Goal: Task Accomplishment & Management: Manage account settings

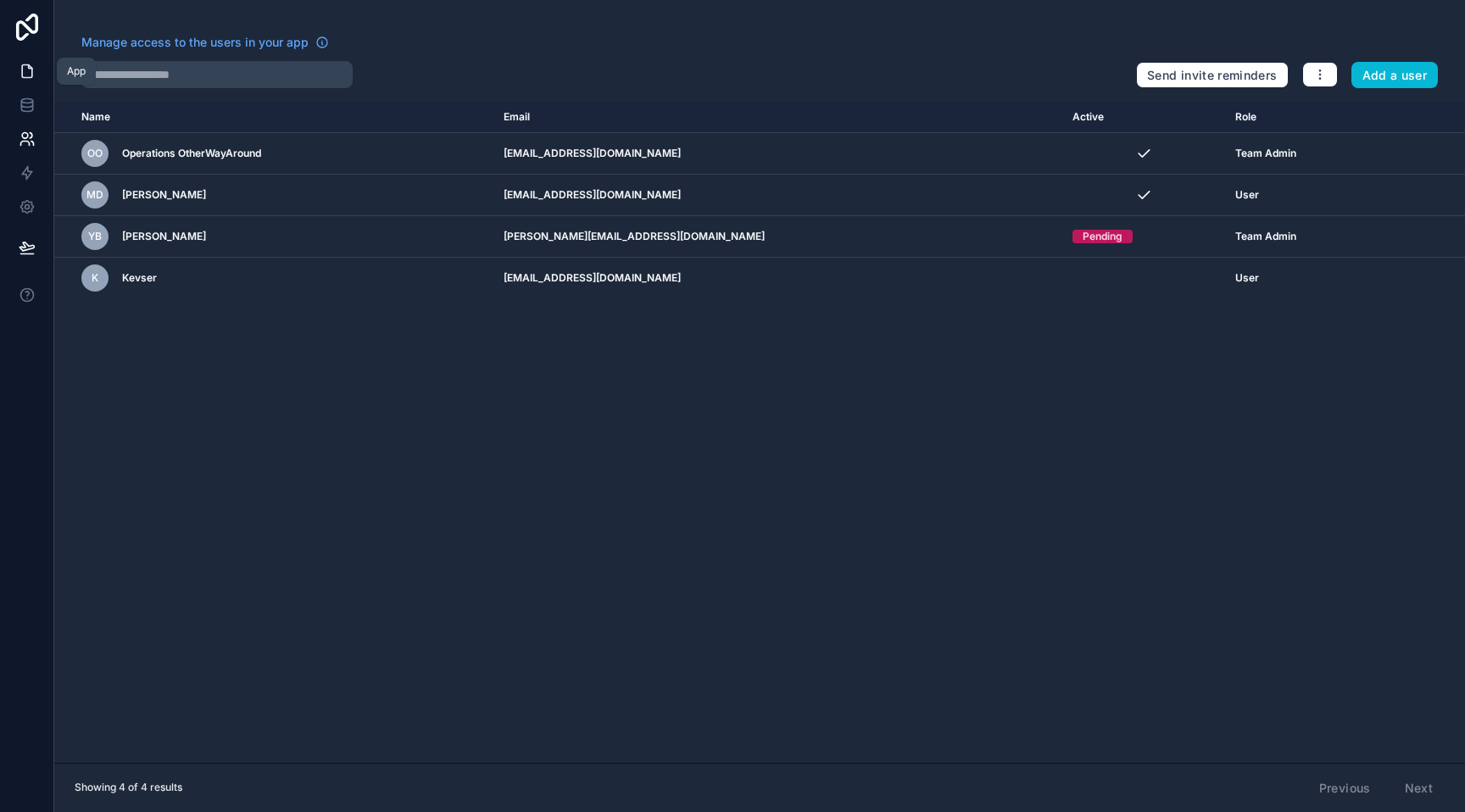
click at [25, 65] on icon at bounding box center [27, 72] width 10 height 13
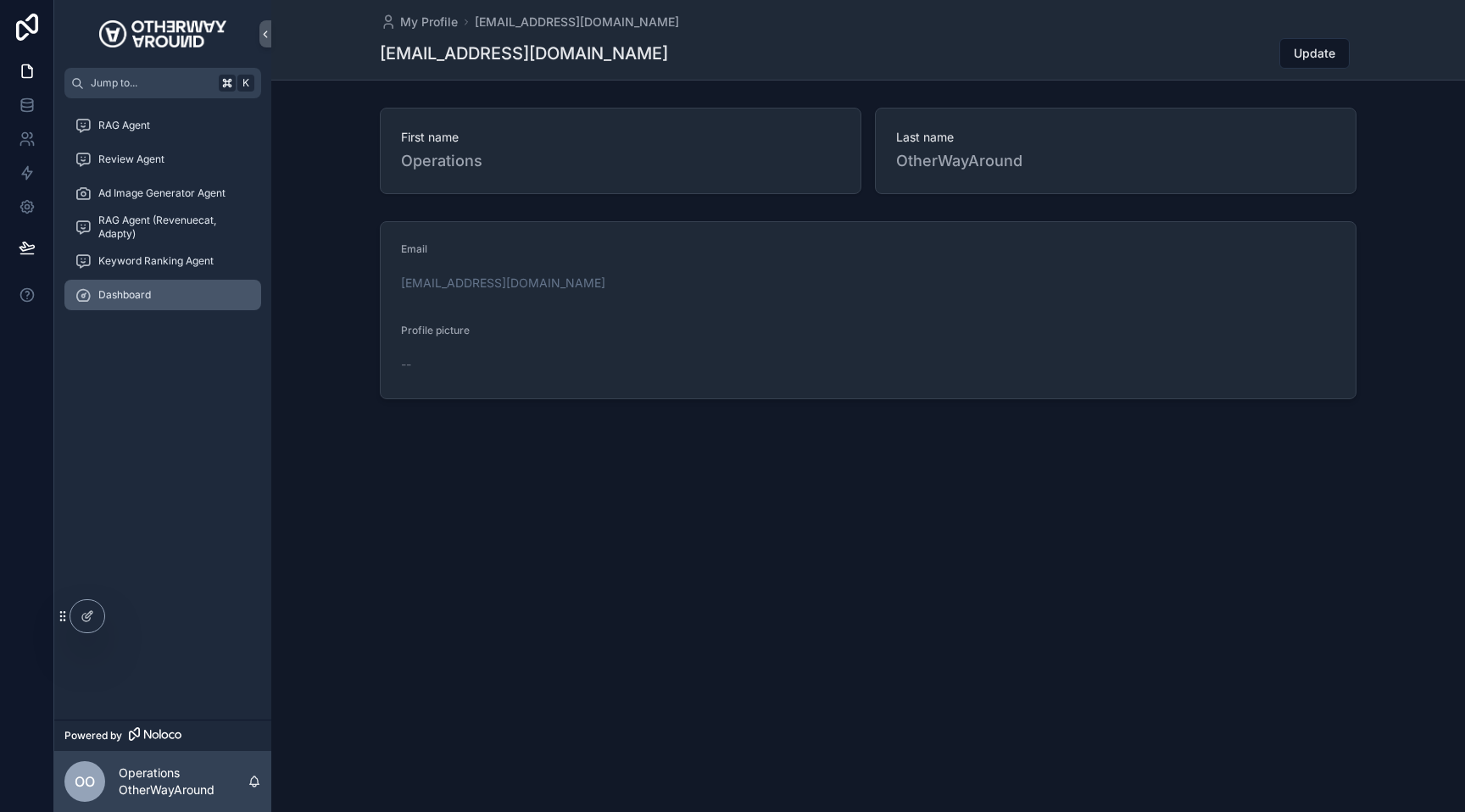
click at [173, 308] on link "Dashboard" at bounding box center [163, 294] width 196 height 31
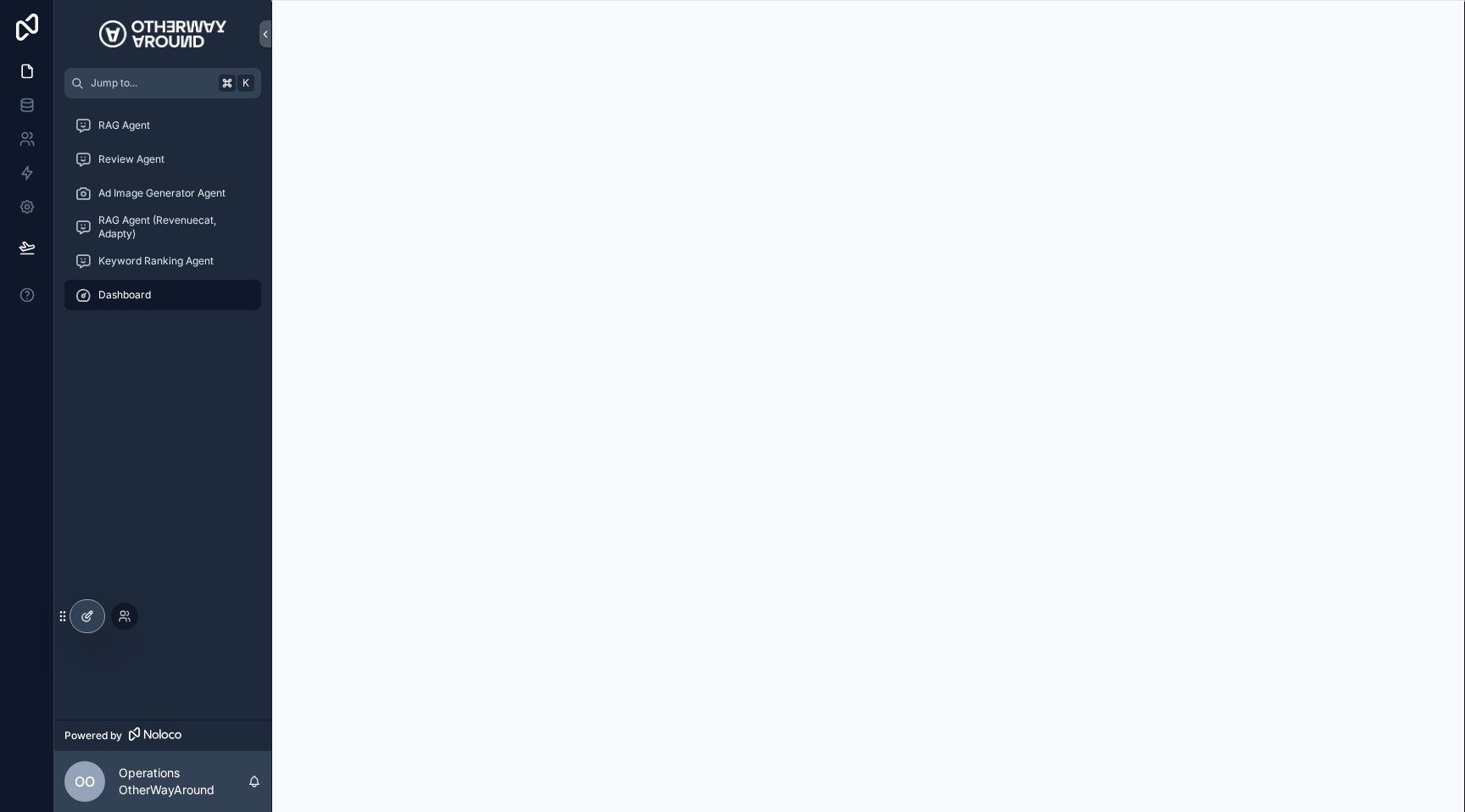
click at [89, 607] on div at bounding box center [87, 616] width 34 height 32
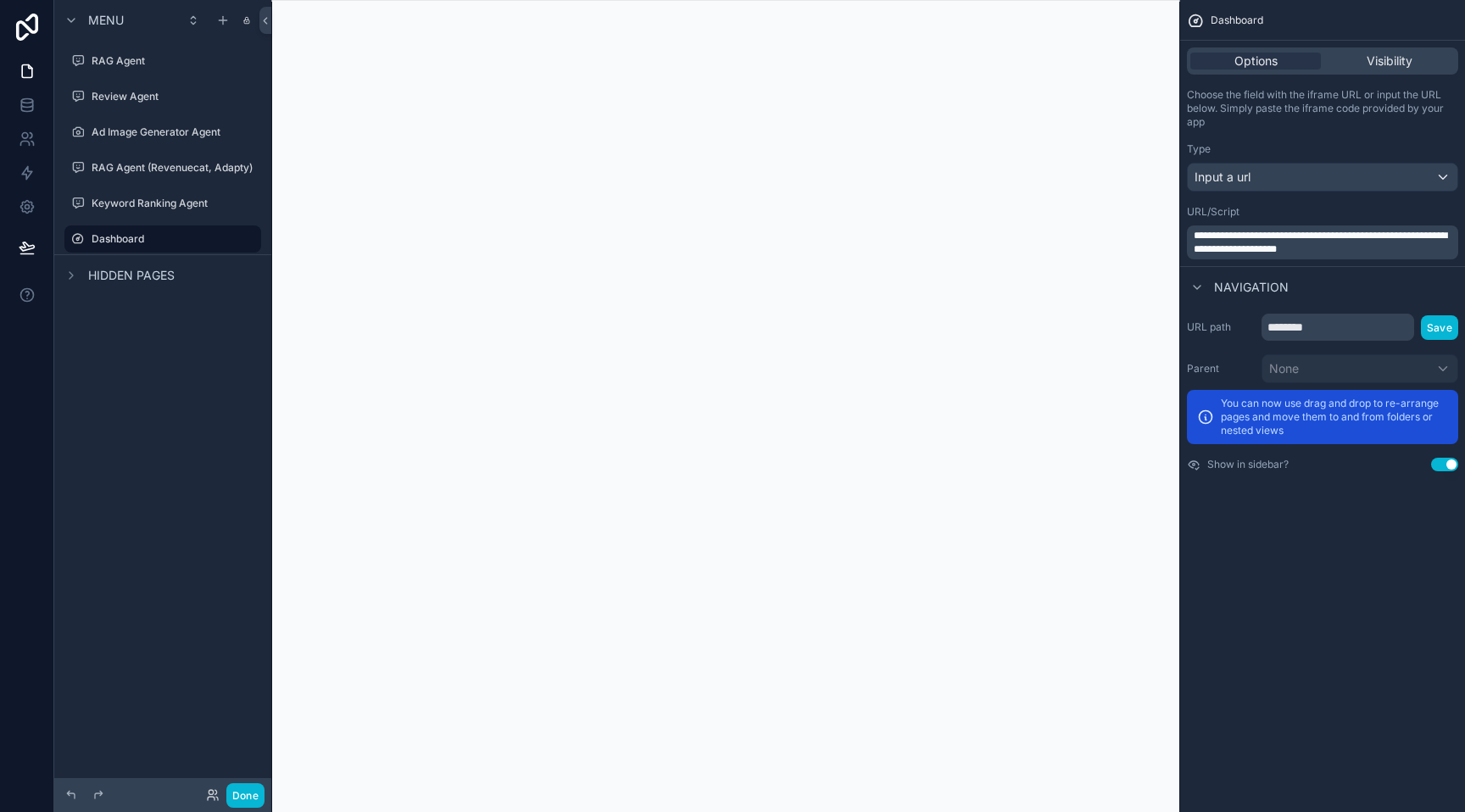
click at [1301, 241] on span "**********" at bounding box center [1320, 242] width 253 height 23
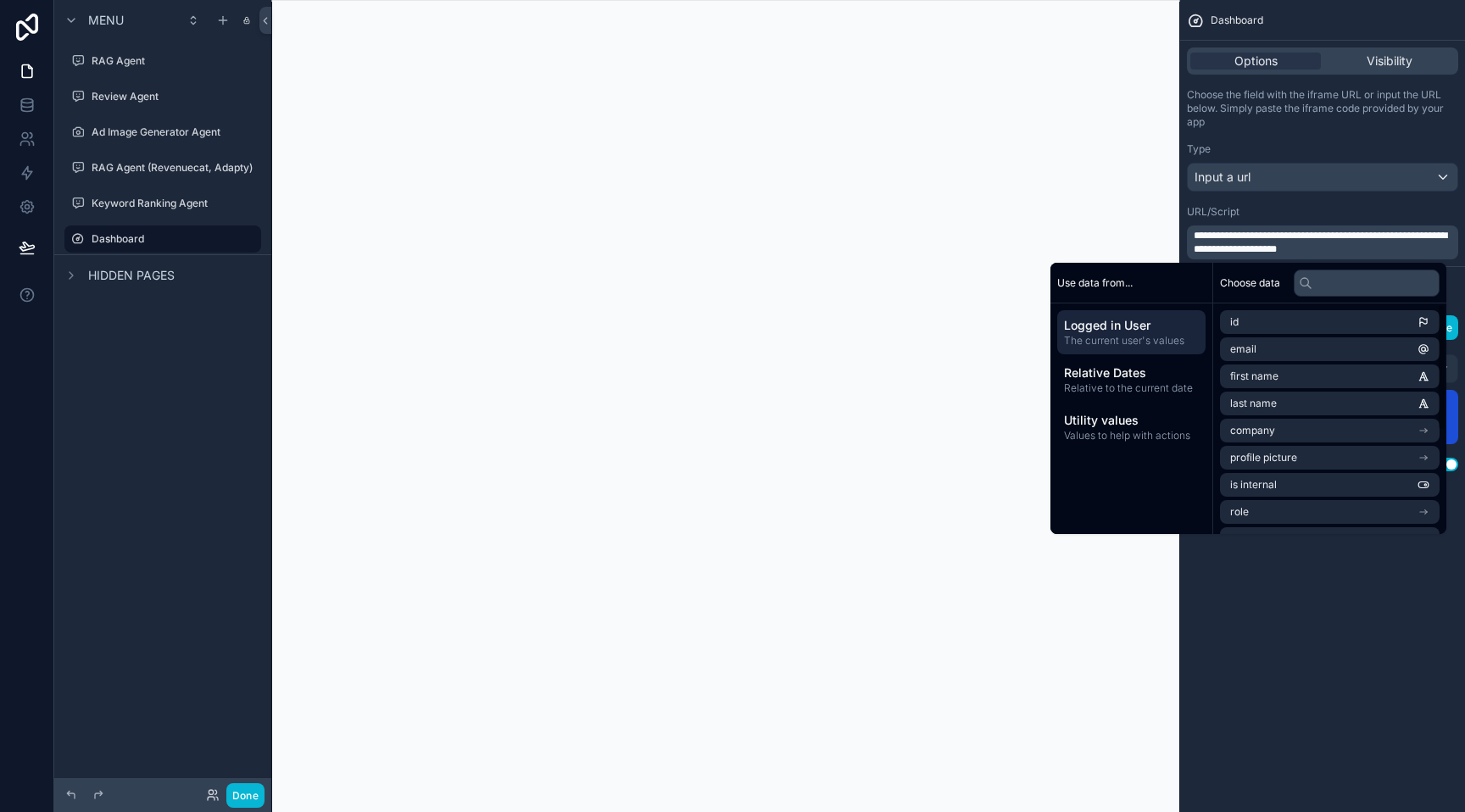
click at [1320, 633] on div "**********" at bounding box center [1322, 406] width 285 height 812
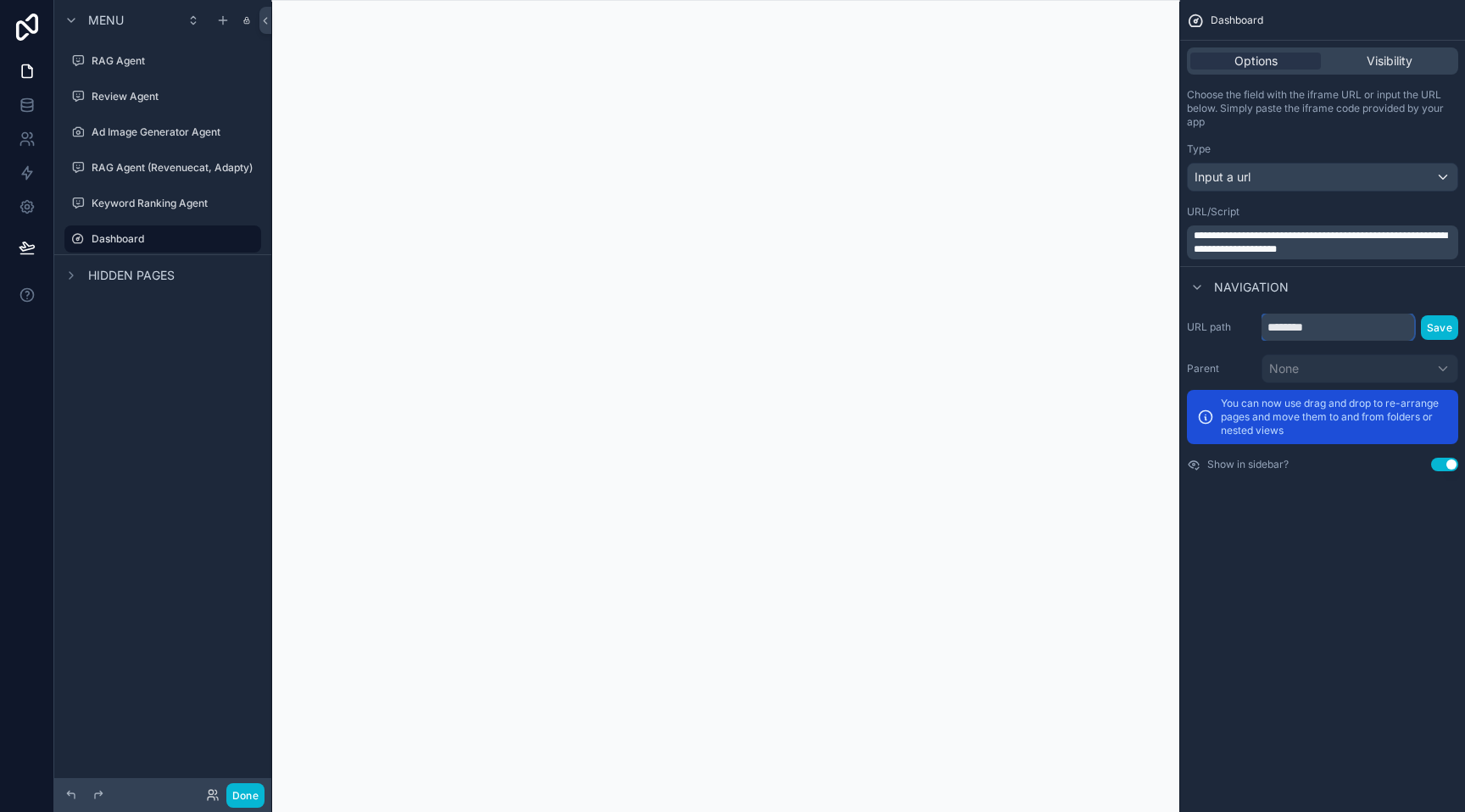
click at [1341, 322] on input "********" at bounding box center [1337, 326] width 152 height 27
type input "*********"
click at [1442, 321] on button "Save" at bounding box center [1440, 327] width 37 height 24
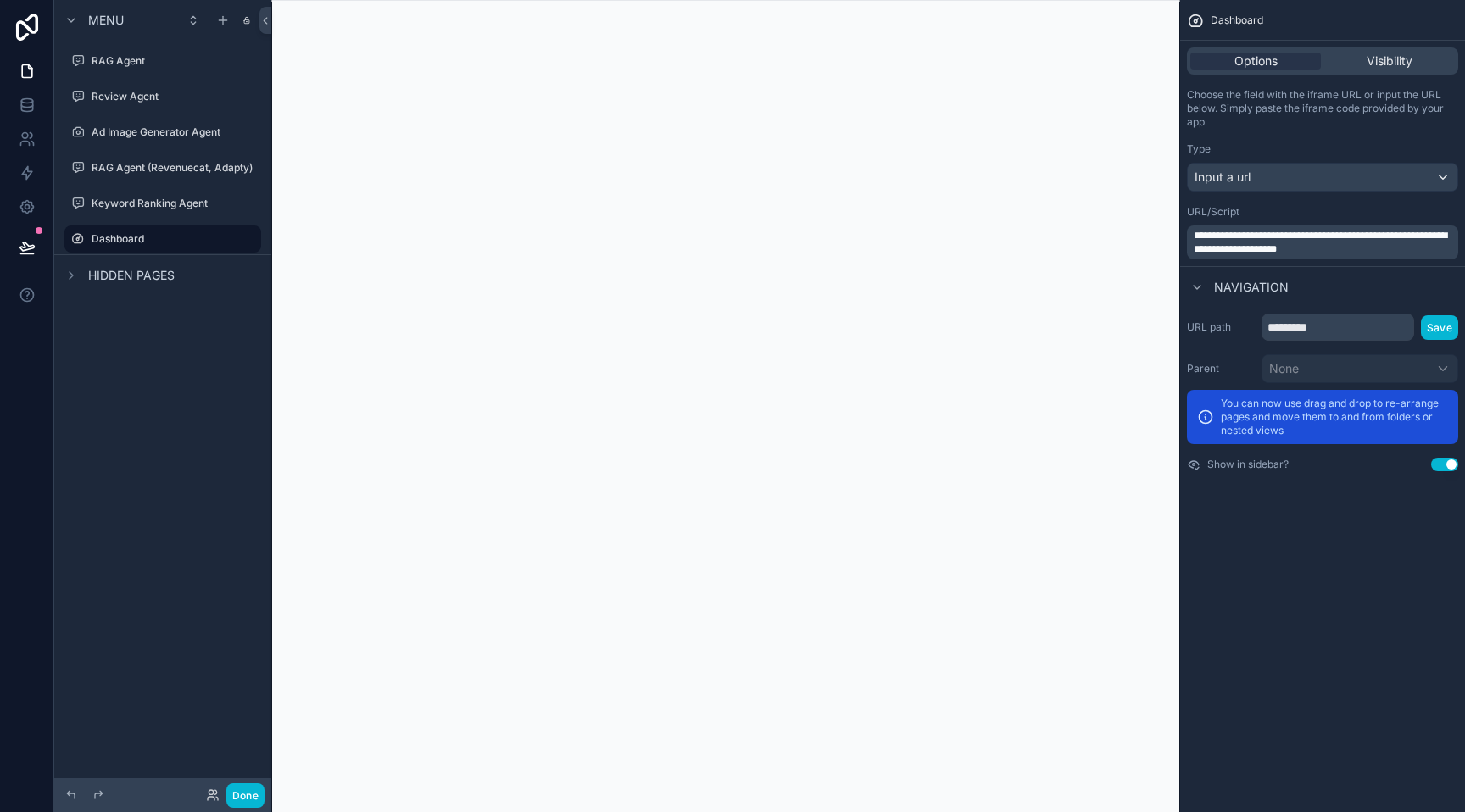
click at [1102, 57] on div "scrollable content" at bounding box center [725, 406] width 909 height 812
click at [245, 800] on button "Done" at bounding box center [245, 795] width 38 height 24
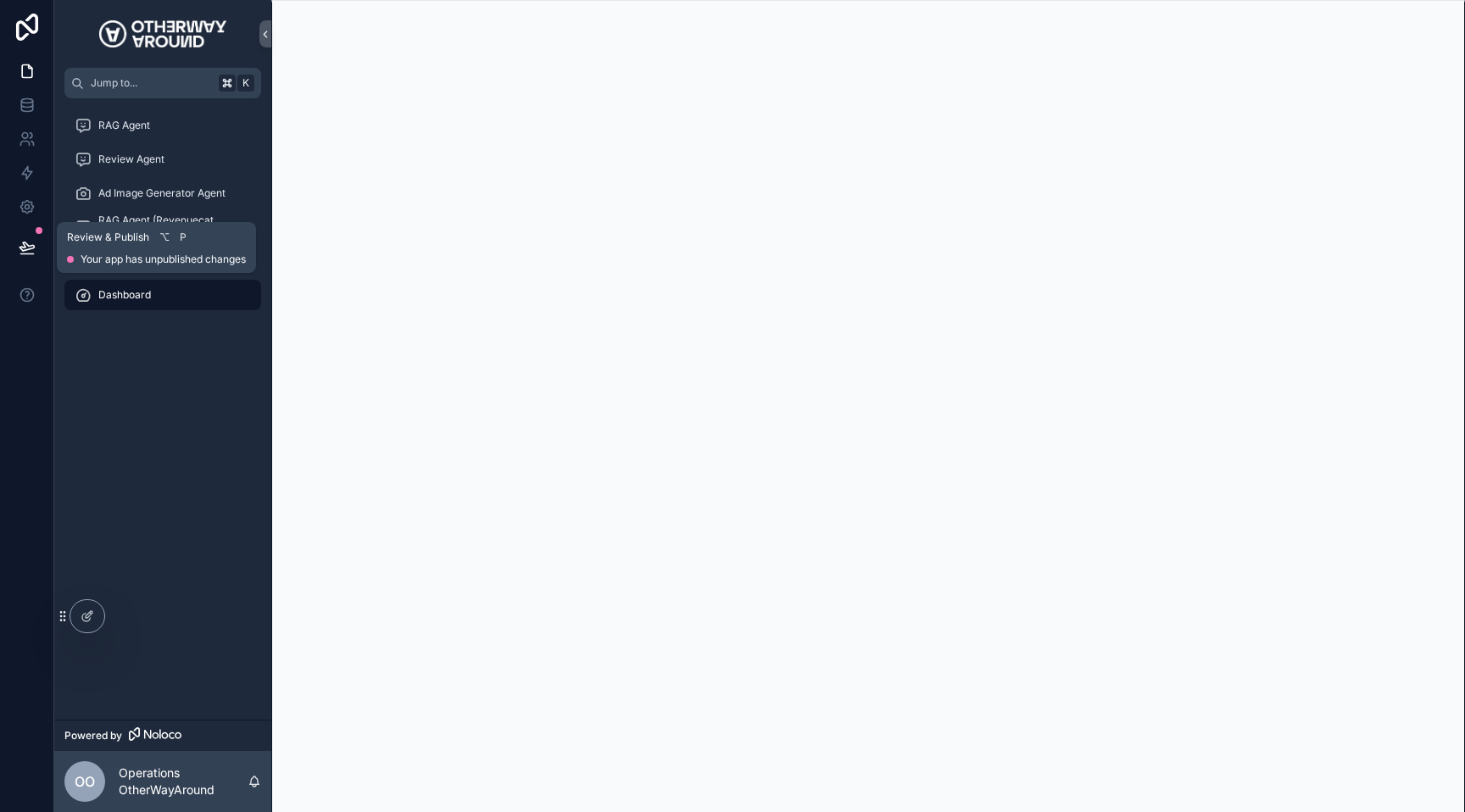
click at [30, 241] on icon at bounding box center [27, 248] width 17 height 17
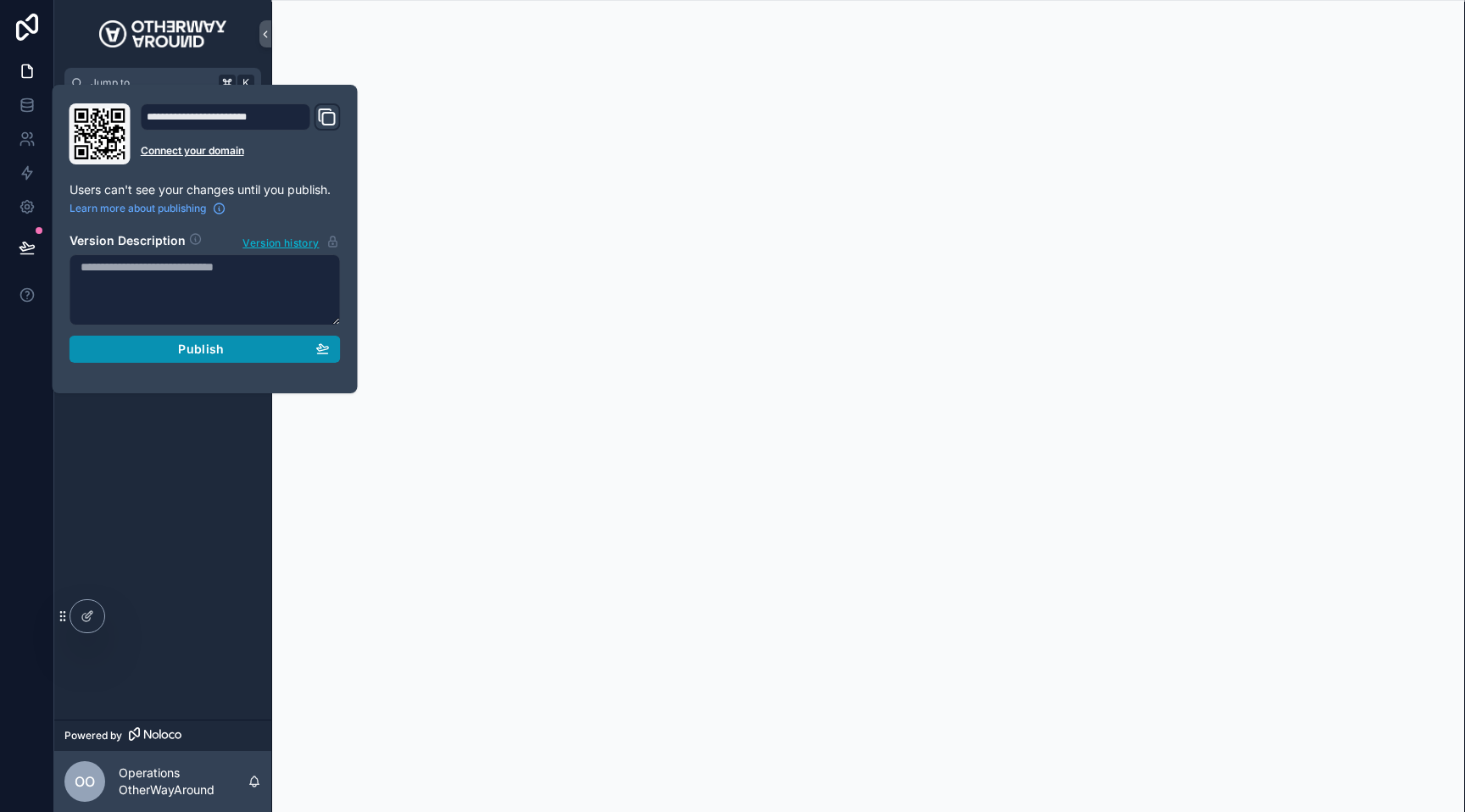
click at [170, 346] on div "Publish" at bounding box center [205, 349] width 250 height 15
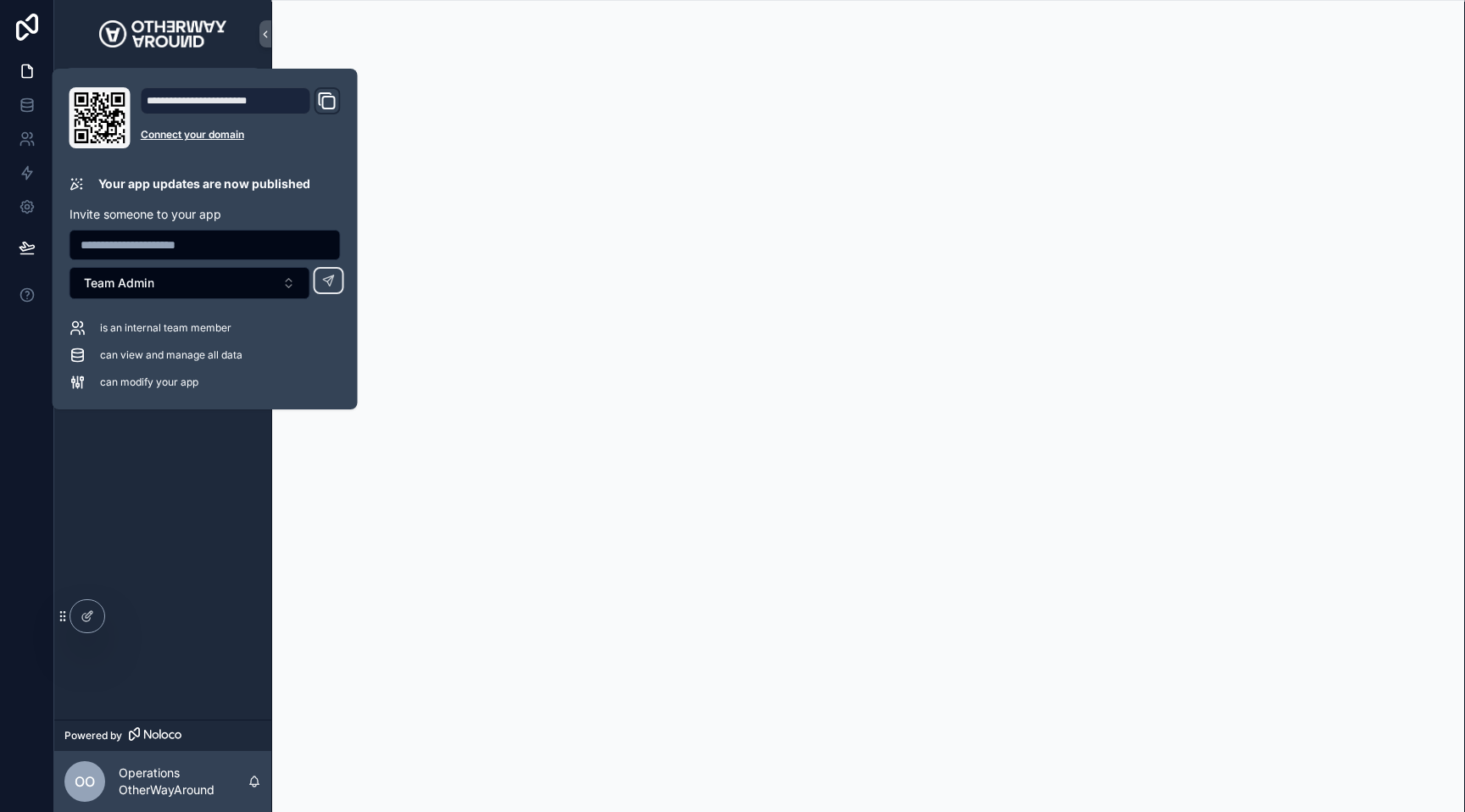
click at [175, 447] on div "RAG Agent Review Agent Ad Image Generator Agent RAG Agent (Revenuecat, Adapty) …" at bounding box center [163, 408] width 217 height 621
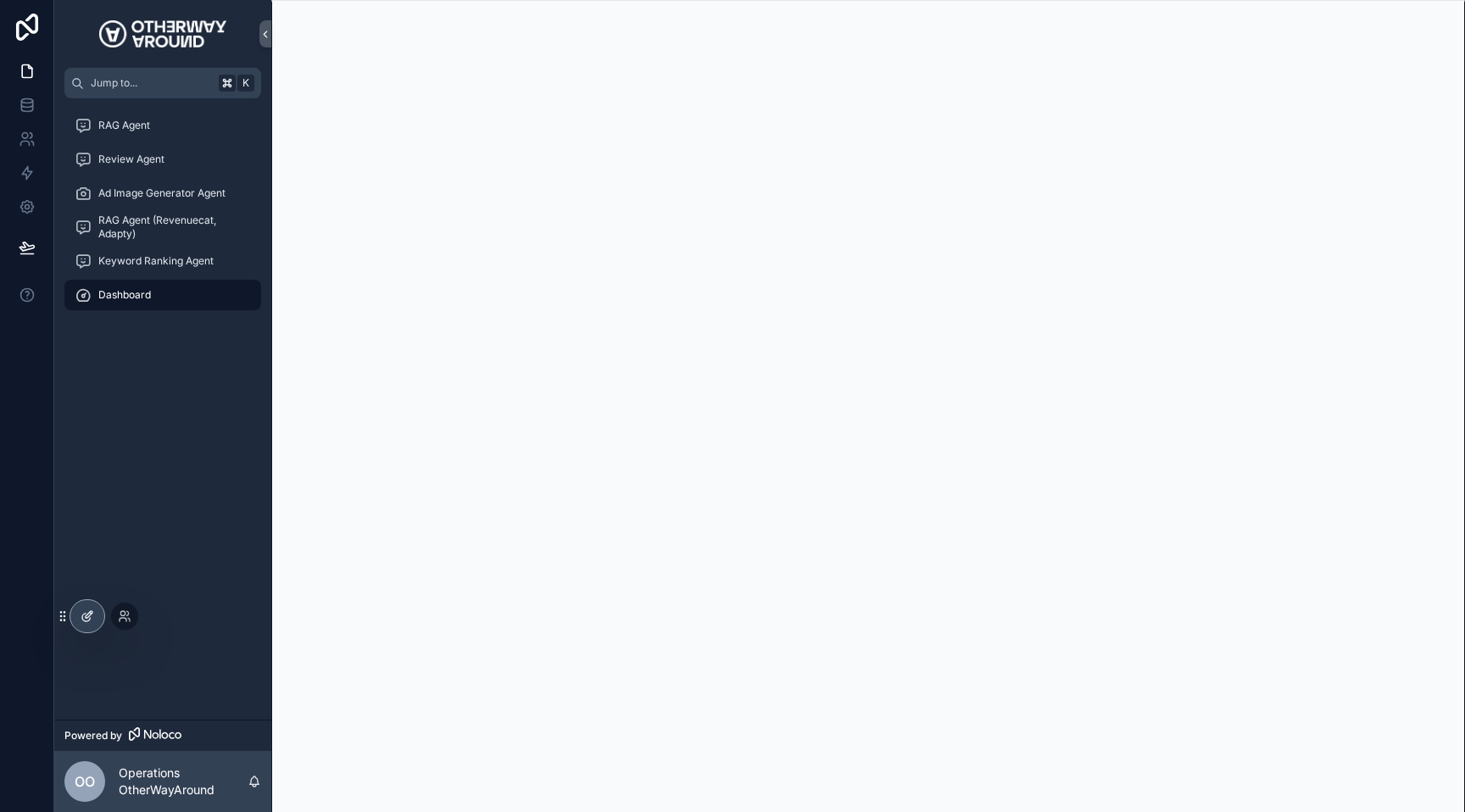
click at [78, 619] on div at bounding box center [87, 616] width 34 height 32
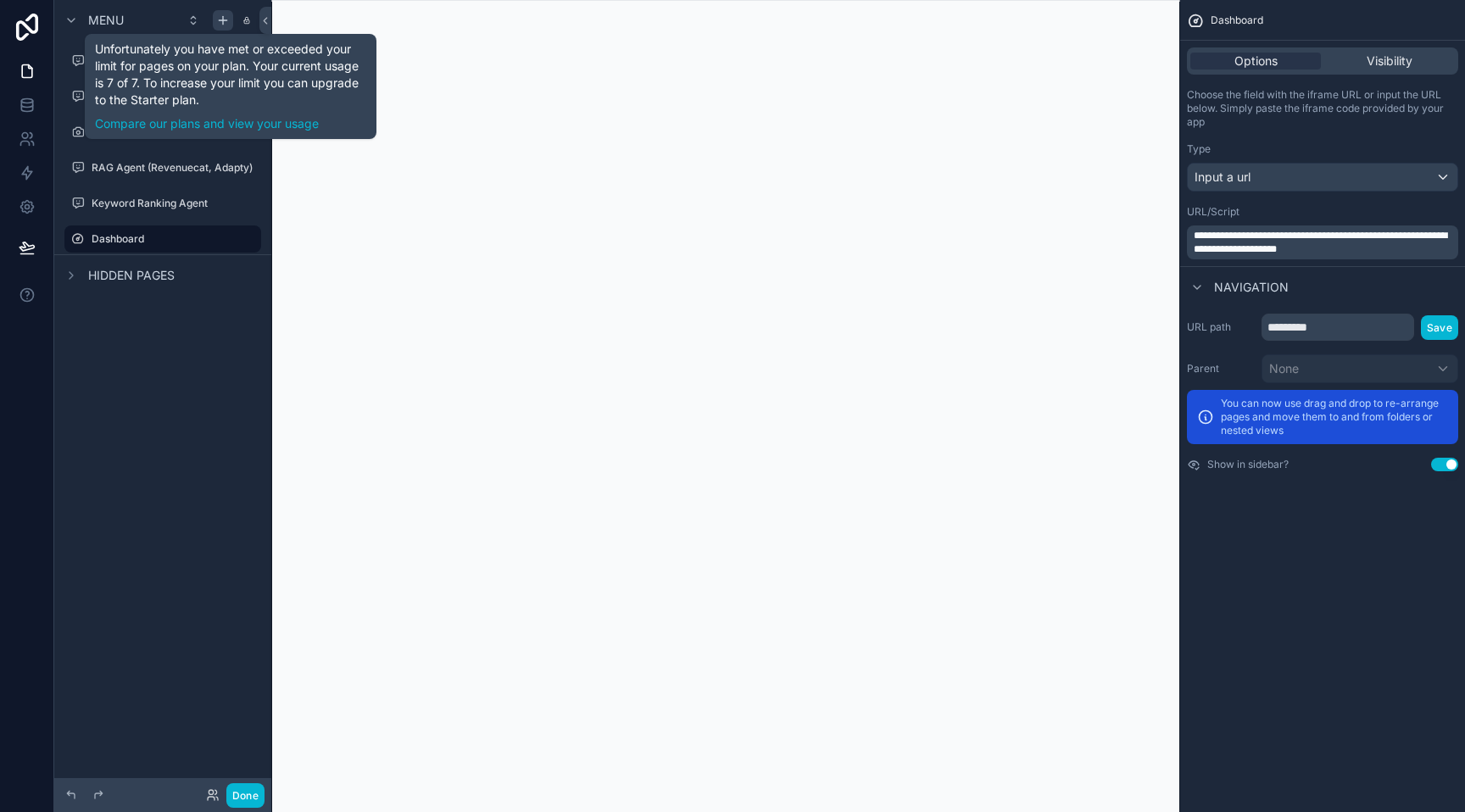
click at [223, 22] on icon "scrollable content" at bounding box center [223, 21] width 14 height 14
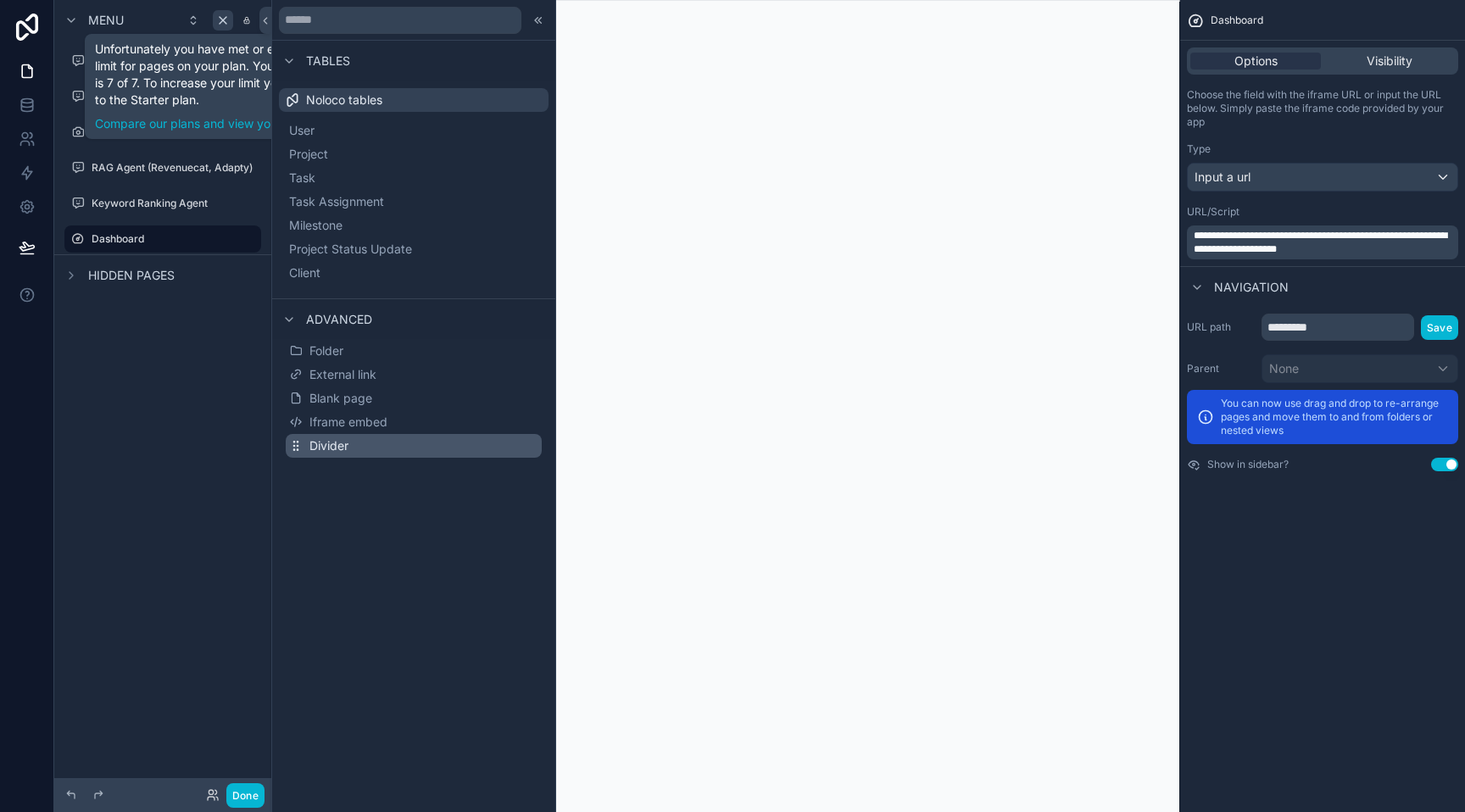
click at [361, 450] on button "Divider" at bounding box center [414, 445] width 256 height 23
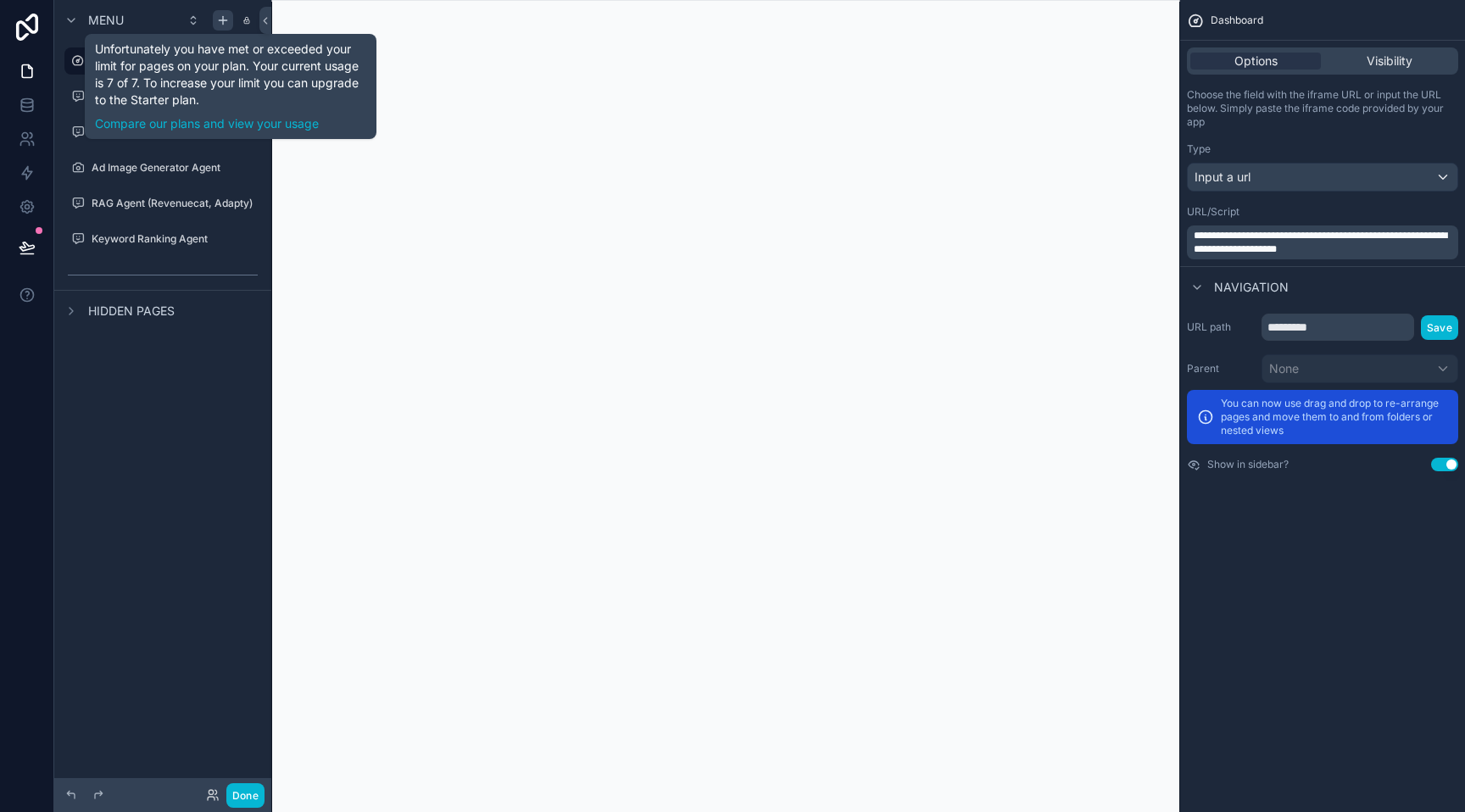
click at [162, 400] on div "Menu Dashboard RAG Agent Review Agent Ad Image Generator Agent RAG Agent (Reven…" at bounding box center [163, 395] width 217 height 791
click at [167, 428] on div "Menu Dashboard RAG Agent Review Agent Ad Image Generator Agent RAG Agent (Reven…" at bounding box center [163, 395] width 217 height 791
click at [225, 23] on icon "scrollable content" at bounding box center [223, 21] width 14 height 14
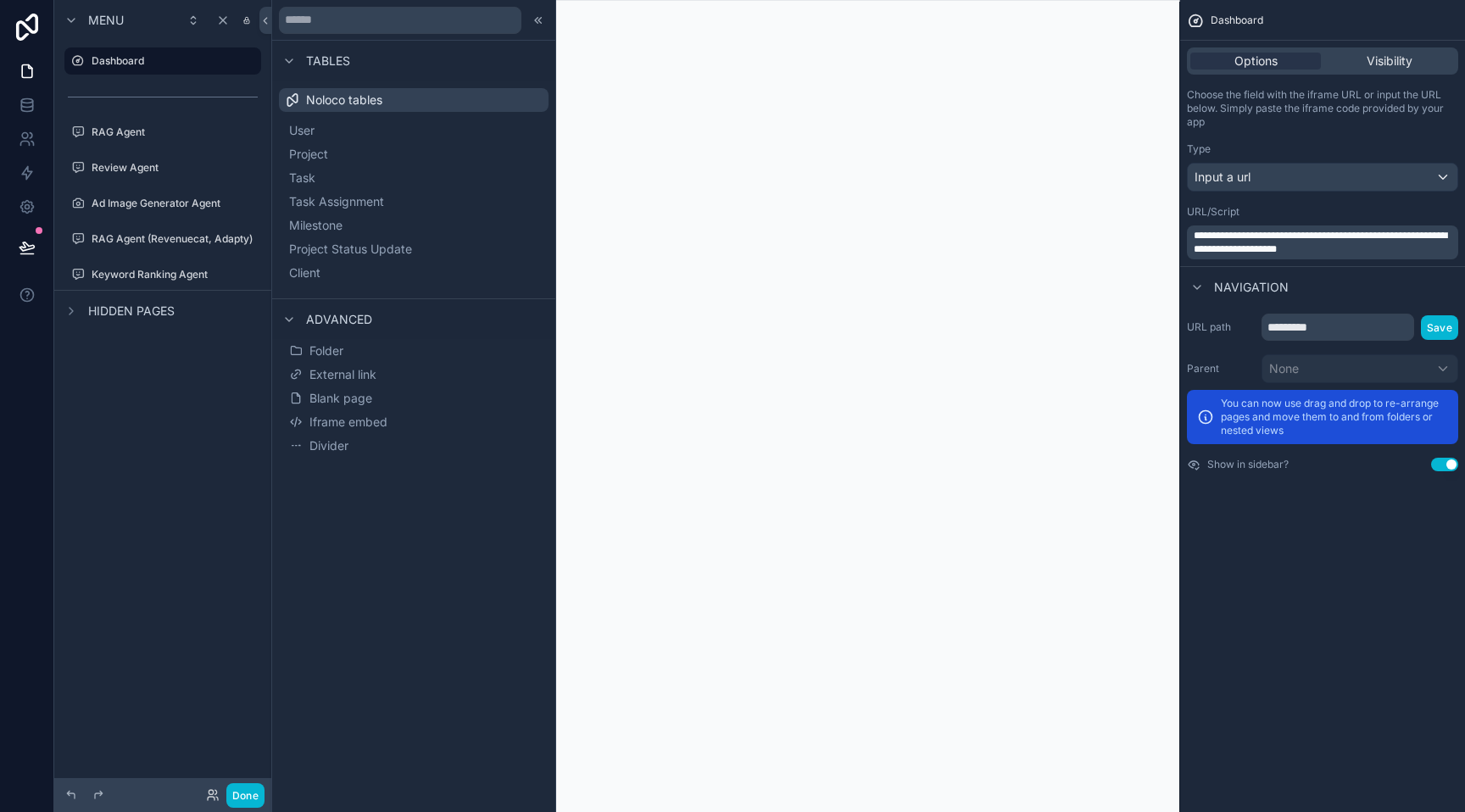
click at [193, 404] on div "Menu Dashboard RAG Agent Review Agent Ad Image Generator Agent RAG Agent (Reven…" at bounding box center [163, 395] width 217 height 791
click at [541, 23] on icon at bounding box center [539, 21] width 14 height 14
click at [634, 57] on div "scrollable content" at bounding box center [725, 406] width 909 height 812
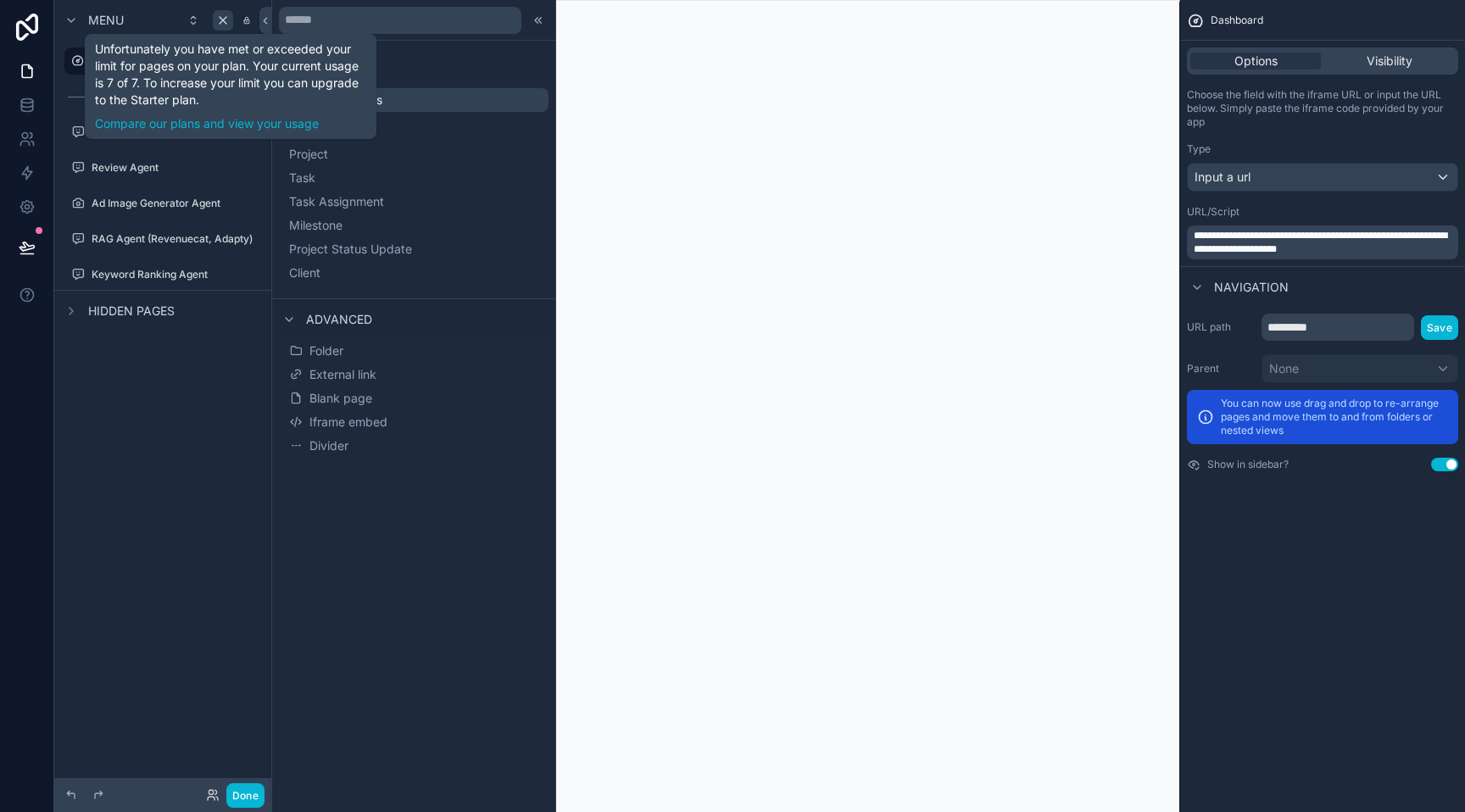
click at [220, 23] on icon "scrollable content" at bounding box center [223, 21] width 14 height 14
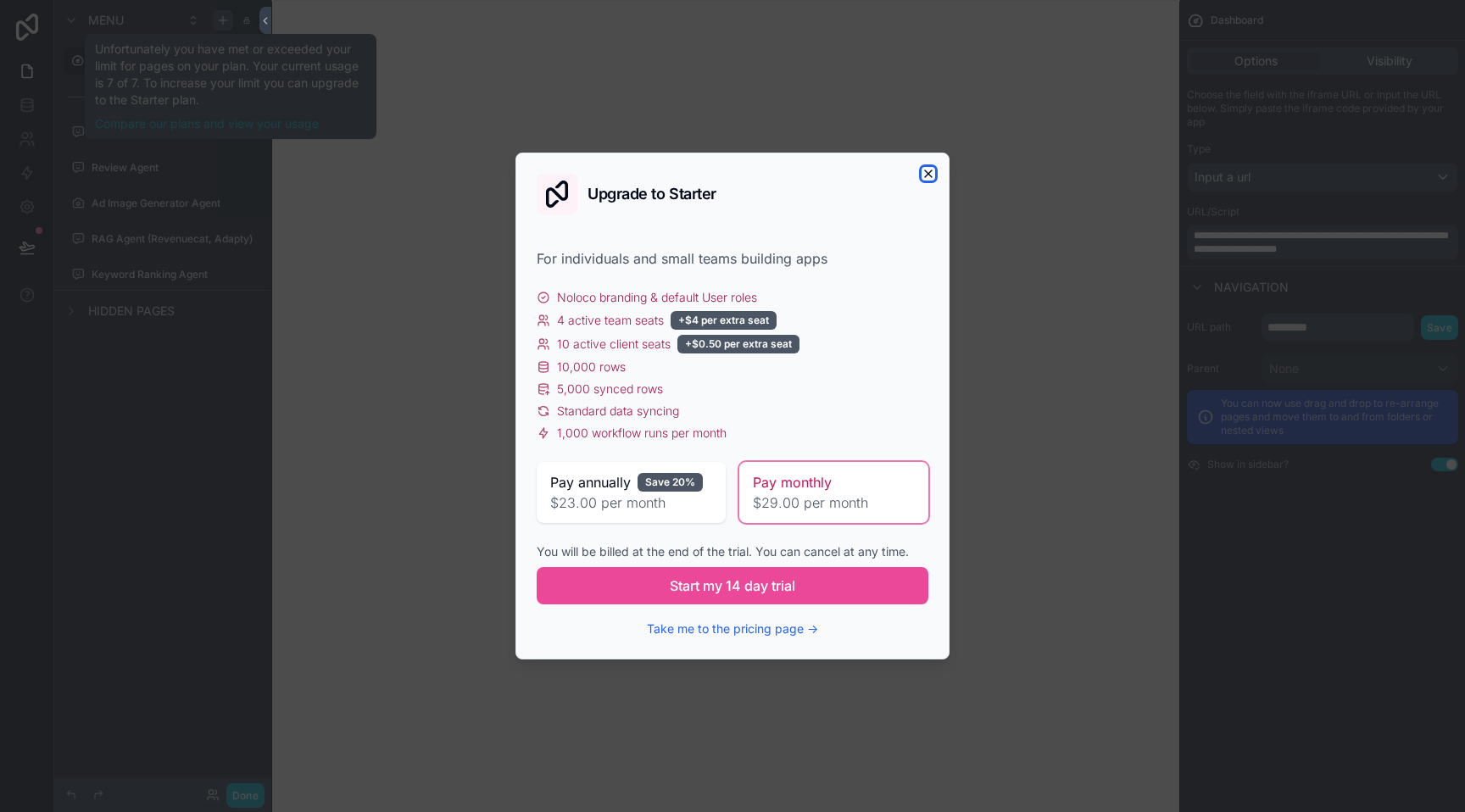
click at [923, 169] on icon "button" at bounding box center [928, 174] width 14 height 14
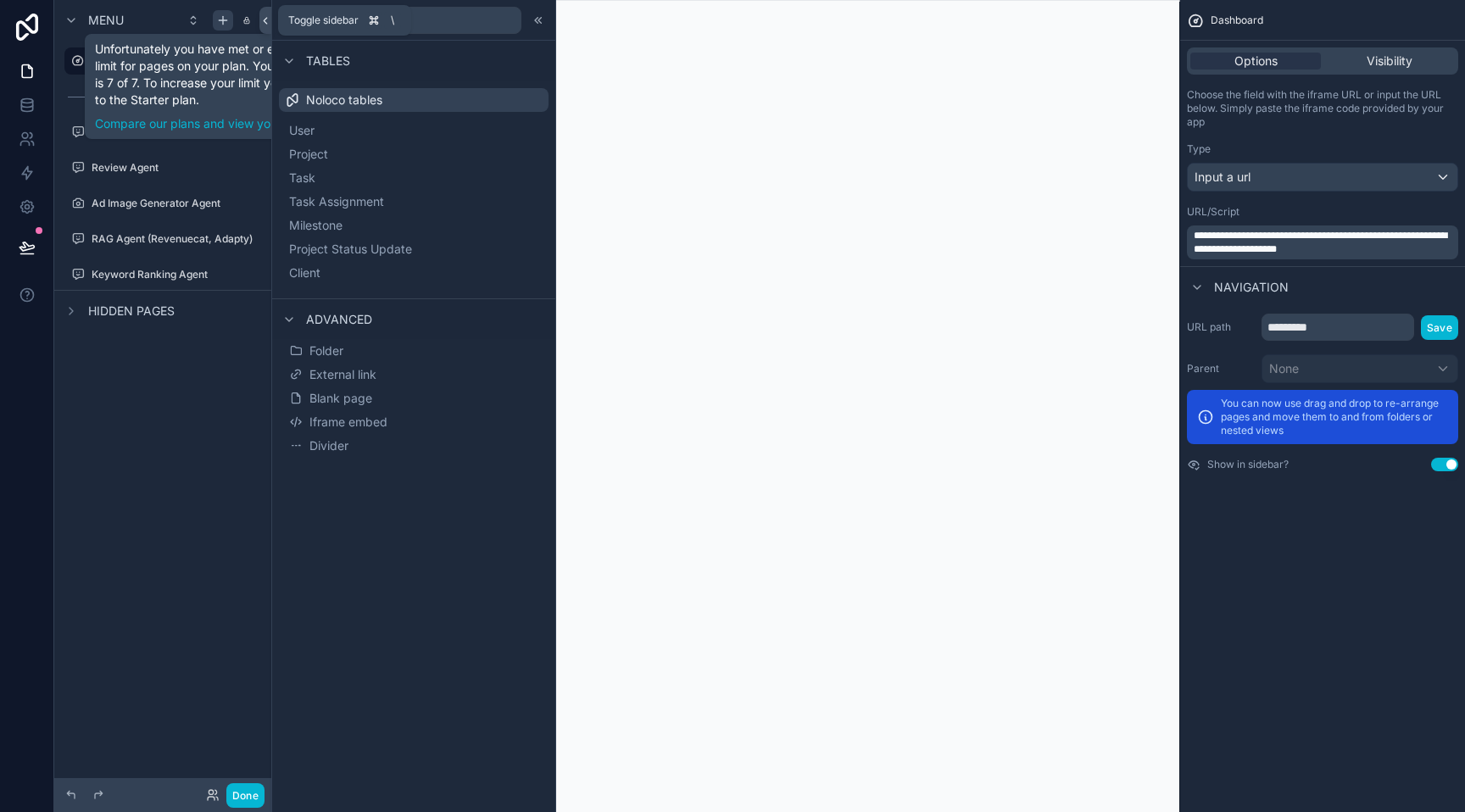
click at [265, 17] on icon at bounding box center [265, 21] width 12 height 13
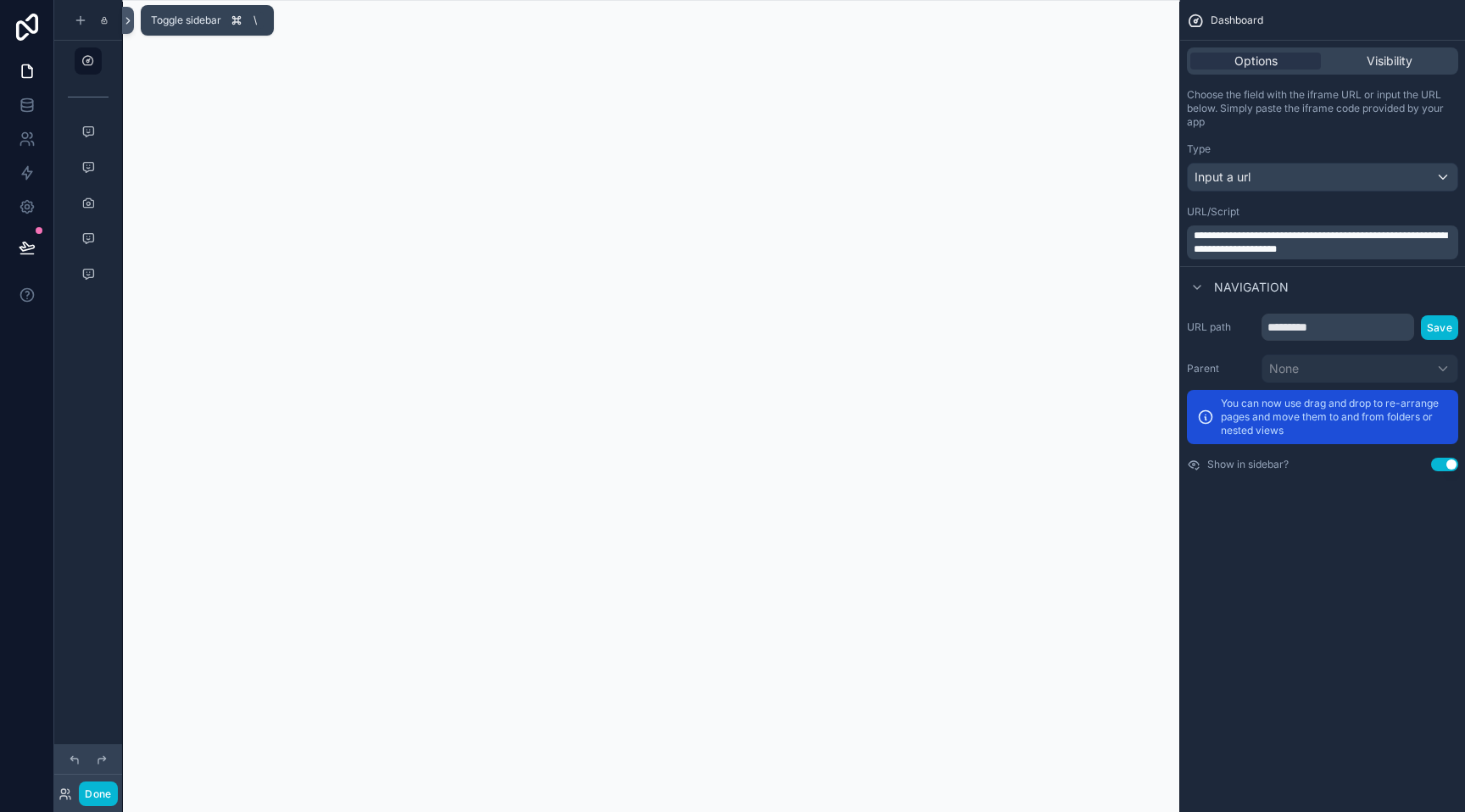
click at [132, 21] on icon at bounding box center [128, 21] width 12 height 13
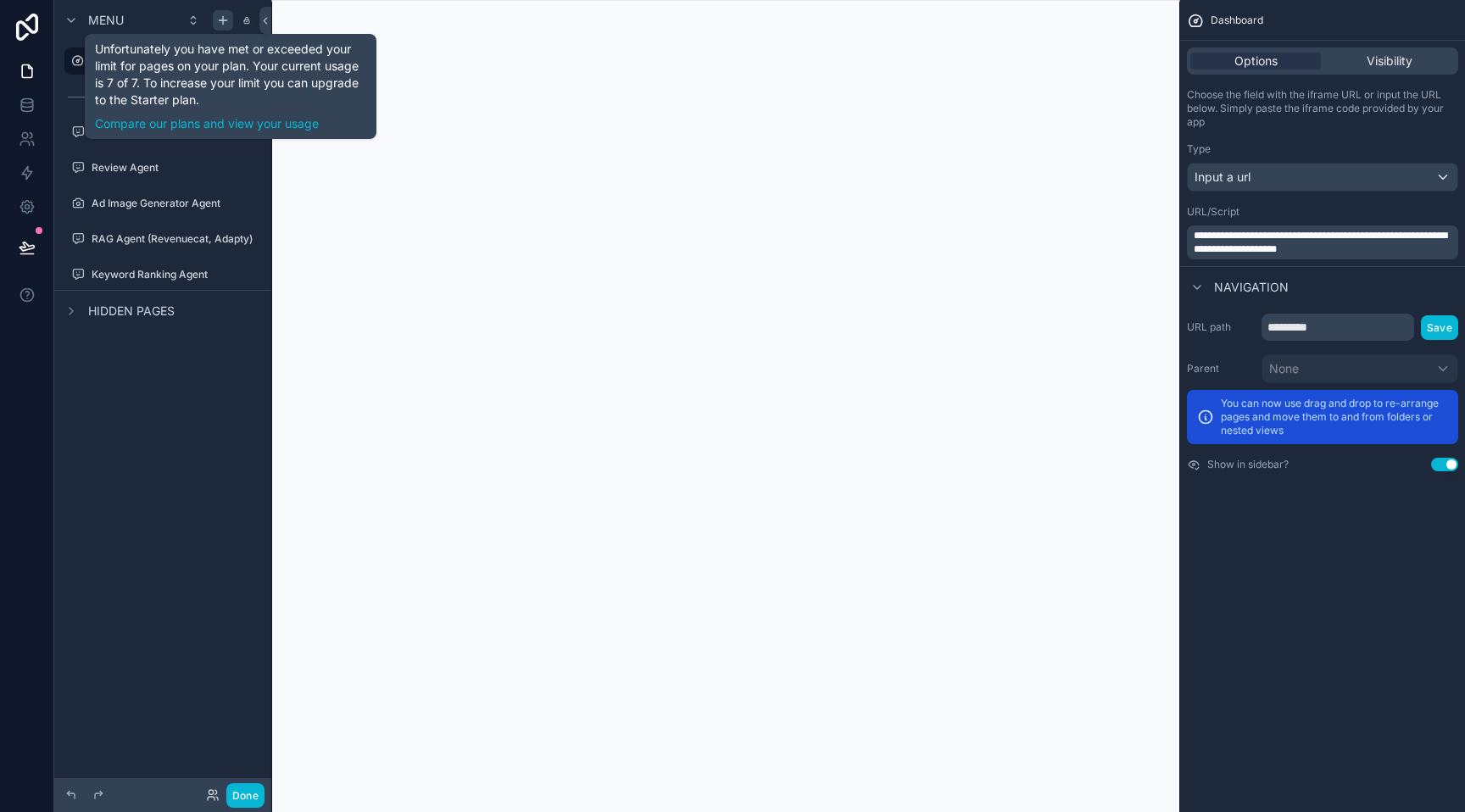
click at [218, 24] on icon "scrollable content" at bounding box center [223, 21] width 14 height 14
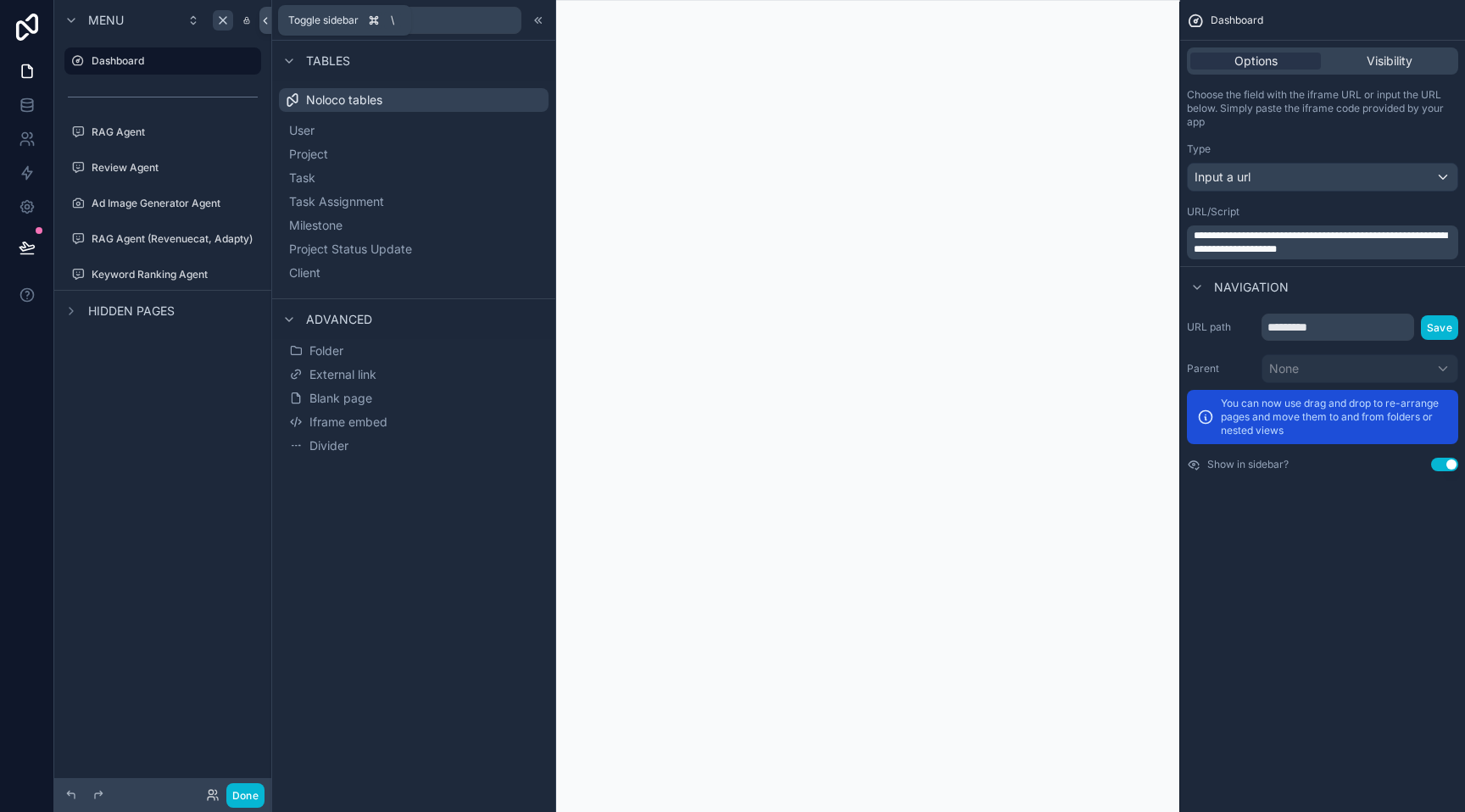
click at [262, 22] on icon at bounding box center [265, 21] width 12 height 13
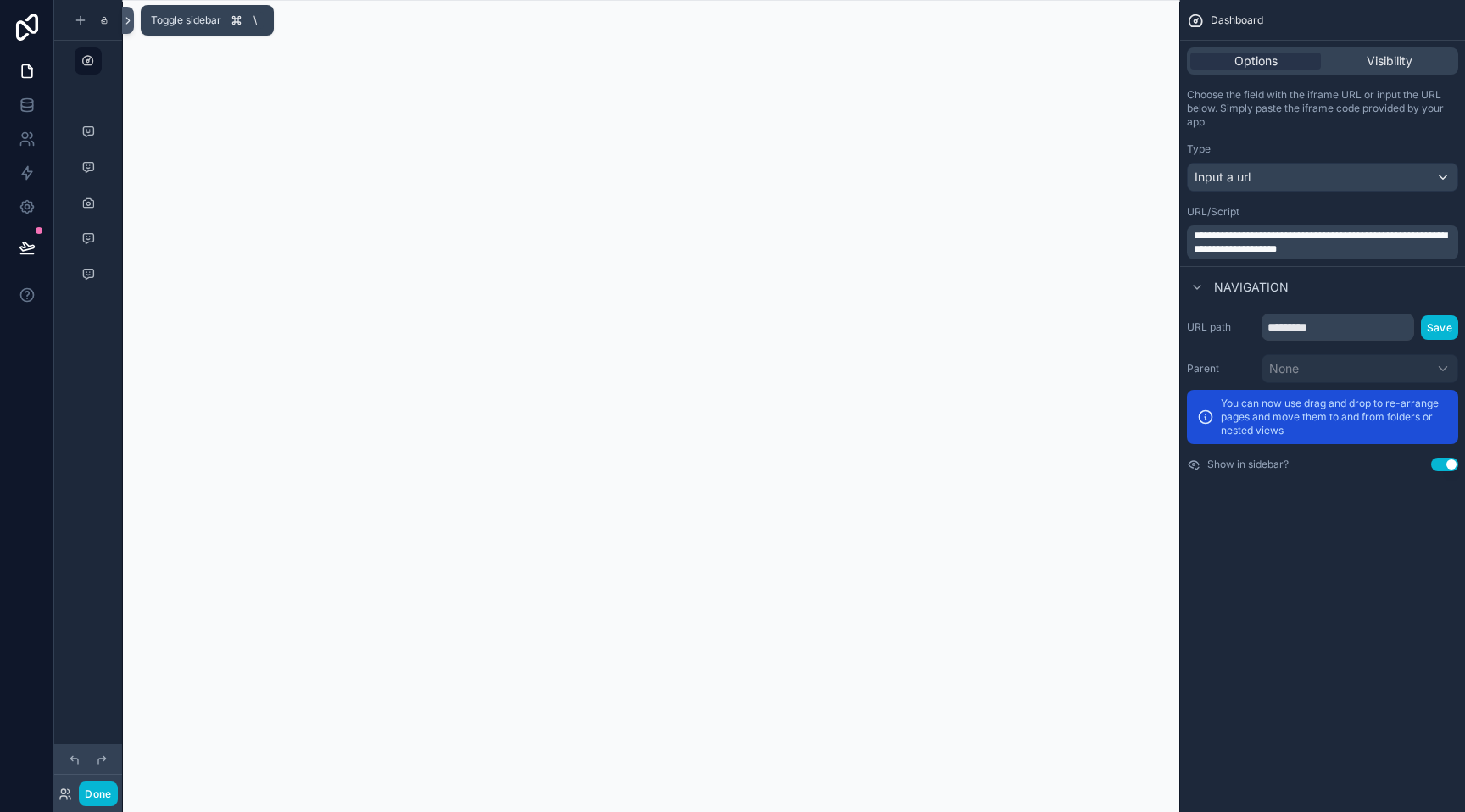
click at [132, 22] on icon at bounding box center [128, 21] width 12 height 13
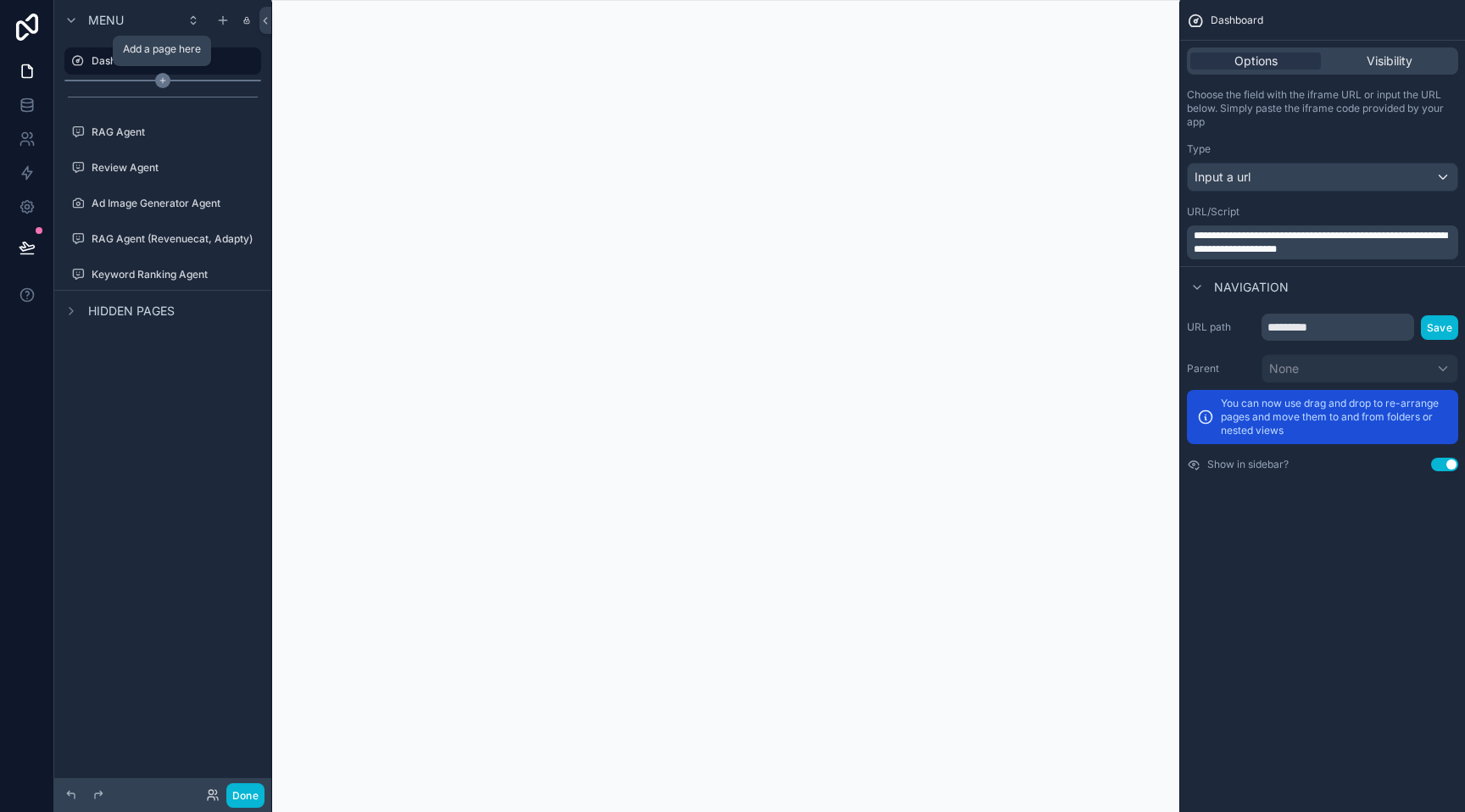
click at [159, 84] on icon "scrollable content" at bounding box center [163, 80] width 15 height 15
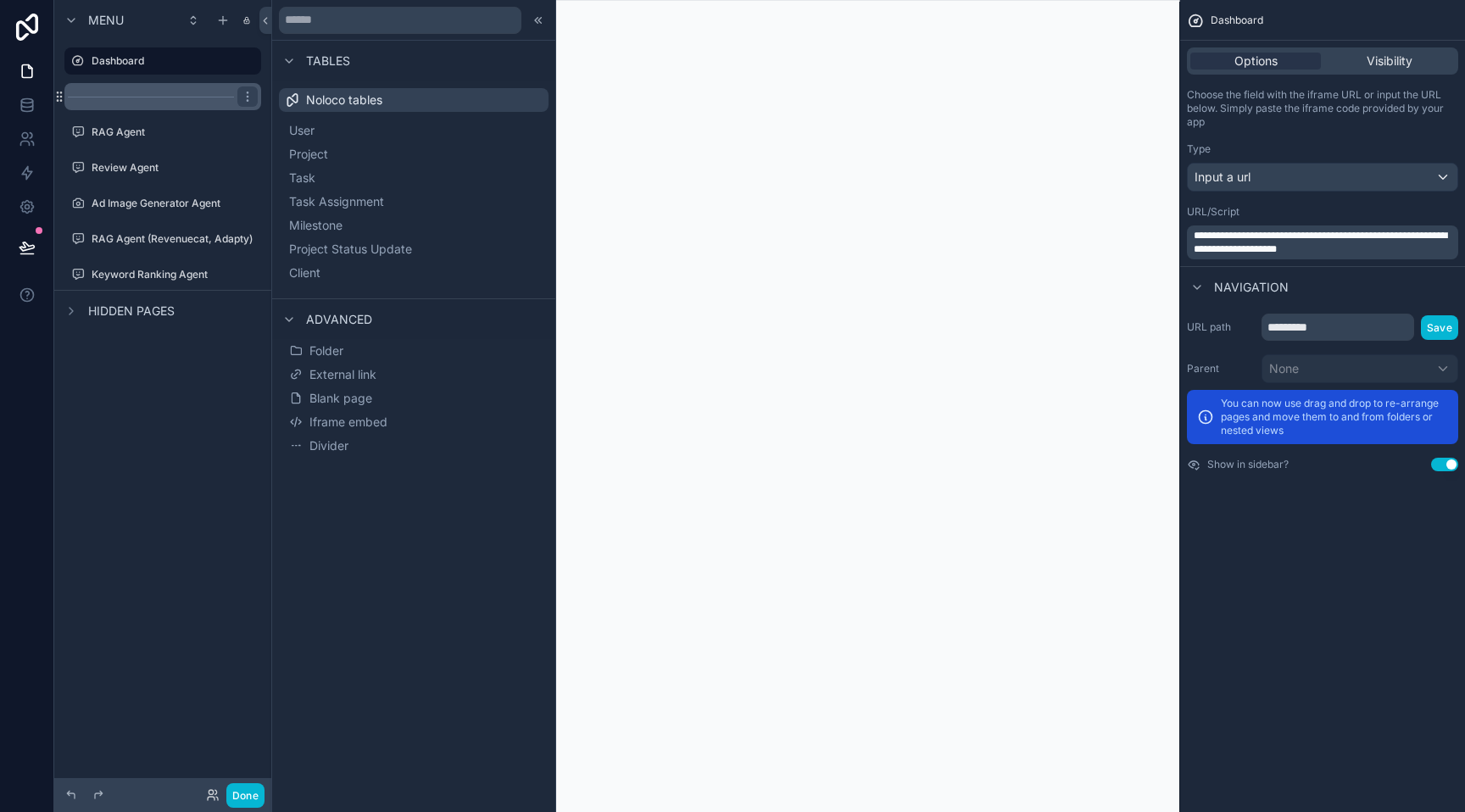
click at [168, 102] on div "scrollable content" at bounding box center [163, 96] width 196 height 27
click at [241, 102] on icon "scrollable content" at bounding box center [248, 96] width 14 height 14
click at [214, 452] on div "Menu Dashboard RAG Agent Review Agent Ad Image Generator Agent RAG Agent (Reven…" at bounding box center [163, 395] width 217 height 791
click at [254, 801] on button "Done" at bounding box center [245, 795] width 38 height 24
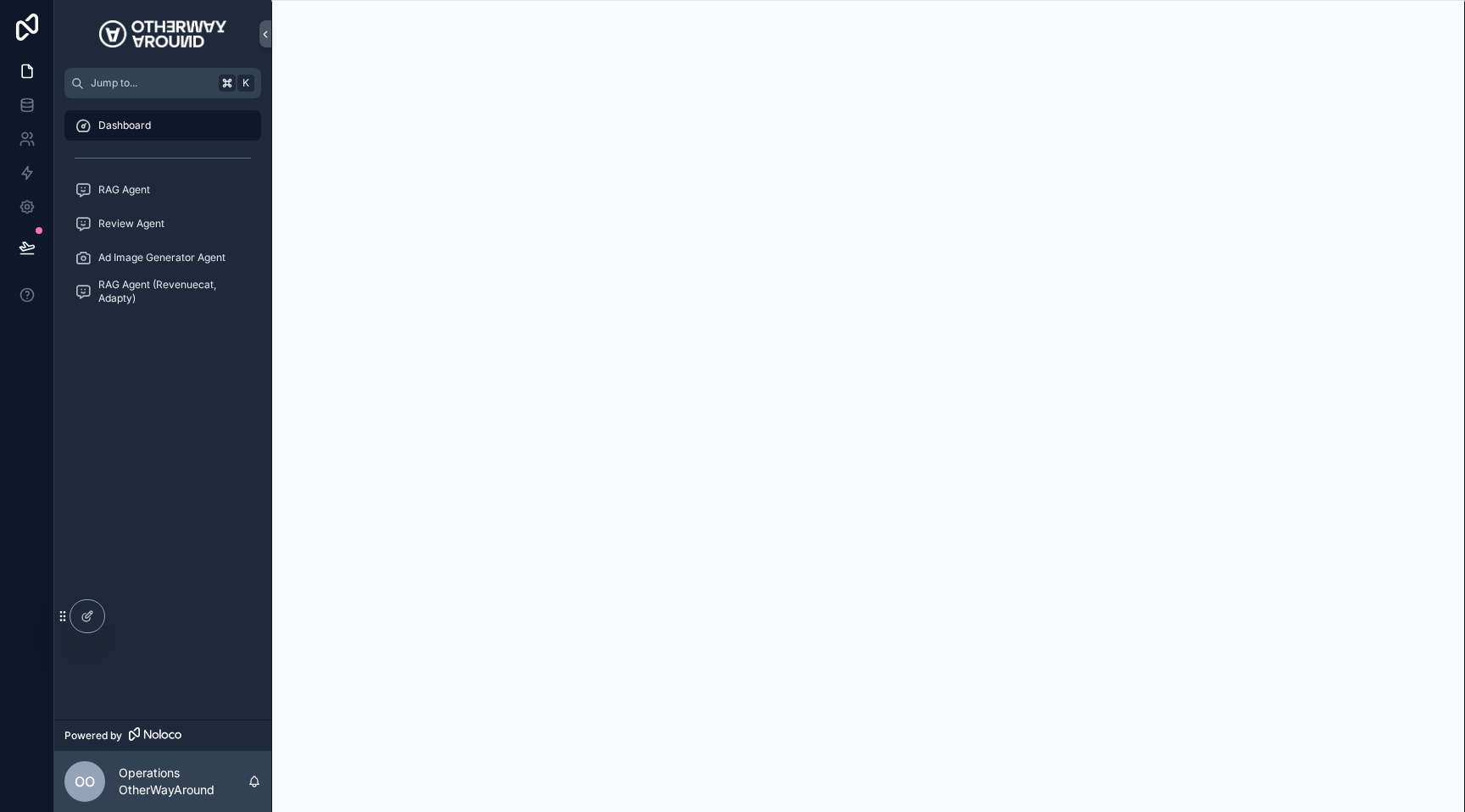
click at [175, 491] on div "Dashboard RAG Agent Review Agent Ad Image Generator Agent RAG Agent (Revenuecat…" at bounding box center [163, 408] width 217 height 621
click at [82, 619] on icon at bounding box center [86, 617] width 7 height 7
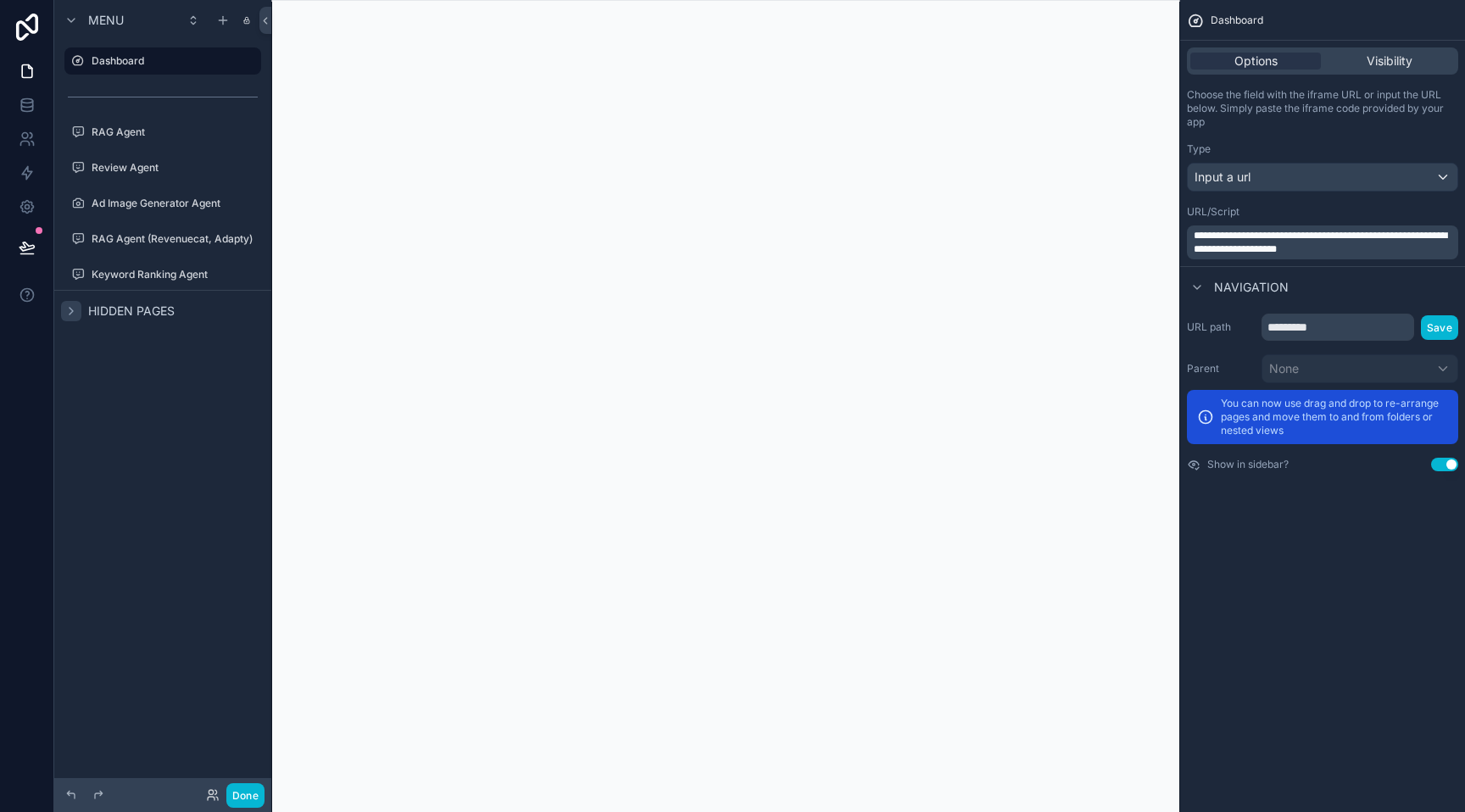
click at [69, 310] on icon "scrollable content" at bounding box center [71, 311] width 14 height 14
click at [69, 310] on icon "scrollable content" at bounding box center [71, 311] width 7 height 4
click at [240, 797] on button "Done" at bounding box center [245, 795] width 38 height 24
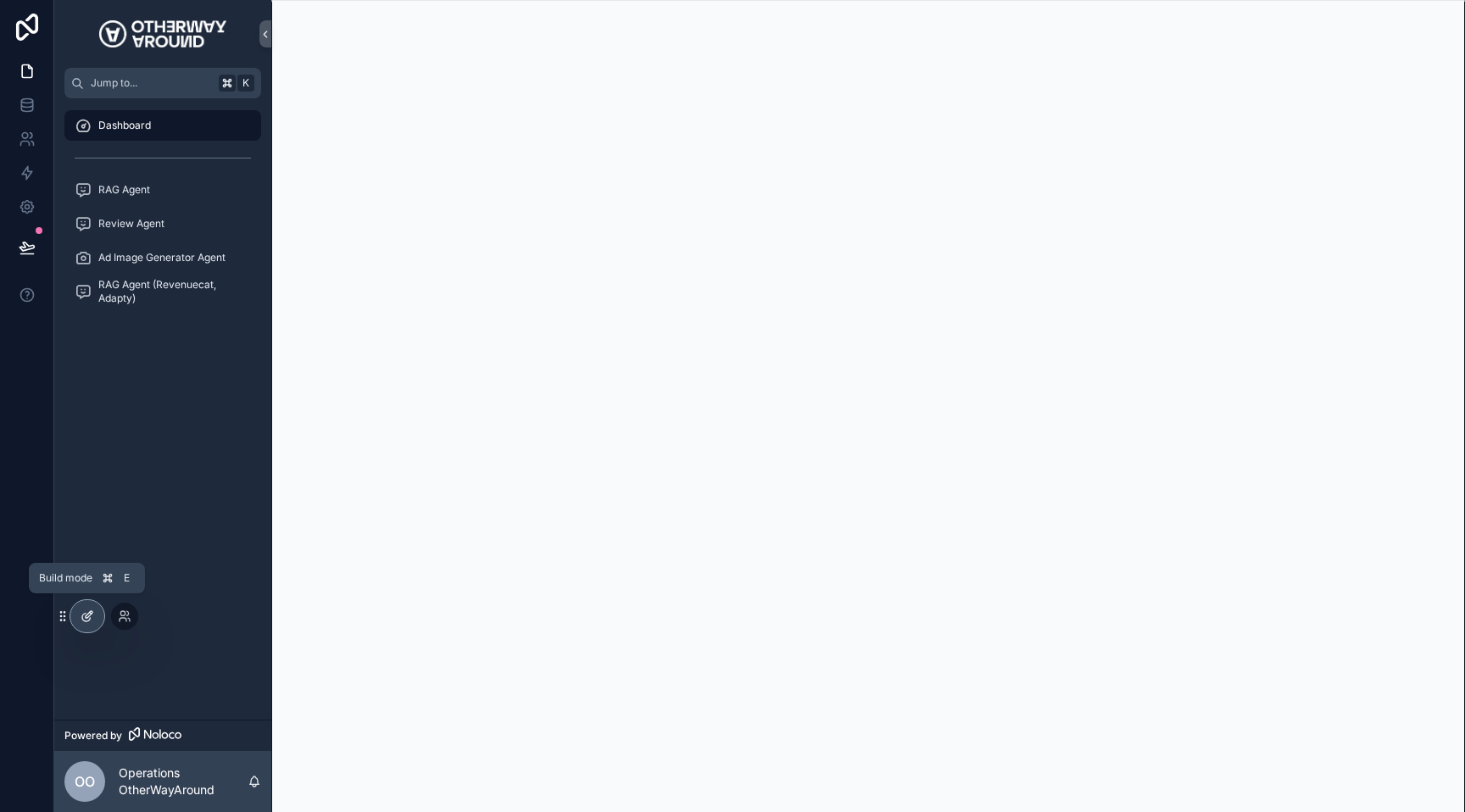
click at [78, 624] on div at bounding box center [87, 616] width 34 height 32
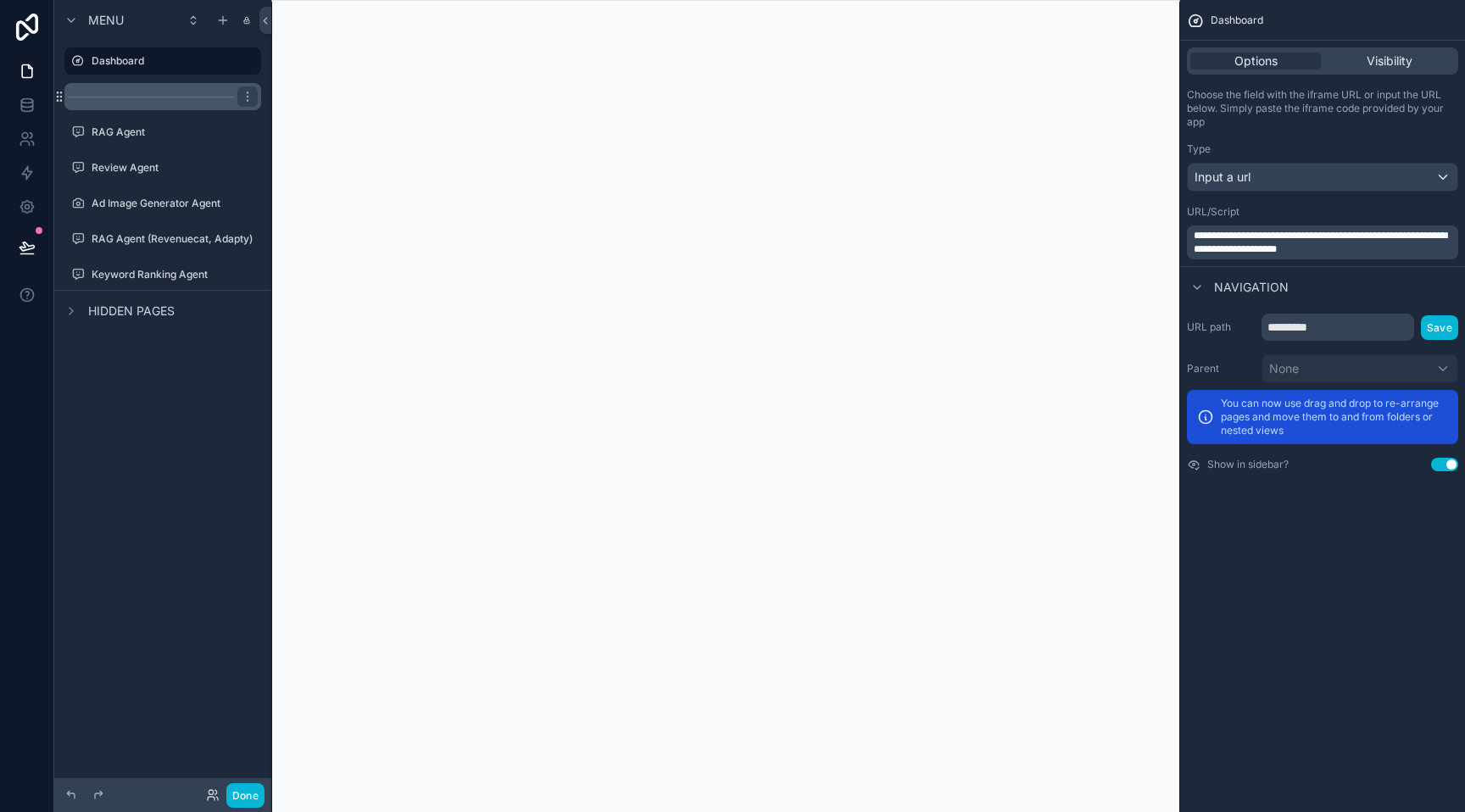
click at [258, 95] on div "scrollable content" at bounding box center [163, 96] width 196 height 27
click at [250, 97] on icon "scrollable content" at bounding box center [248, 96] width 14 height 14
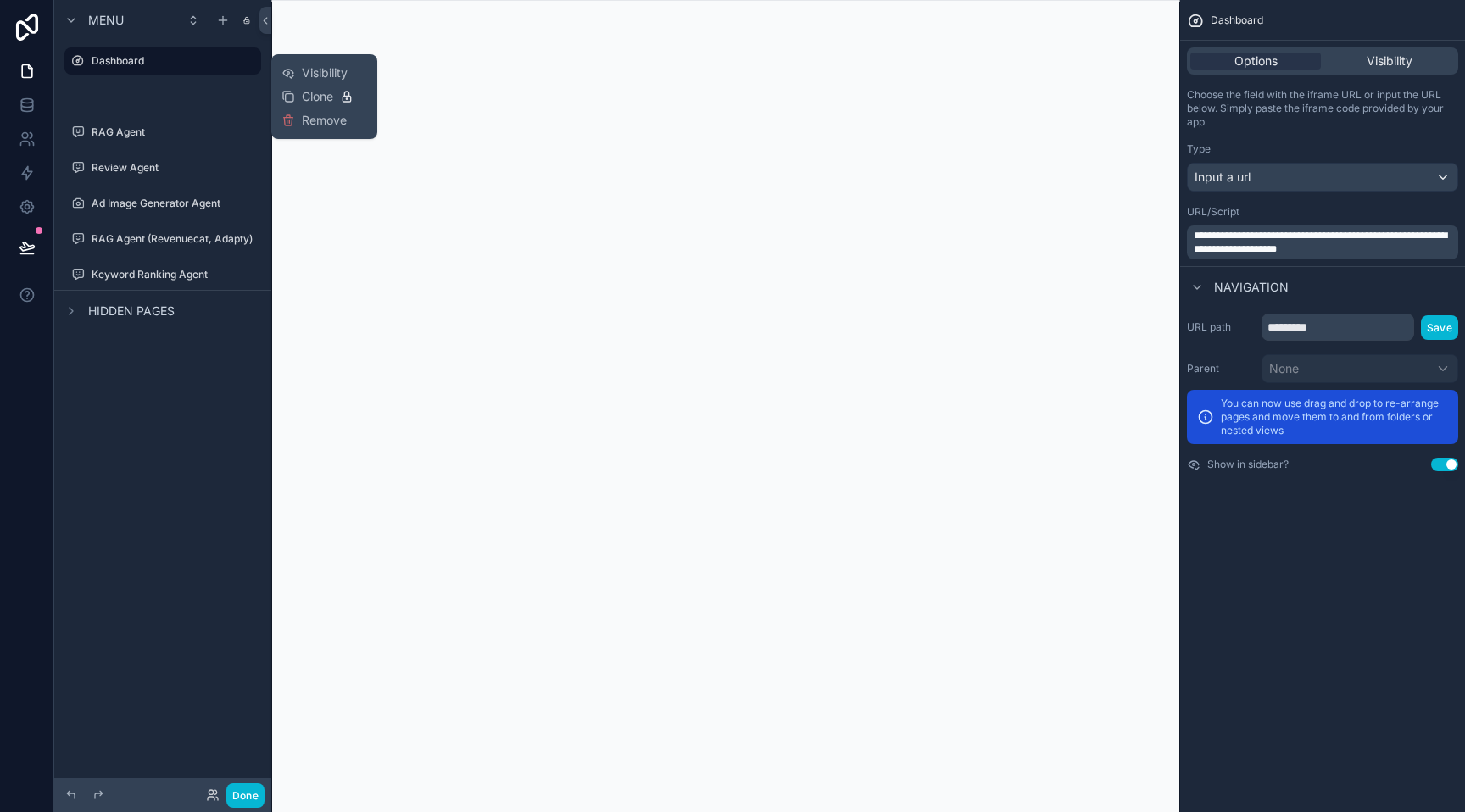
click at [279, 121] on div "Visibility Clone Remove" at bounding box center [323, 96] width 106 height 85
click at [287, 121] on icon at bounding box center [287, 121] width 0 height 4
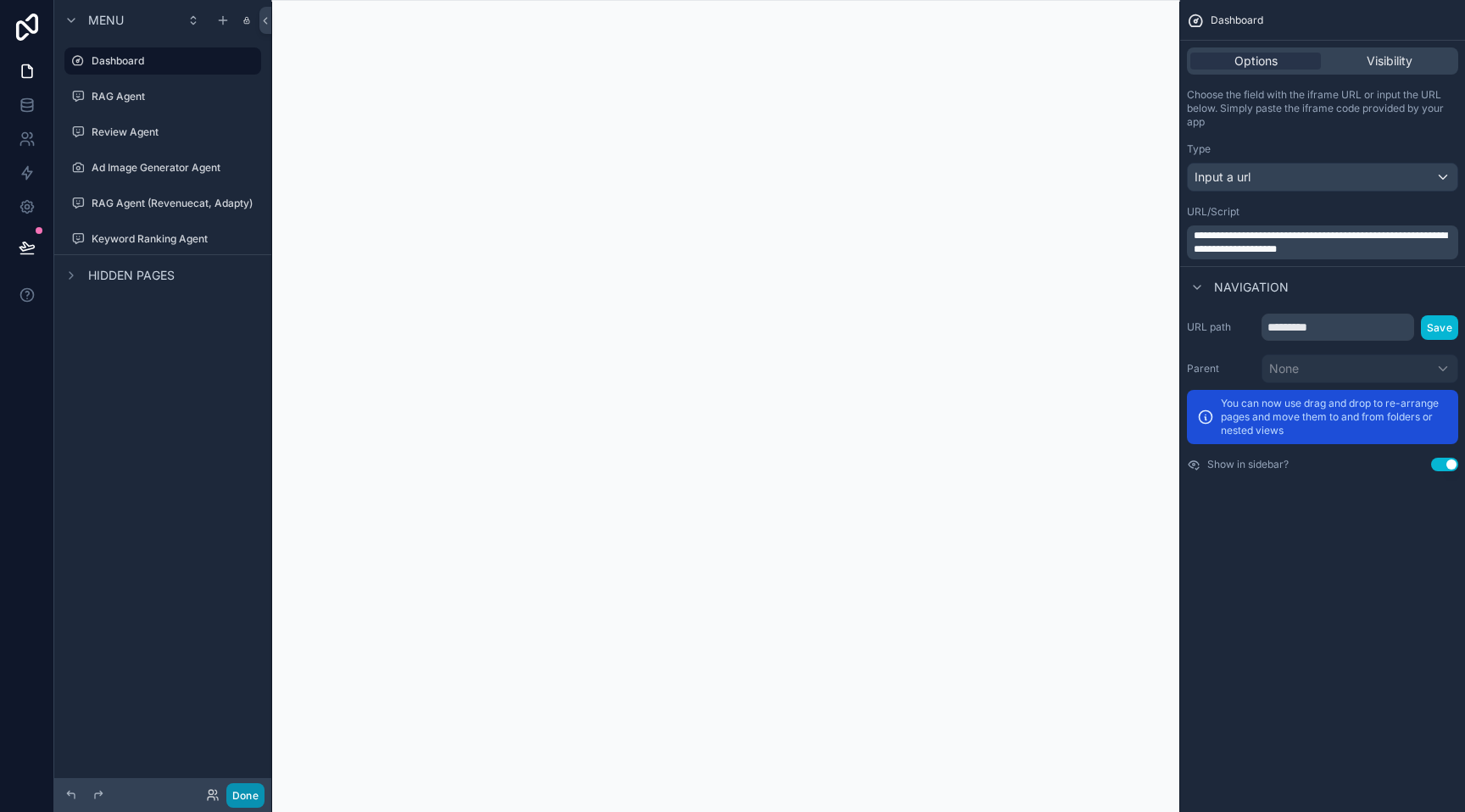
click at [241, 783] on button "Done" at bounding box center [245, 795] width 38 height 24
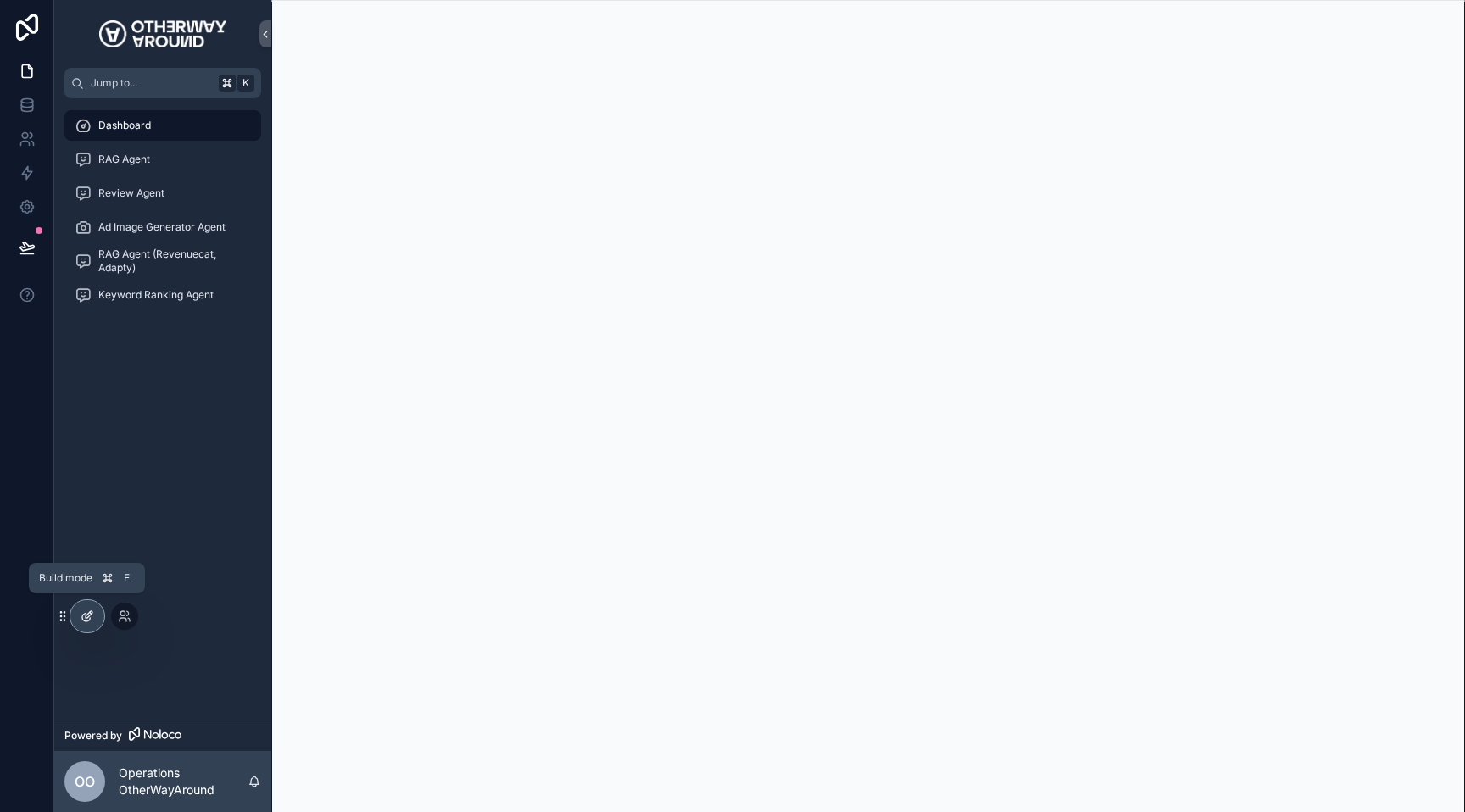
click at [89, 616] on icon at bounding box center [89, 614] width 7 height 7
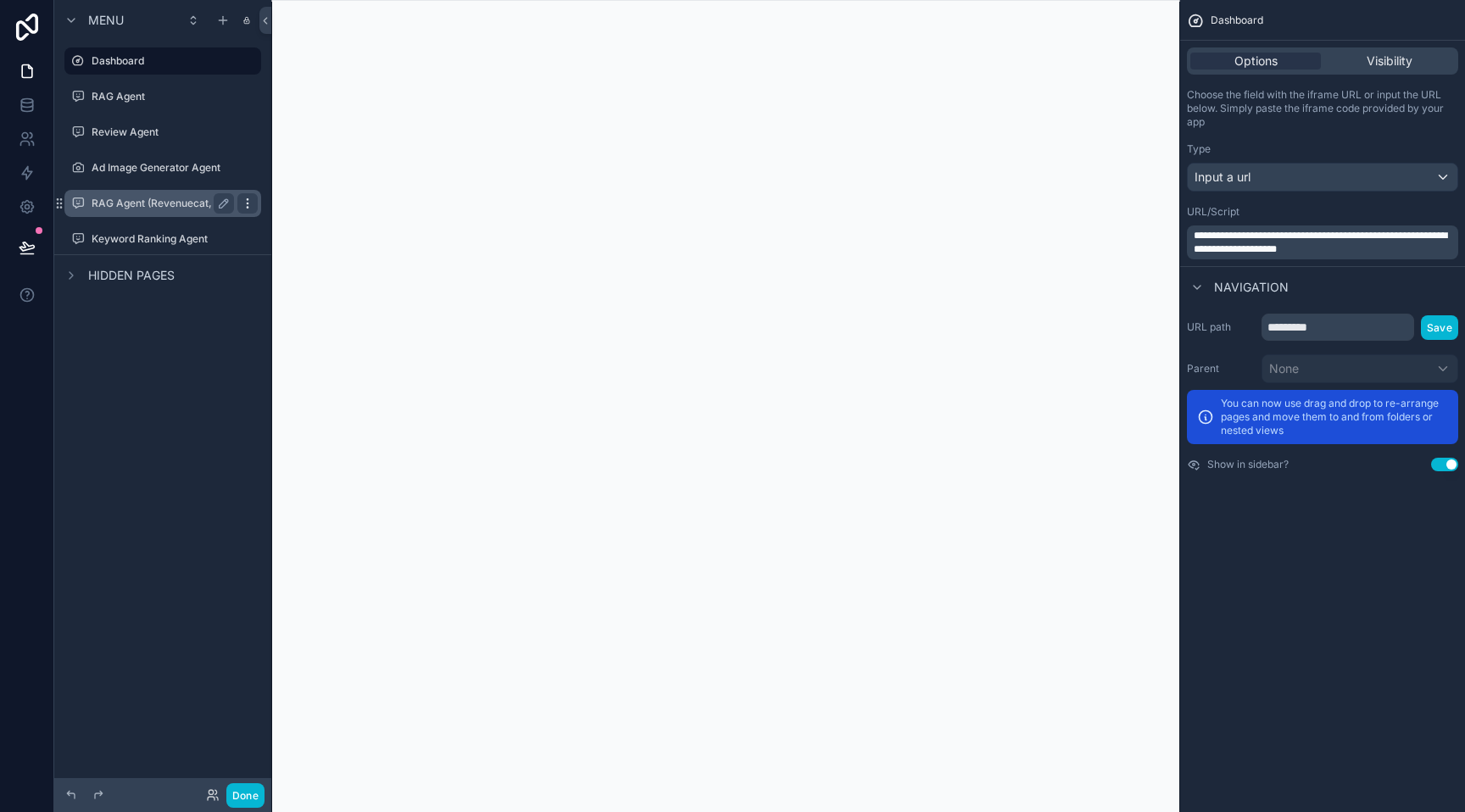
click at [250, 205] on icon "scrollable content" at bounding box center [248, 203] width 14 height 14
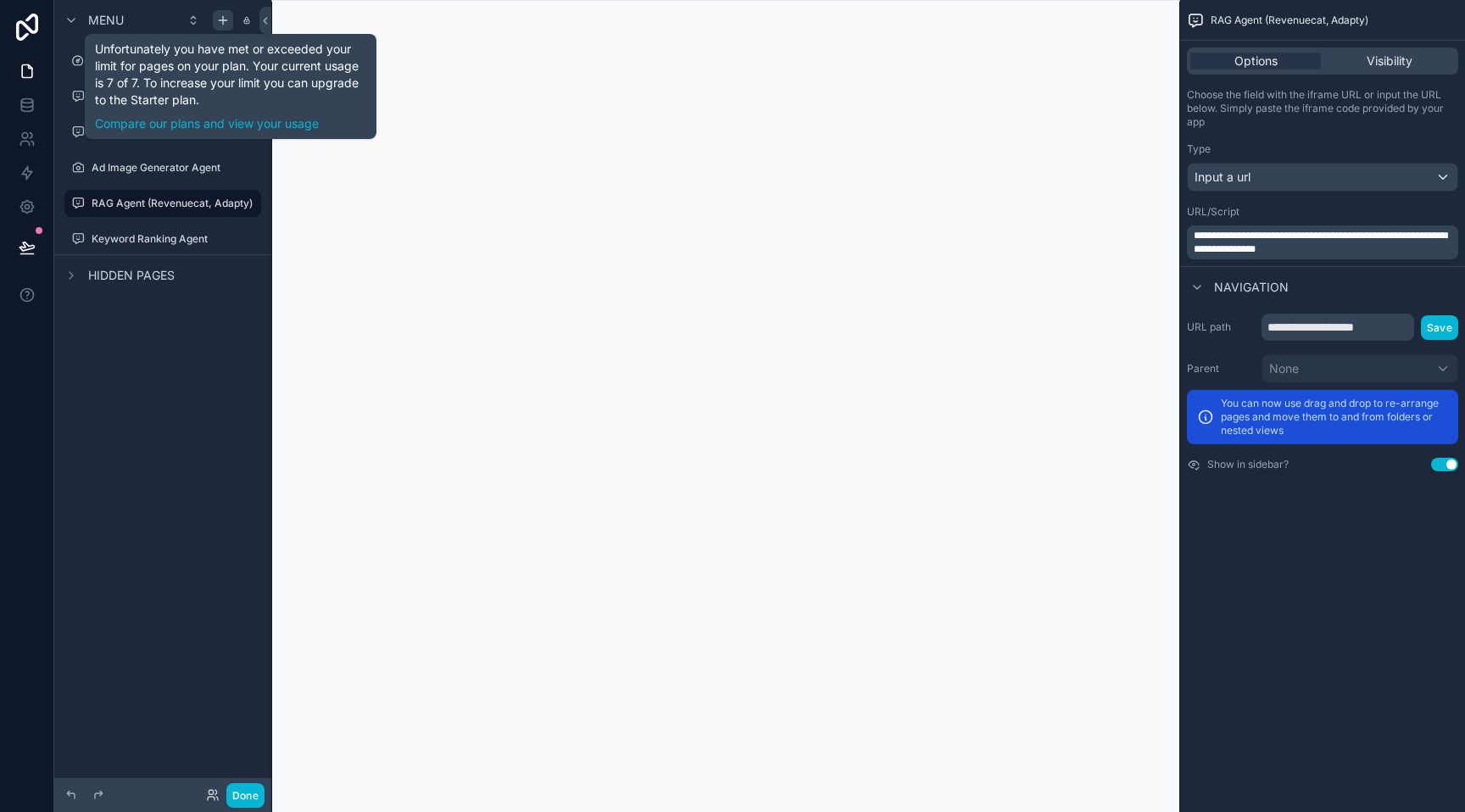
click at [223, 21] on icon "scrollable content" at bounding box center [223, 21] width 14 height 14
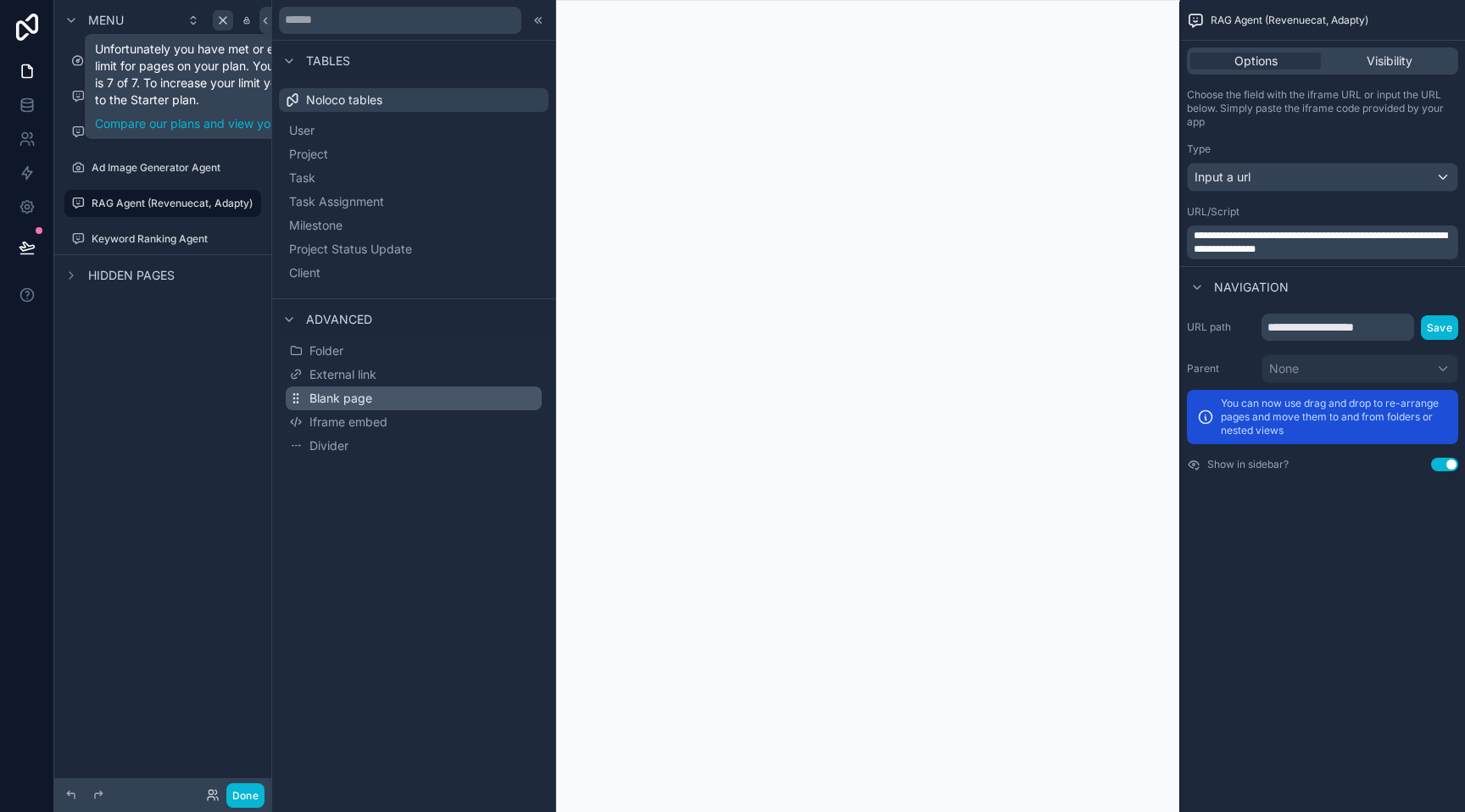
click at [370, 401] on span "Blank page" at bounding box center [340, 398] width 63 height 17
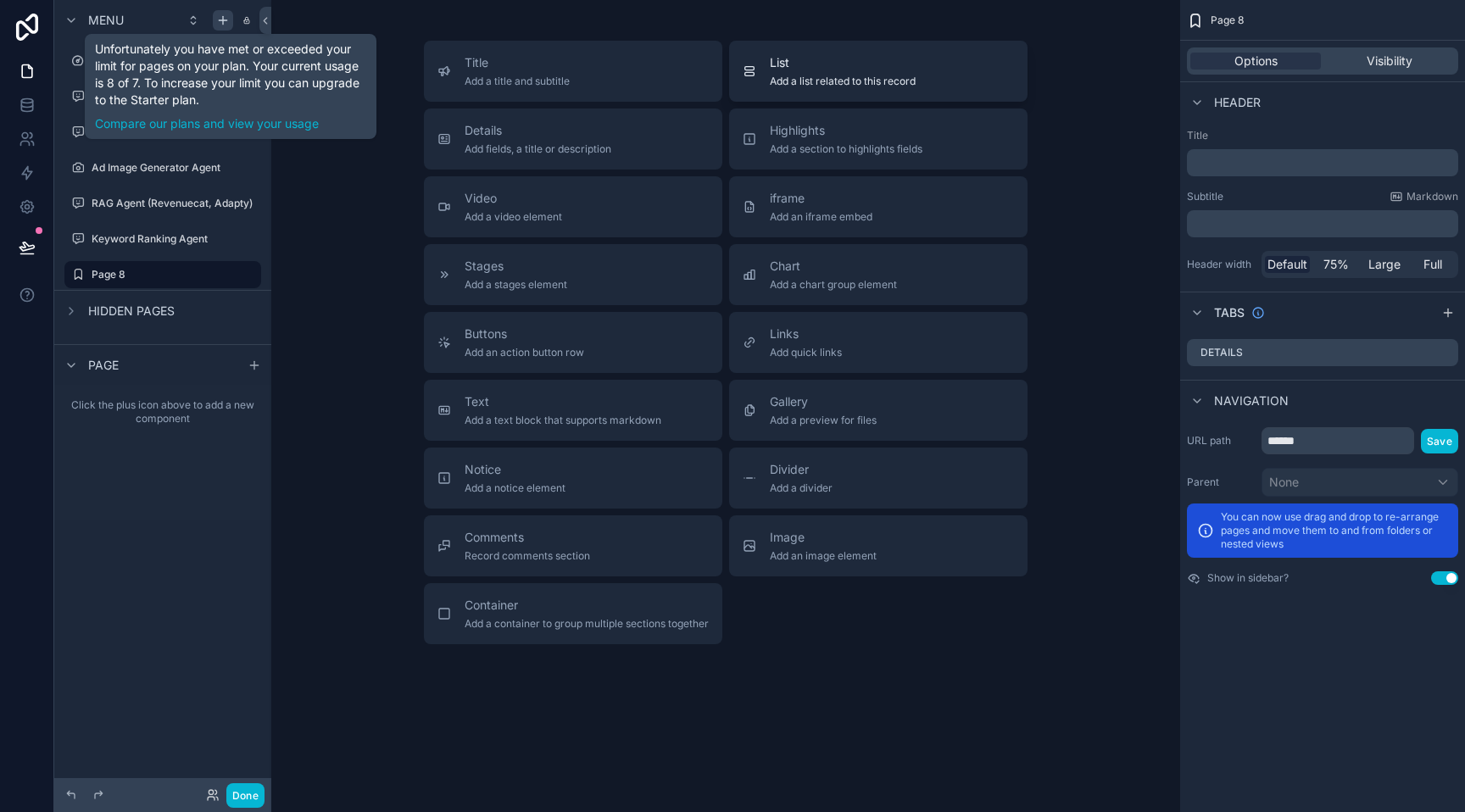
click at [869, 69] on span "List" at bounding box center [842, 63] width 146 height 17
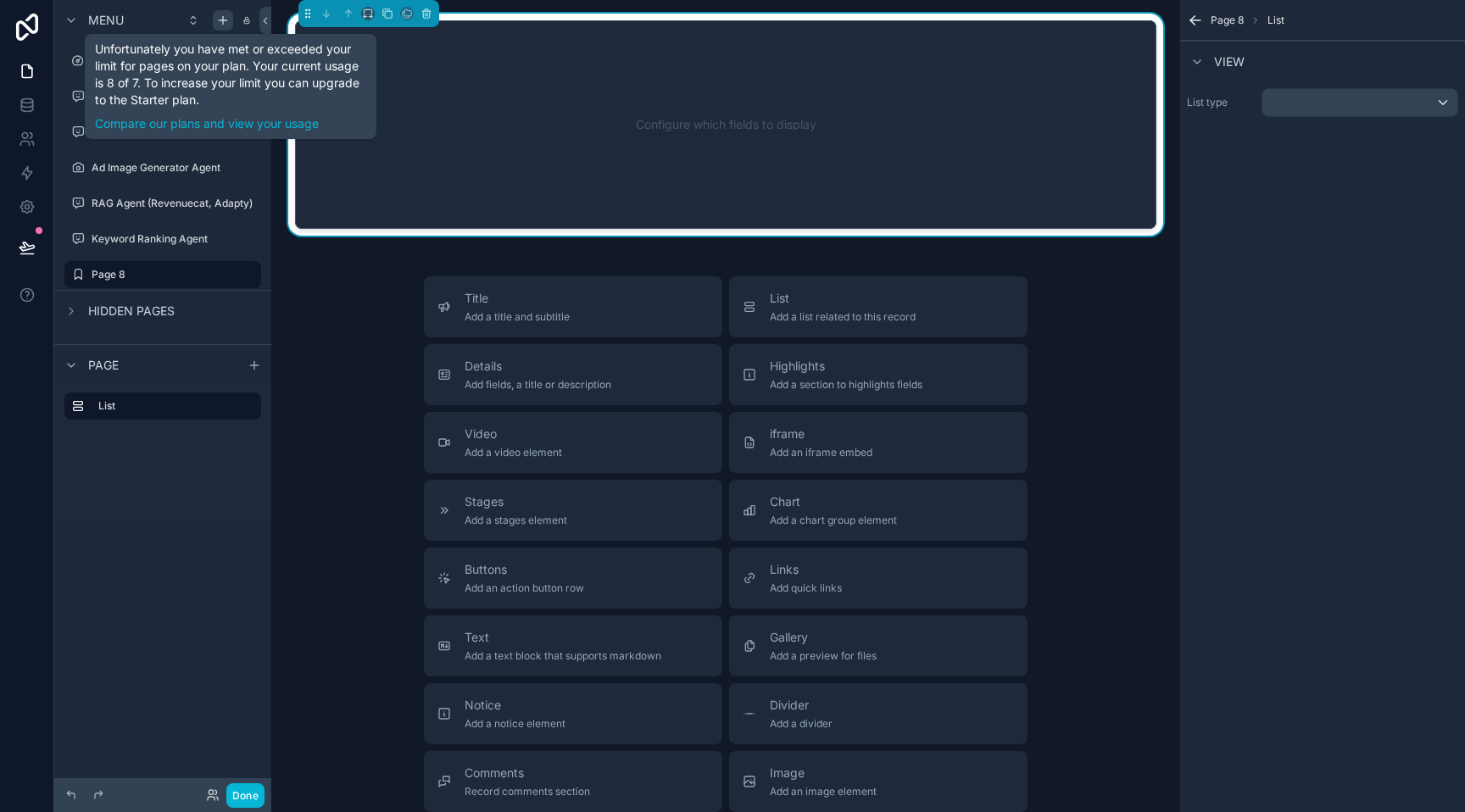
click at [791, 150] on div "Configure which fields to display" at bounding box center [725, 124] width 805 height 152
click at [1352, 105] on div "scrollable content" at bounding box center [1359, 102] width 195 height 27
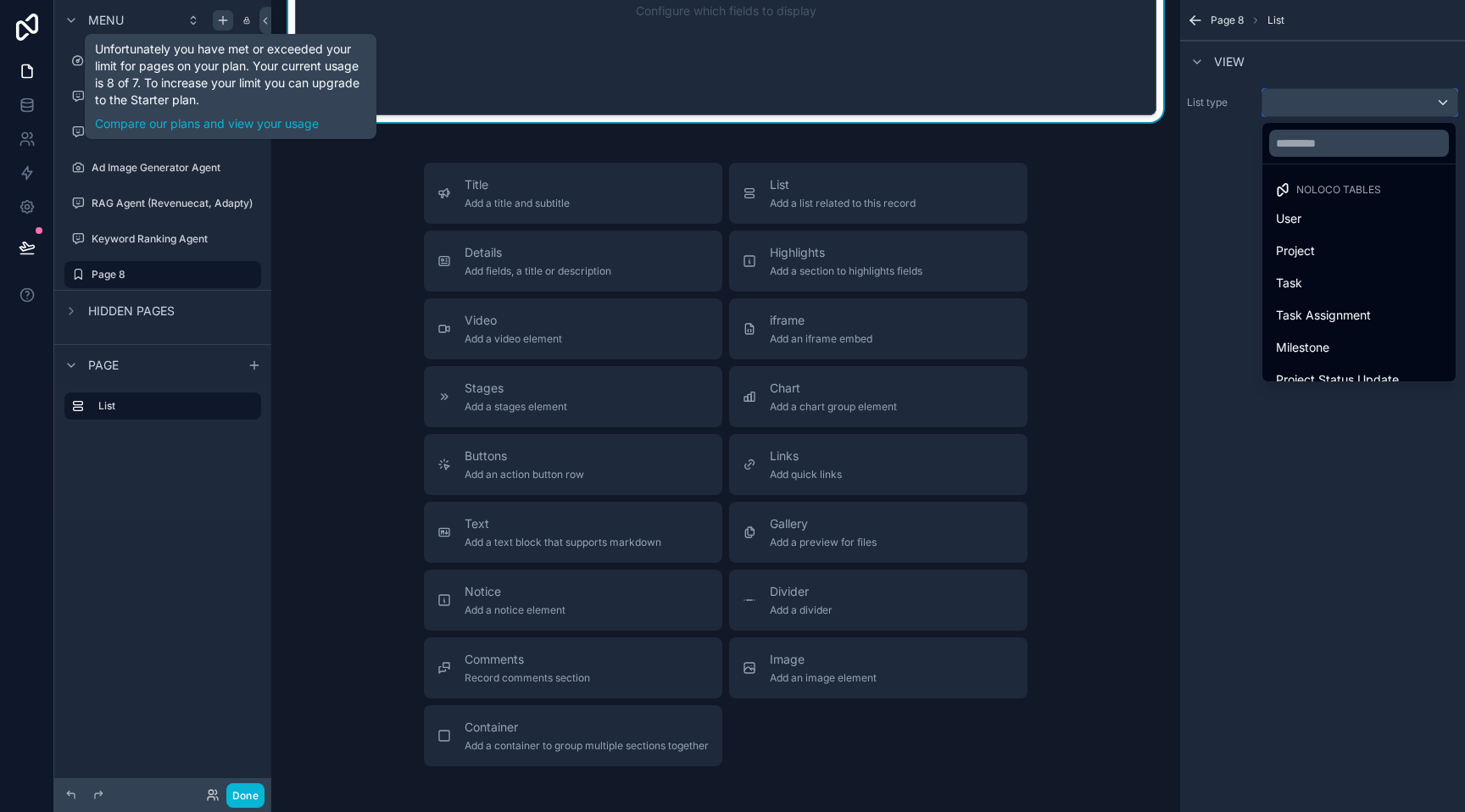
scroll to position [122, 0]
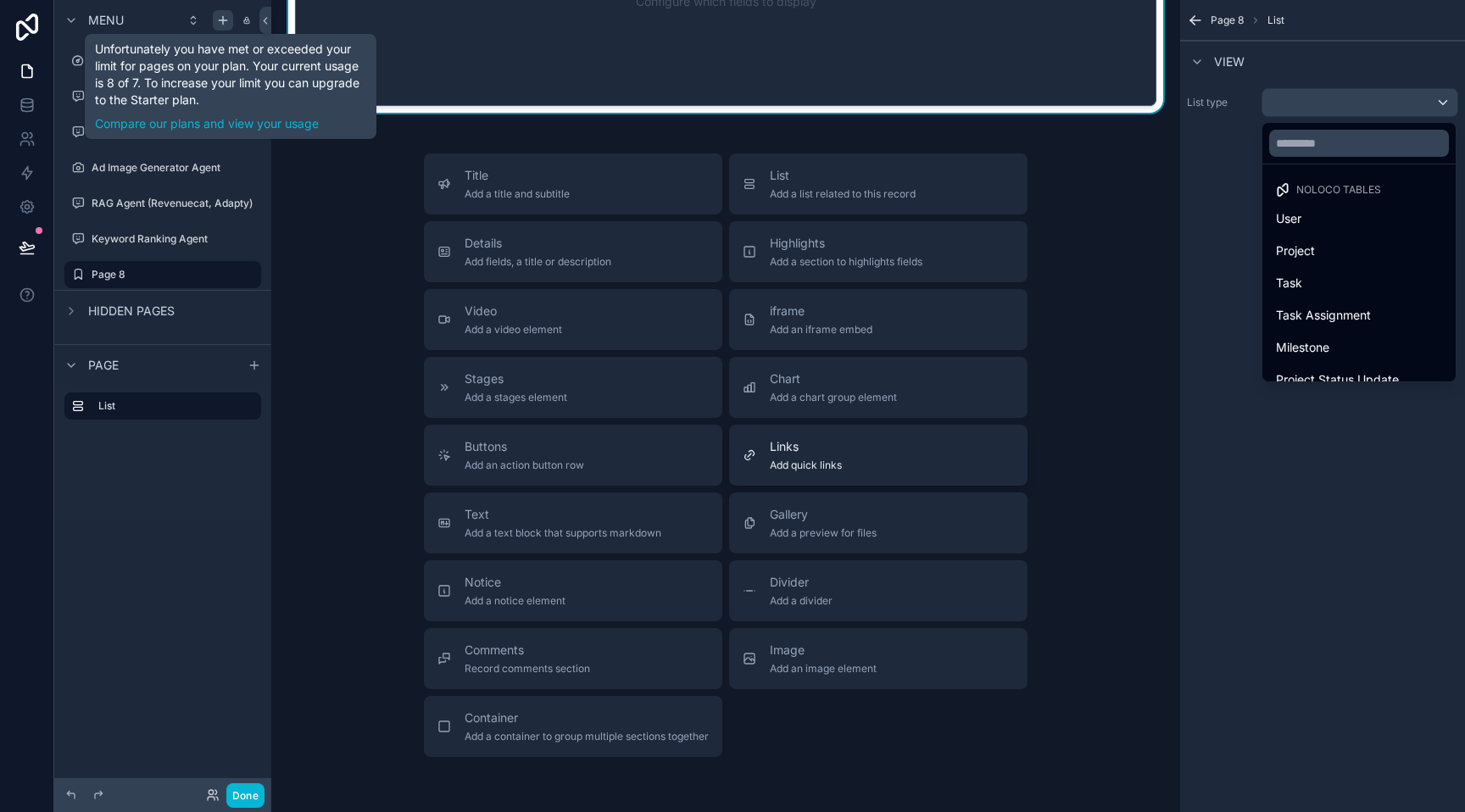
click at [939, 441] on div "Links Add quick links" at bounding box center [878, 455] width 271 height 34
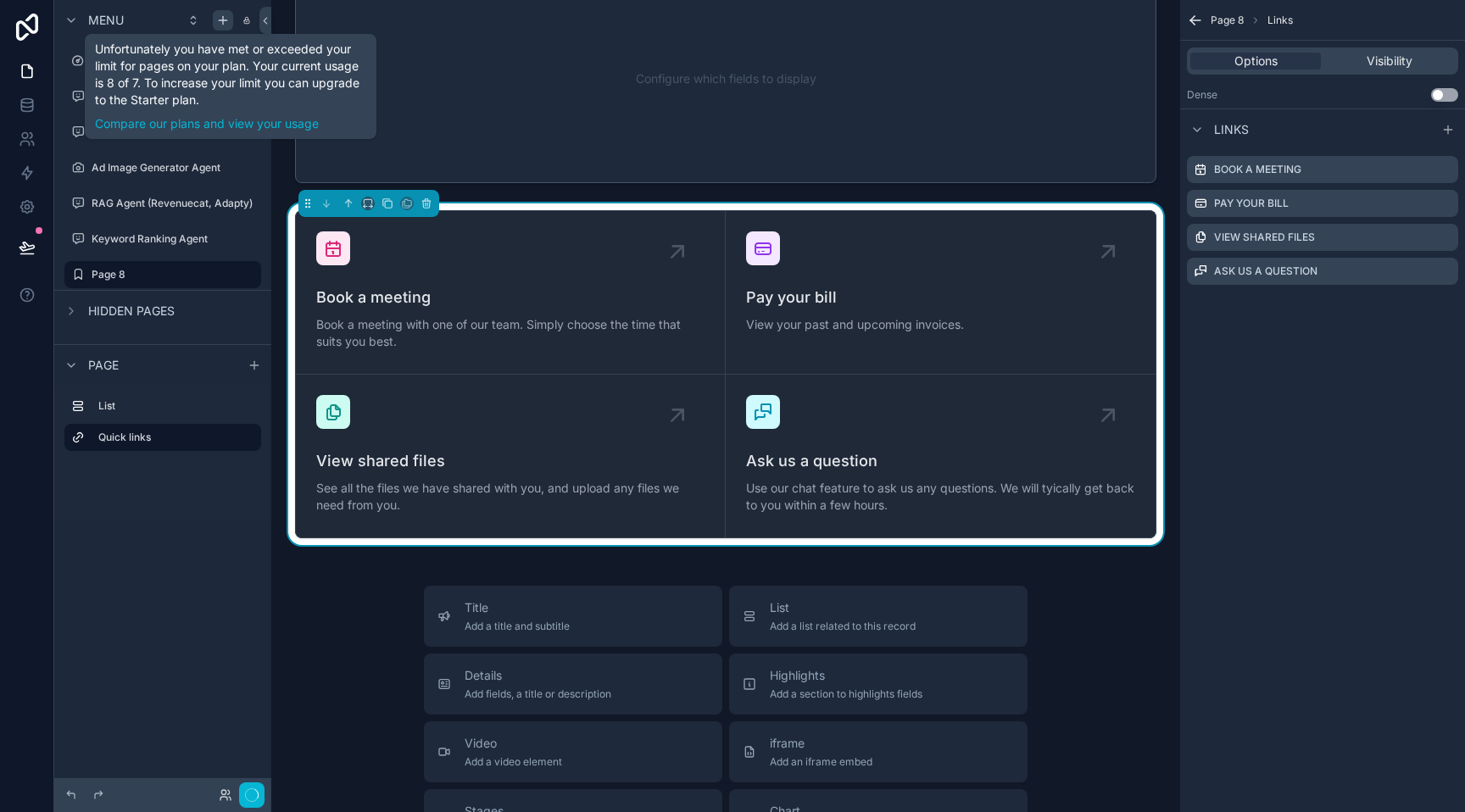
scroll to position [14, 0]
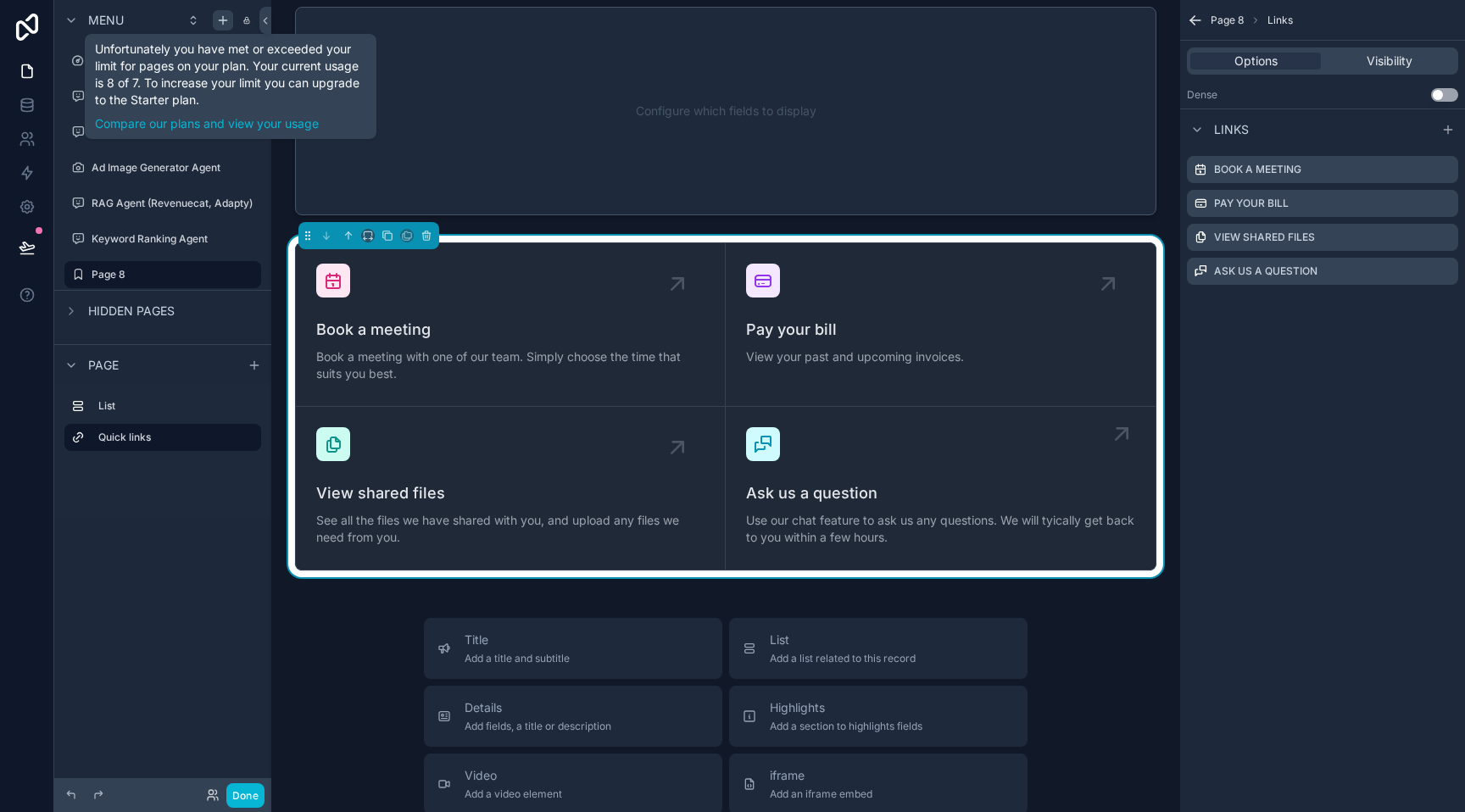
click at [939, 441] on div "Ask us a question Use our chat feature to ask us any questions. We will tyicall…" at bounding box center [941, 488] width 389 height 122
click at [1292, 172] on label "Book a meeting" at bounding box center [1257, 169] width 87 height 14
click at [1444, 168] on icon "scrollable content" at bounding box center [1444, 169] width 14 height 14
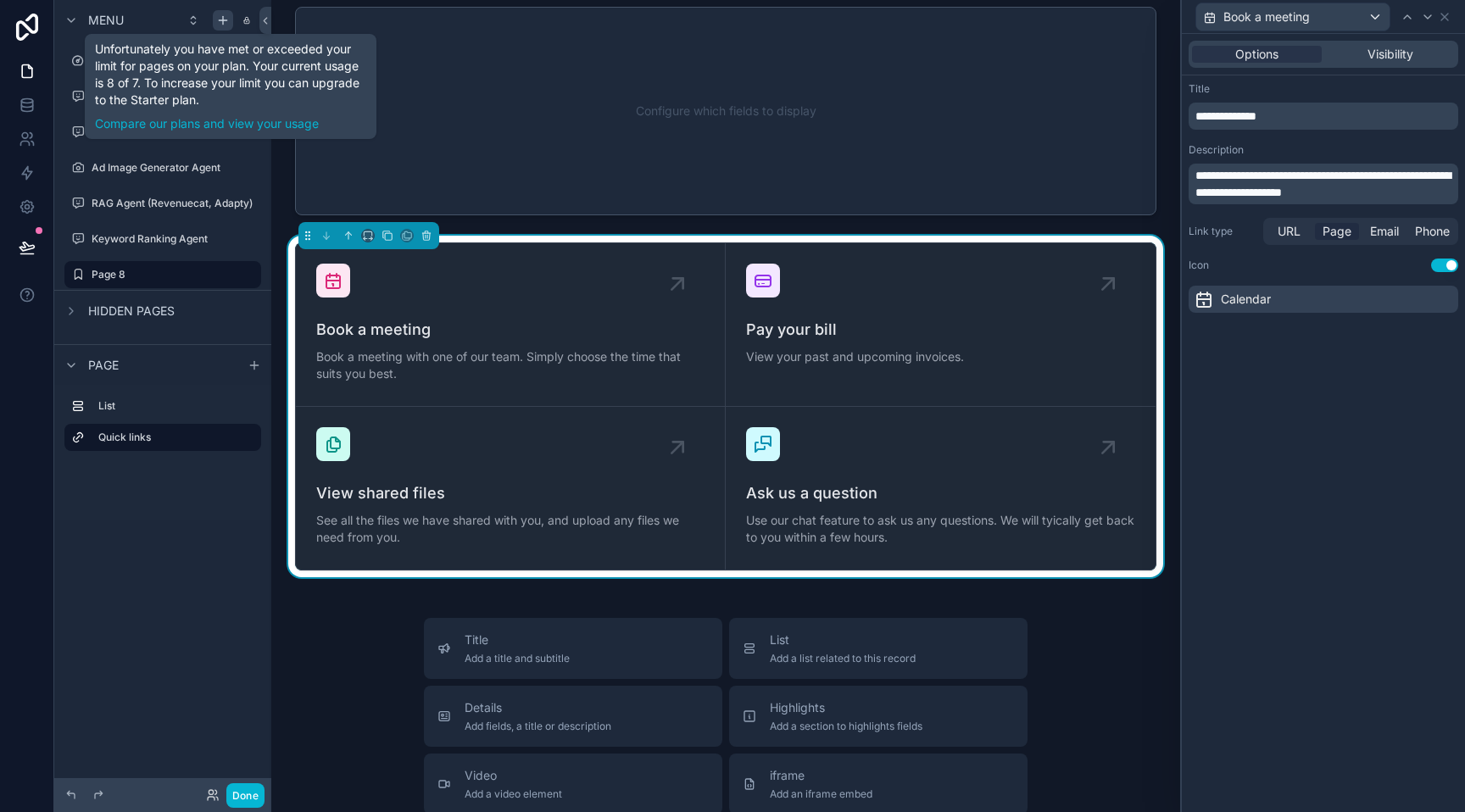
click at [1340, 231] on span "Page" at bounding box center [1337, 231] width 29 height 17
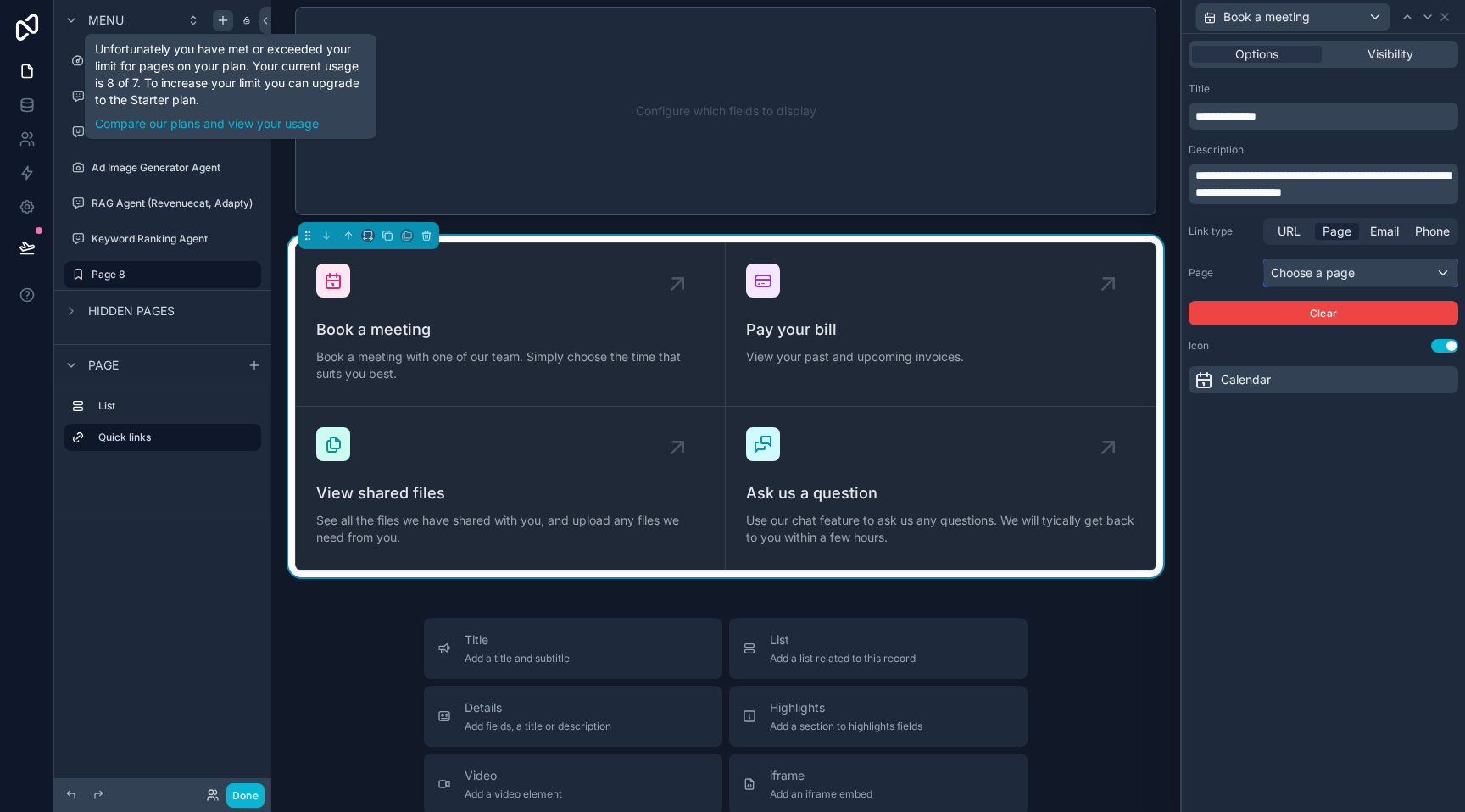
click at [1332, 264] on div "Choose a page" at bounding box center [1360, 272] width 194 height 27
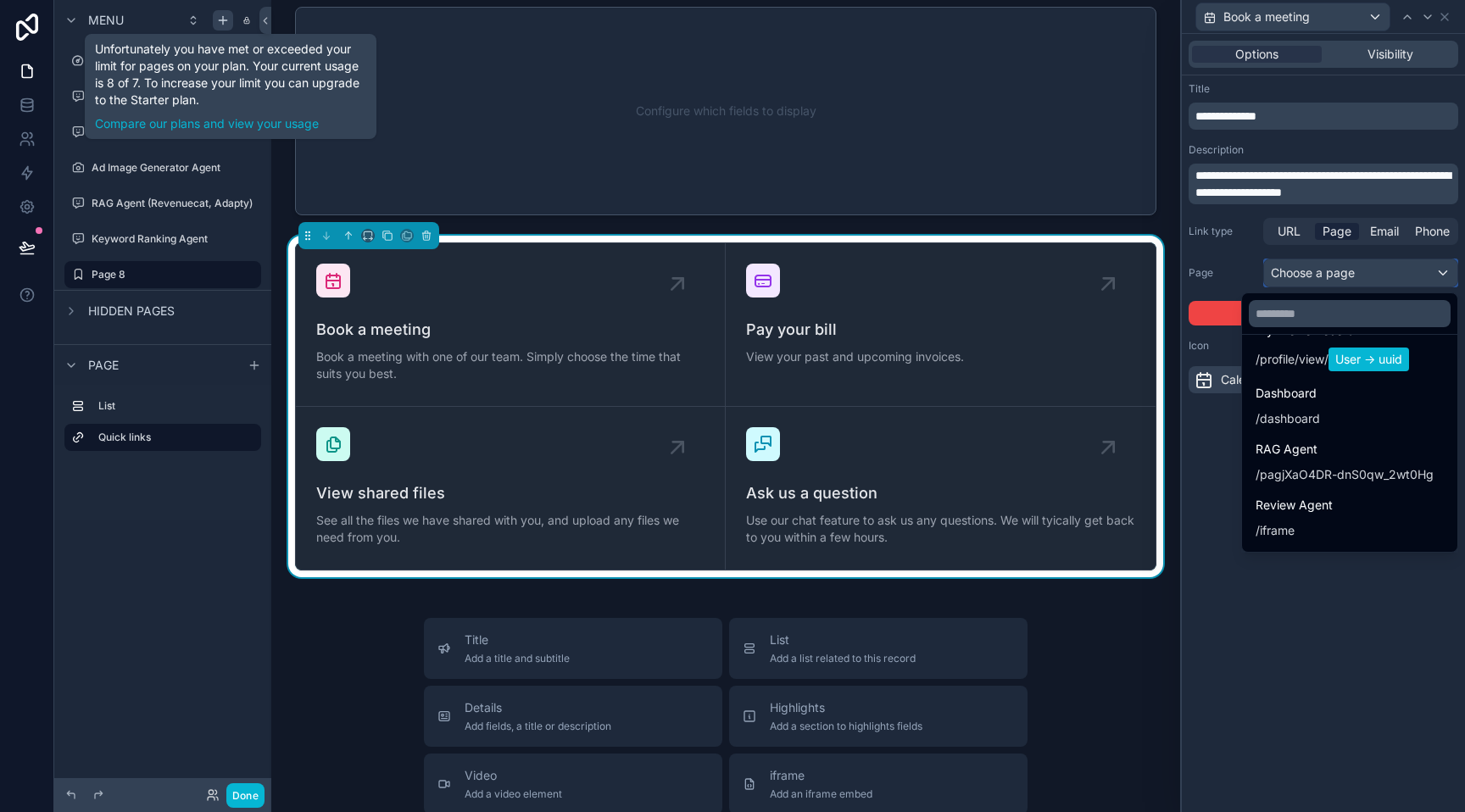
scroll to position [146, 0]
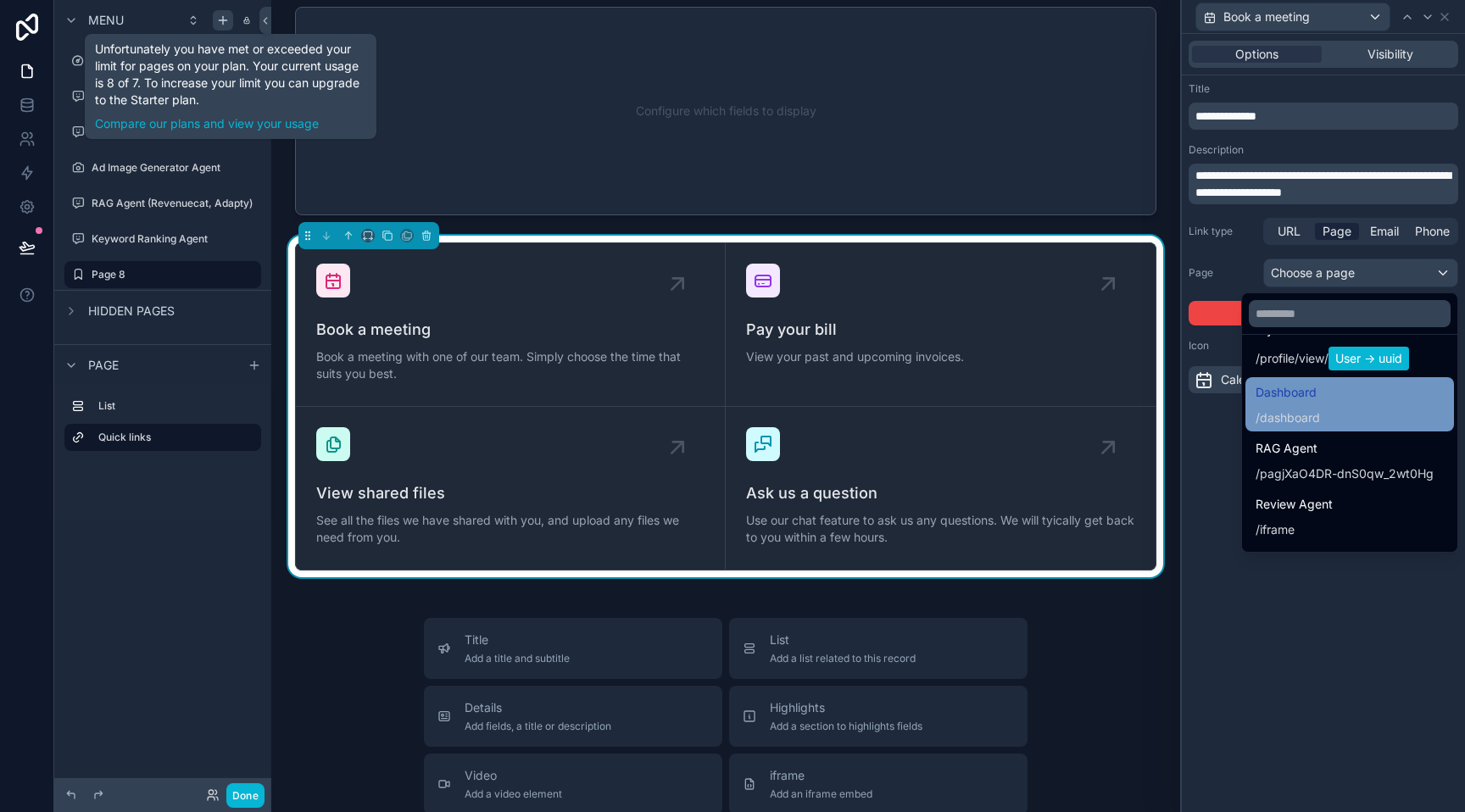
click at [1336, 405] on div "Dashboard / dashboard" at bounding box center [1349, 404] width 188 height 44
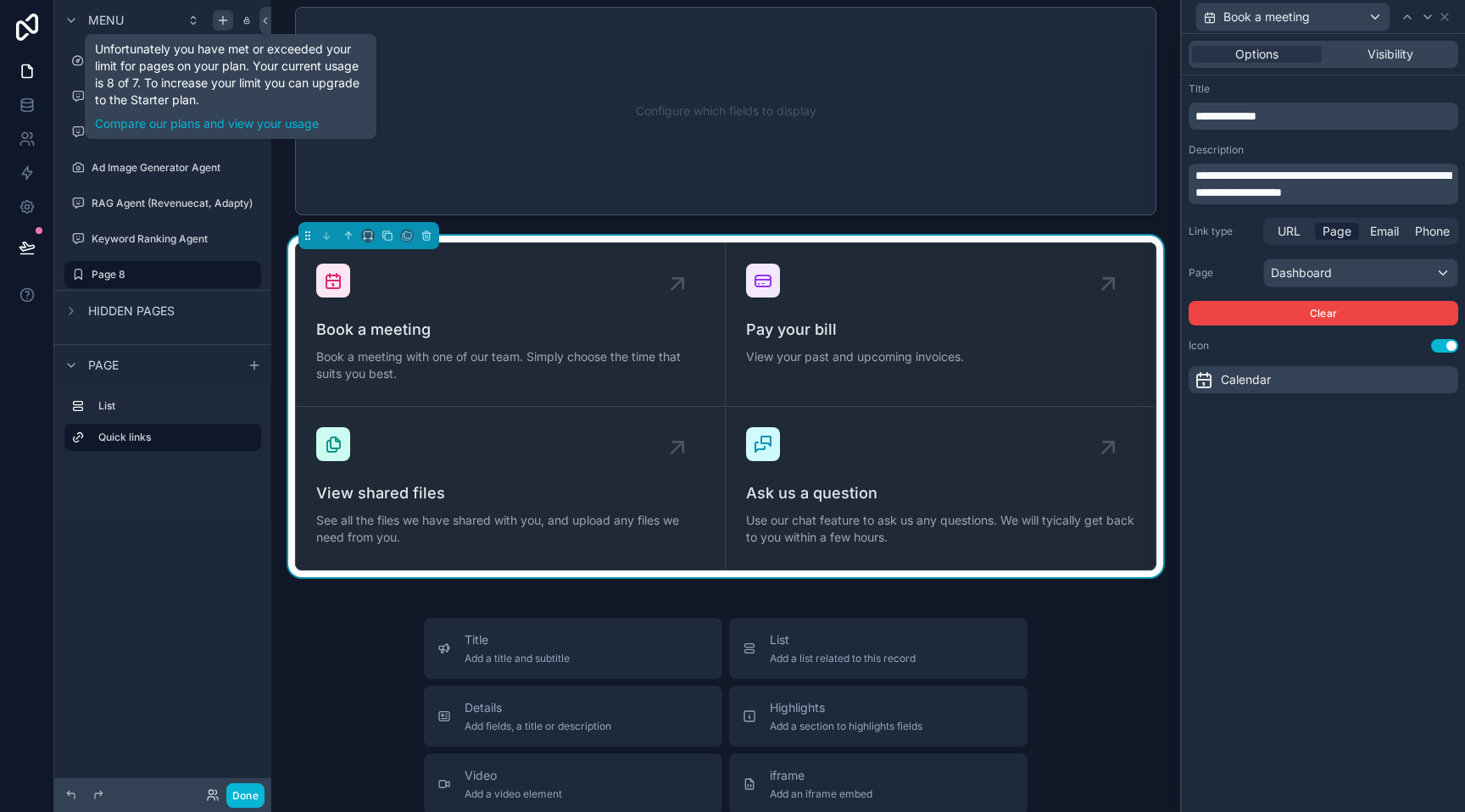
click at [1204, 378] on icon at bounding box center [1204, 379] width 21 height 21
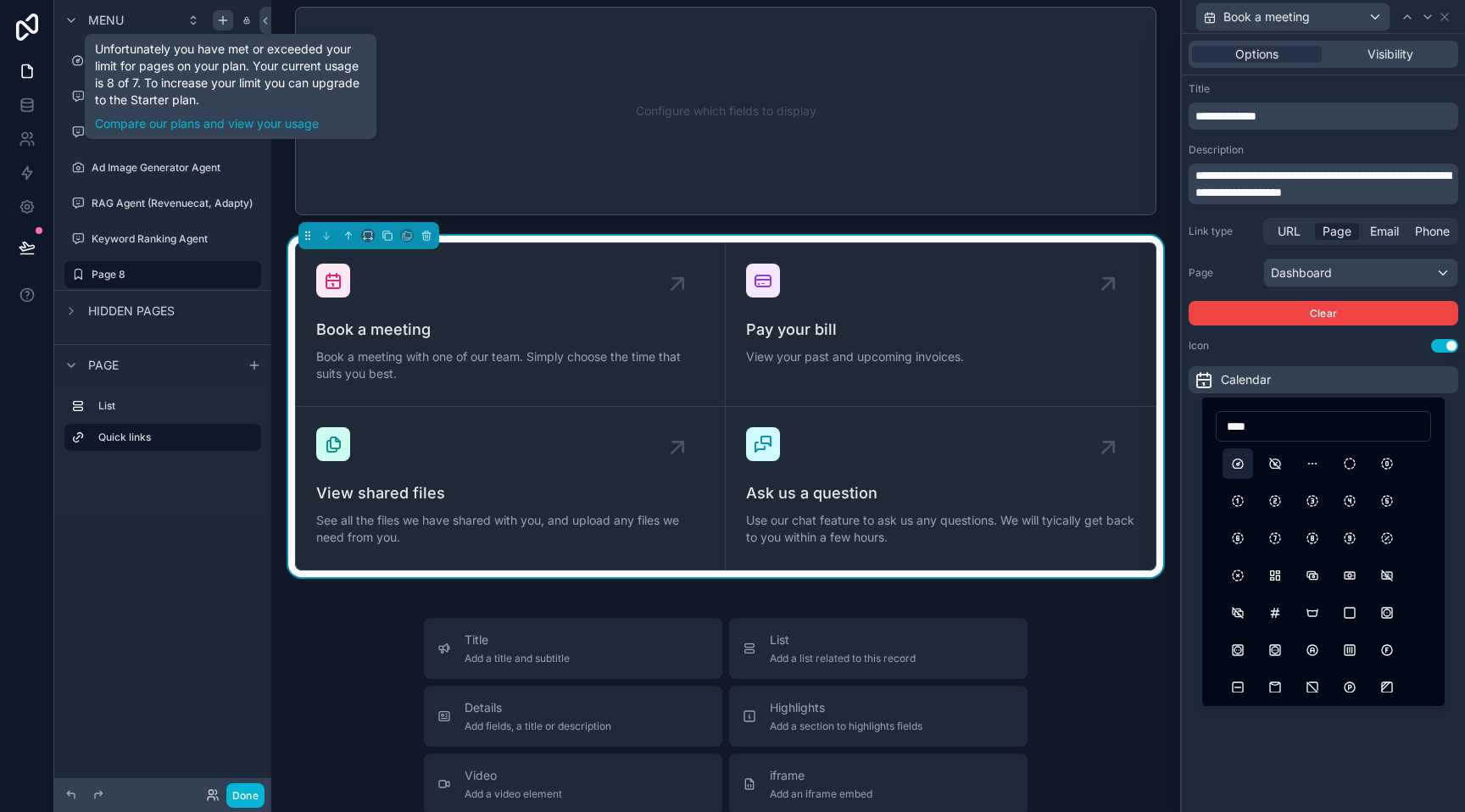
type input "****"
click at [1242, 463] on button "Dashboard" at bounding box center [1238, 463] width 31 height 31
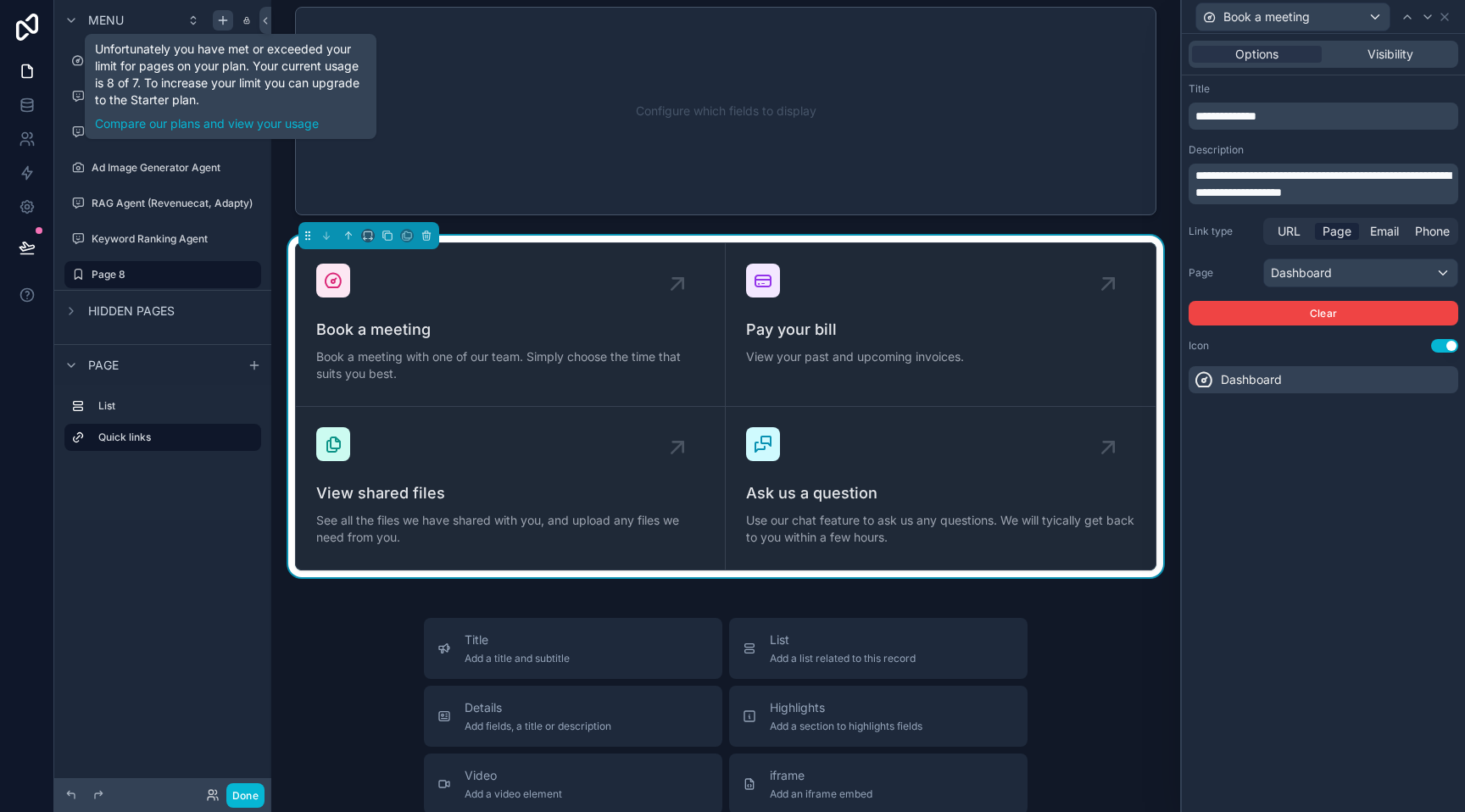
click at [1257, 114] on span "**********" at bounding box center [1226, 116] width 61 height 12
click at [1301, 491] on div "**********" at bounding box center [1323, 422] width 283 height 777
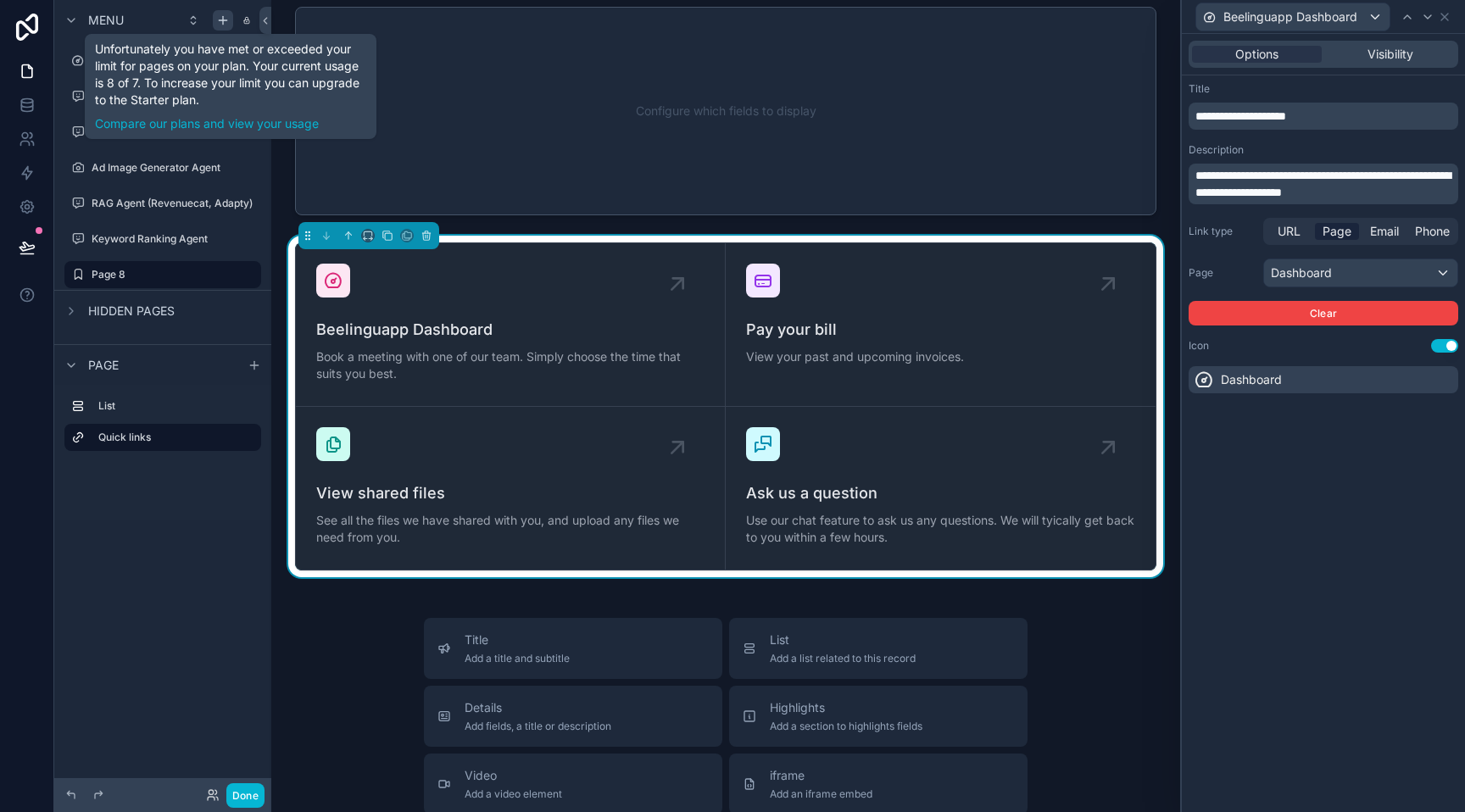
click at [1199, 386] on icon at bounding box center [1204, 379] width 21 height 21
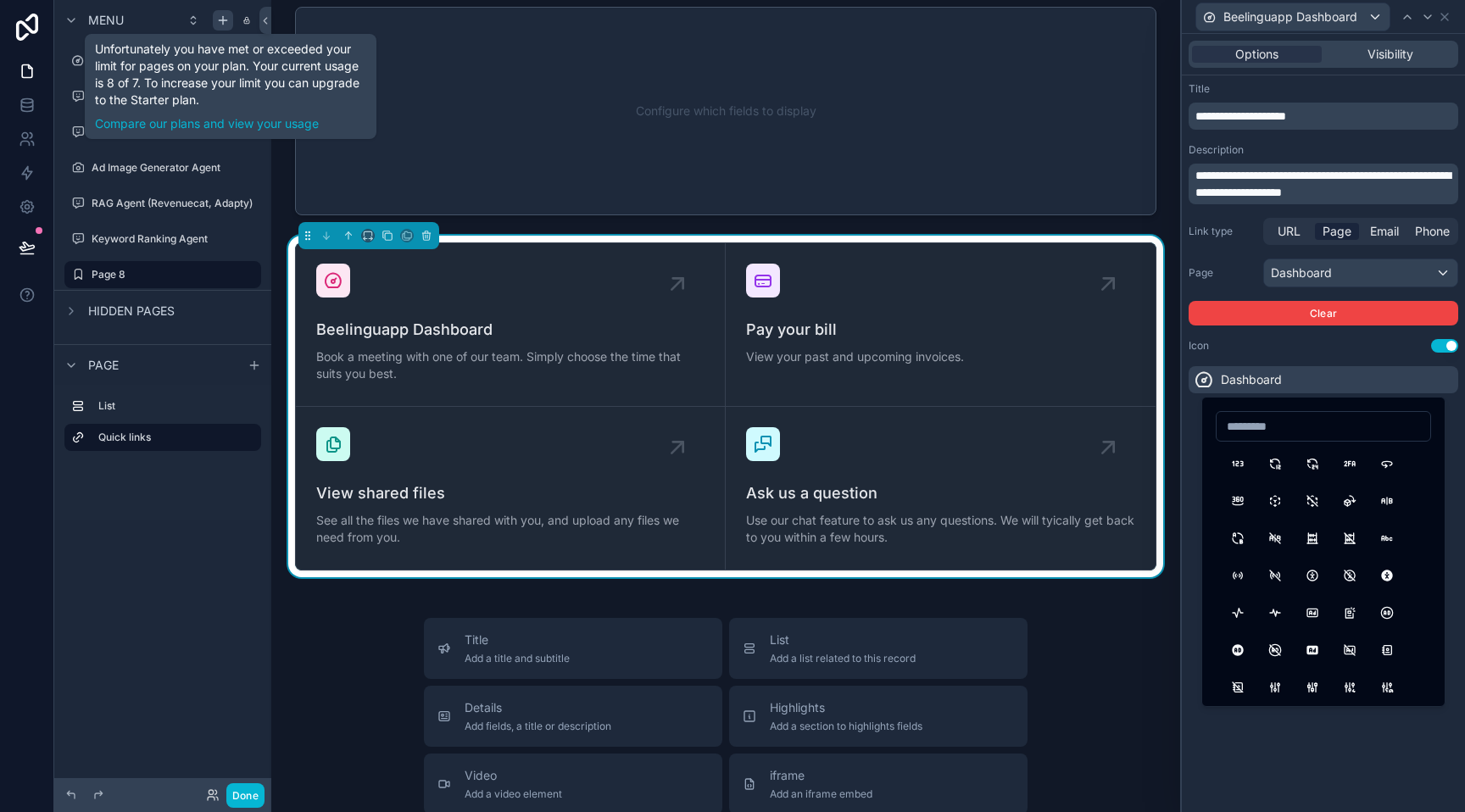
click at [1193, 441] on div "**********" at bounding box center [1323, 422] width 283 height 777
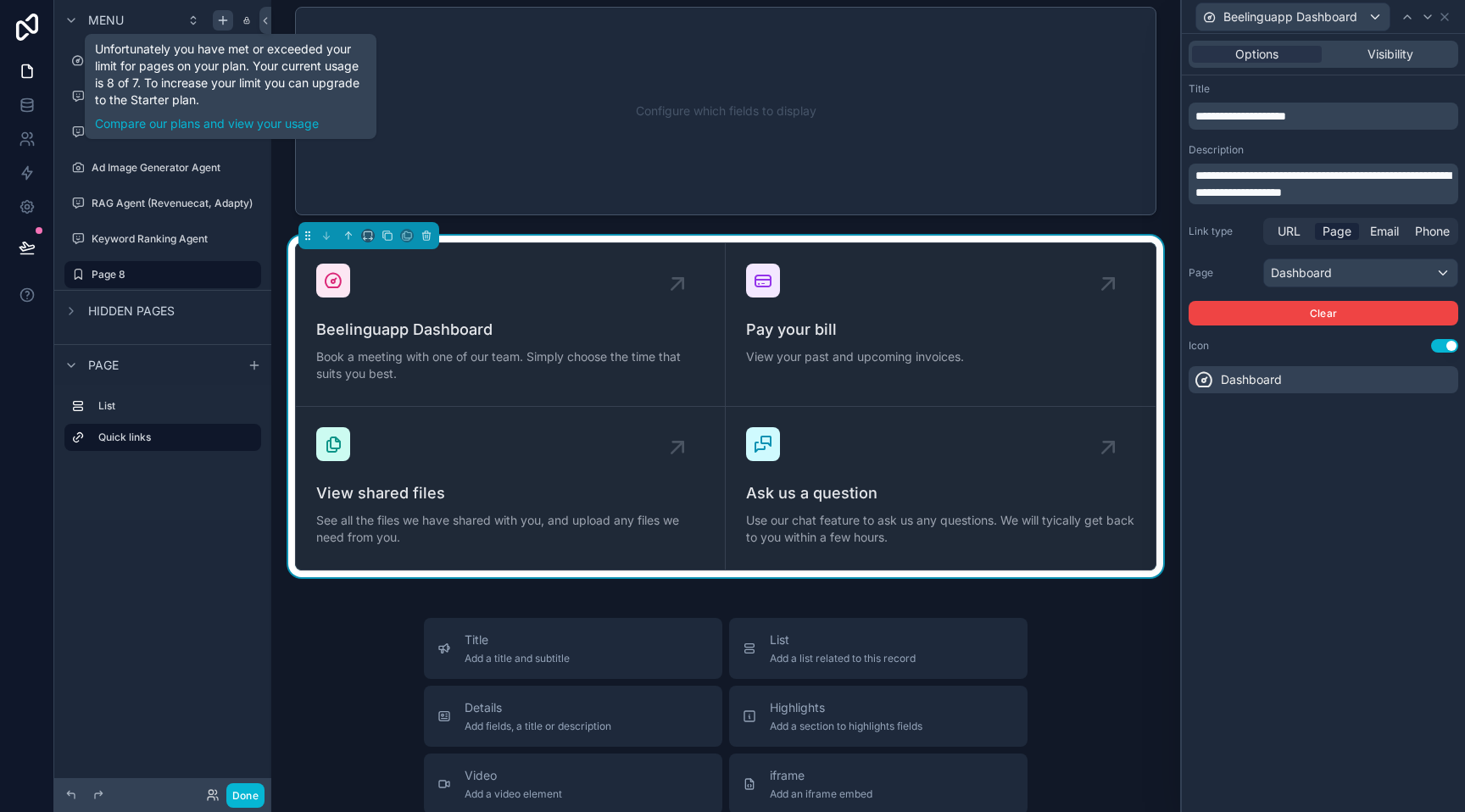
click at [1284, 188] on span "**********" at bounding box center [1323, 183] width 255 height 29
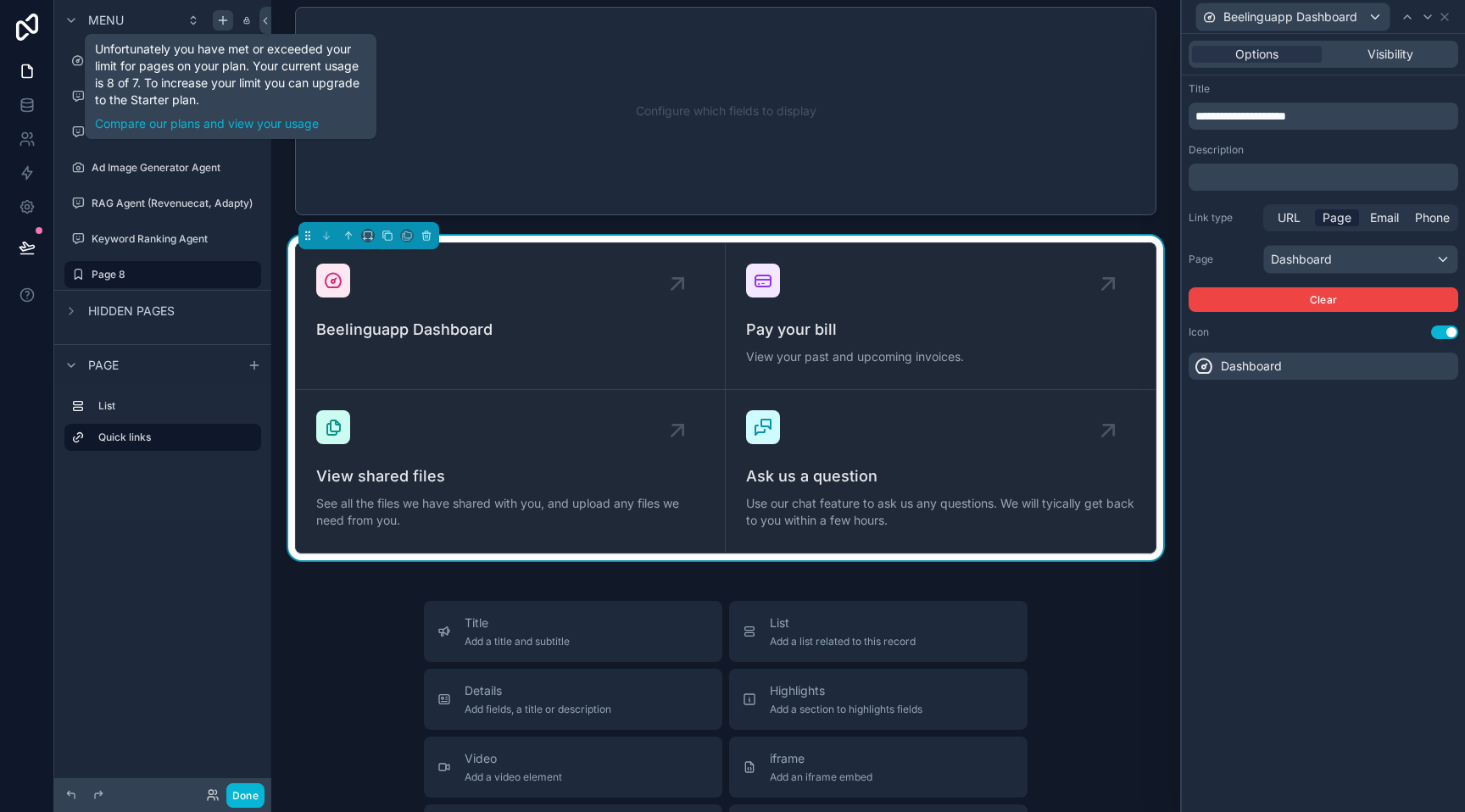
click at [1270, 685] on div "**********" at bounding box center [1323, 422] width 283 height 777
click at [879, 333] on span "Pay your bill" at bounding box center [941, 329] width 389 height 23
click at [920, 314] on div "Pay your bill View your past and upcoming invoices." at bounding box center [941, 316] width 389 height 105
click at [892, 432] on div "Ask us a question Use our chat feature to ask us any questions. We will tyicall…" at bounding box center [941, 471] width 389 height 122
click at [1268, 23] on span "Beelinguapp Dashboard" at bounding box center [1289, 17] width 134 height 17
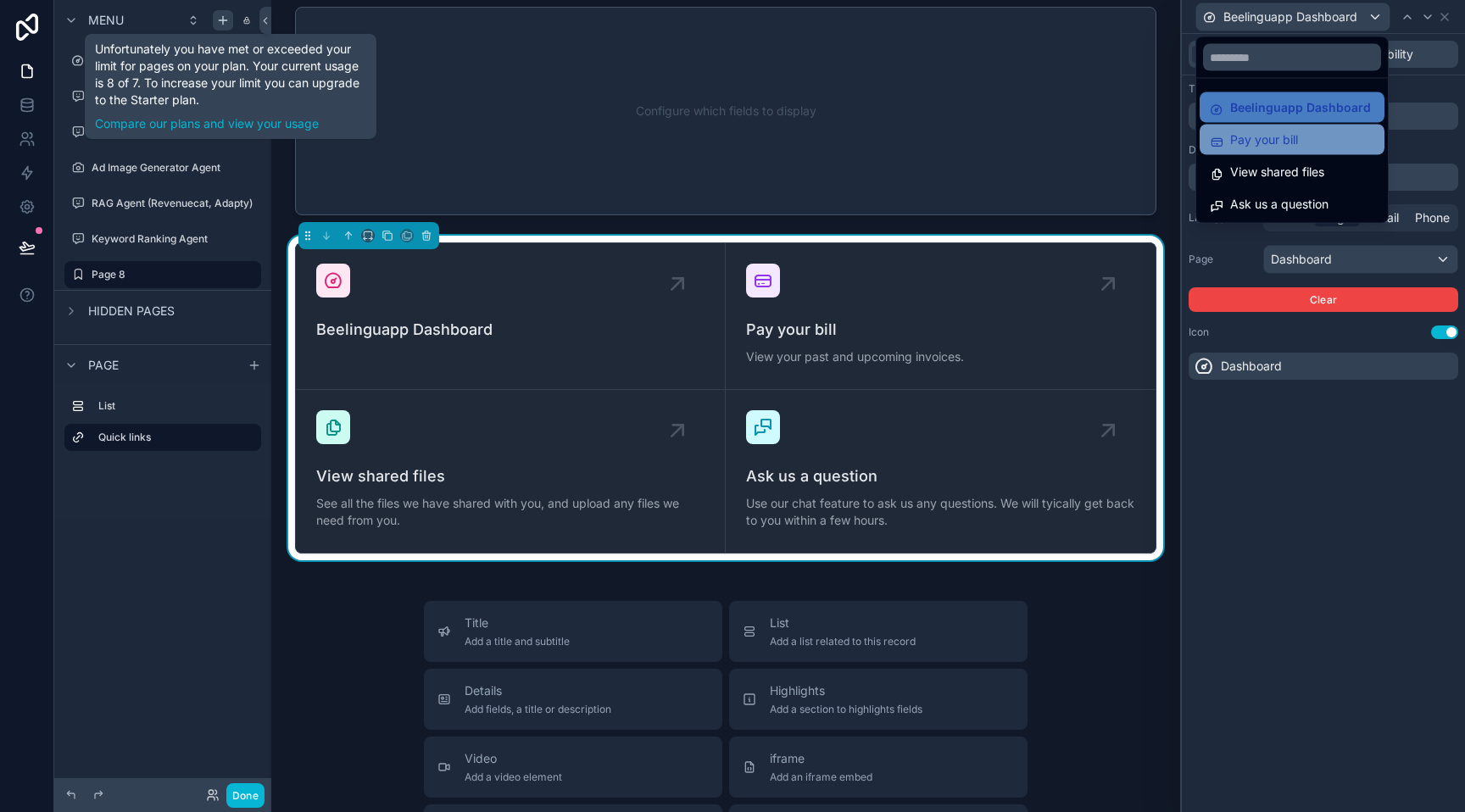
click at [1257, 143] on span "Pay your bill" at bounding box center [1264, 140] width 68 height 21
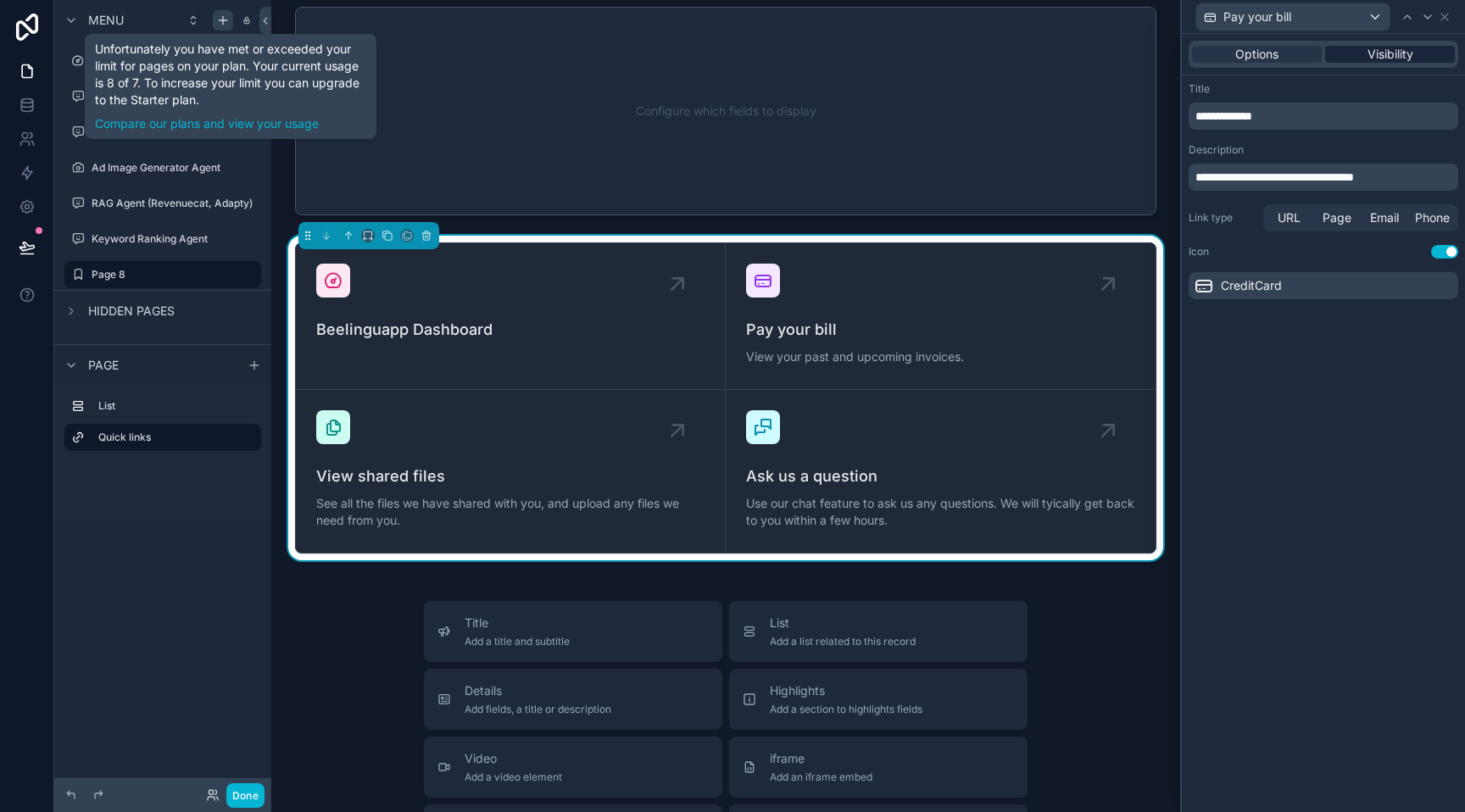
click at [1364, 58] on div "Visibility" at bounding box center [1389, 54] width 130 height 17
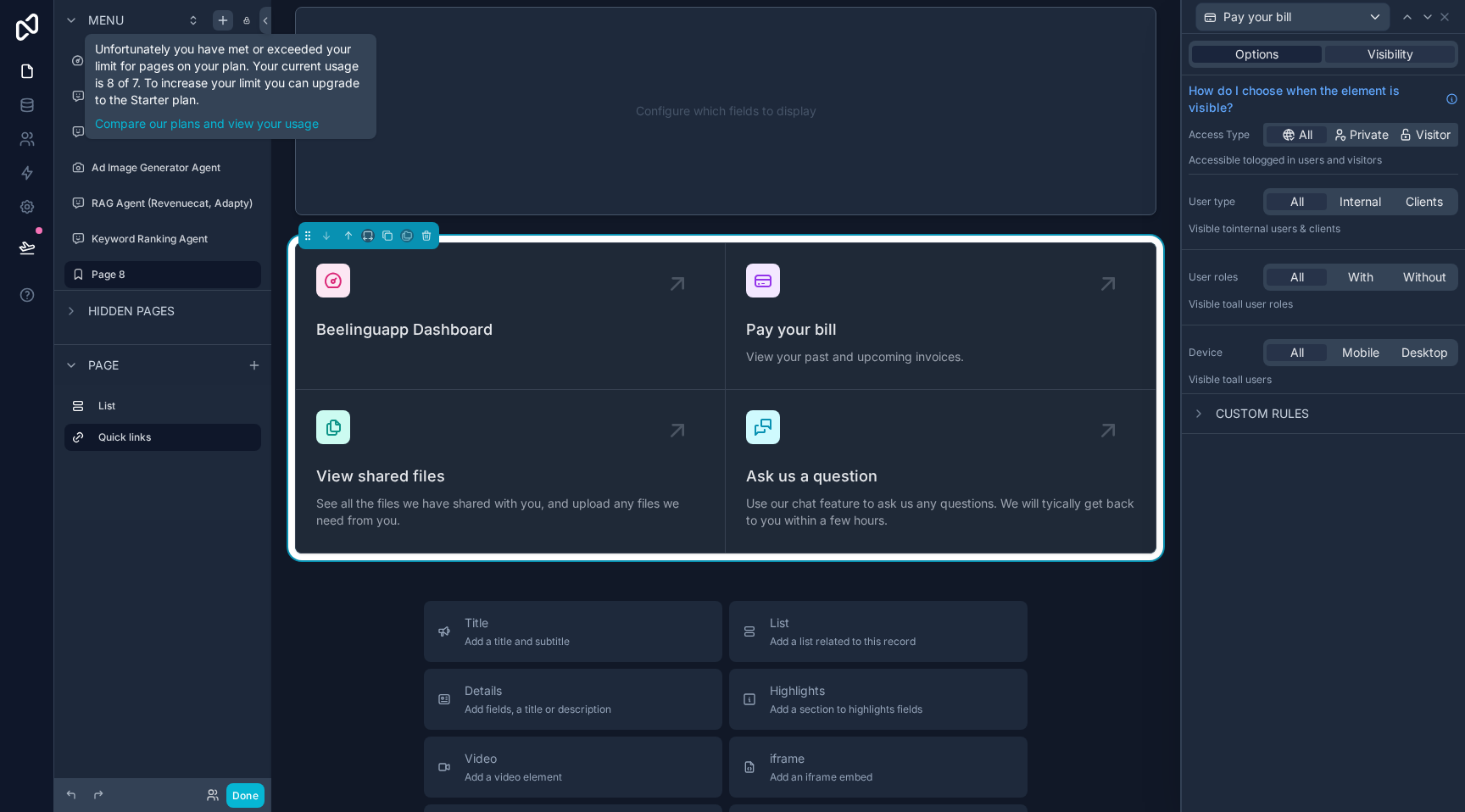
click at [1279, 60] on div "Options" at bounding box center [1257, 54] width 130 height 17
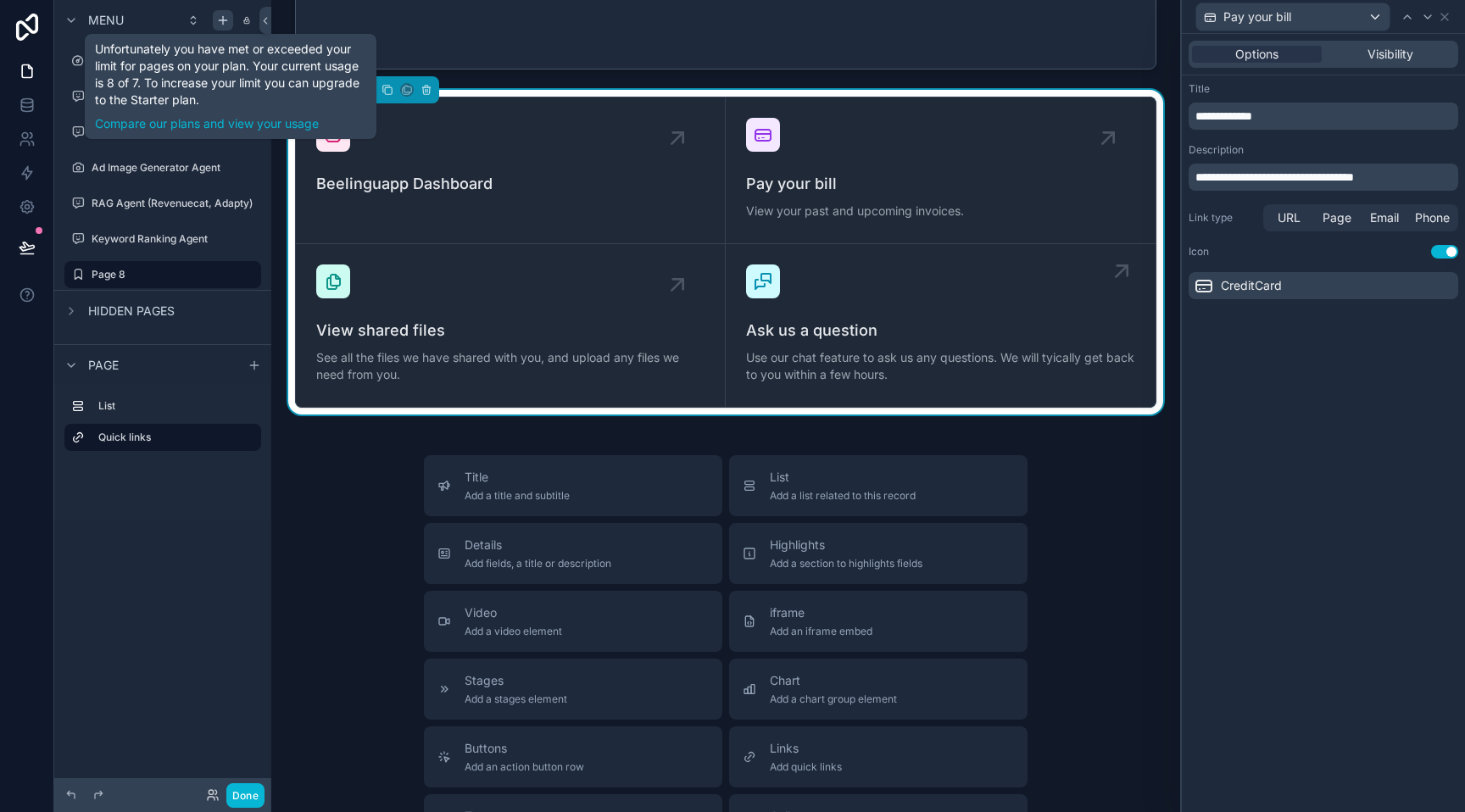
scroll to position [135, 0]
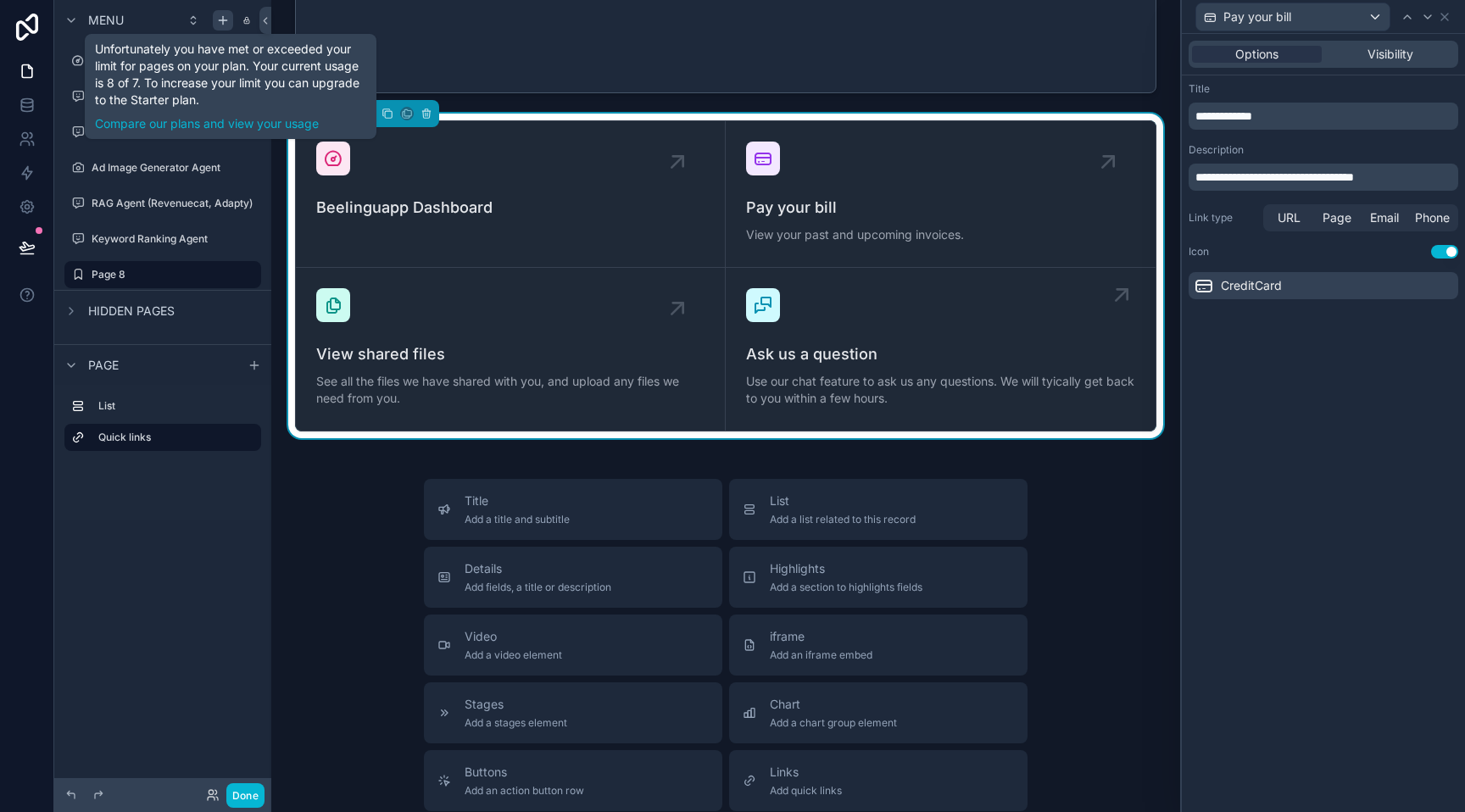
click at [915, 316] on div "Ask us a question Use our chat feature to ask us any questions. We will tyicall…" at bounding box center [941, 349] width 389 height 122
click at [435, 182] on div "Beelinguapp Dashboard" at bounding box center [510, 179] width 388 height 78
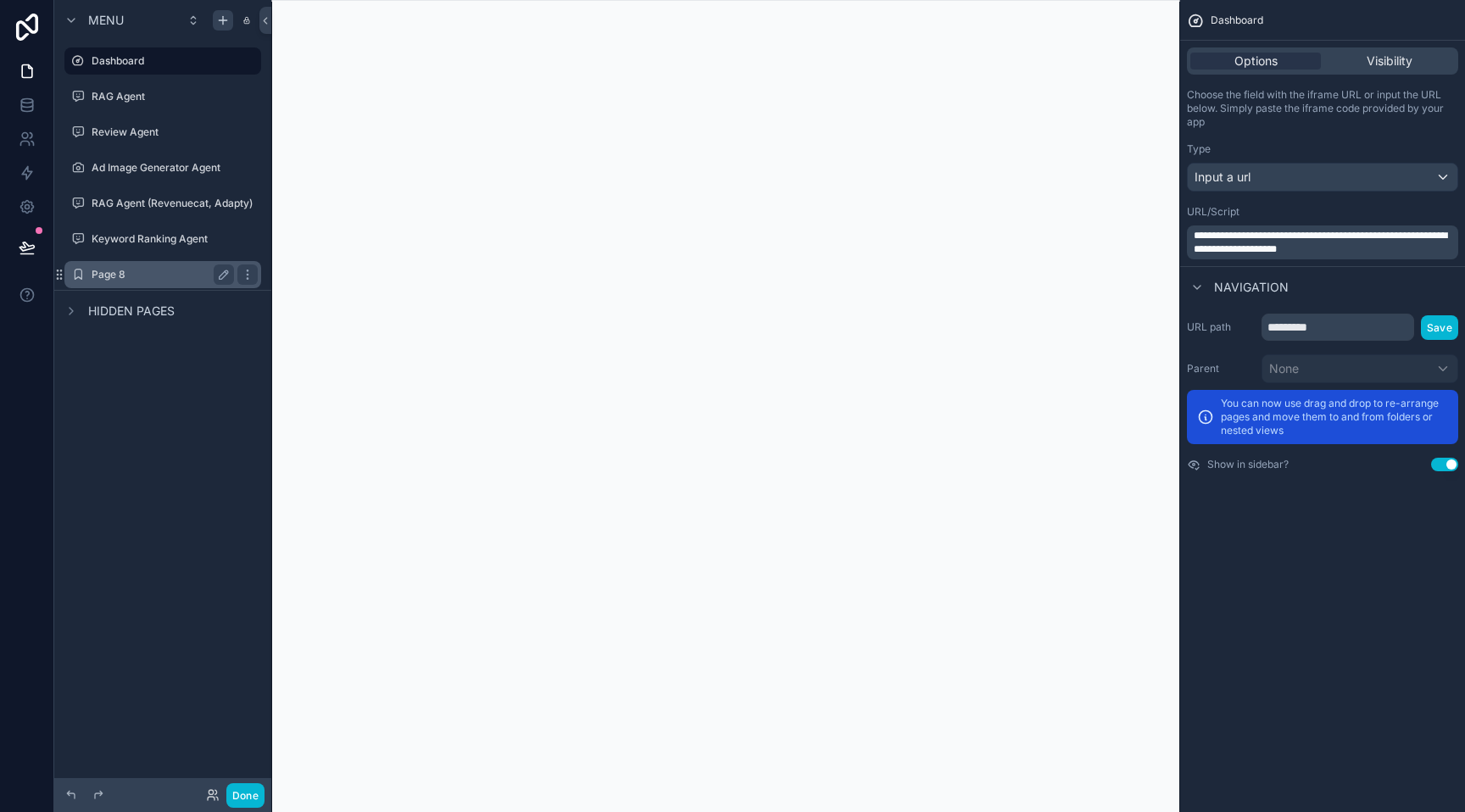
click at [147, 271] on label "Page 8" at bounding box center [159, 275] width 136 height 14
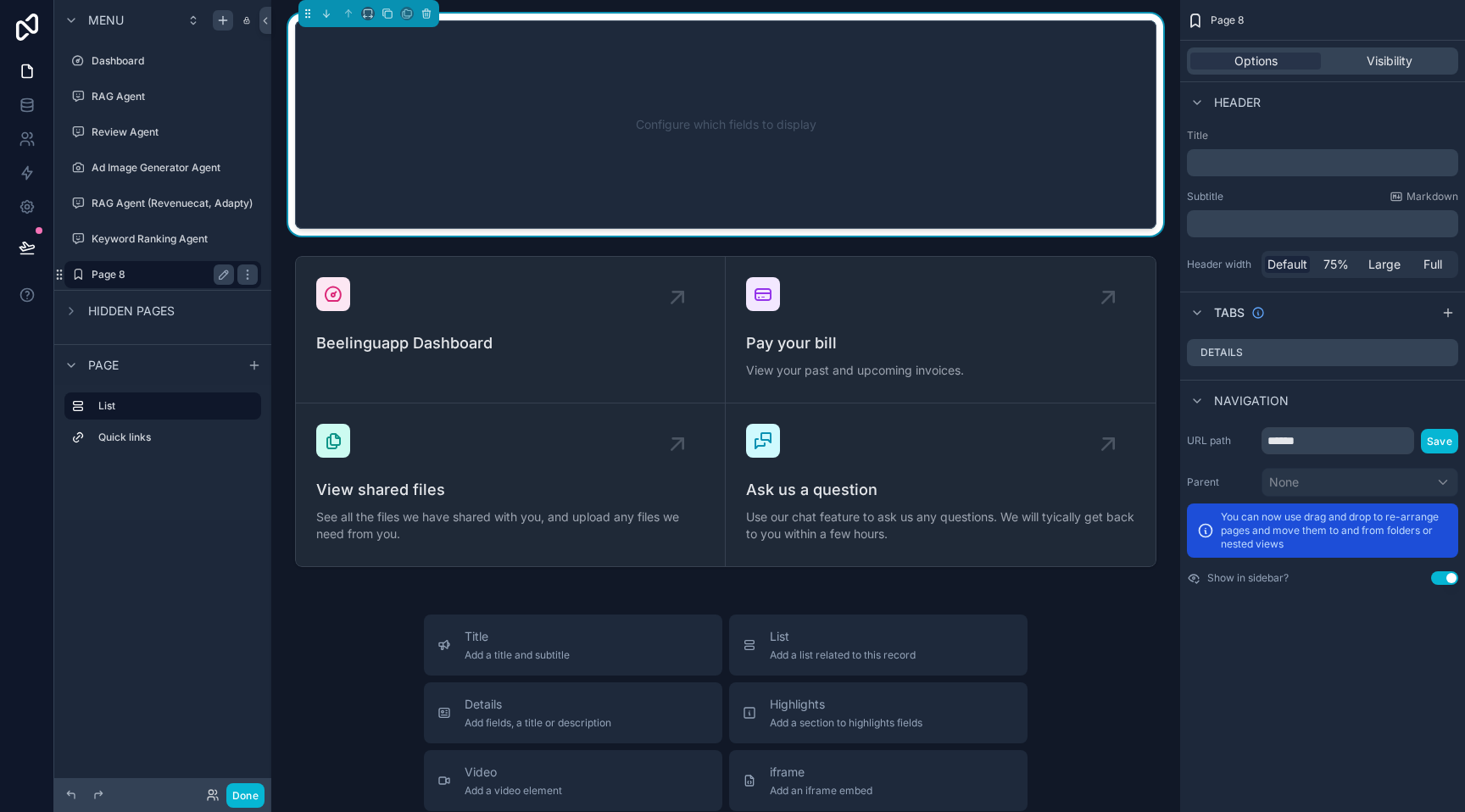
click at [120, 273] on label "Page 8" at bounding box center [159, 275] width 136 height 14
click at [242, 405] on icon "scrollable content" at bounding box center [248, 406] width 14 height 14
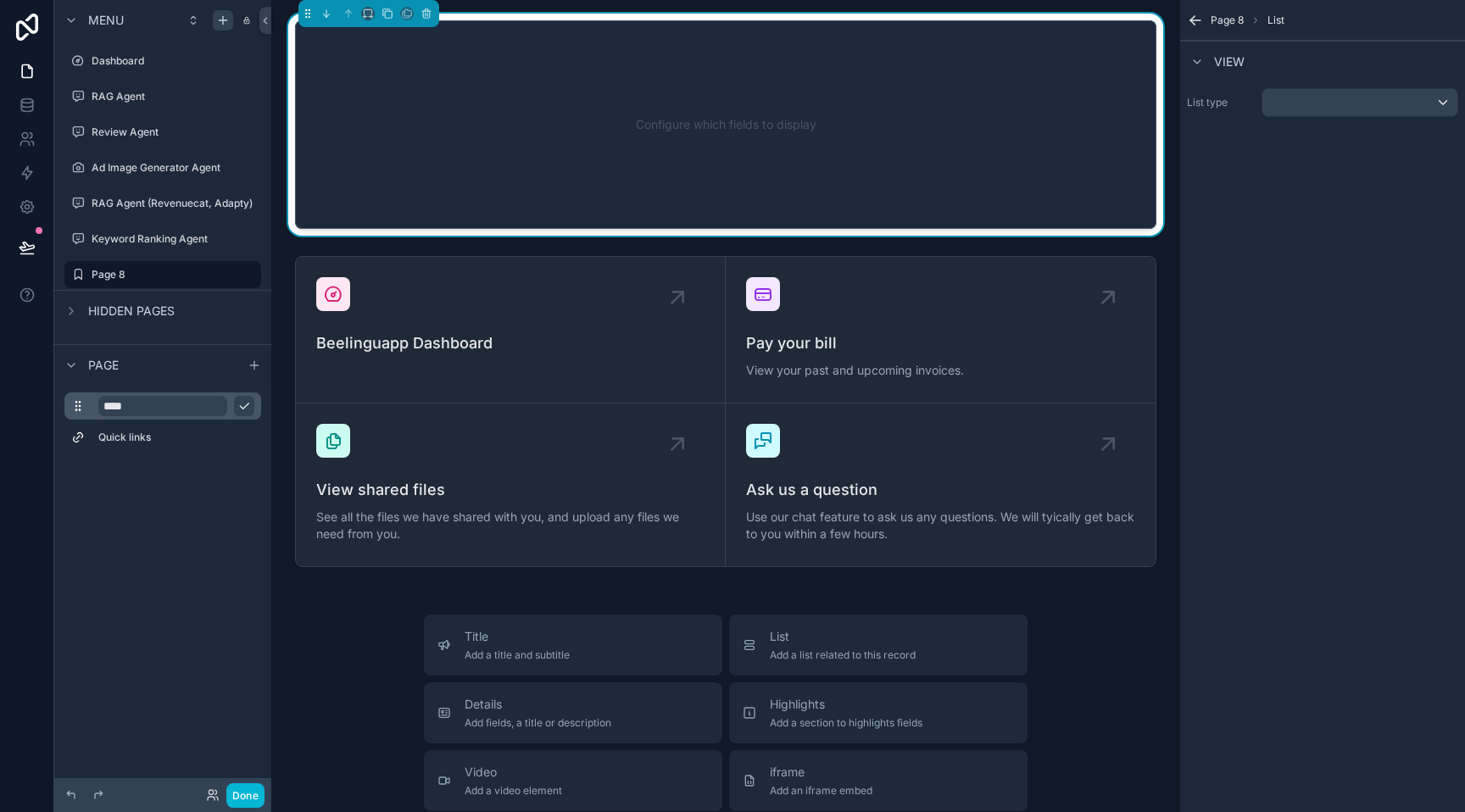
click at [243, 406] on icon "scrollable content" at bounding box center [244, 406] width 14 height 14
click at [648, 139] on div "Configure which fields to display" at bounding box center [725, 124] width 805 height 152
click at [432, 6] on button "scrollable content" at bounding box center [426, 14] width 19 height 19
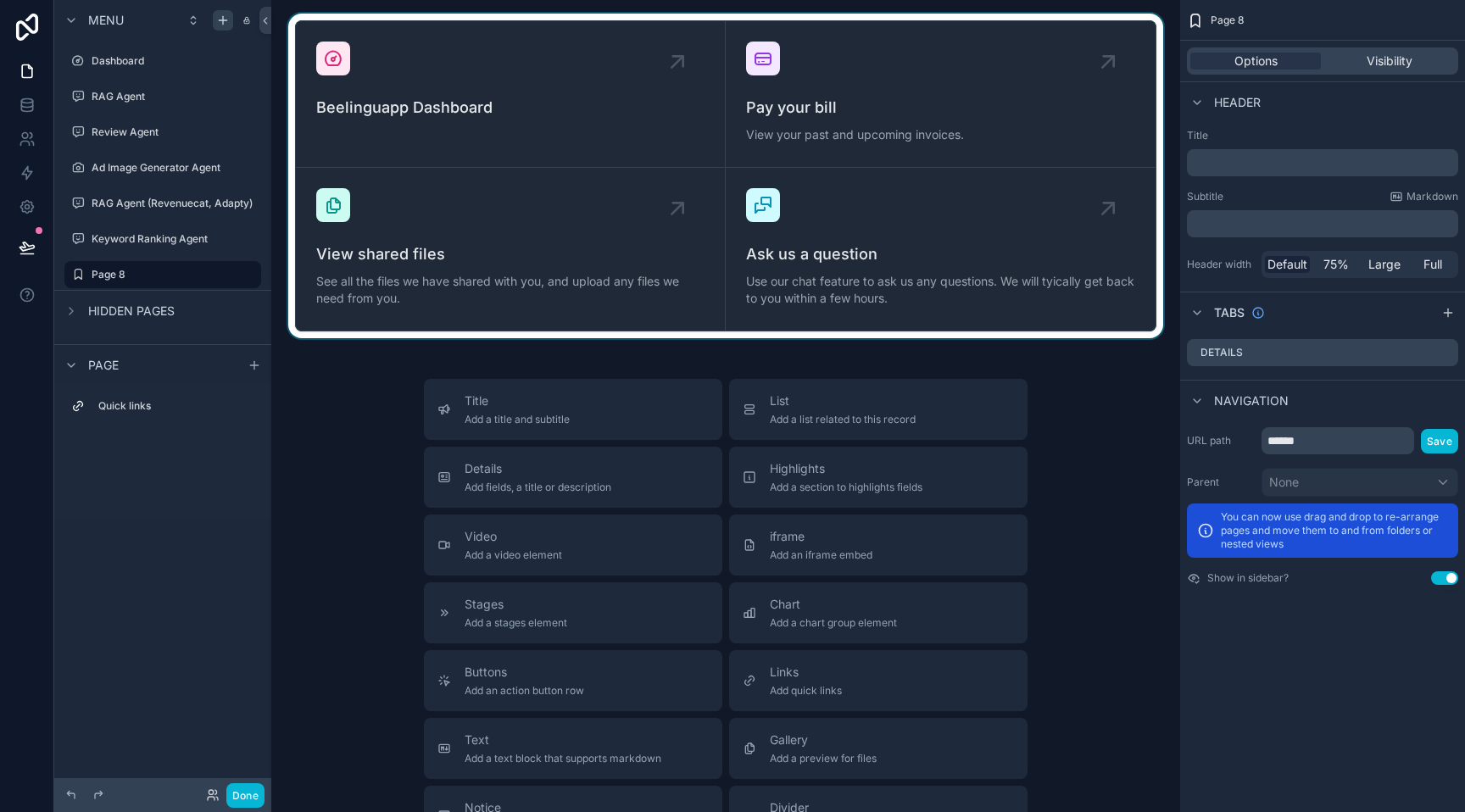
click at [559, 296] on div "scrollable content" at bounding box center [725, 176] width 882 height 324
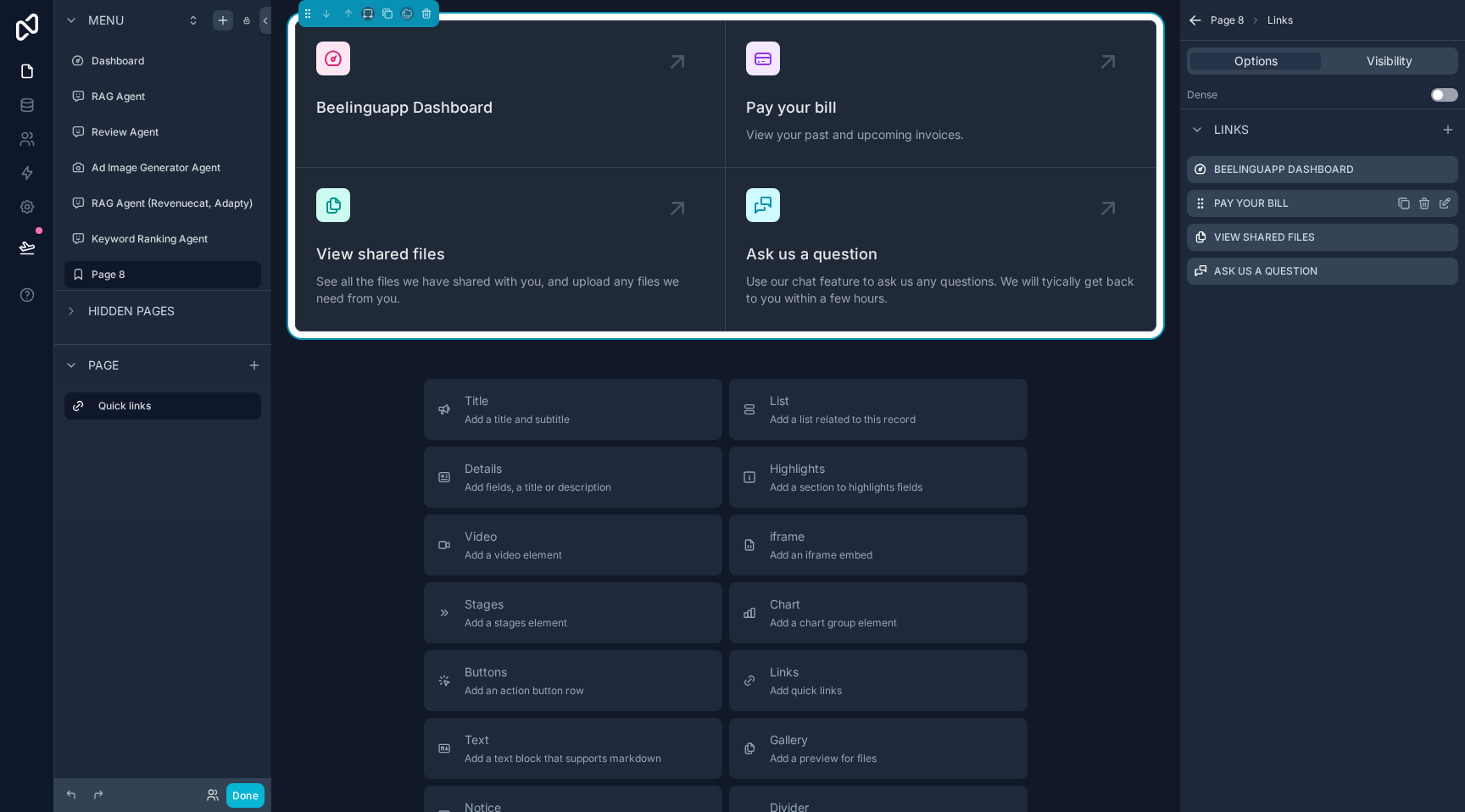
click at [1423, 203] on icon "scrollable content" at bounding box center [1423, 205] width 0 height 4
click at [1419, 178] on icon at bounding box center [1417, 176] width 14 height 14
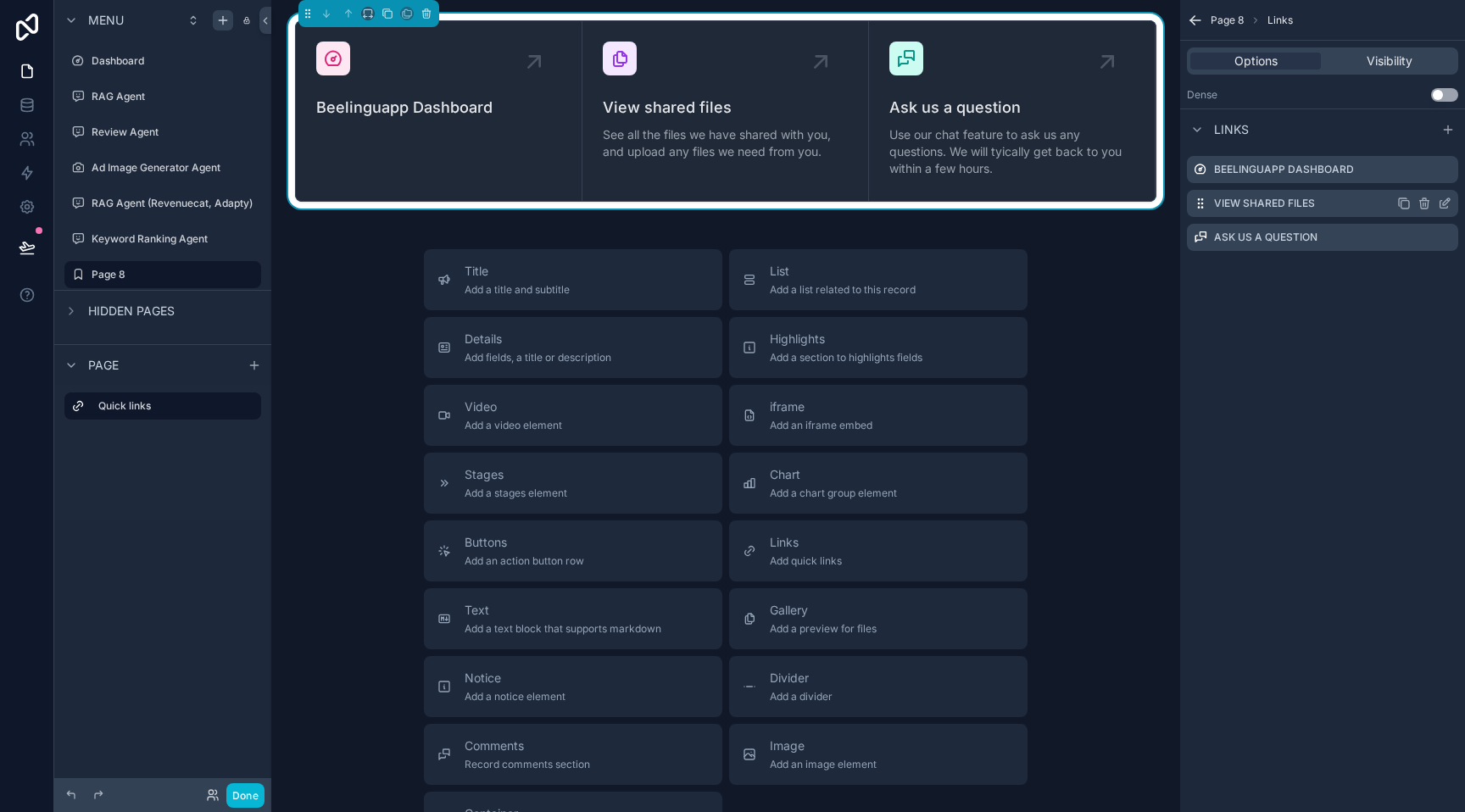
click at [1418, 199] on icon "scrollable content" at bounding box center [1424, 203] width 14 height 14
click at [1418, 174] on icon at bounding box center [1417, 176] width 14 height 14
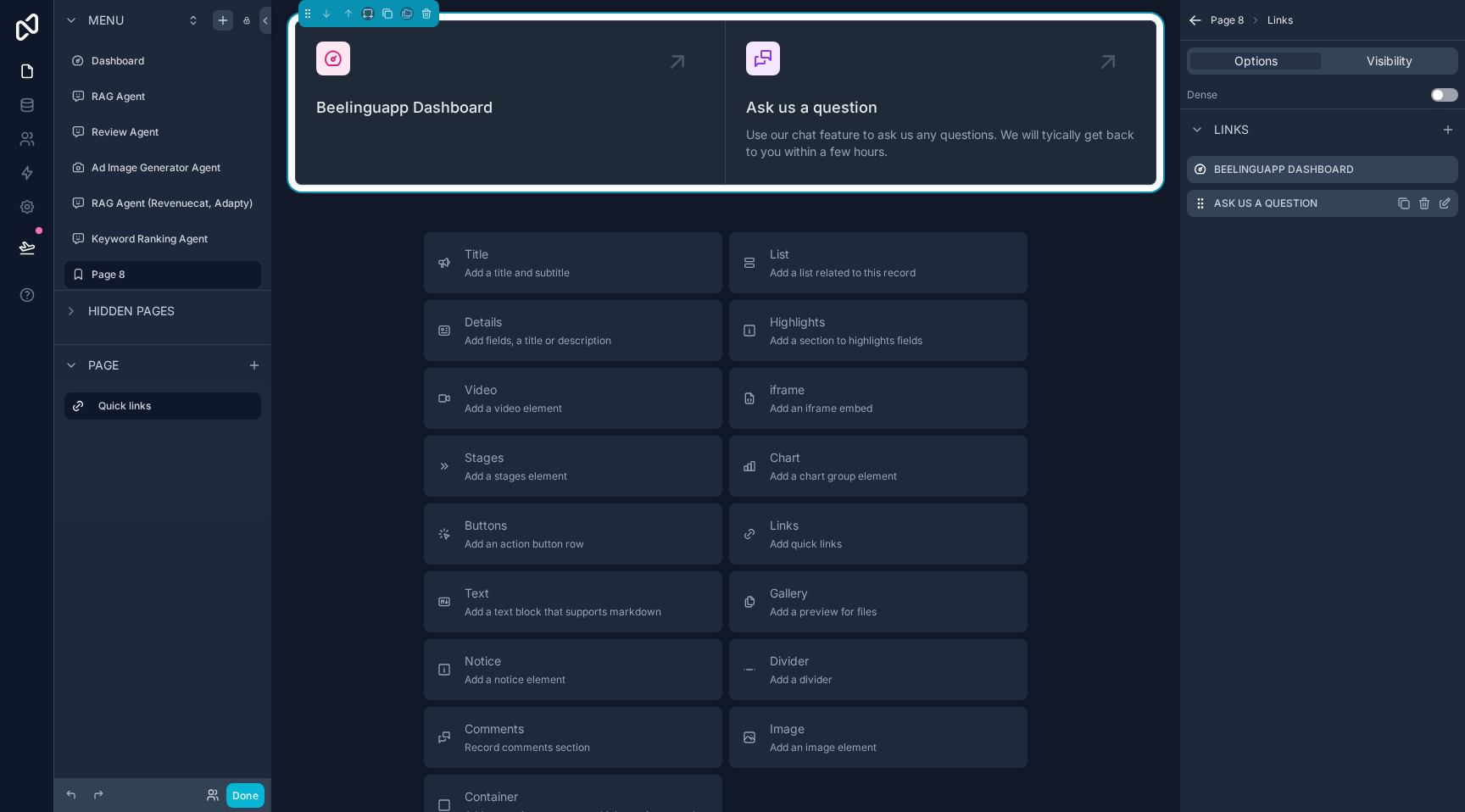
click at [1419, 205] on icon "scrollable content" at bounding box center [1424, 203] width 14 height 14
click at [1416, 177] on icon at bounding box center [1417, 176] width 14 height 14
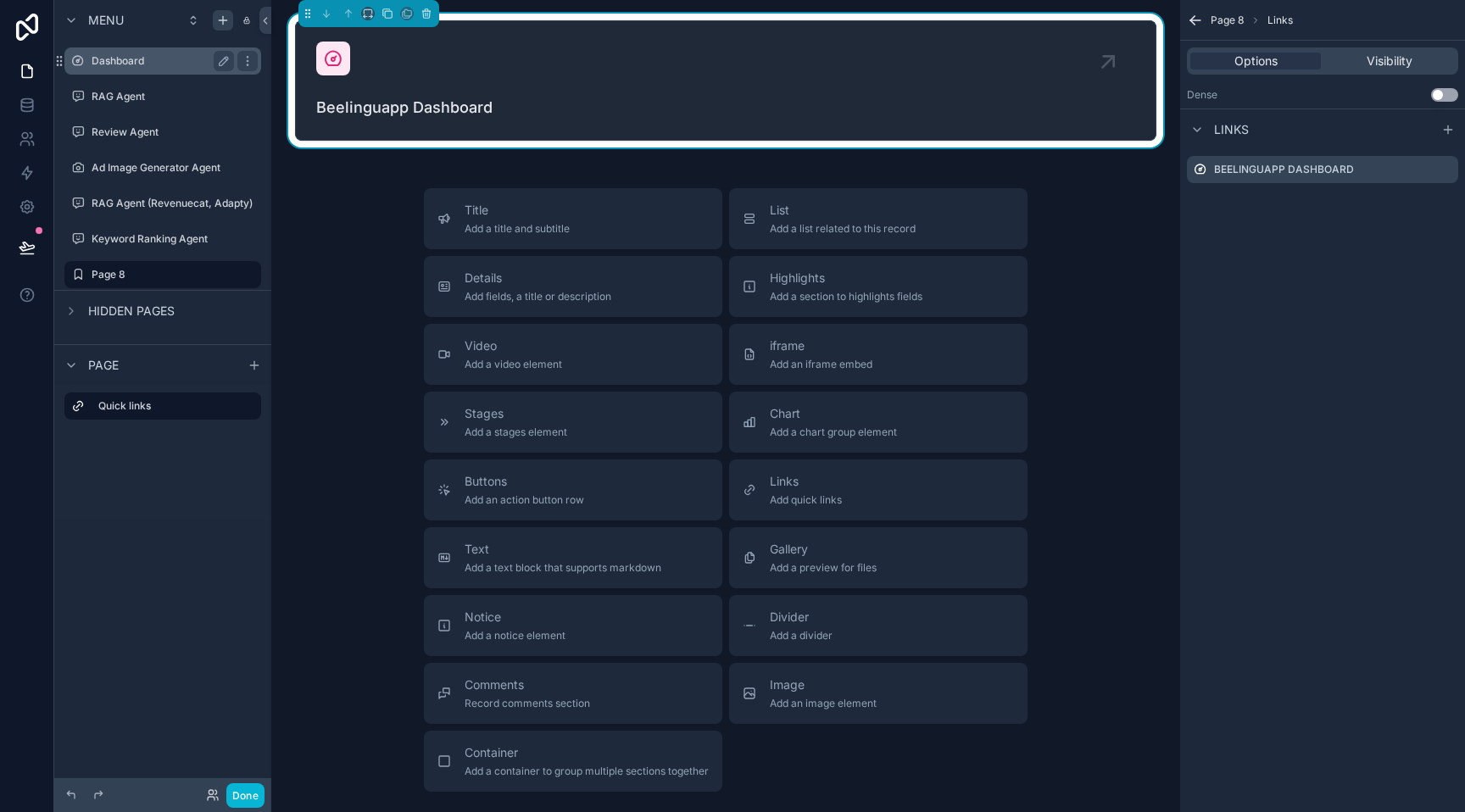
click at [172, 56] on label "Dashboard" at bounding box center [159, 61] width 136 height 14
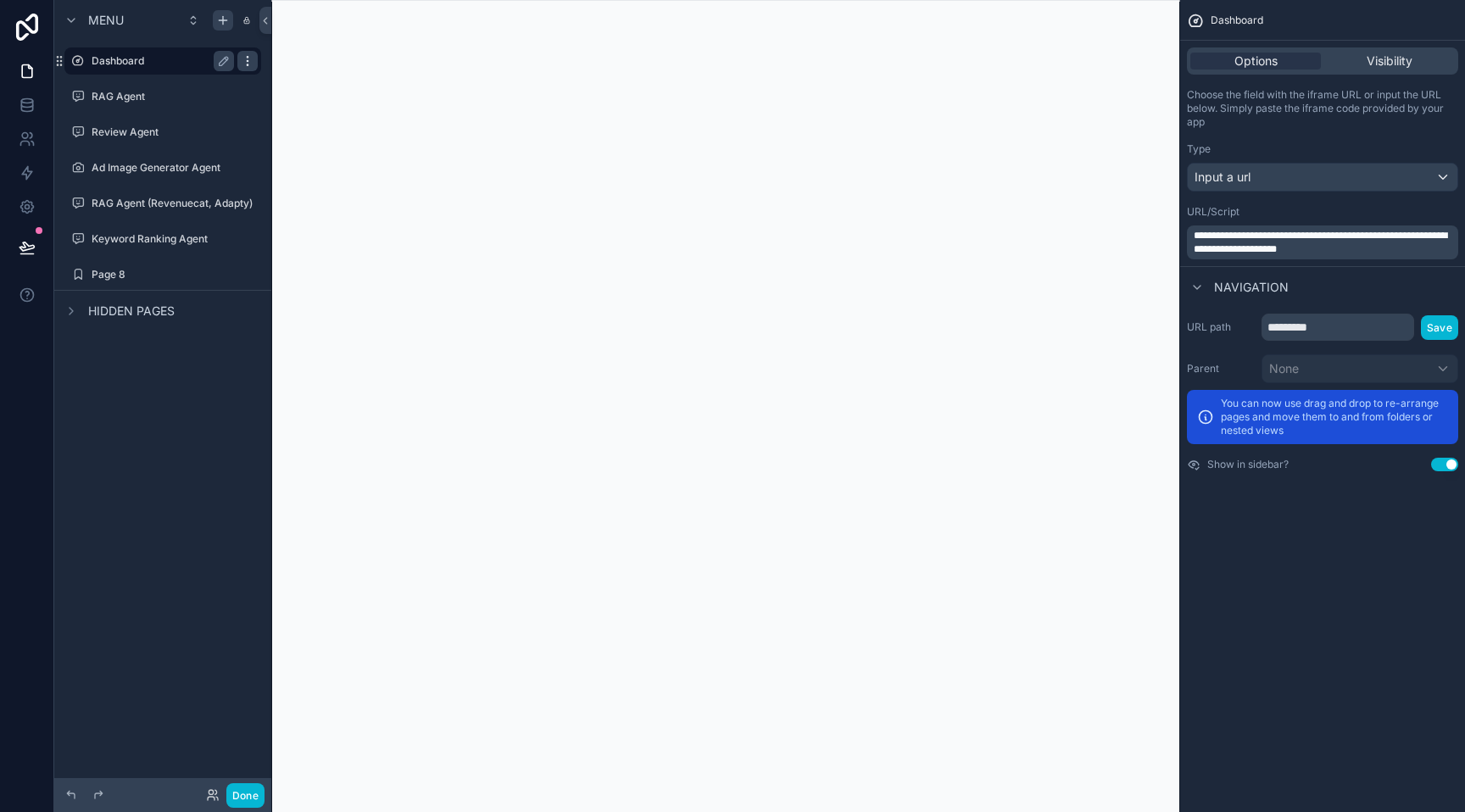
click at [247, 65] on icon "scrollable content" at bounding box center [248, 61] width 14 height 14
click at [1246, 539] on div "**********" at bounding box center [1322, 406] width 285 height 812
click at [155, 264] on div "Page 8" at bounding box center [163, 275] width 142 height 21
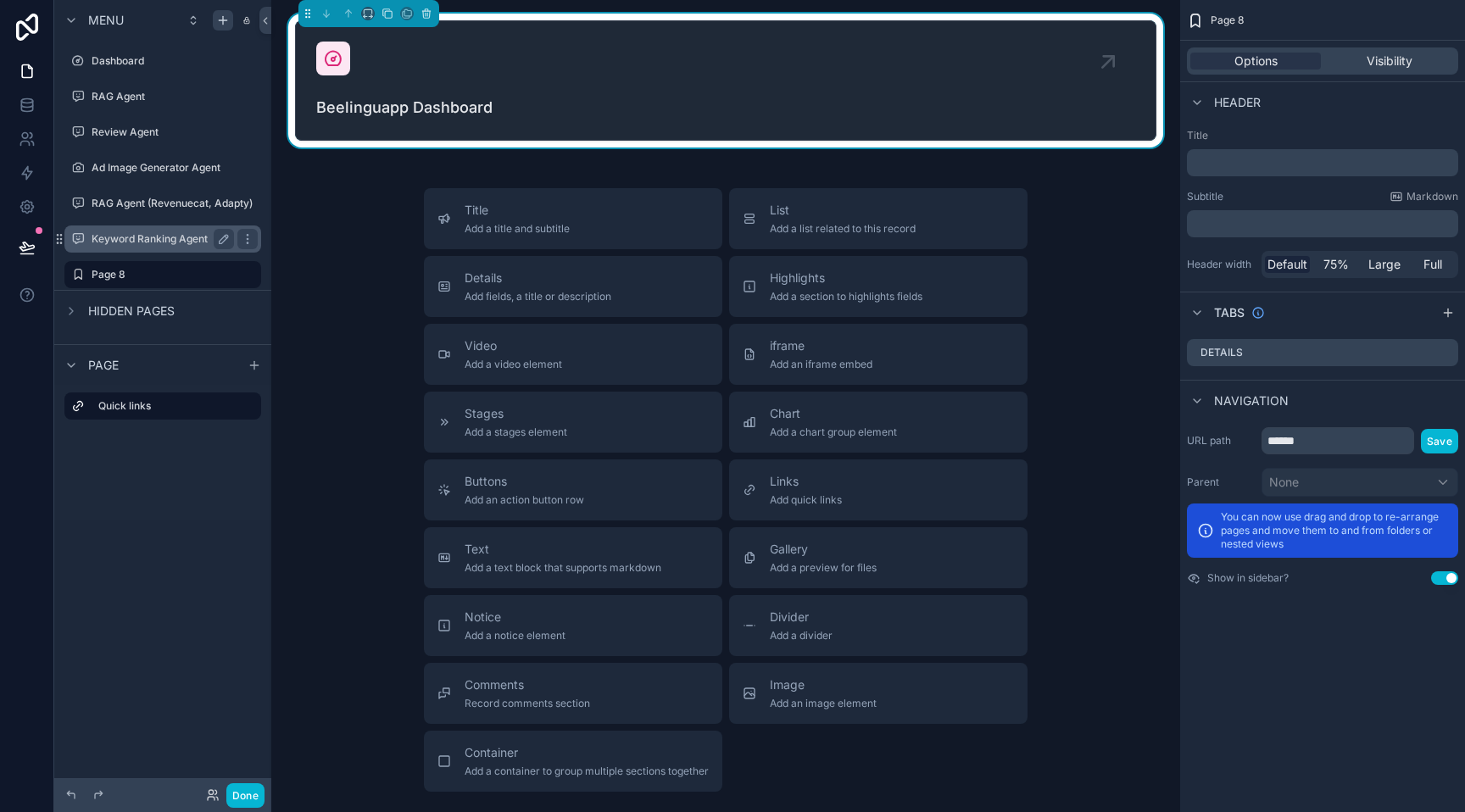
click at [185, 225] on div "Keyword Ranking Agent" at bounding box center [163, 238] width 190 height 27
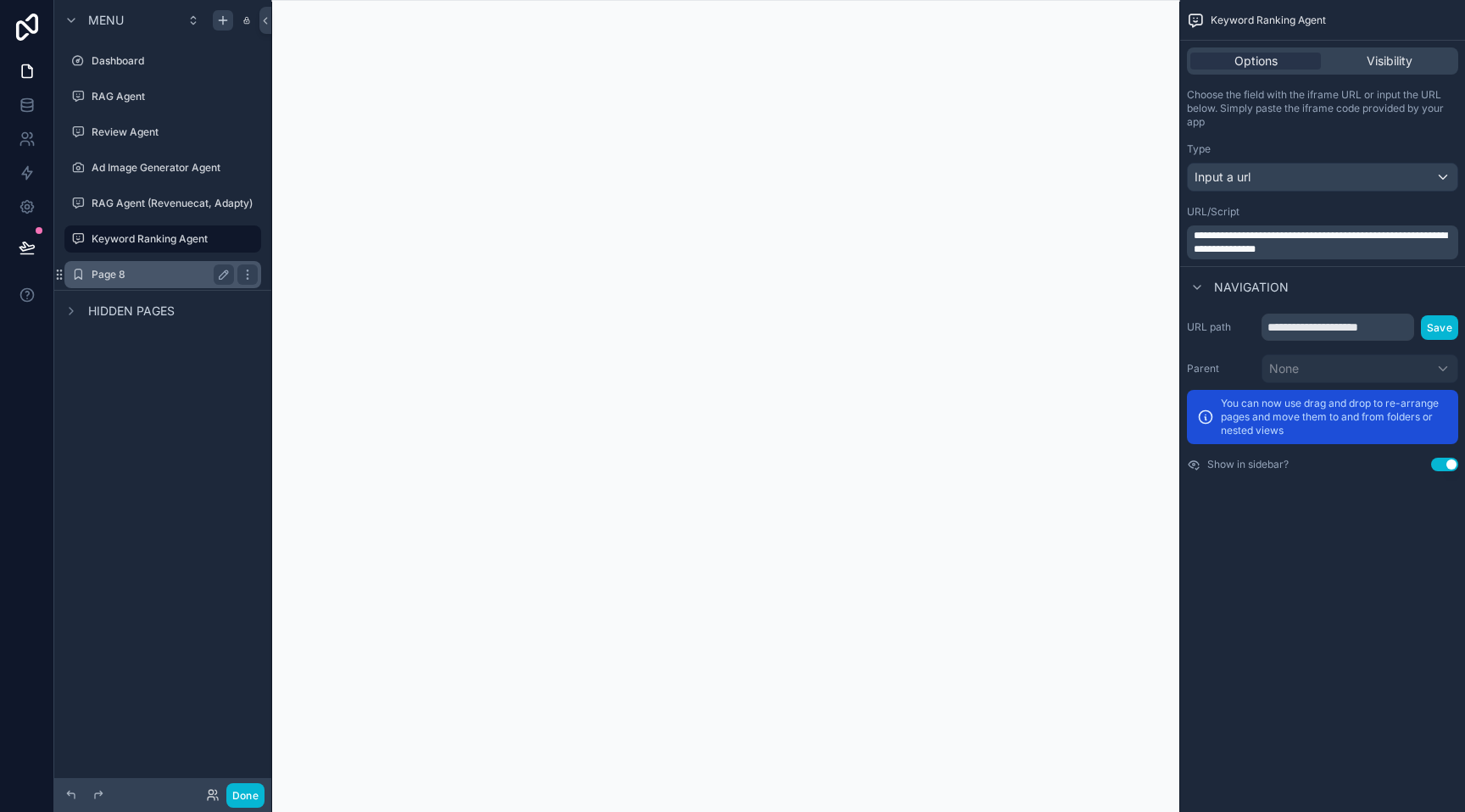
click at [141, 278] on label "Page 8" at bounding box center [159, 275] width 136 height 14
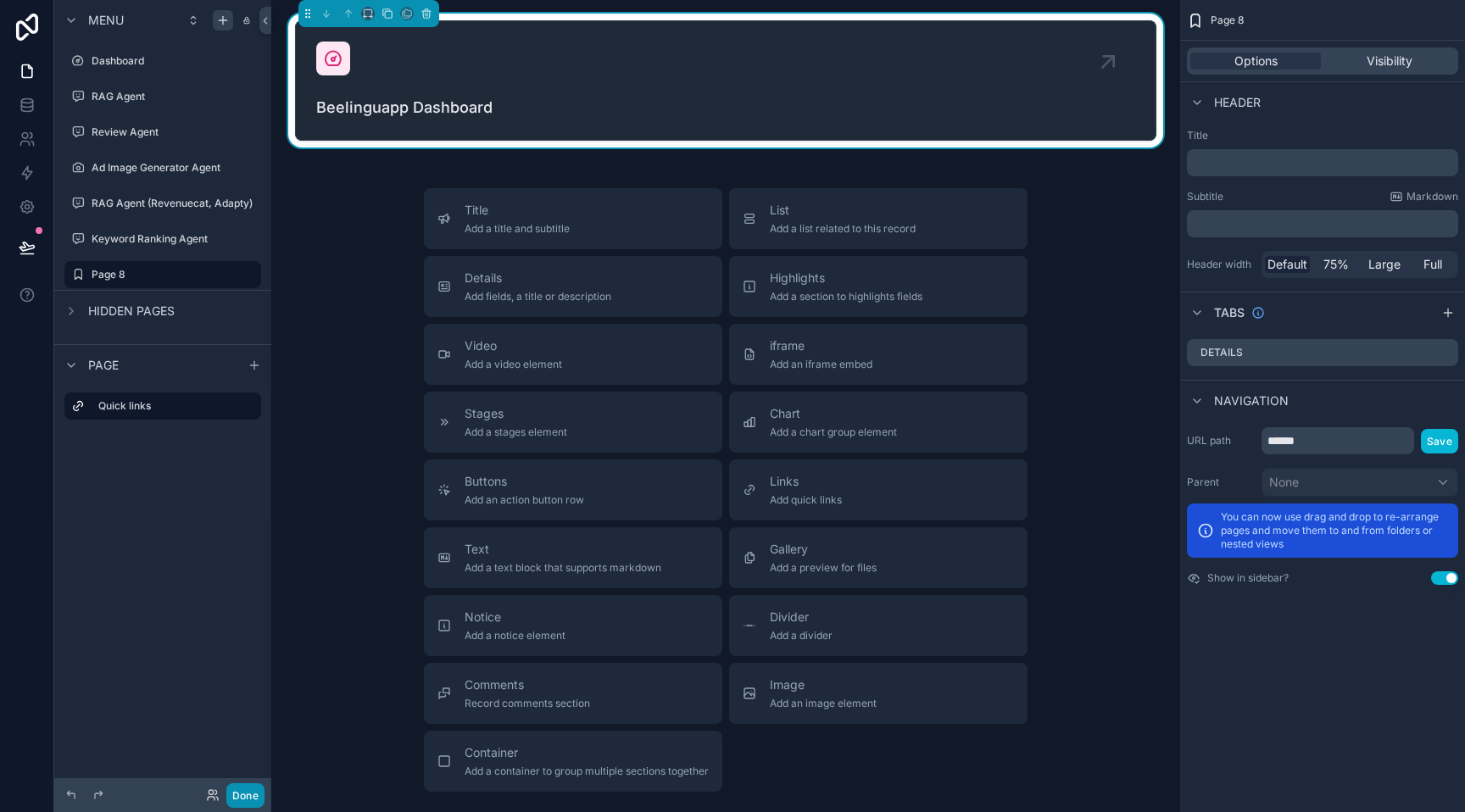
click at [242, 791] on button "Done" at bounding box center [245, 795] width 38 height 24
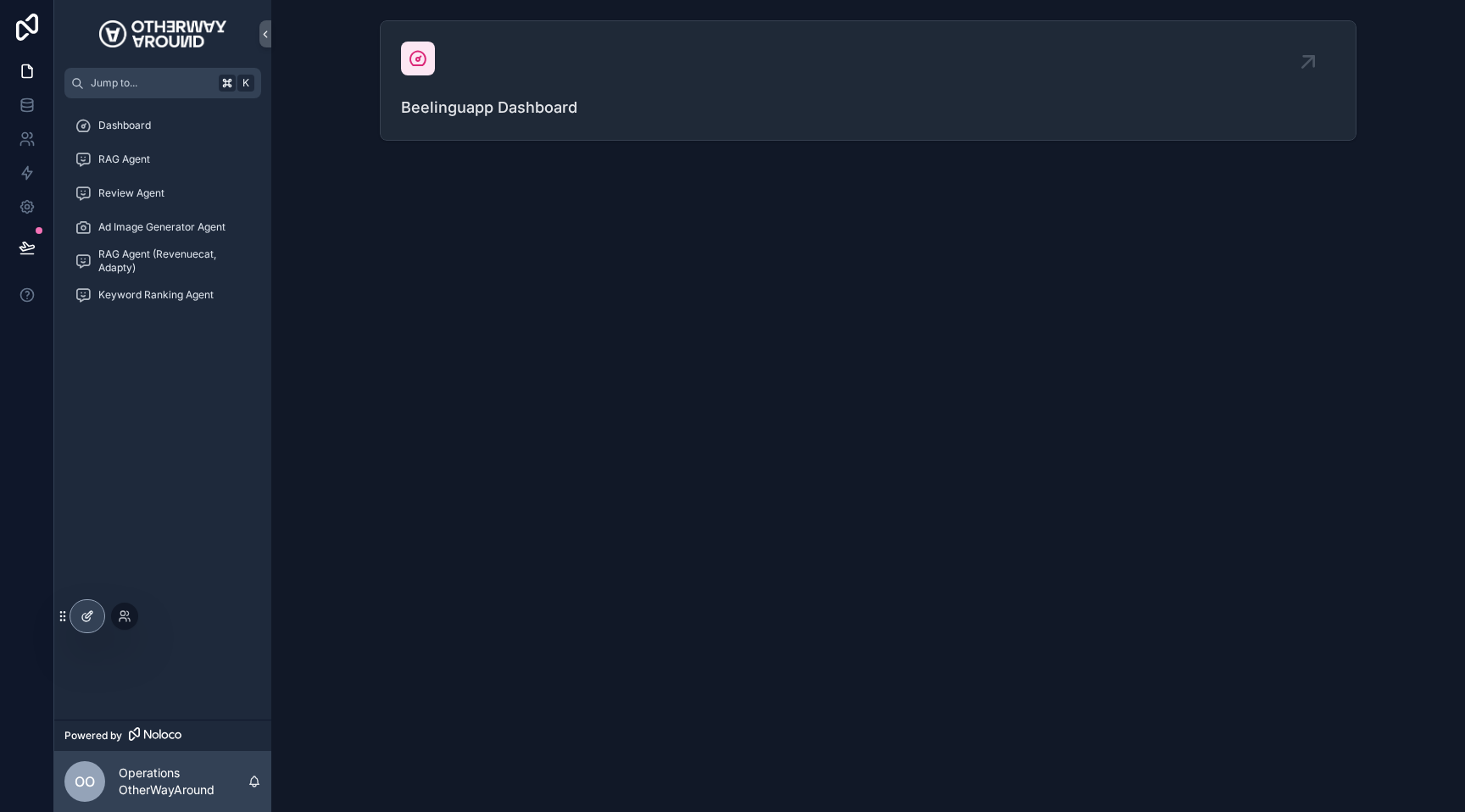
click at [86, 620] on icon at bounding box center [87, 616] width 14 height 14
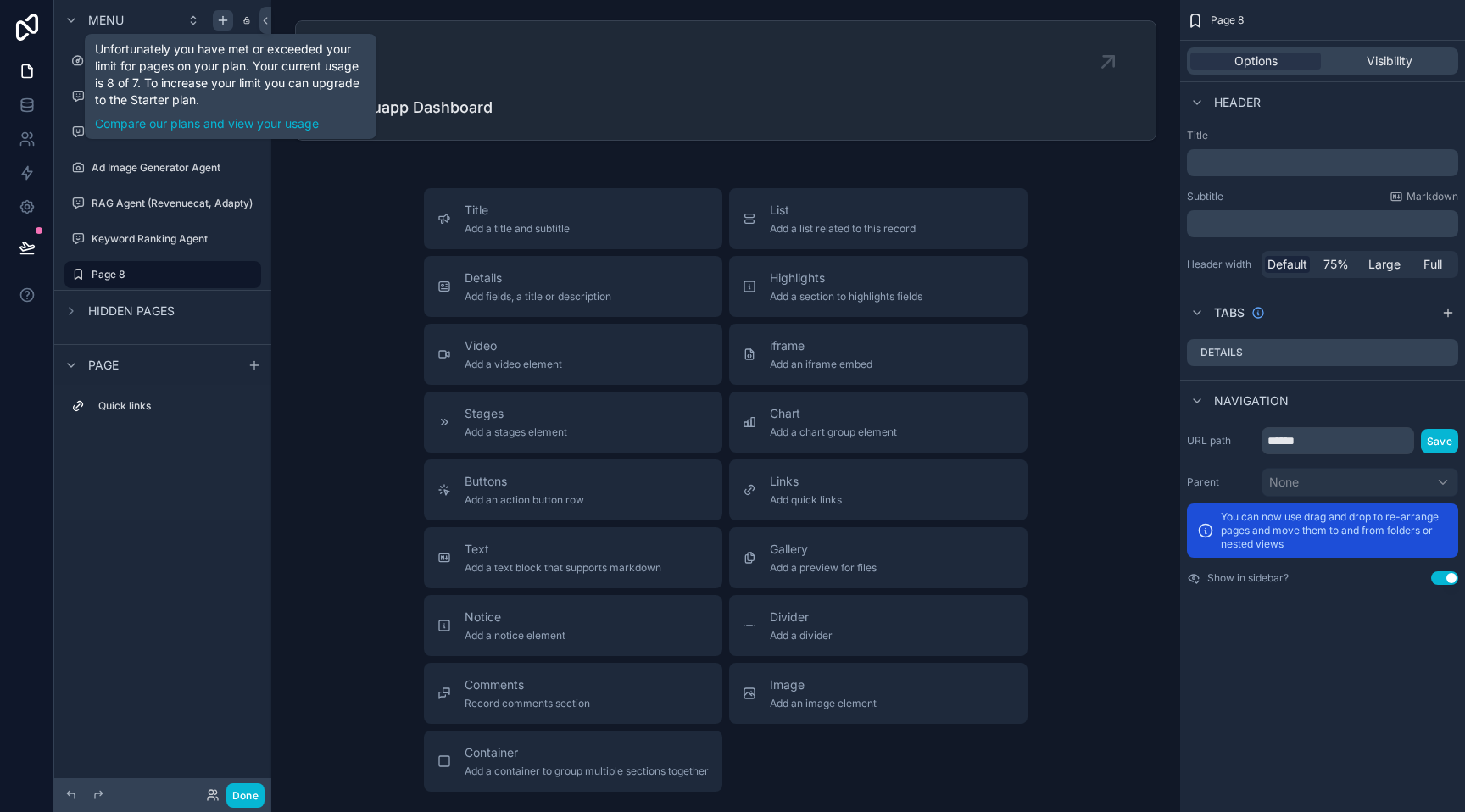
click at [227, 22] on icon "scrollable content" at bounding box center [223, 21] width 14 height 14
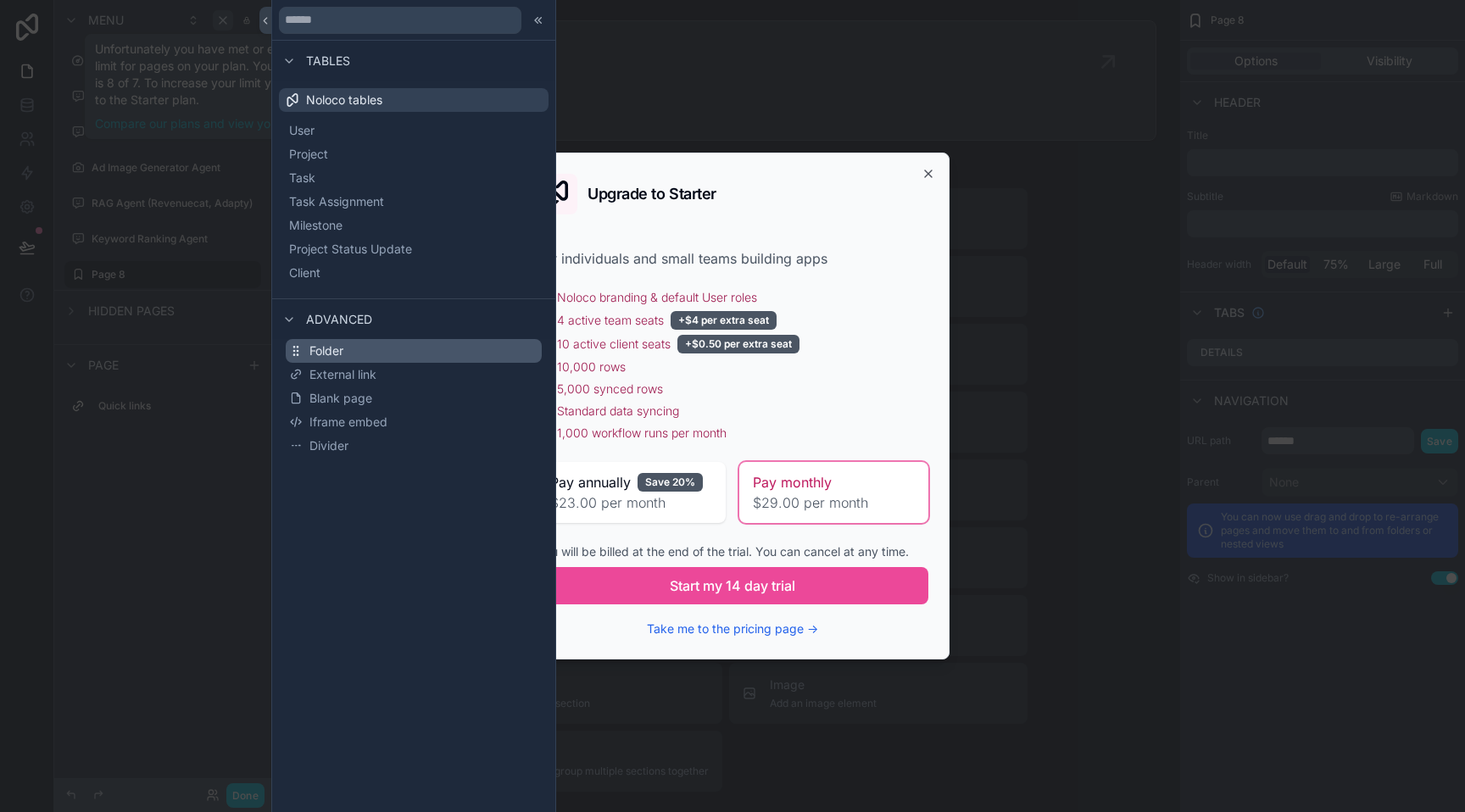
click at [331, 350] on span "Folder" at bounding box center [326, 350] width 34 height 17
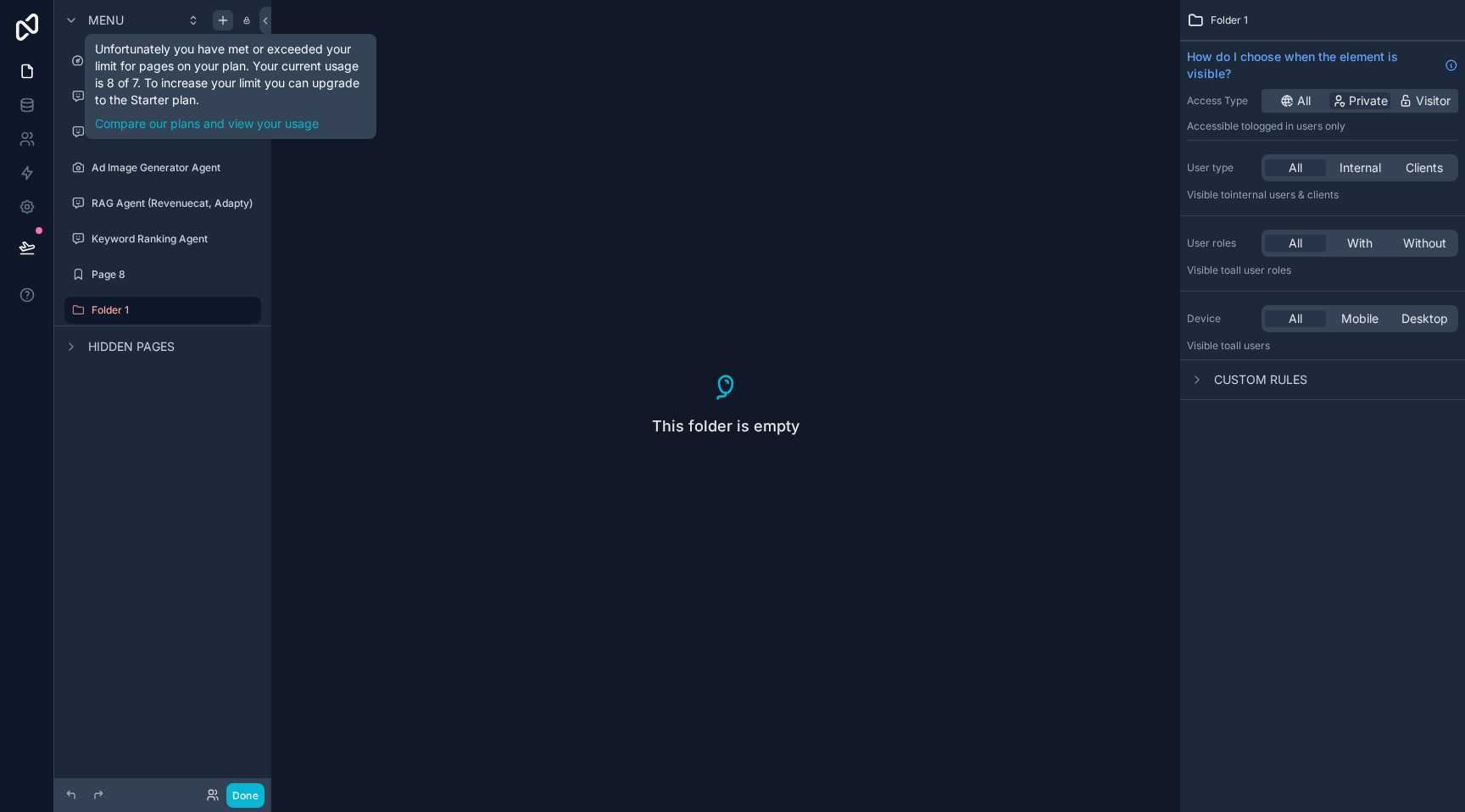
click at [840, 393] on div "This folder is empty" at bounding box center [725, 406] width 909 height 812
click at [1196, 387] on div "scrollable content" at bounding box center [1197, 379] width 21 height 21
click at [1016, 261] on div "This folder is empty" at bounding box center [725, 406] width 909 height 812
click at [677, 401] on div "This folder is empty" at bounding box center [725, 406] width 909 height 812
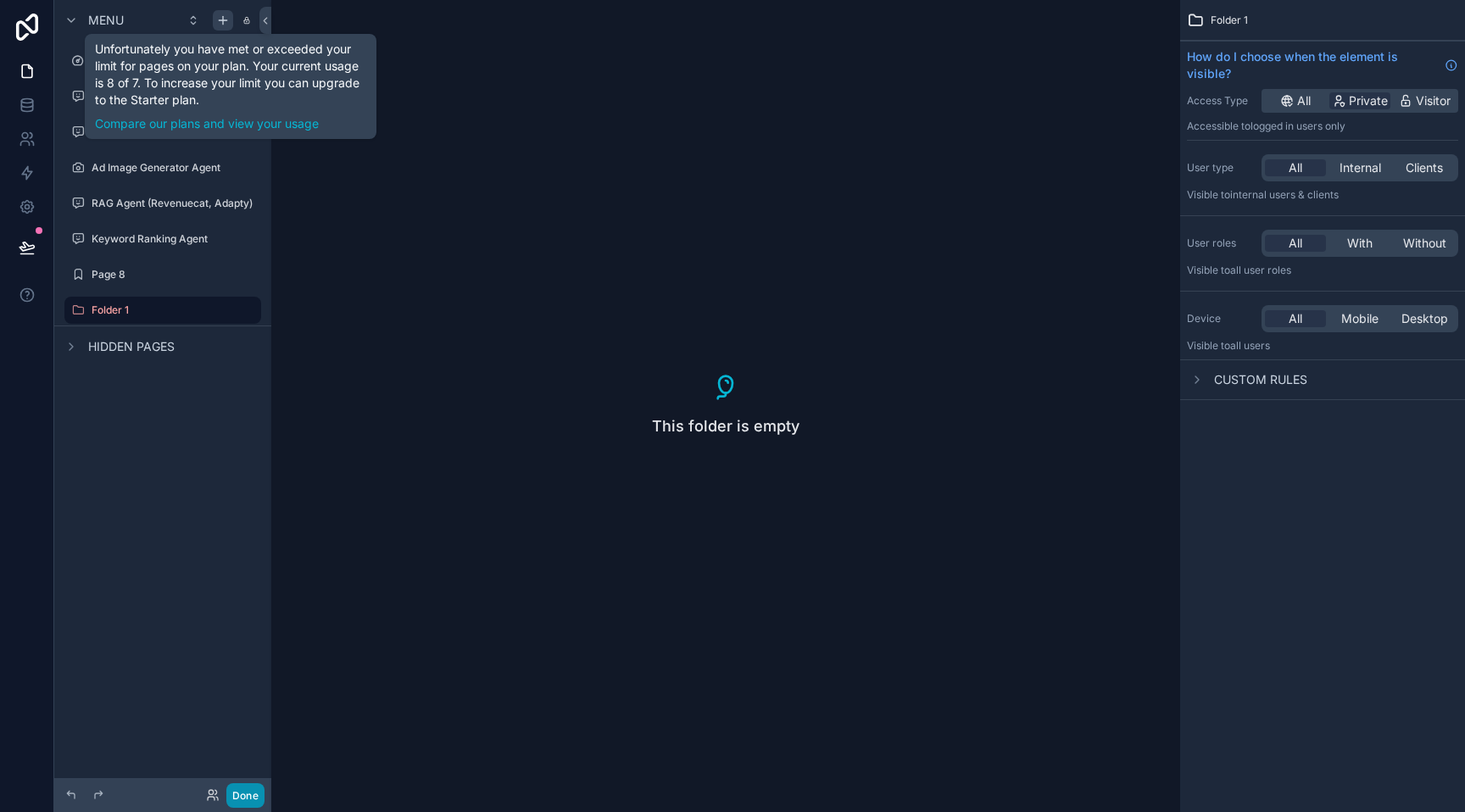
click at [234, 801] on button "Done" at bounding box center [245, 795] width 38 height 24
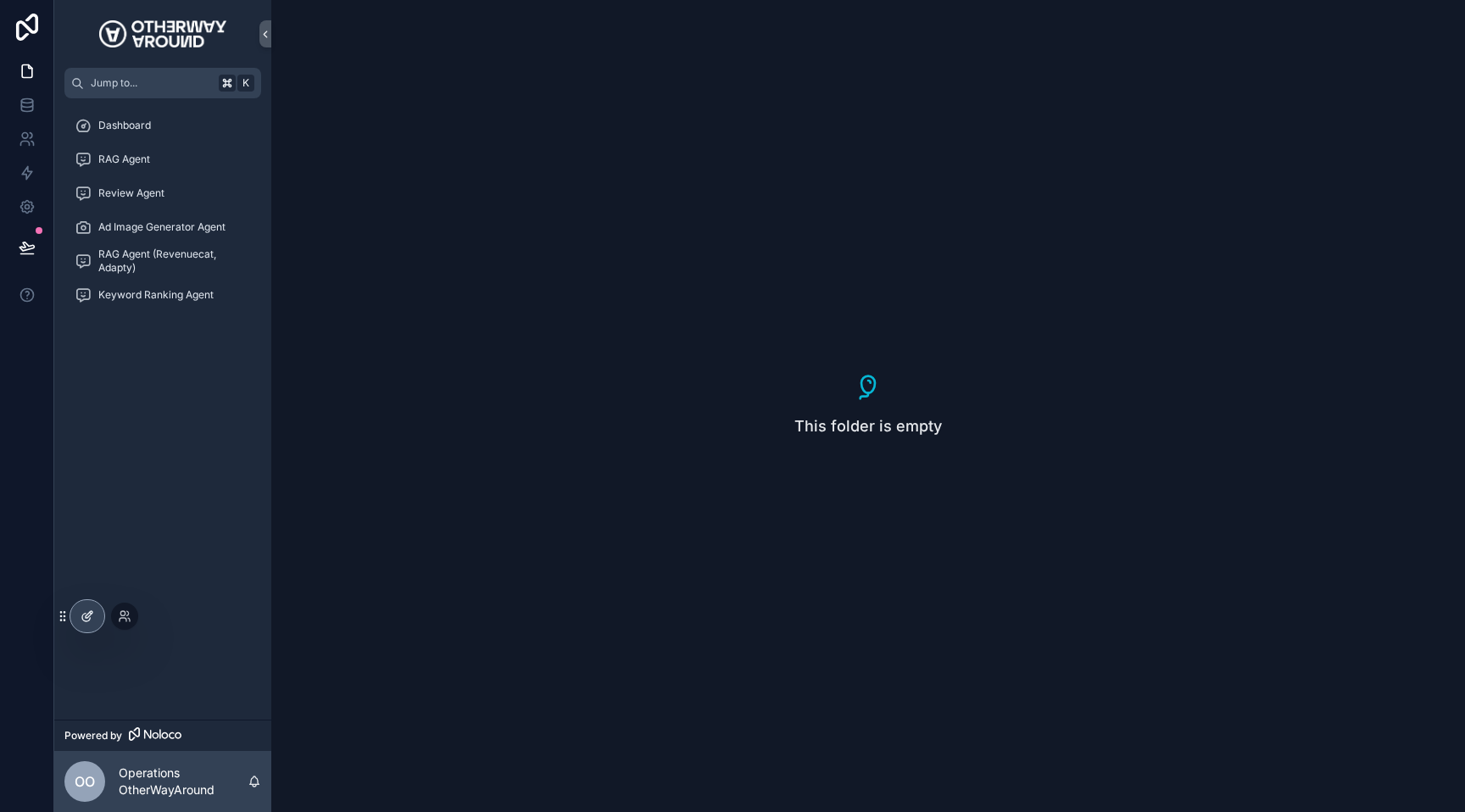
click at [86, 614] on icon at bounding box center [89, 614] width 7 height 7
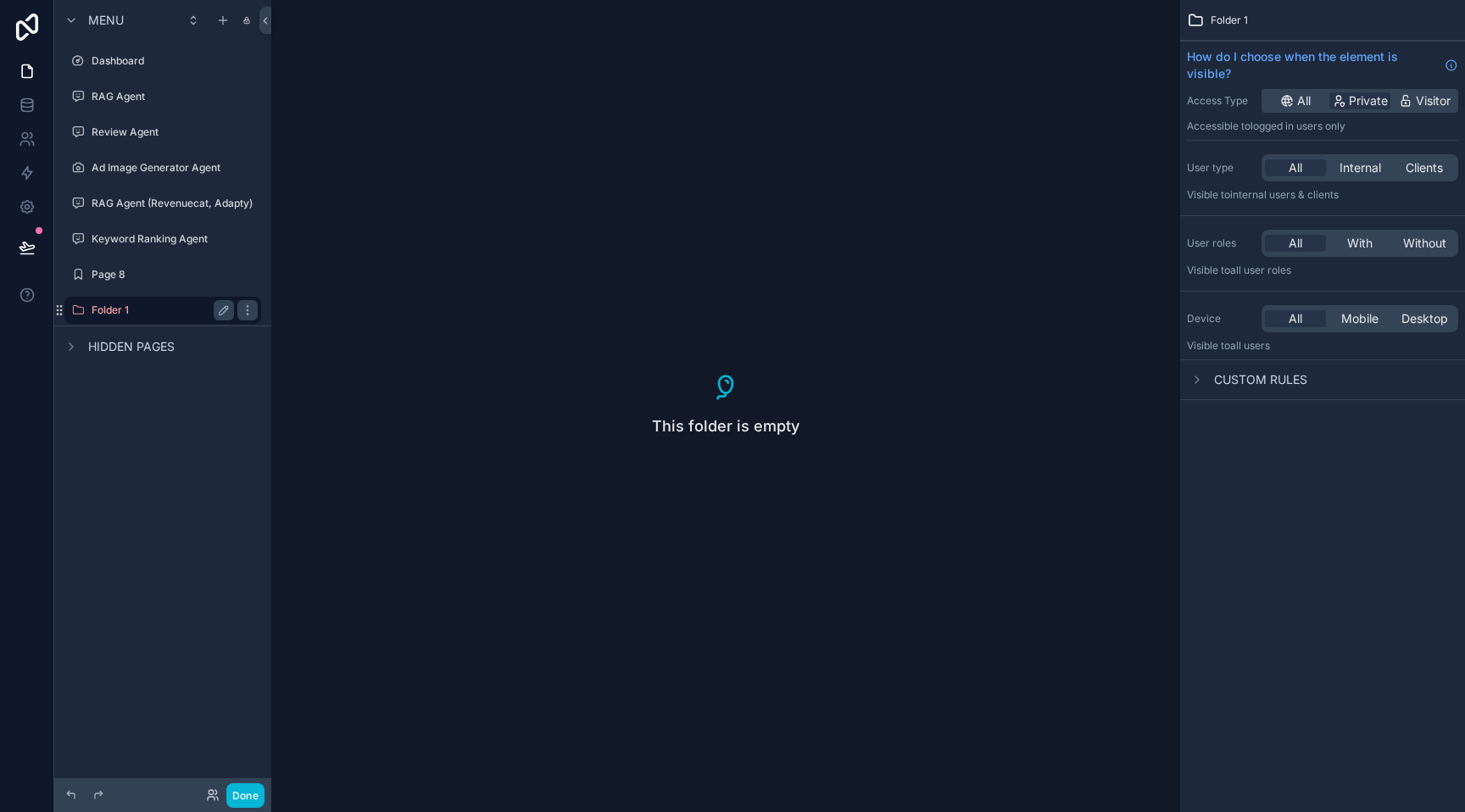
click at [206, 302] on div "Folder 1" at bounding box center [163, 310] width 142 height 21
click at [228, 309] on icon "scrollable content" at bounding box center [223, 310] width 14 height 14
click at [247, 316] on icon "scrollable content" at bounding box center [248, 310] width 14 height 14
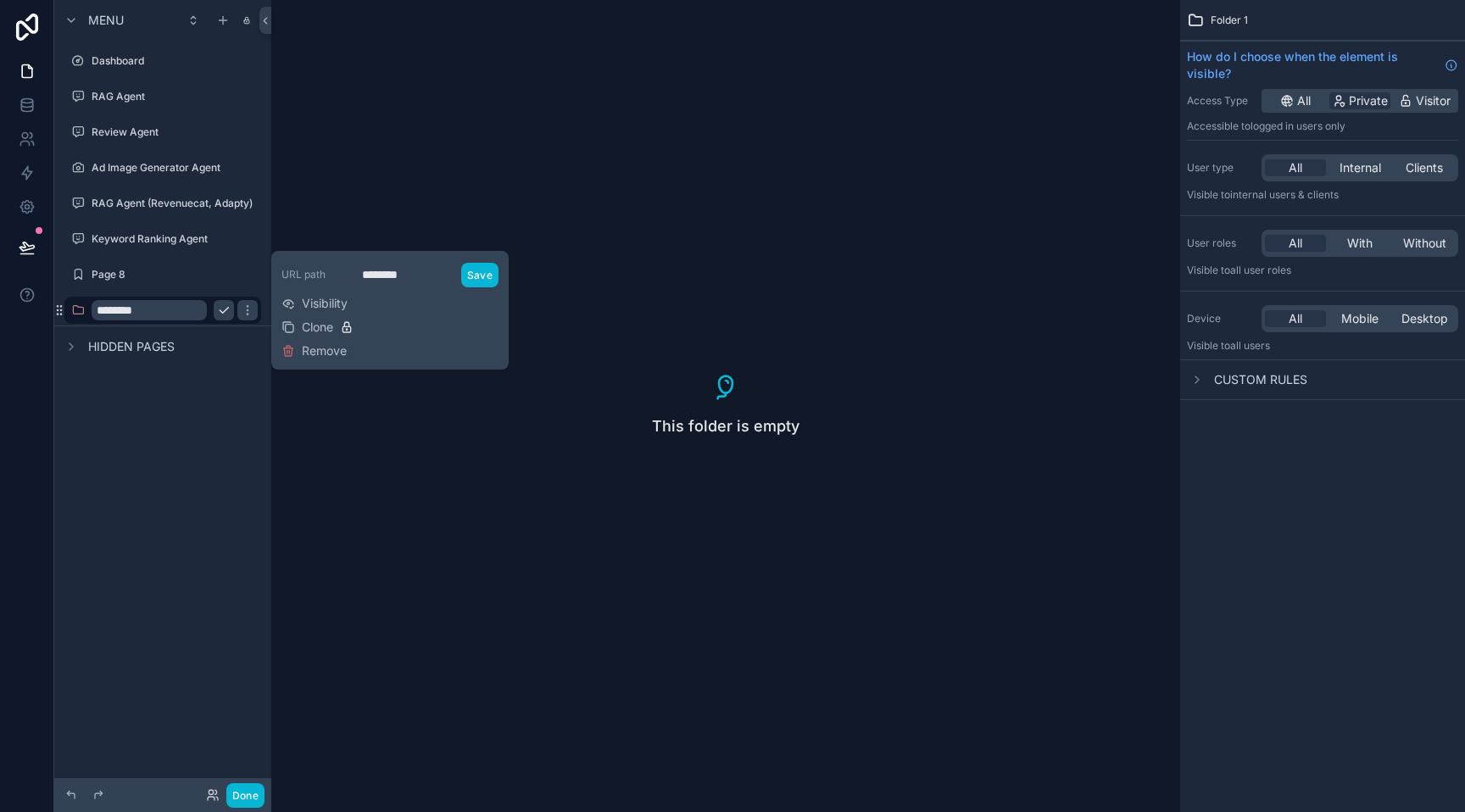
click at [217, 391] on div "Menu Dashboard RAG Agent Review Agent Ad Image Generator Agent RAG Agent (Reven…" at bounding box center [163, 196] width 217 height 393
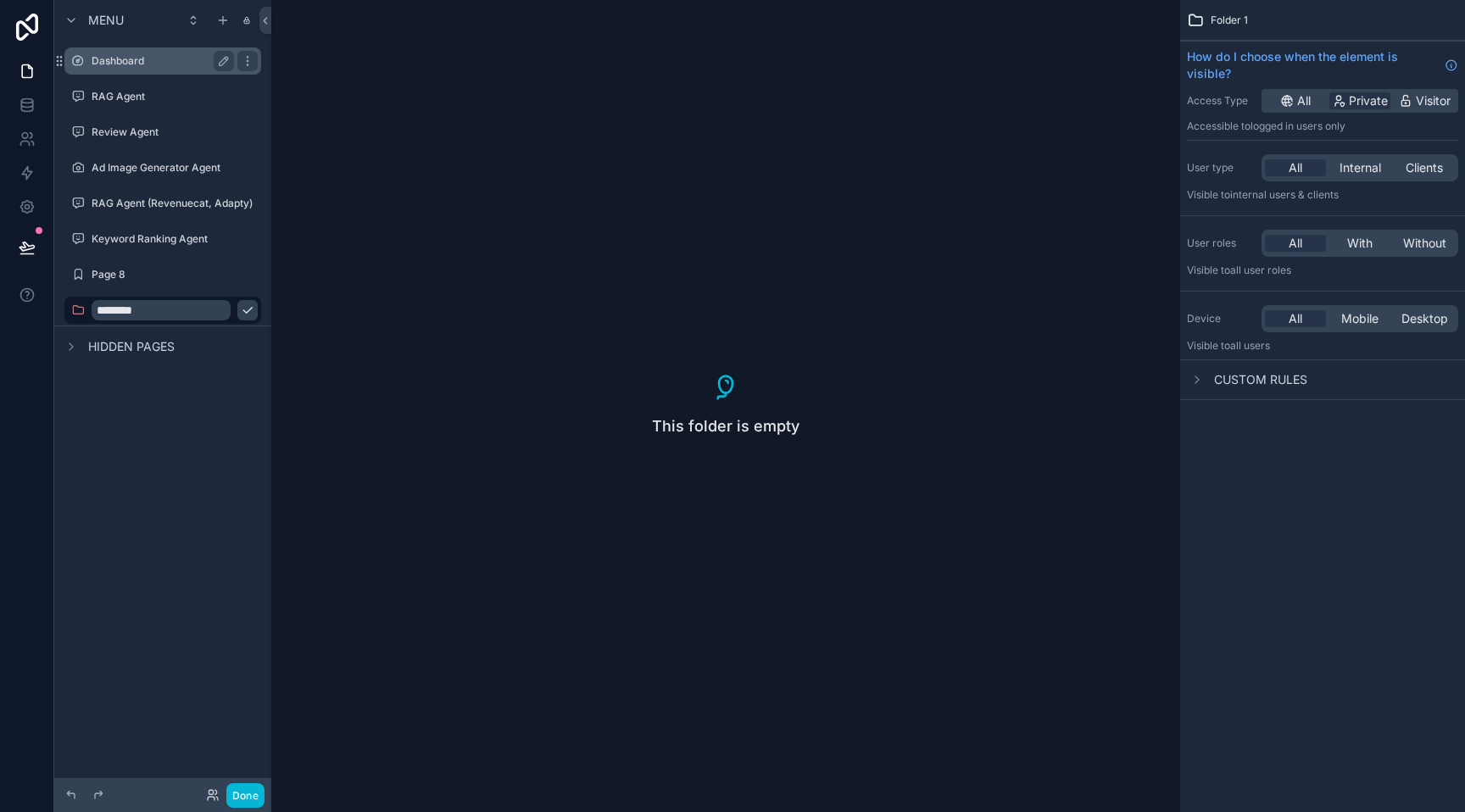
click at [161, 64] on label "Dashboard" at bounding box center [159, 61] width 136 height 14
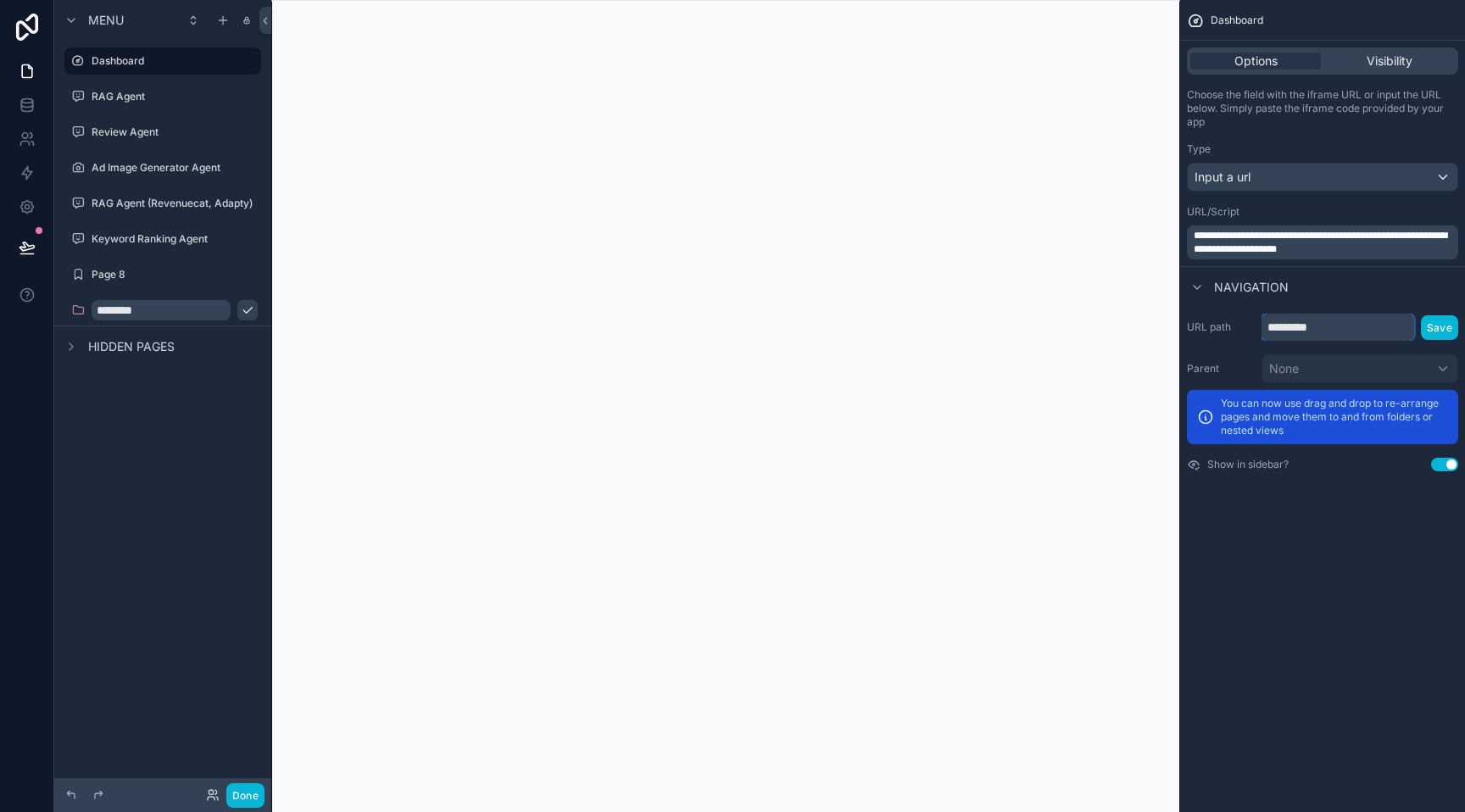
click at [1362, 331] on input "*********" at bounding box center [1337, 326] width 152 height 27
click at [175, 258] on div "scrollable content" at bounding box center [163, 259] width 196 height 2
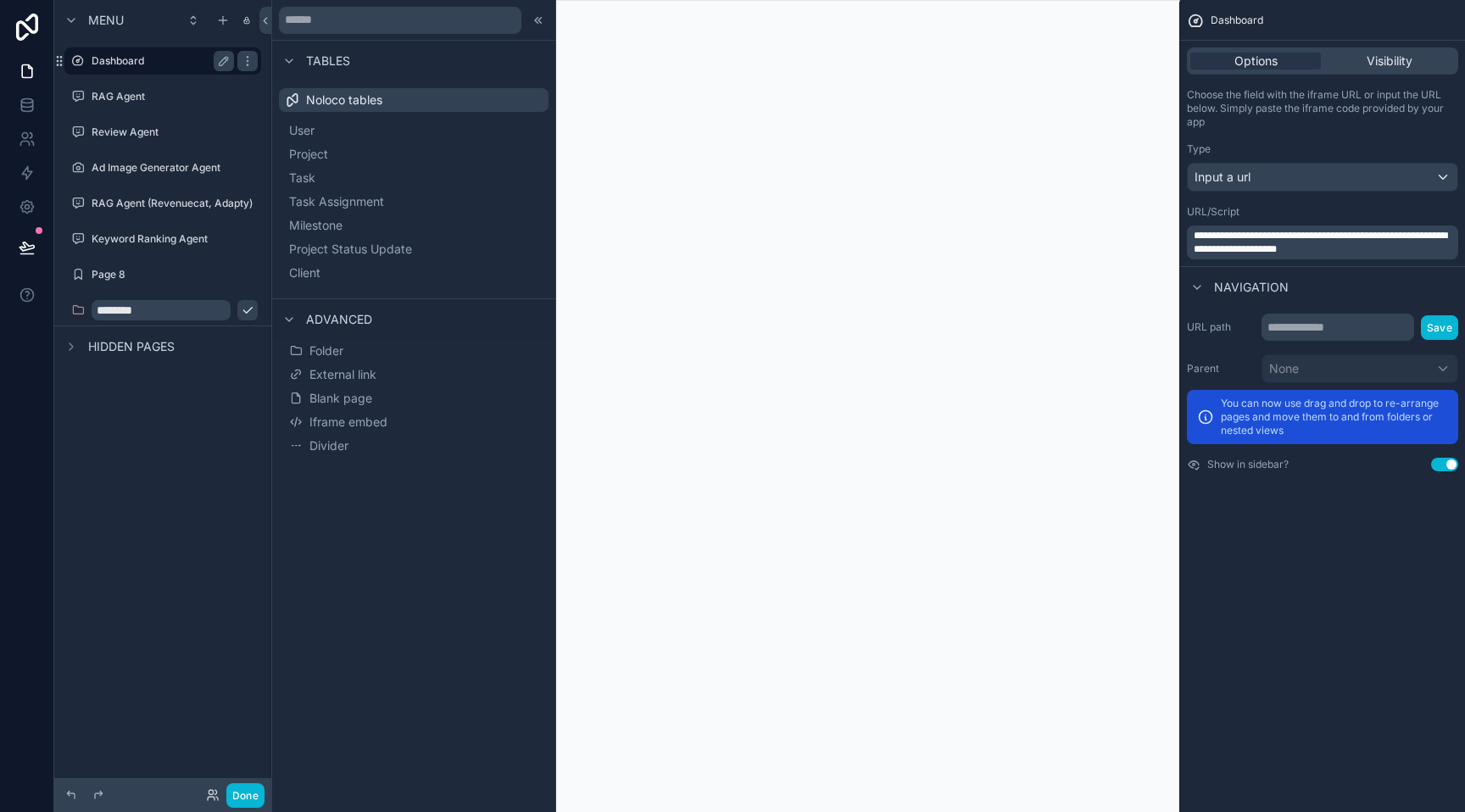
click at [172, 59] on label "Dashboard" at bounding box center [159, 61] width 136 height 14
click at [227, 61] on icon "scrollable content" at bounding box center [223, 61] width 14 height 14
click at [165, 64] on input "*********" at bounding box center [149, 61] width 115 height 21
click at [95, 62] on input "*********" at bounding box center [149, 61] width 115 height 21
type input "**********"
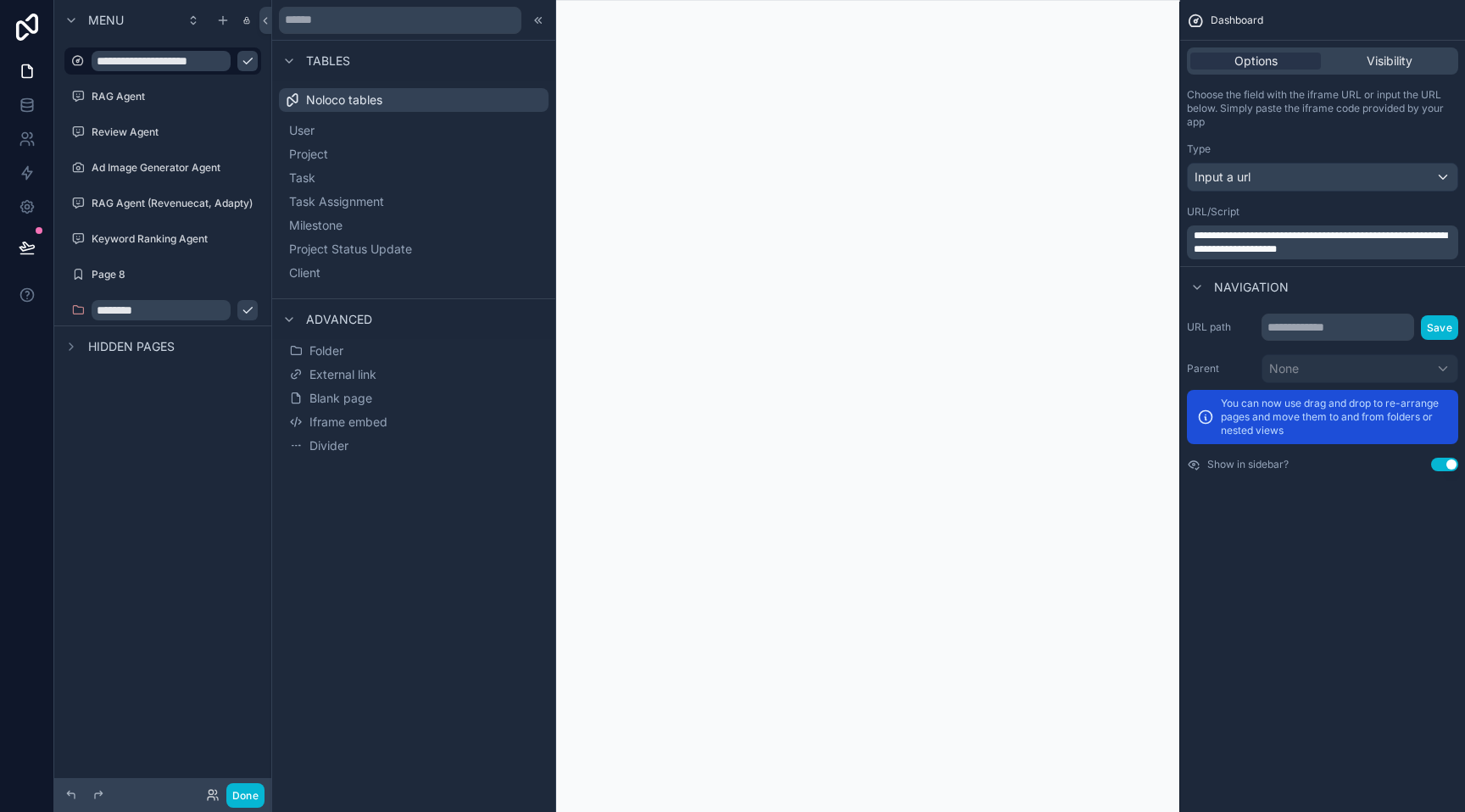
click at [241, 60] on icon "scrollable content" at bounding box center [248, 61] width 14 height 14
click at [251, 311] on icon "scrollable content" at bounding box center [248, 310] width 14 height 14
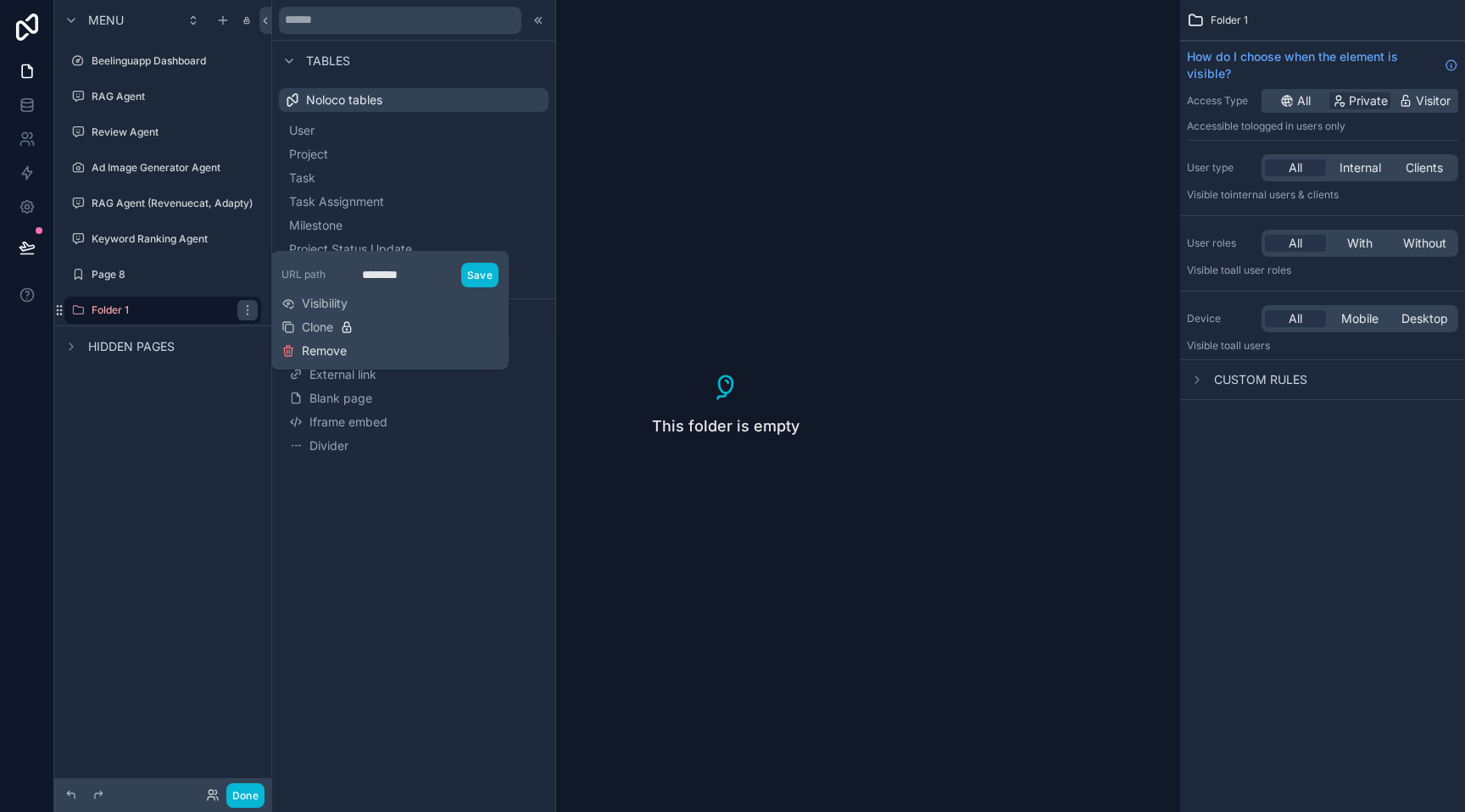
click at [289, 355] on icon at bounding box center [288, 350] width 14 height 14
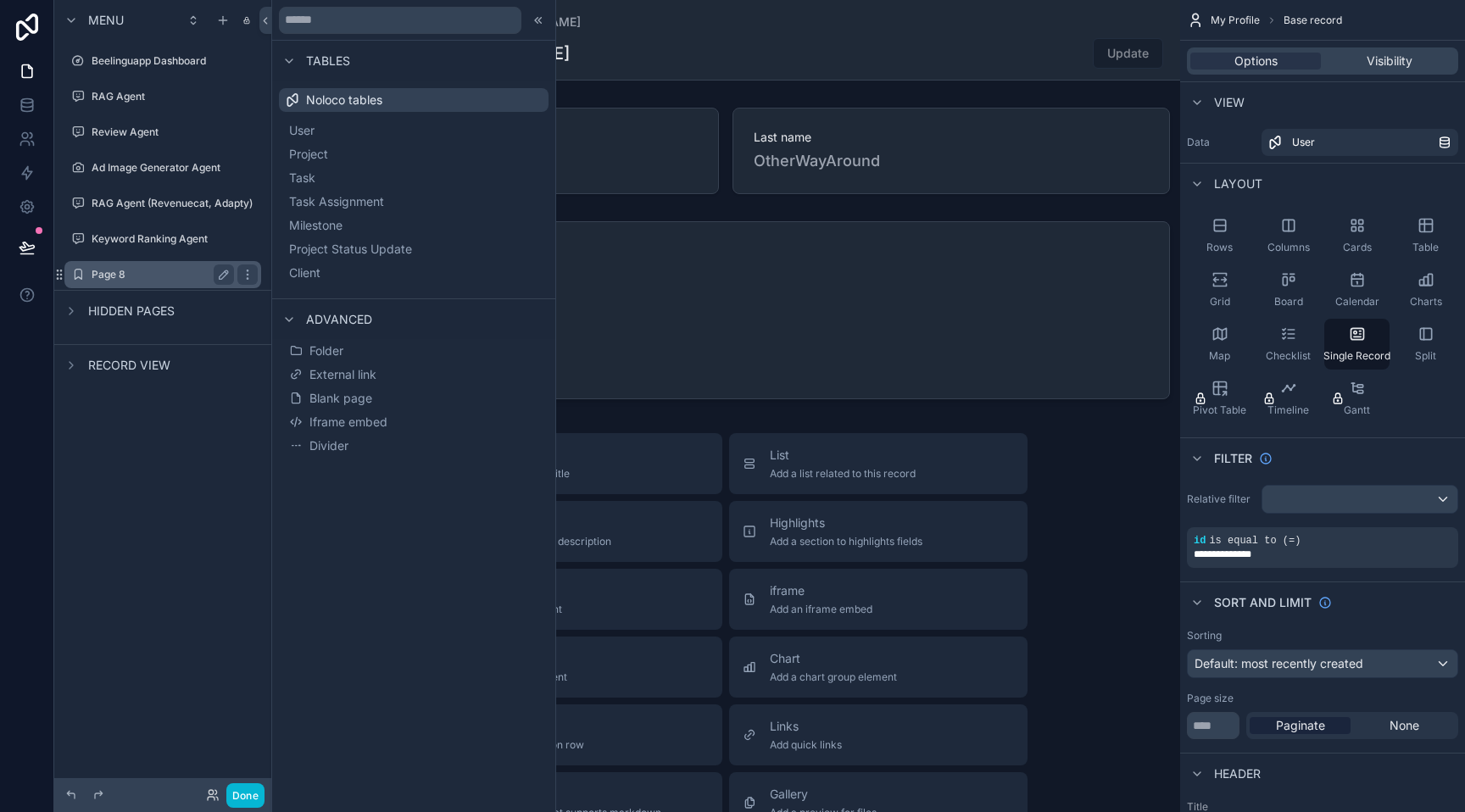
click at [183, 280] on label "Page 8" at bounding box center [159, 275] width 136 height 14
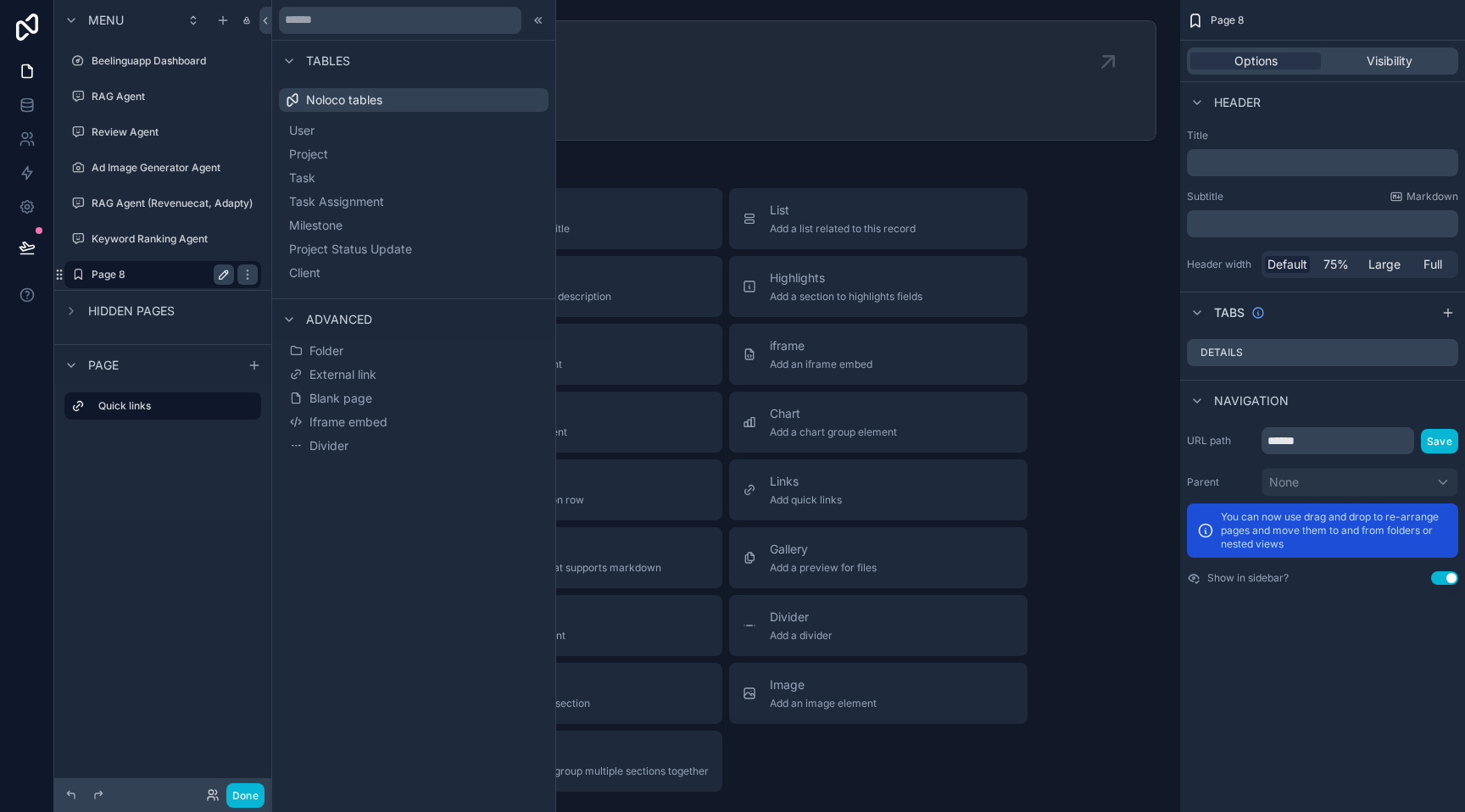
click at [214, 274] on button "scrollable content" at bounding box center [223, 275] width 21 height 21
click at [201, 273] on input "******" at bounding box center [149, 275] width 115 height 21
type input "**********"
click at [218, 280] on icon "scrollable content" at bounding box center [223, 275] width 14 height 14
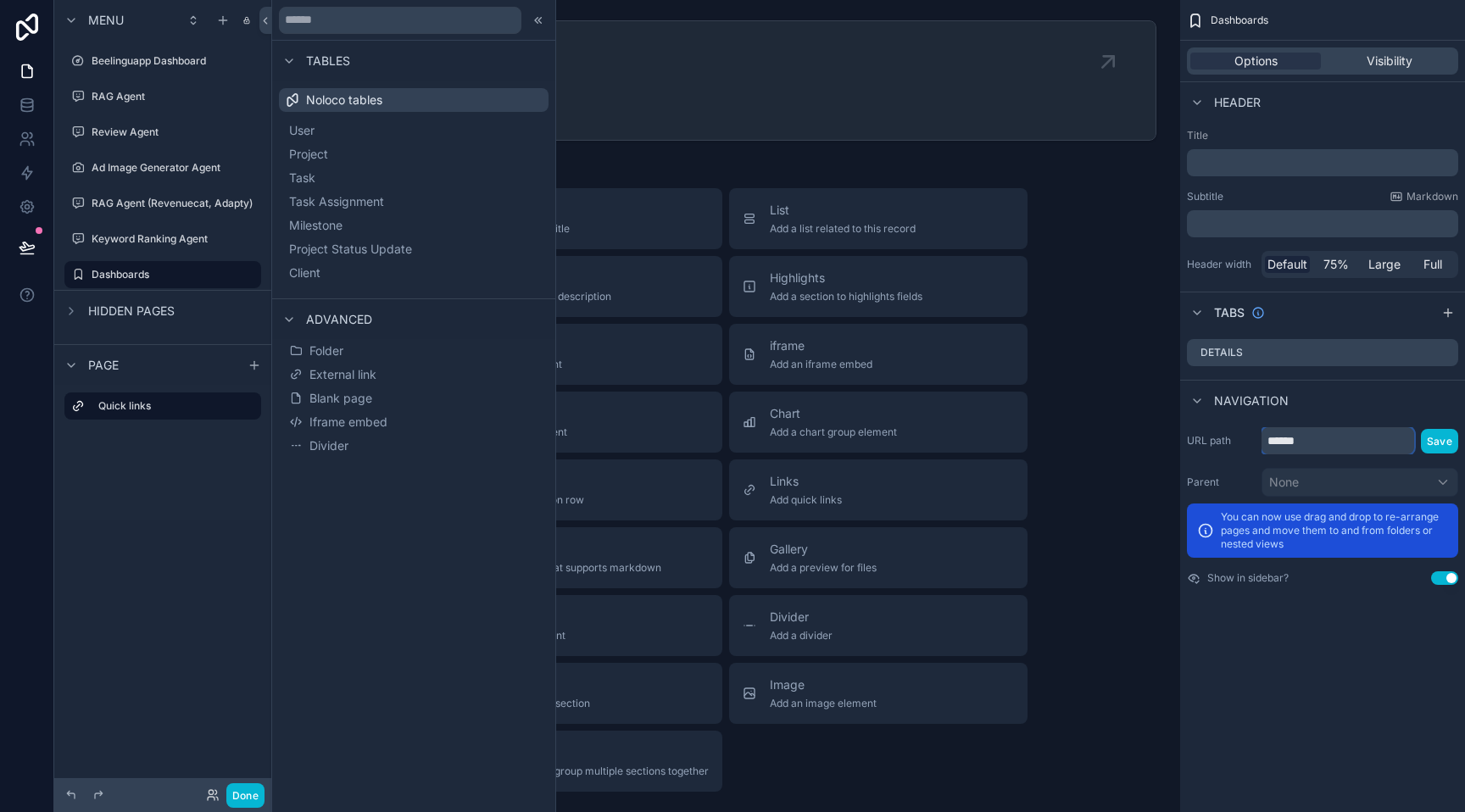
click at [1331, 439] on input "******" at bounding box center [1337, 440] width 152 height 27
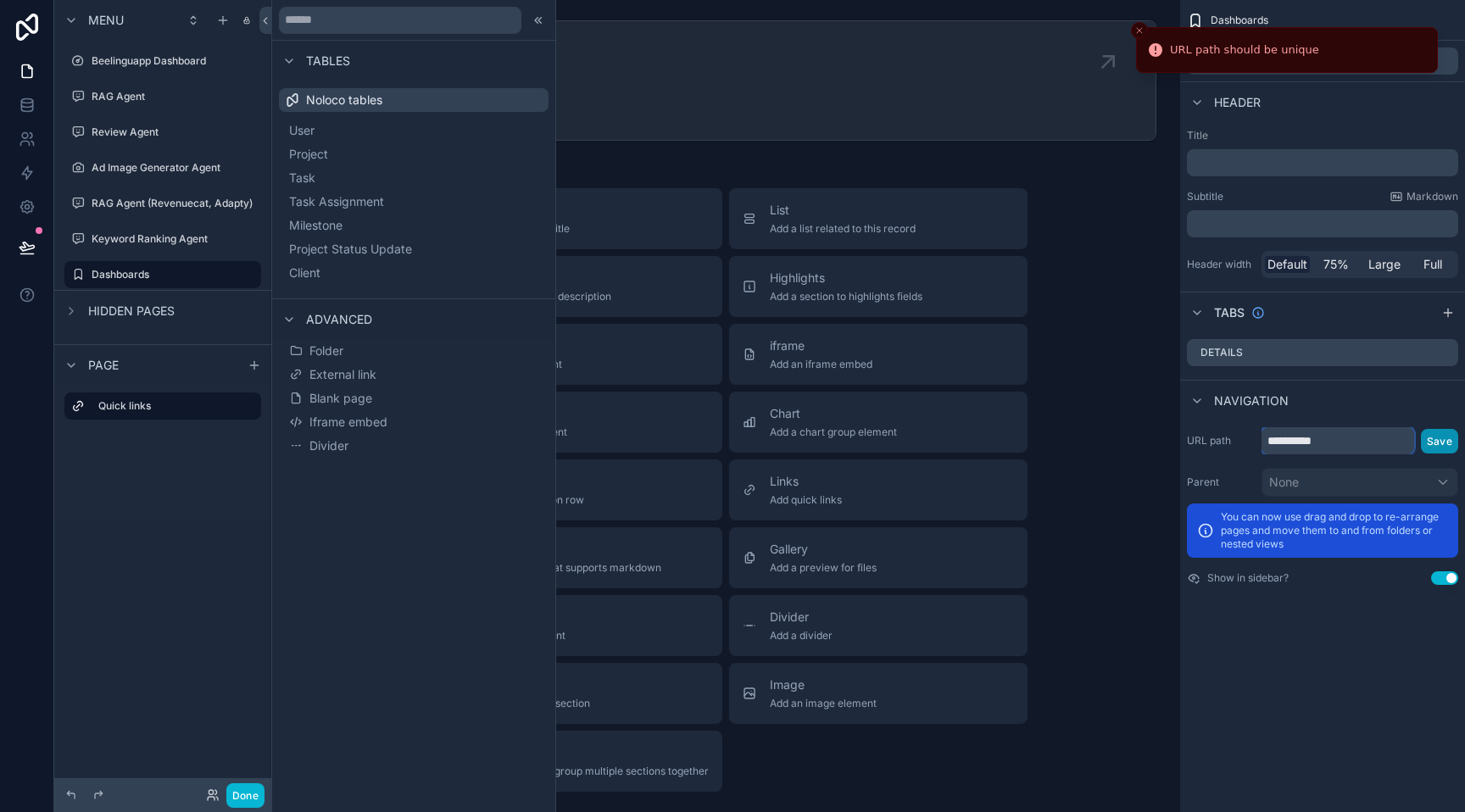
type input "**********"
click at [1429, 441] on button "Save" at bounding box center [1440, 441] width 37 height 24
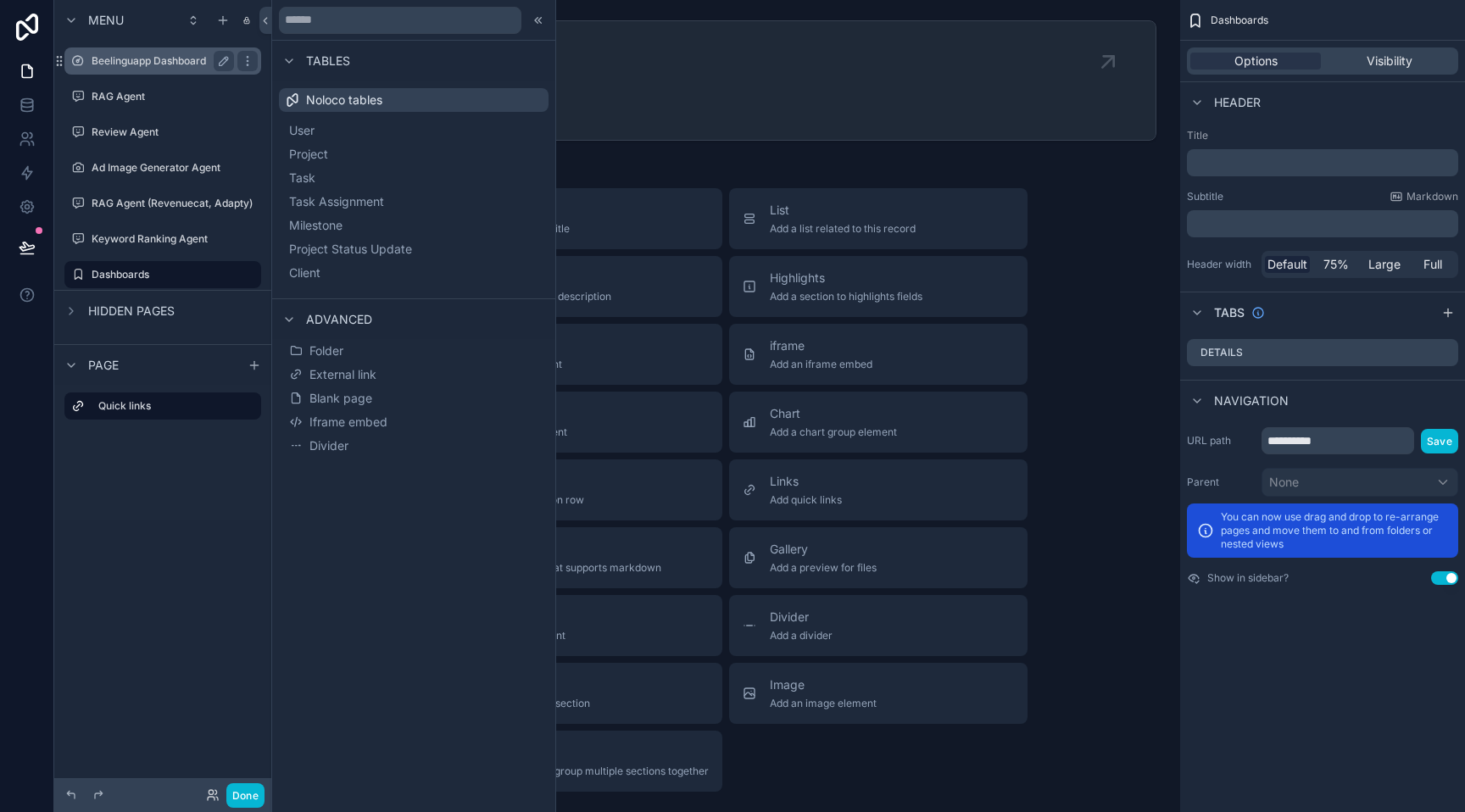
click at [165, 68] on div "Beelinguapp Dashboard" at bounding box center [163, 61] width 142 height 21
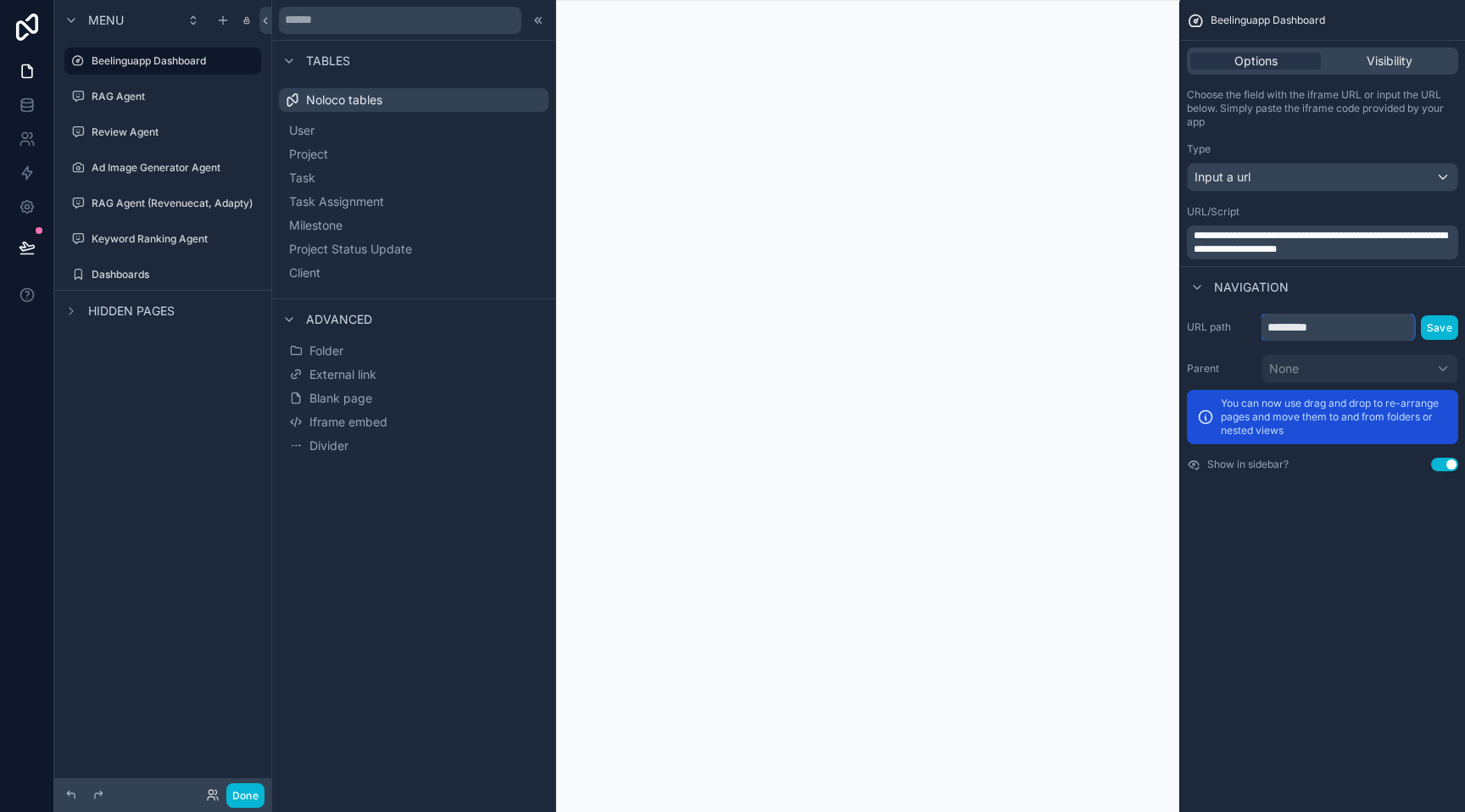
click at [1337, 322] on input "*********" at bounding box center [1337, 326] width 152 height 27
type input "**********"
click at [1446, 331] on button "Save" at bounding box center [1440, 327] width 37 height 24
drag, startPoint x: 61, startPoint y: 61, endPoint x: 77, endPoint y: 274, distance: 213.6
click at [77, 275] on div "Beelinguapp Dashboard RAG Agent Review Agent Ad Image Generator Agent RAG Agent…" at bounding box center [163, 165] width 217 height 249
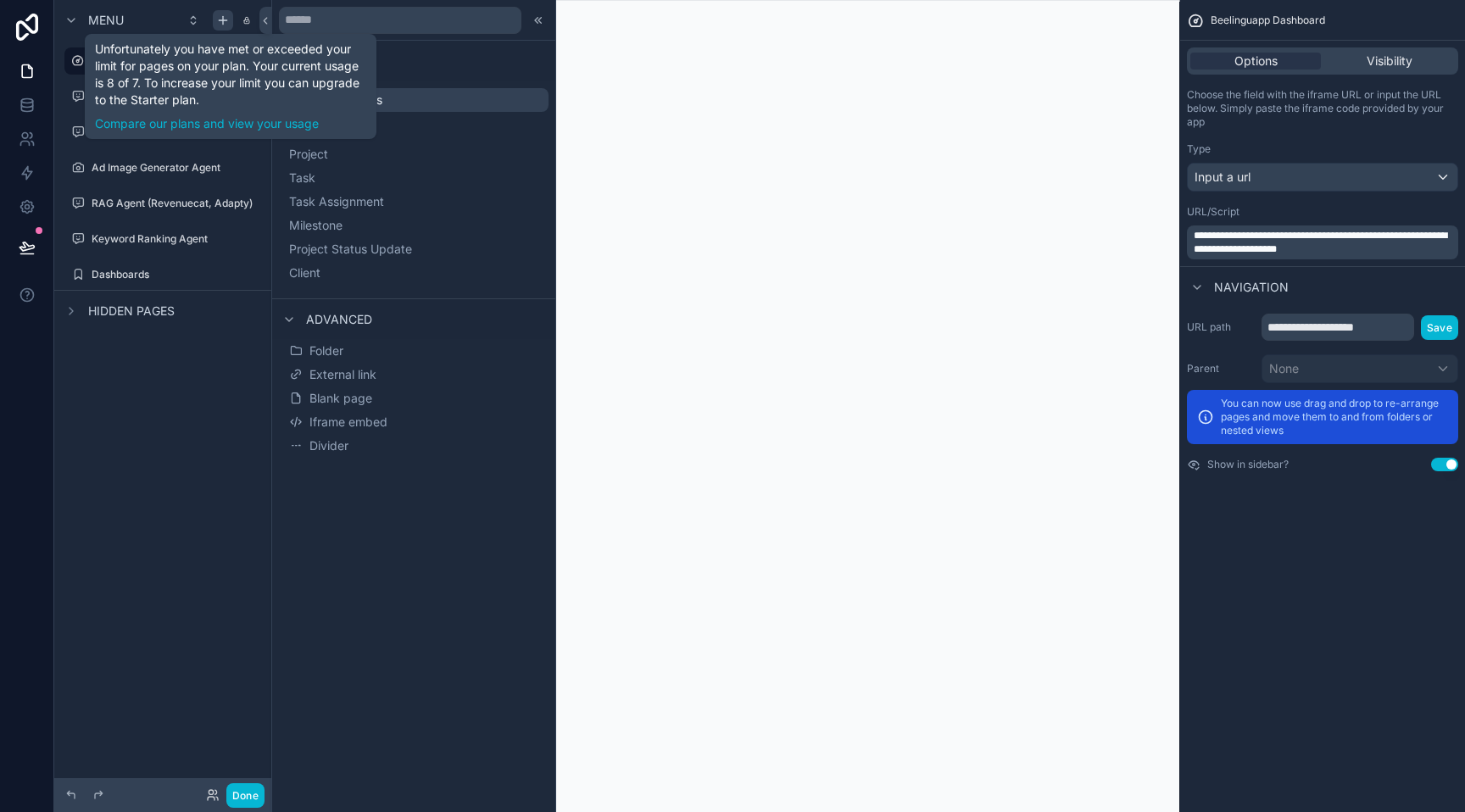
click at [225, 19] on icon "scrollable content" at bounding box center [223, 21] width 14 height 14
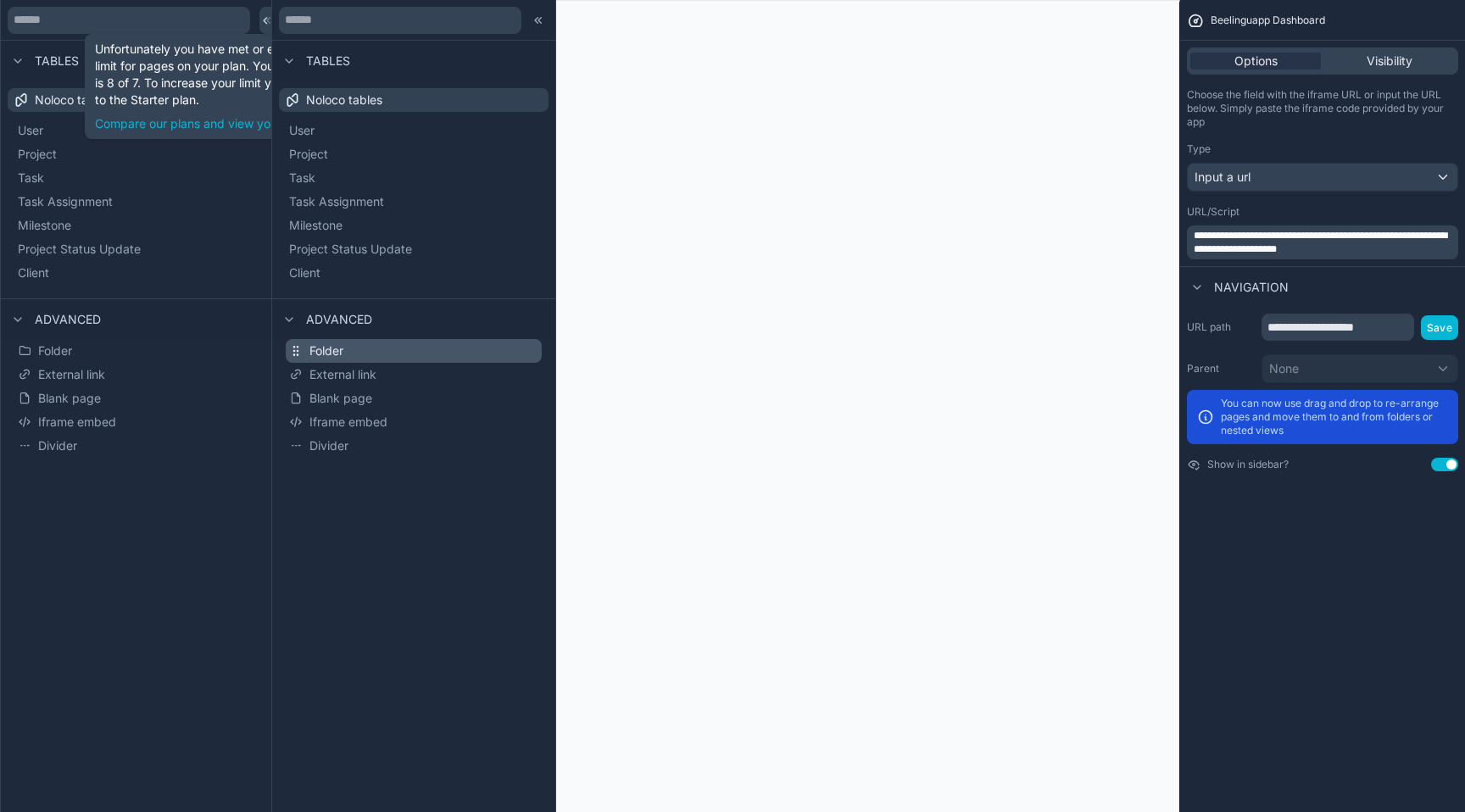
click at [386, 357] on button "Folder" at bounding box center [414, 350] width 256 height 23
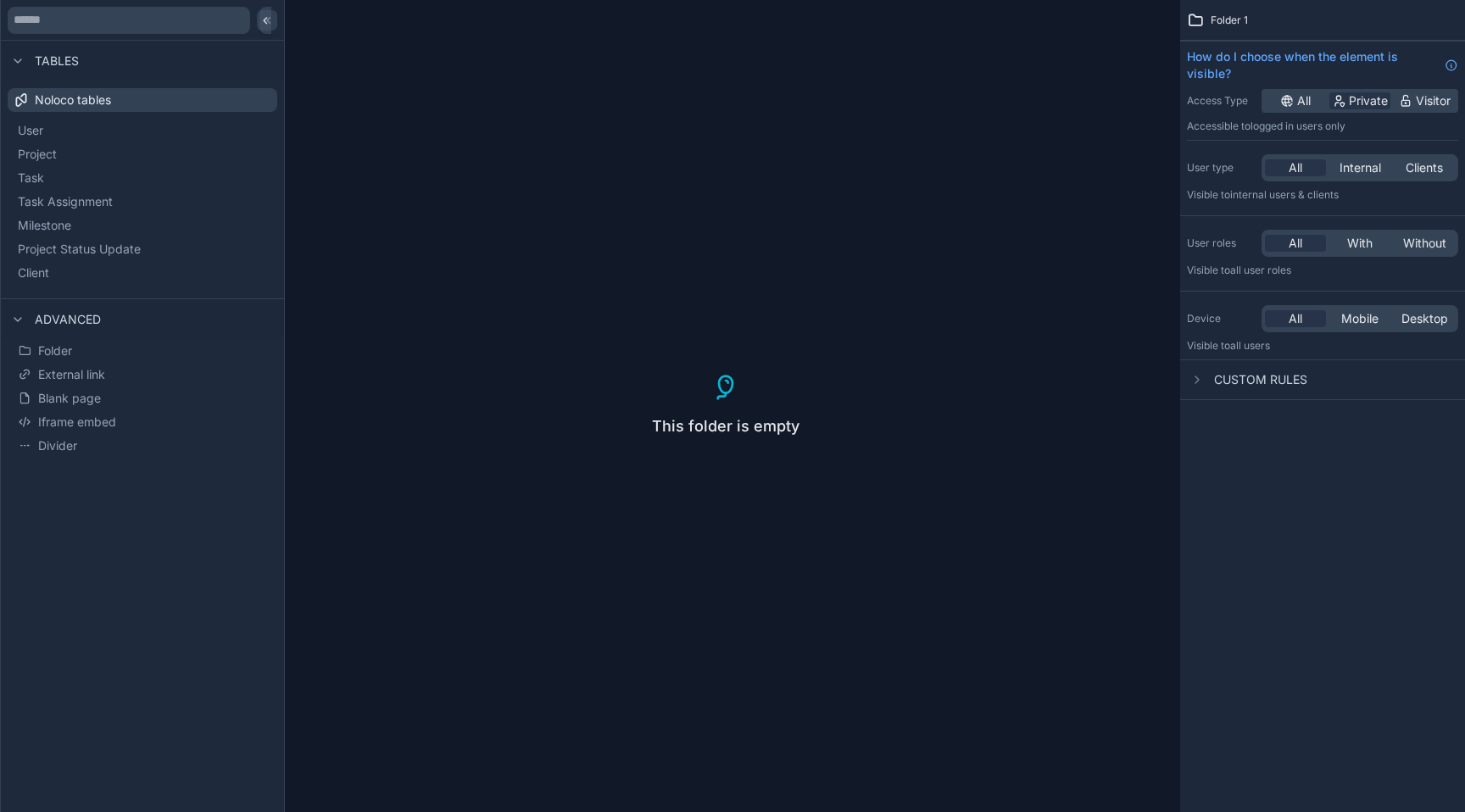
click at [272, 22] on icon at bounding box center [266, 21] width 14 height 14
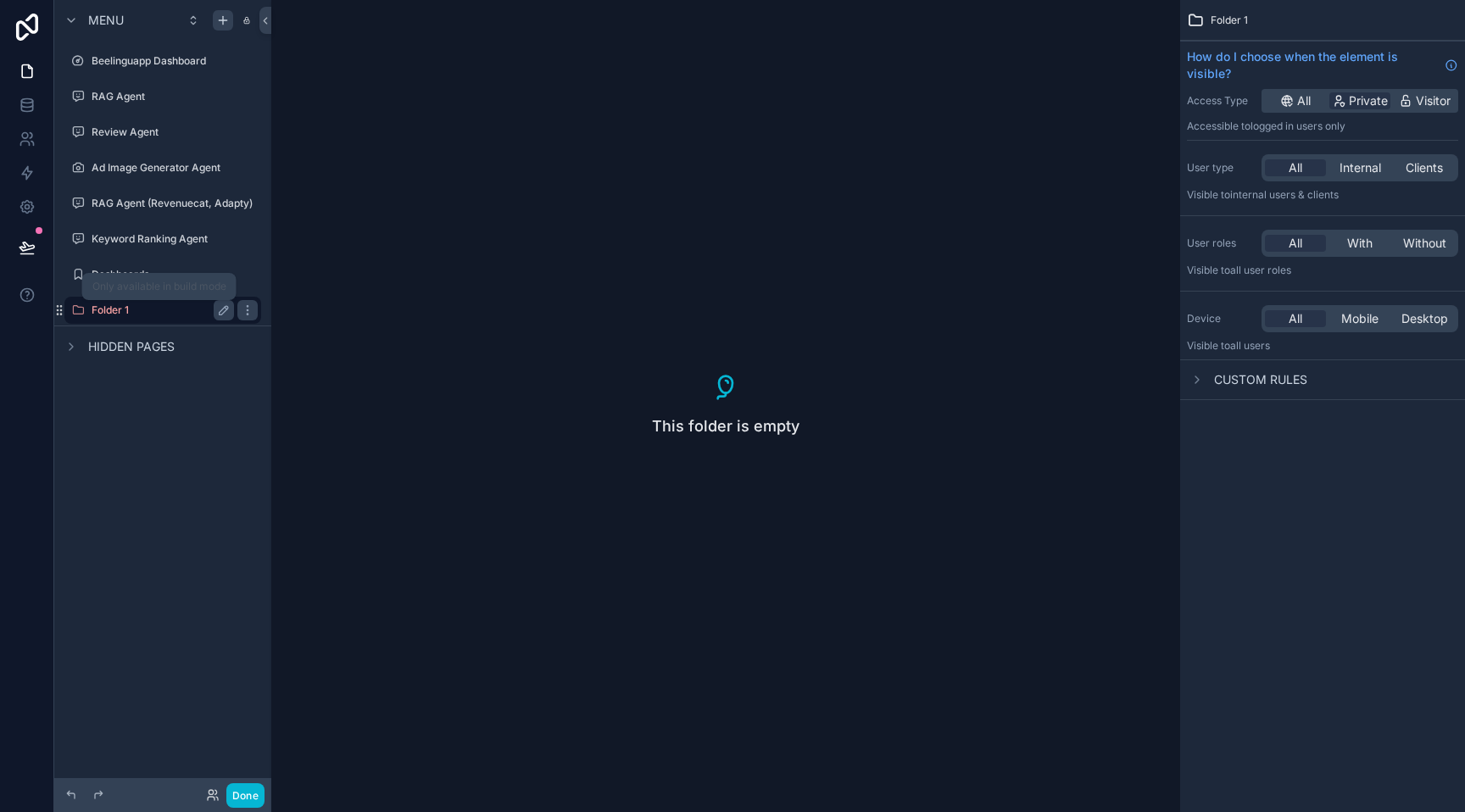
drag, startPoint x: 57, startPoint y: 60, endPoint x: 116, endPoint y: 315, distance: 261.7
click at [116, 315] on div "Beelinguapp Dashboard RAG Agent Review Agent Ad Image Generator Agent RAG Agent…" at bounding box center [163, 183] width 217 height 285
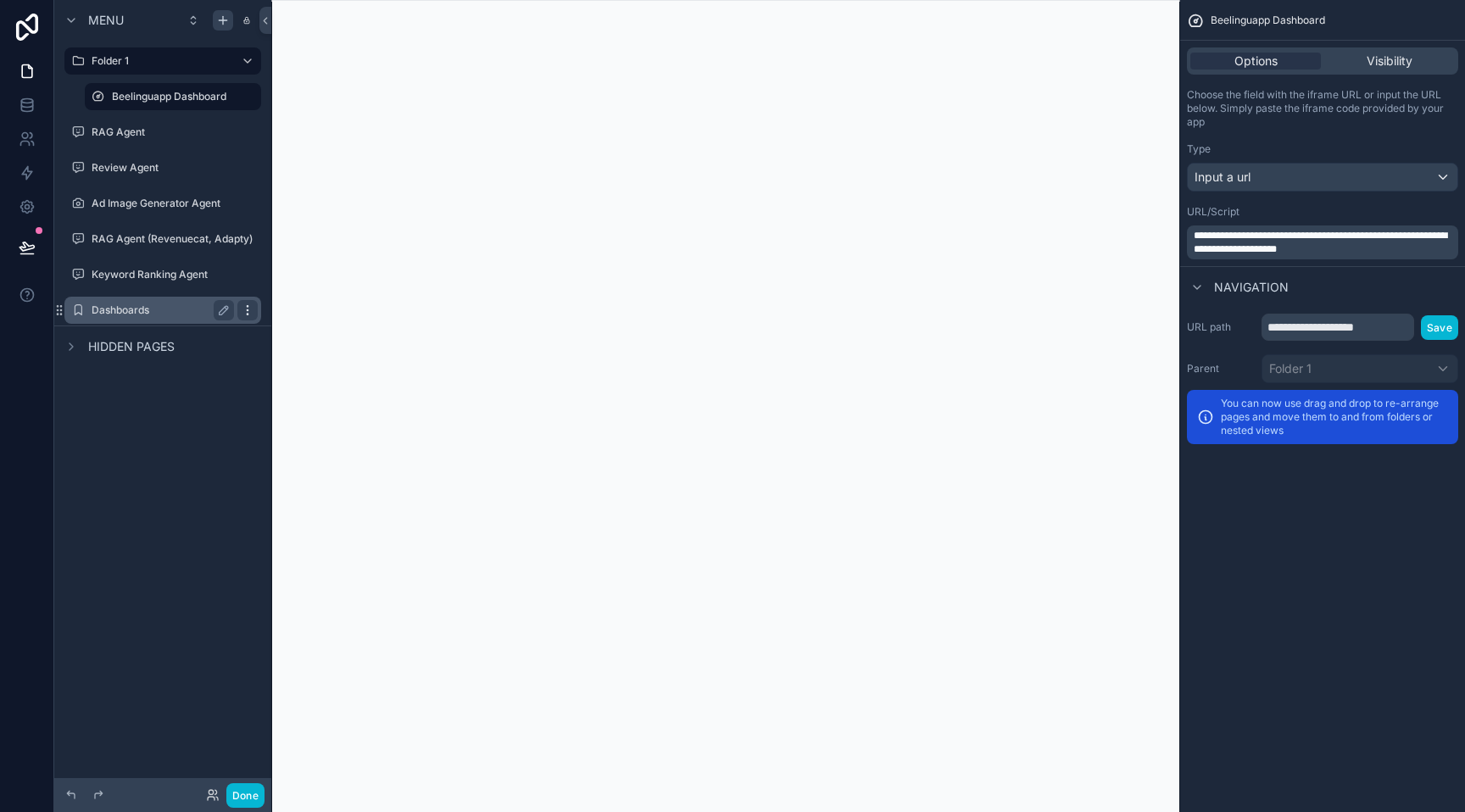
click at [241, 313] on icon "scrollable content" at bounding box center [248, 310] width 14 height 14
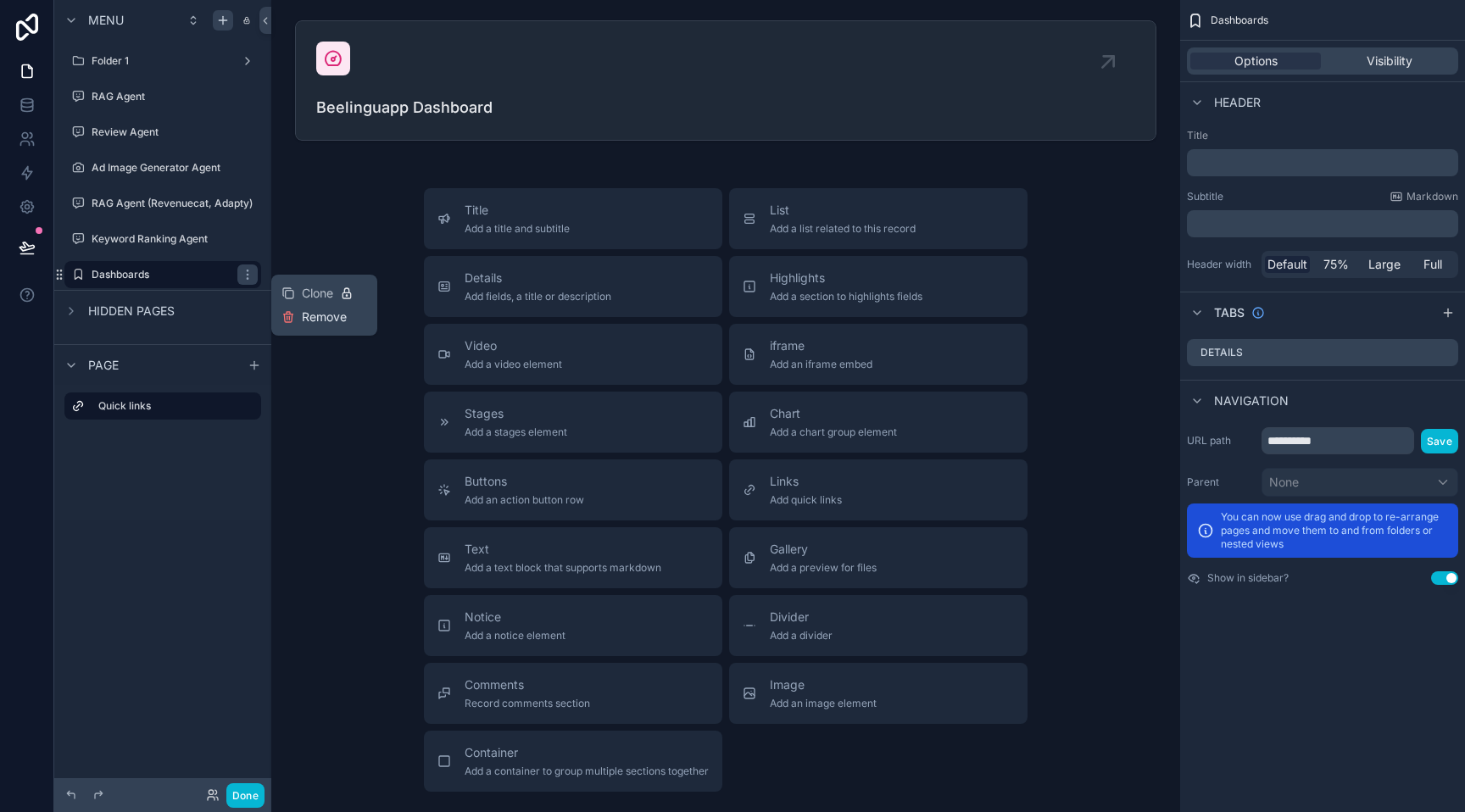
click at [297, 321] on button "Remove" at bounding box center [314, 317] width 65 height 17
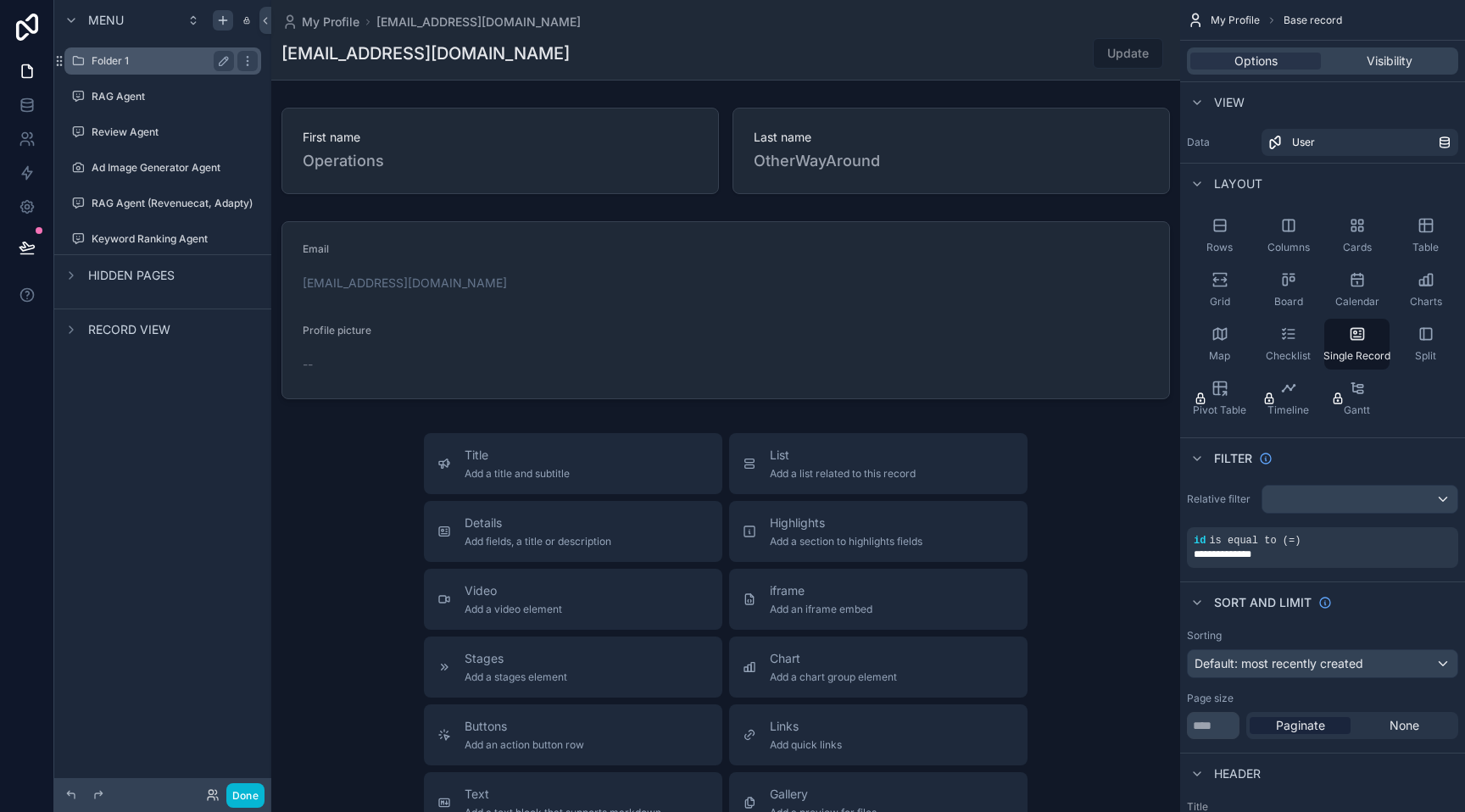
click at [149, 60] on label "Folder 1" at bounding box center [159, 61] width 136 height 14
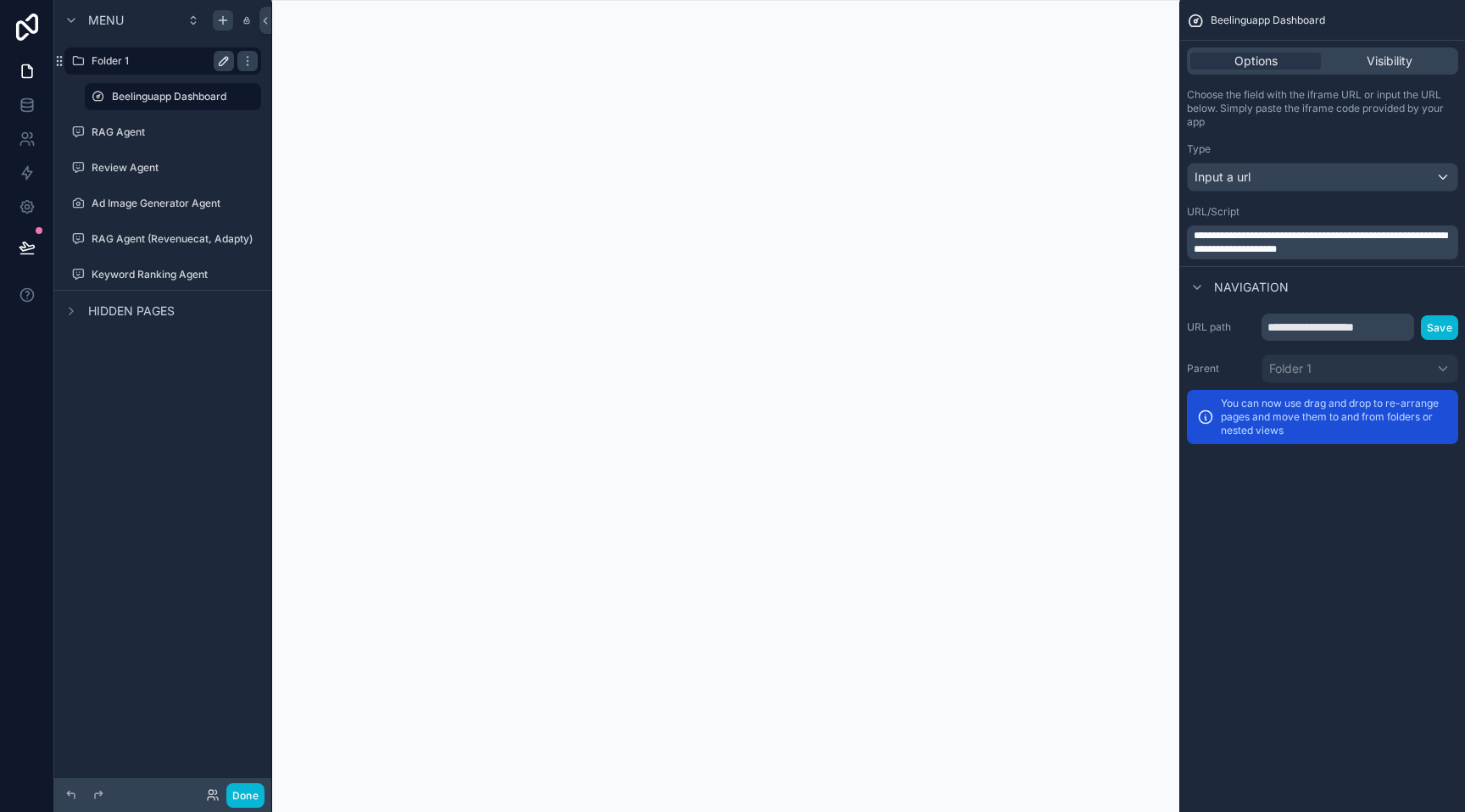
click at [223, 61] on icon "scrollable content" at bounding box center [223, 61] width 14 height 14
click at [165, 67] on input "********" at bounding box center [149, 61] width 115 height 21
type input "**********"
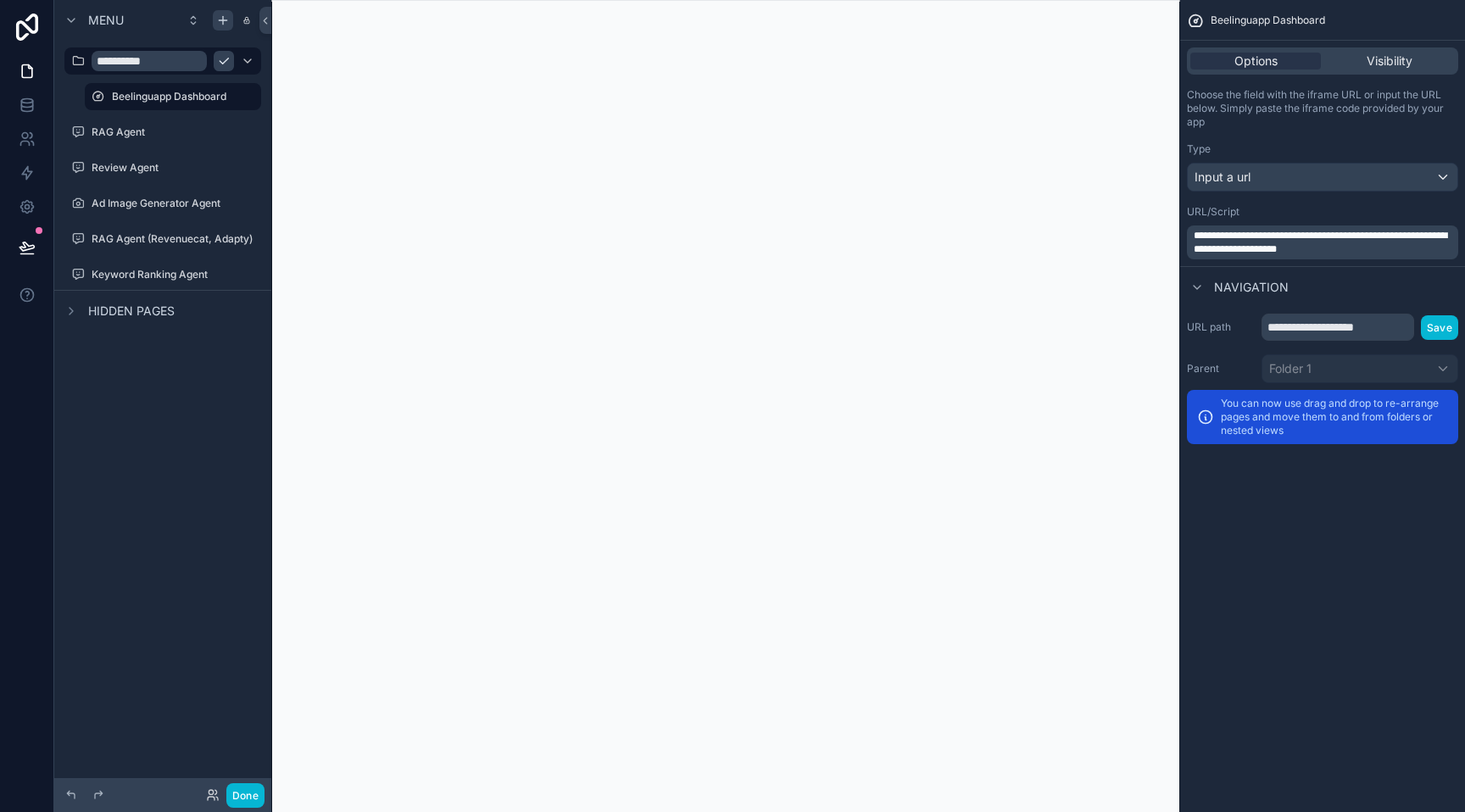
click at [217, 67] on icon "scrollable content" at bounding box center [223, 61] width 14 height 14
click at [257, 786] on button "Done" at bounding box center [245, 795] width 38 height 24
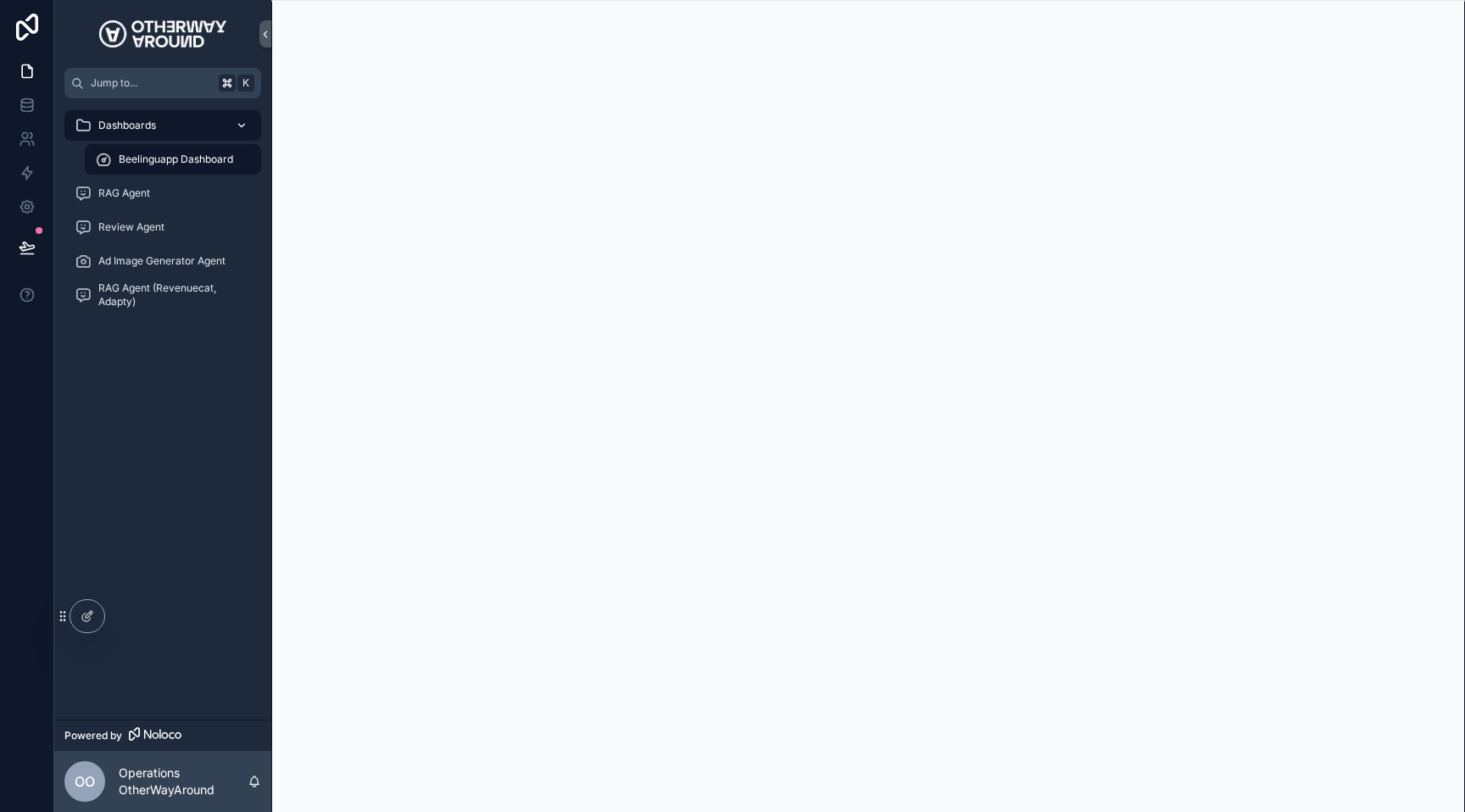
click at [223, 129] on div "Dashboards" at bounding box center [163, 125] width 177 height 27
click at [249, 121] on div "scrollable content" at bounding box center [240, 125] width 22 height 27
click at [188, 208] on div "RAG Agent" at bounding box center [163, 193] width 217 height 34
click at [187, 196] on div "RAG Agent" at bounding box center [163, 192] width 177 height 27
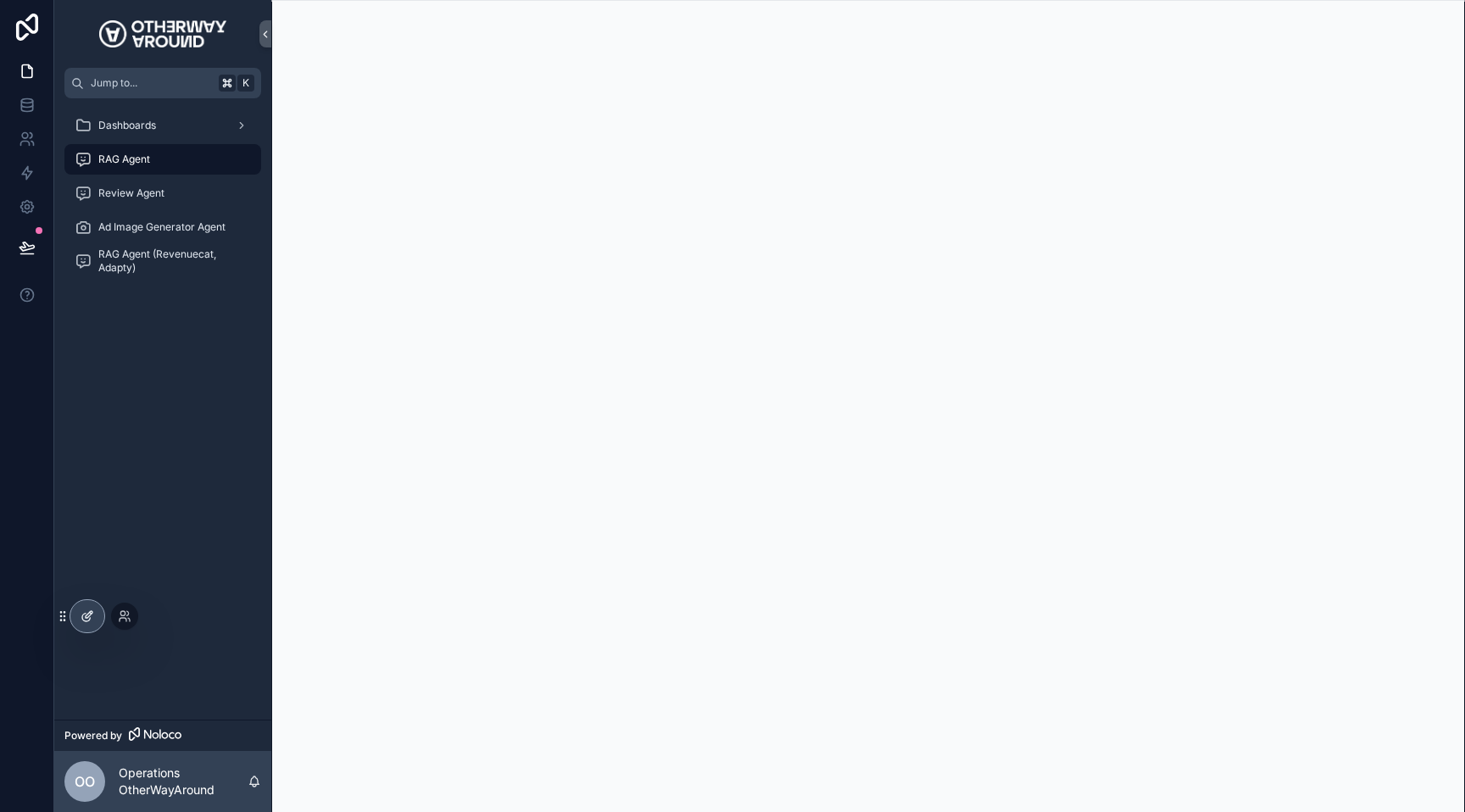
click at [90, 617] on icon at bounding box center [87, 616] width 14 height 14
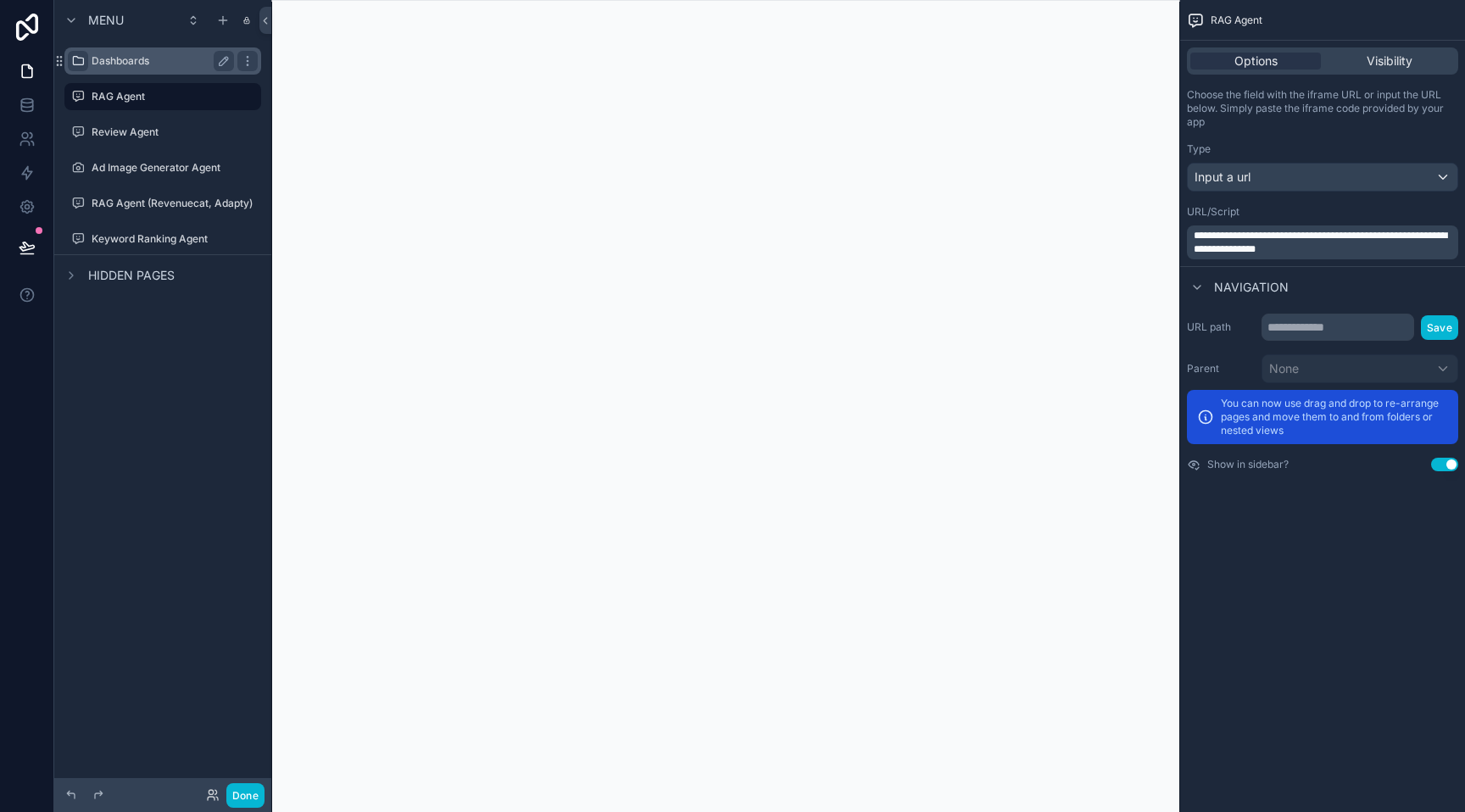
click at [77, 61] on icon "scrollable content" at bounding box center [78, 61] width 14 height 14
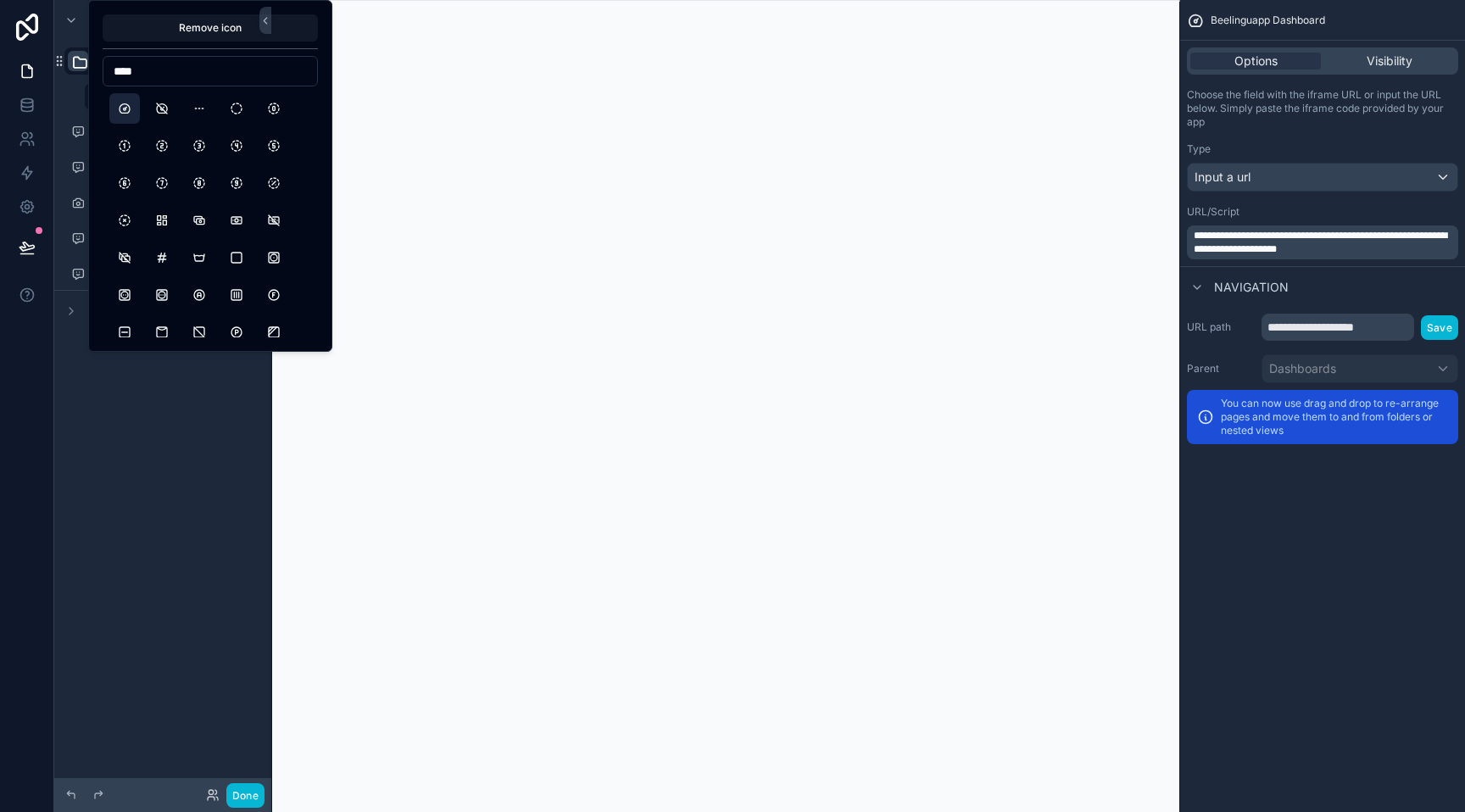
type input "****"
click at [126, 114] on button "Dashboard" at bounding box center [124, 108] width 31 height 31
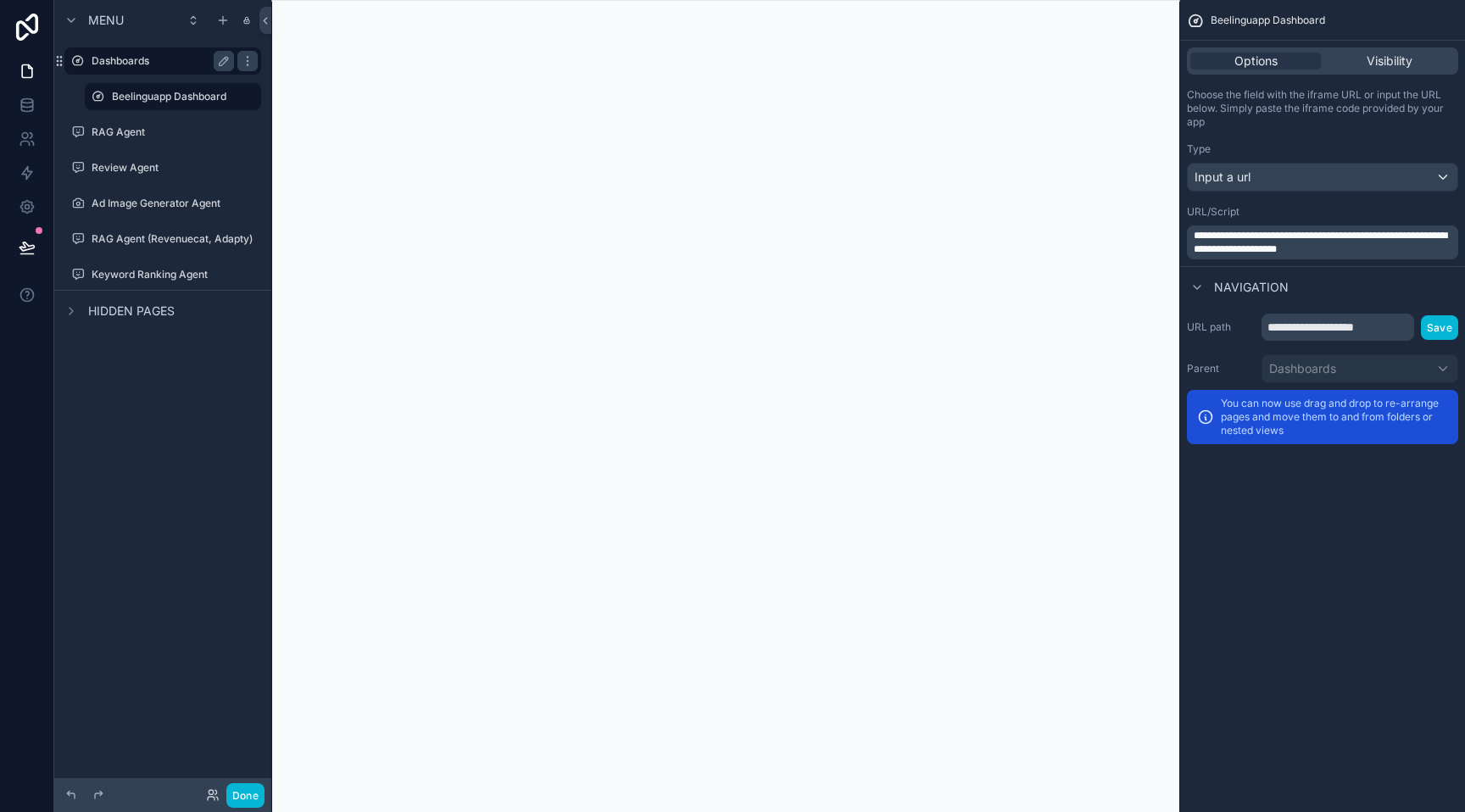
click at [259, 68] on link "Dashboards" at bounding box center [163, 61] width 196 height 27
click at [257, 67] on div "scrollable content" at bounding box center [248, 61] width 21 height 21
click at [163, 513] on div "Menu Dashboards Beelinguapp Dashboard RAG Agent Review Agent Ad Image Generator…" at bounding box center [163, 395] width 217 height 791
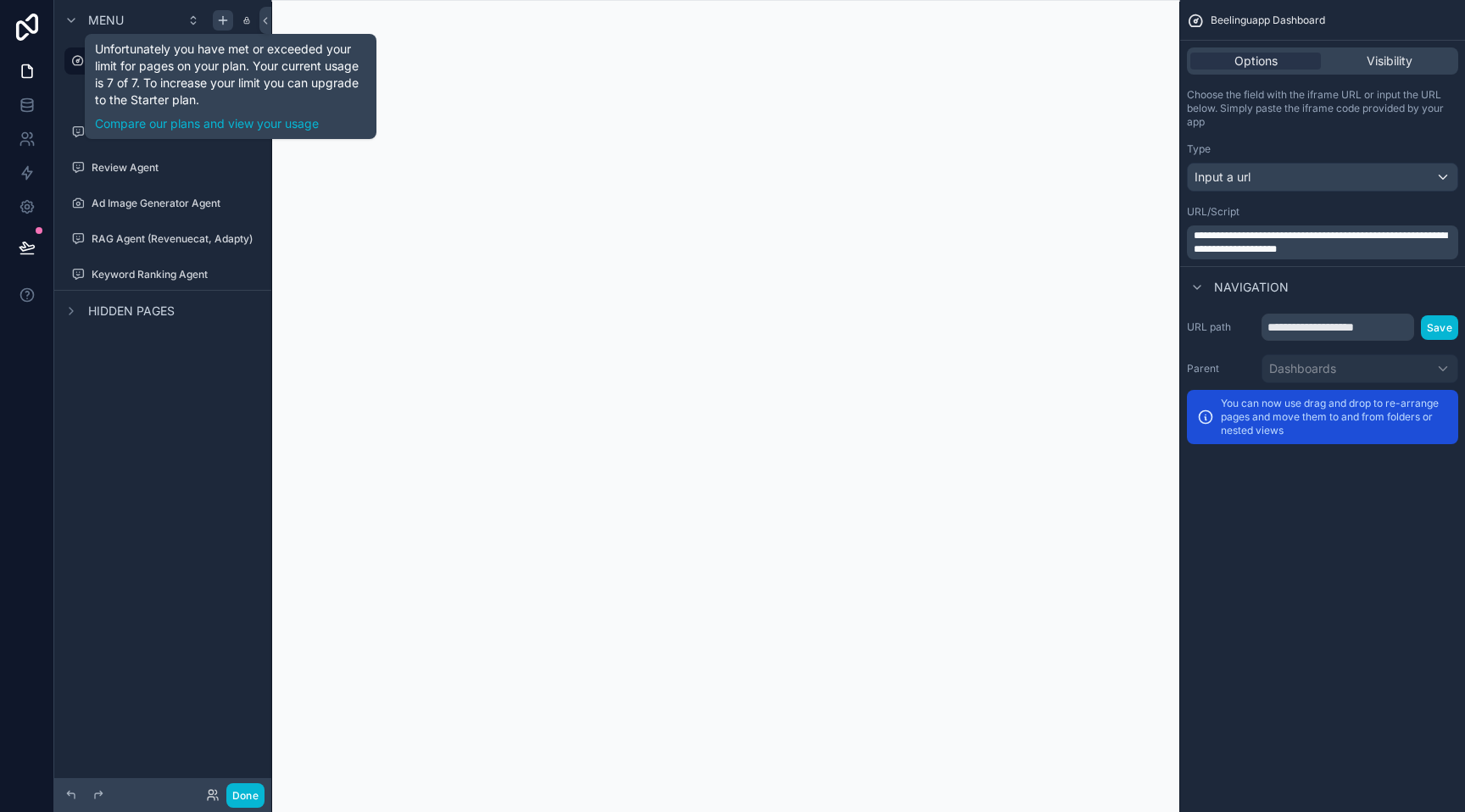
click at [221, 24] on icon "scrollable content" at bounding box center [223, 21] width 14 height 14
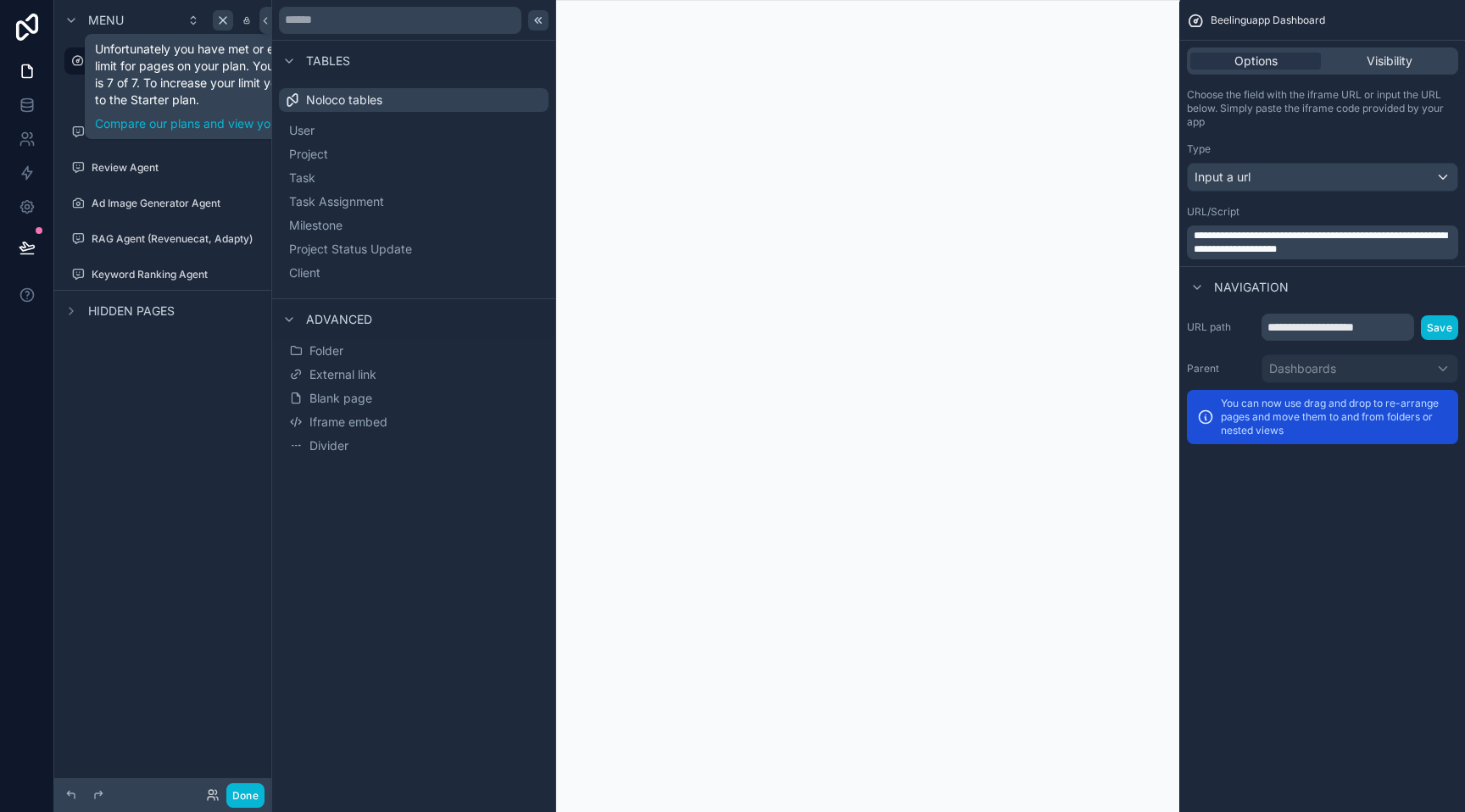
click at [544, 22] on div at bounding box center [539, 21] width 21 height 21
click at [532, 22] on icon at bounding box center [539, 21] width 14 height 14
click at [75, 470] on div "Menu Dashboards Beelinguapp Dashboard RAG Agent Review Agent Ad Image Generator…" at bounding box center [163, 395] width 217 height 791
click at [223, 19] on icon "scrollable content" at bounding box center [223, 21] width 14 height 14
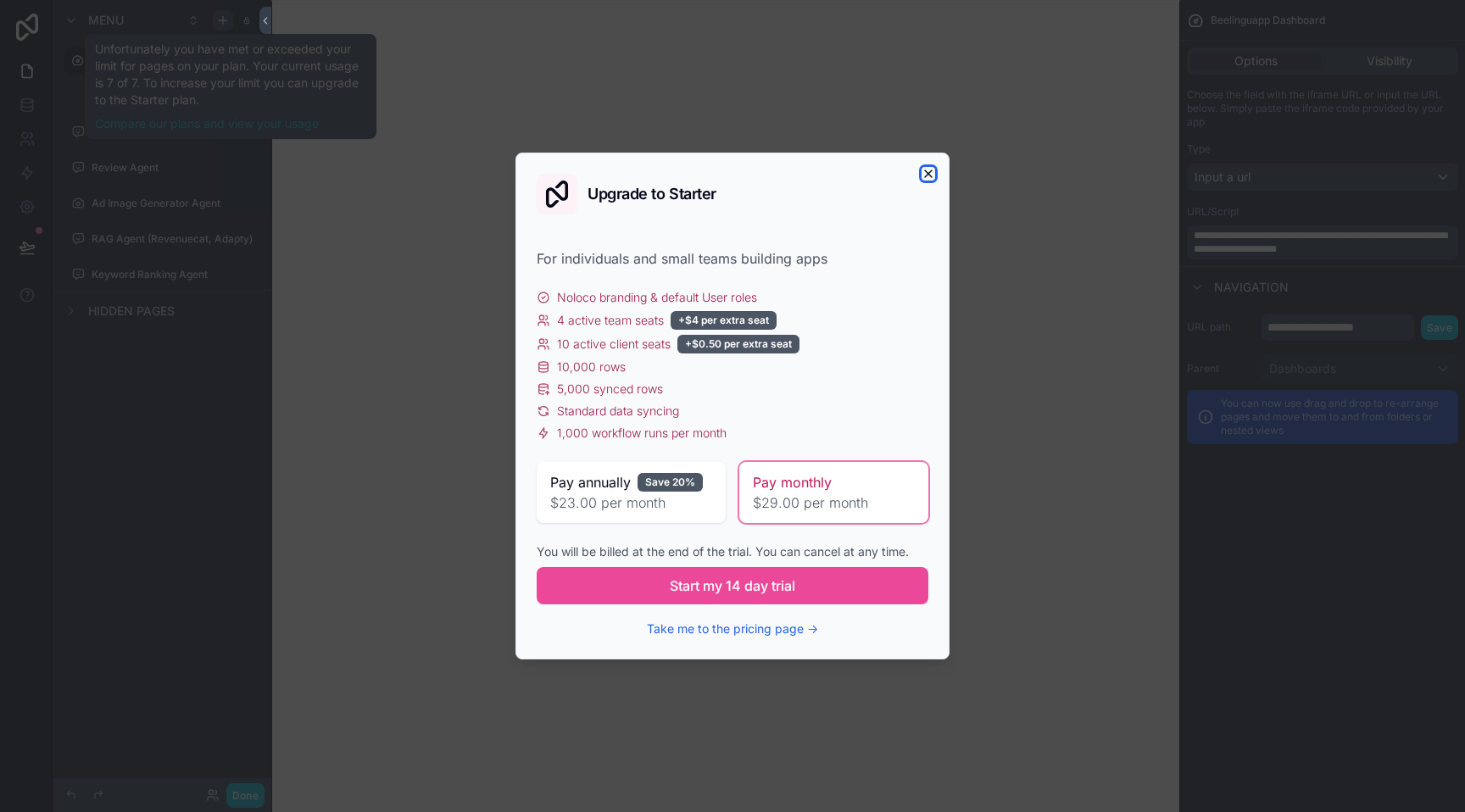
click at [927, 176] on icon "button" at bounding box center [928, 174] width 14 height 14
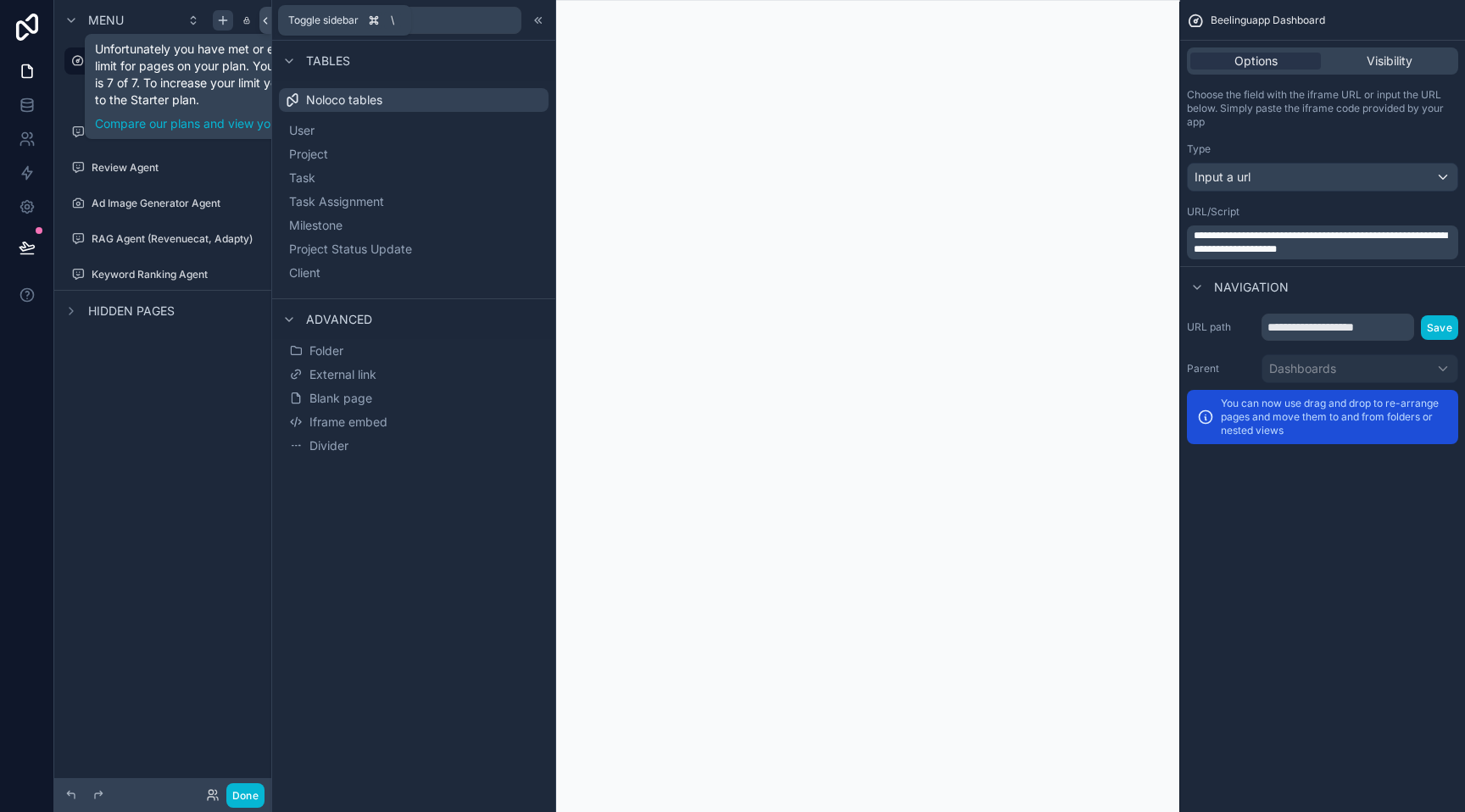
click at [266, 16] on icon at bounding box center [265, 21] width 12 height 13
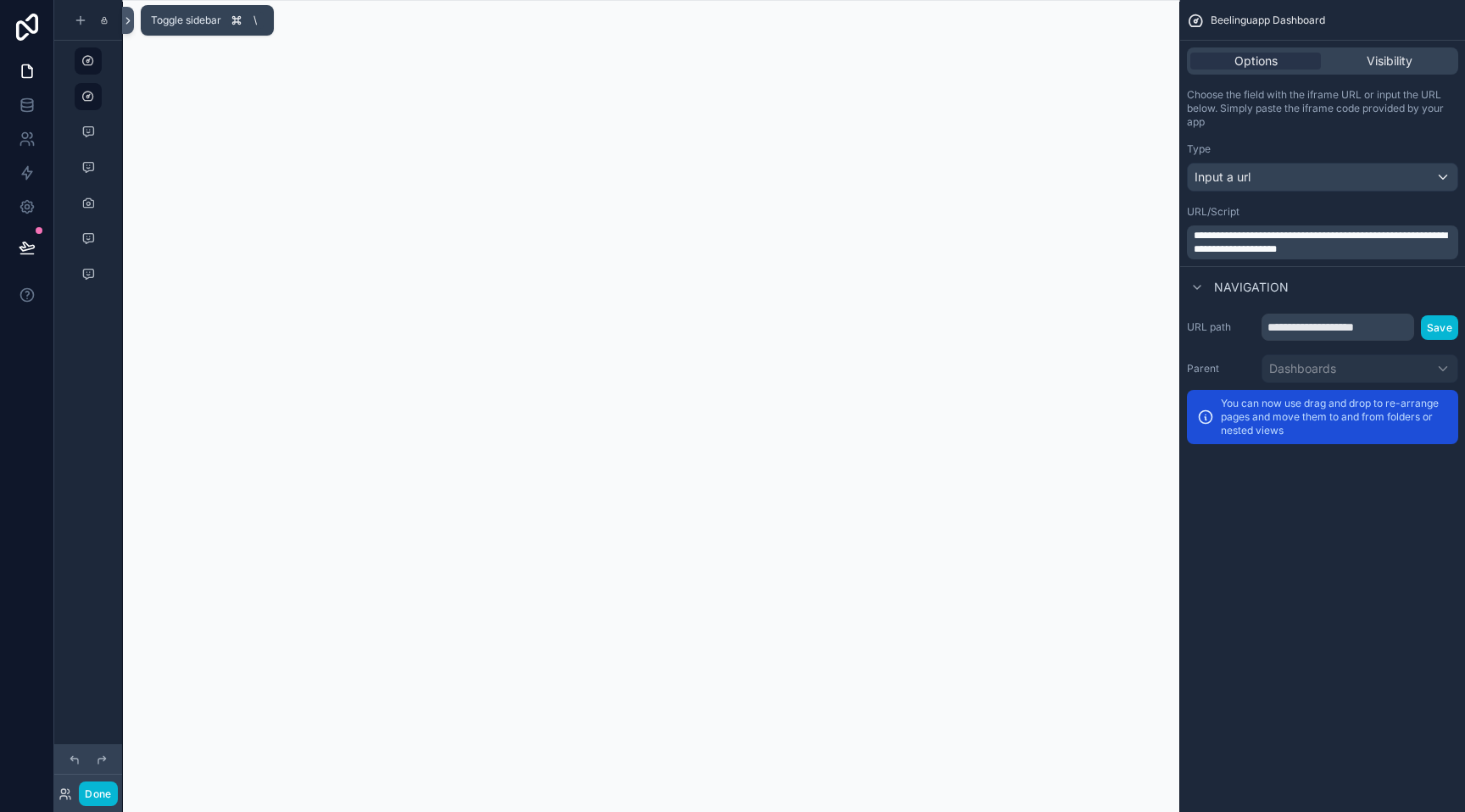
click at [125, 24] on icon at bounding box center [128, 21] width 12 height 13
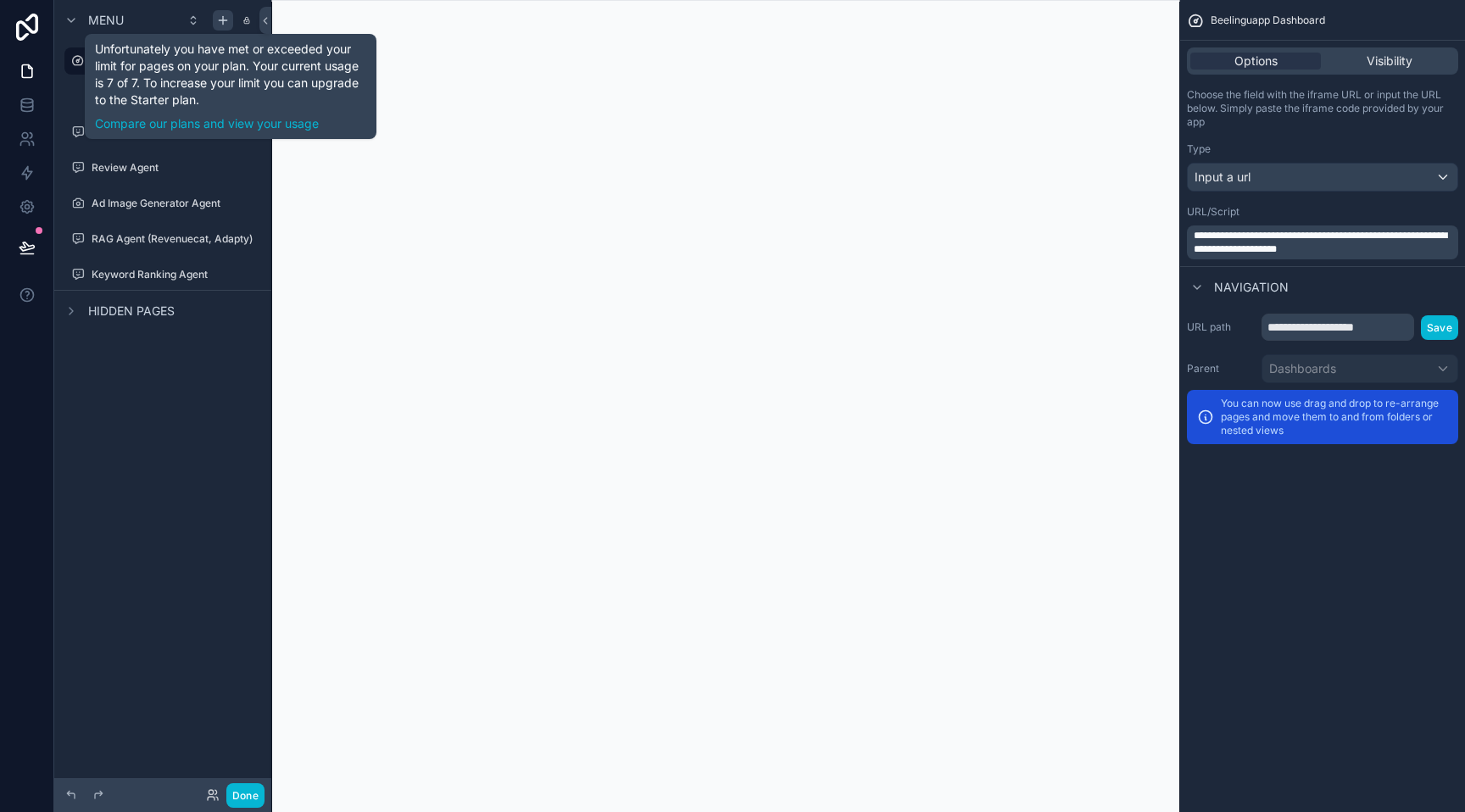
click at [223, 15] on icon "scrollable content" at bounding box center [223, 21] width 14 height 14
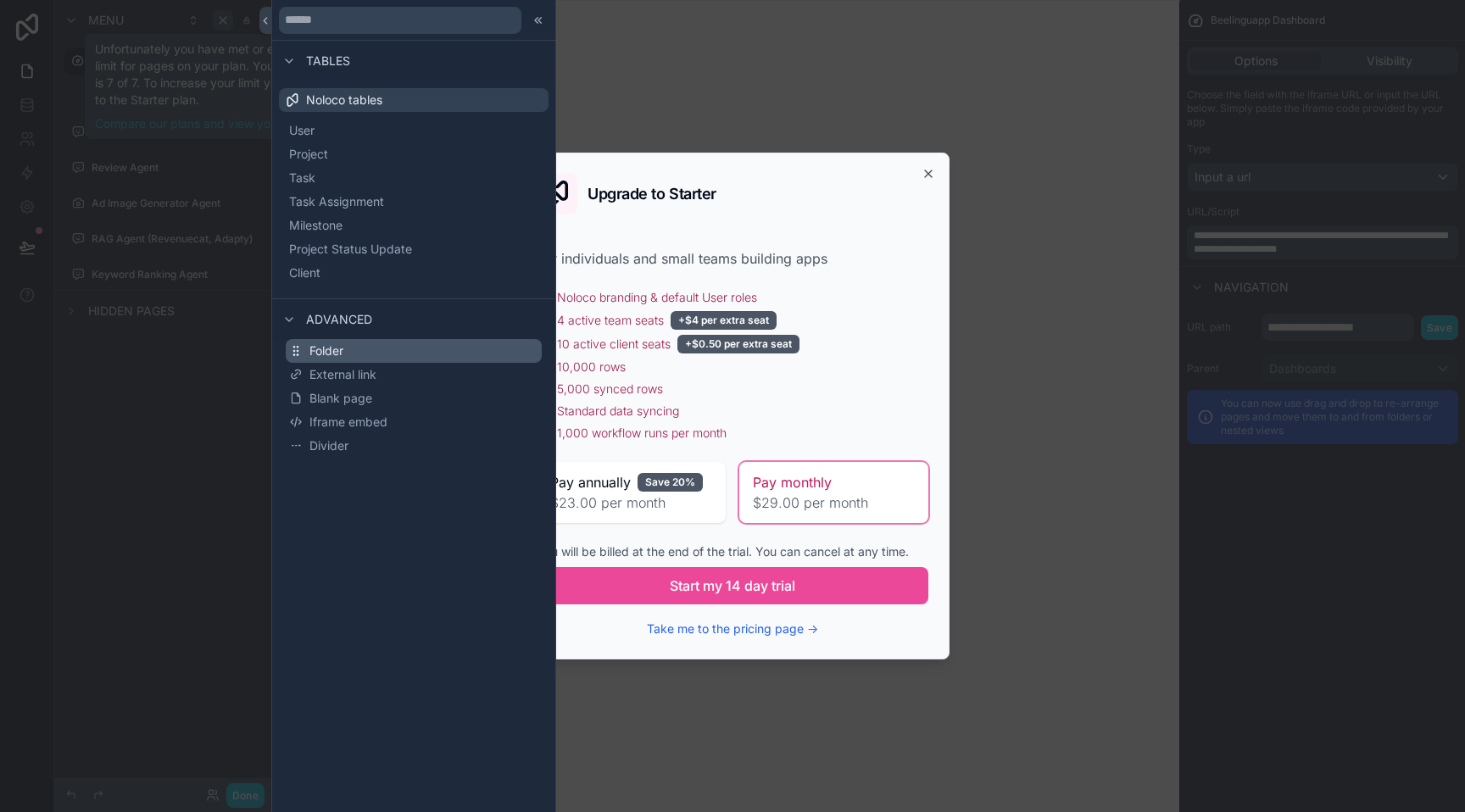
click at [388, 349] on button "Folder" at bounding box center [414, 350] width 256 height 23
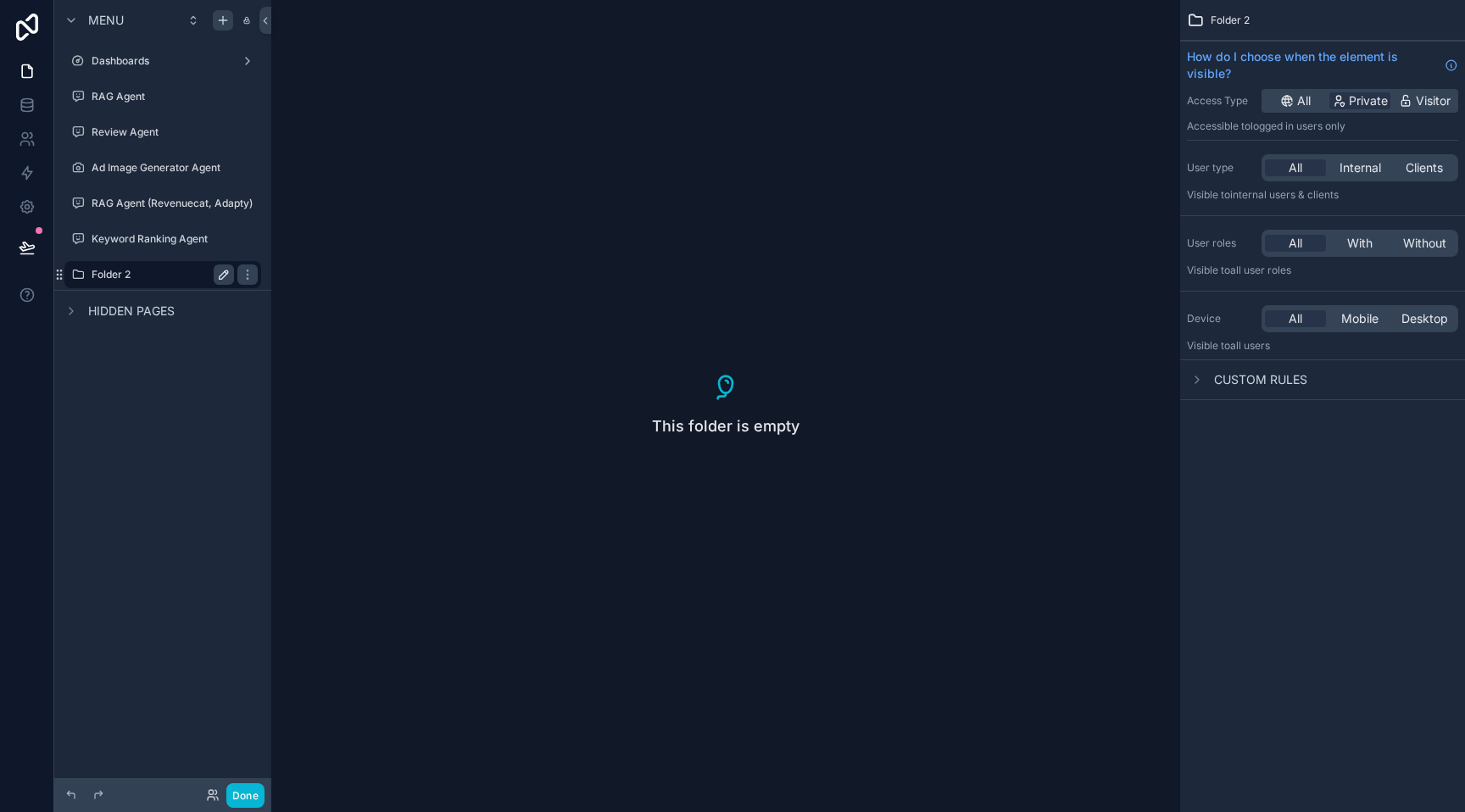
click at [221, 275] on icon "scrollable content" at bounding box center [223, 274] width 8 height 8
click at [178, 278] on input "********" at bounding box center [149, 275] width 115 height 21
type input "********"
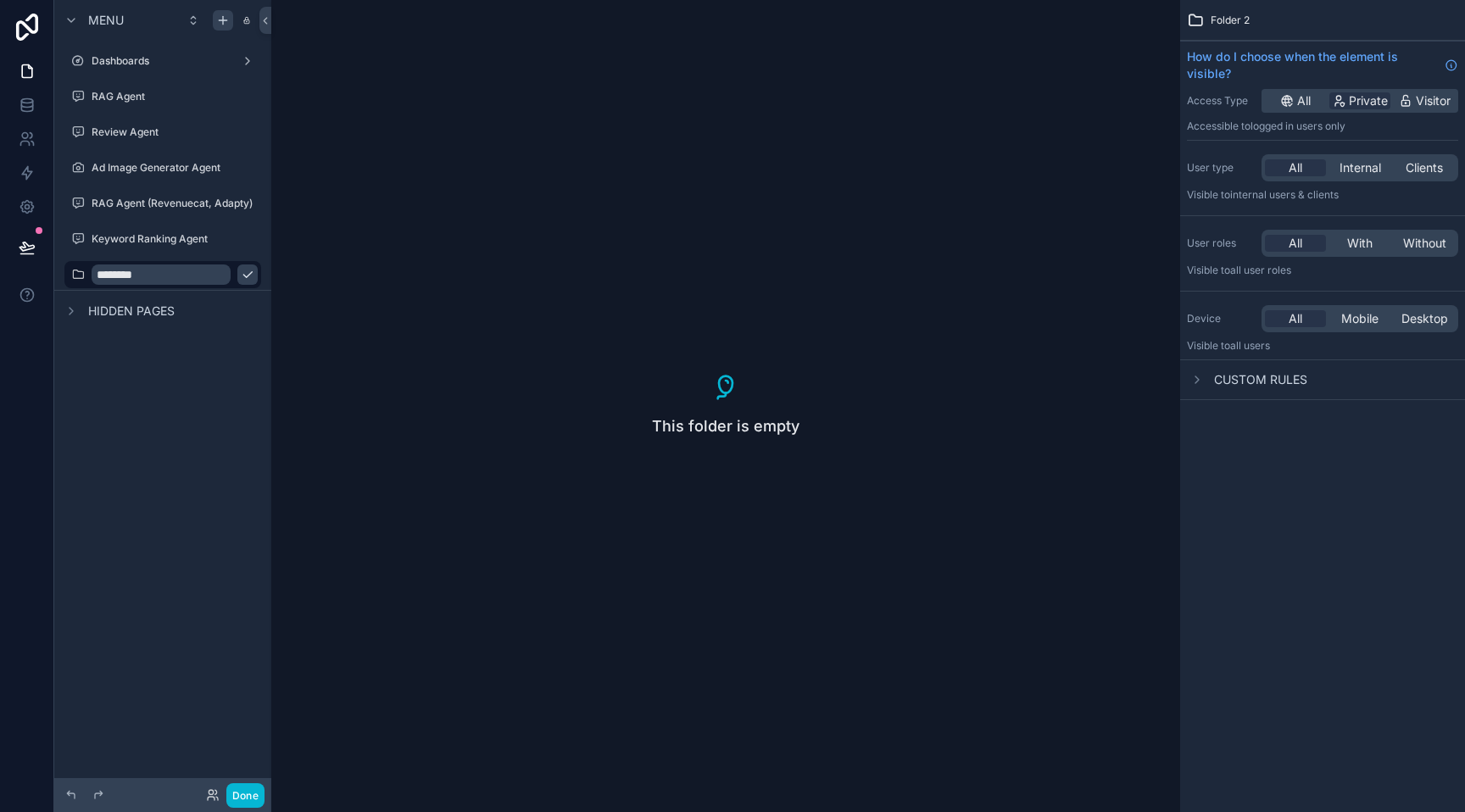
click at [241, 278] on icon "scrollable content" at bounding box center [248, 275] width 14 height 14
click at [75, 274] on icon "scrollable content" at bounding box center [78, 275] width 14 height 14
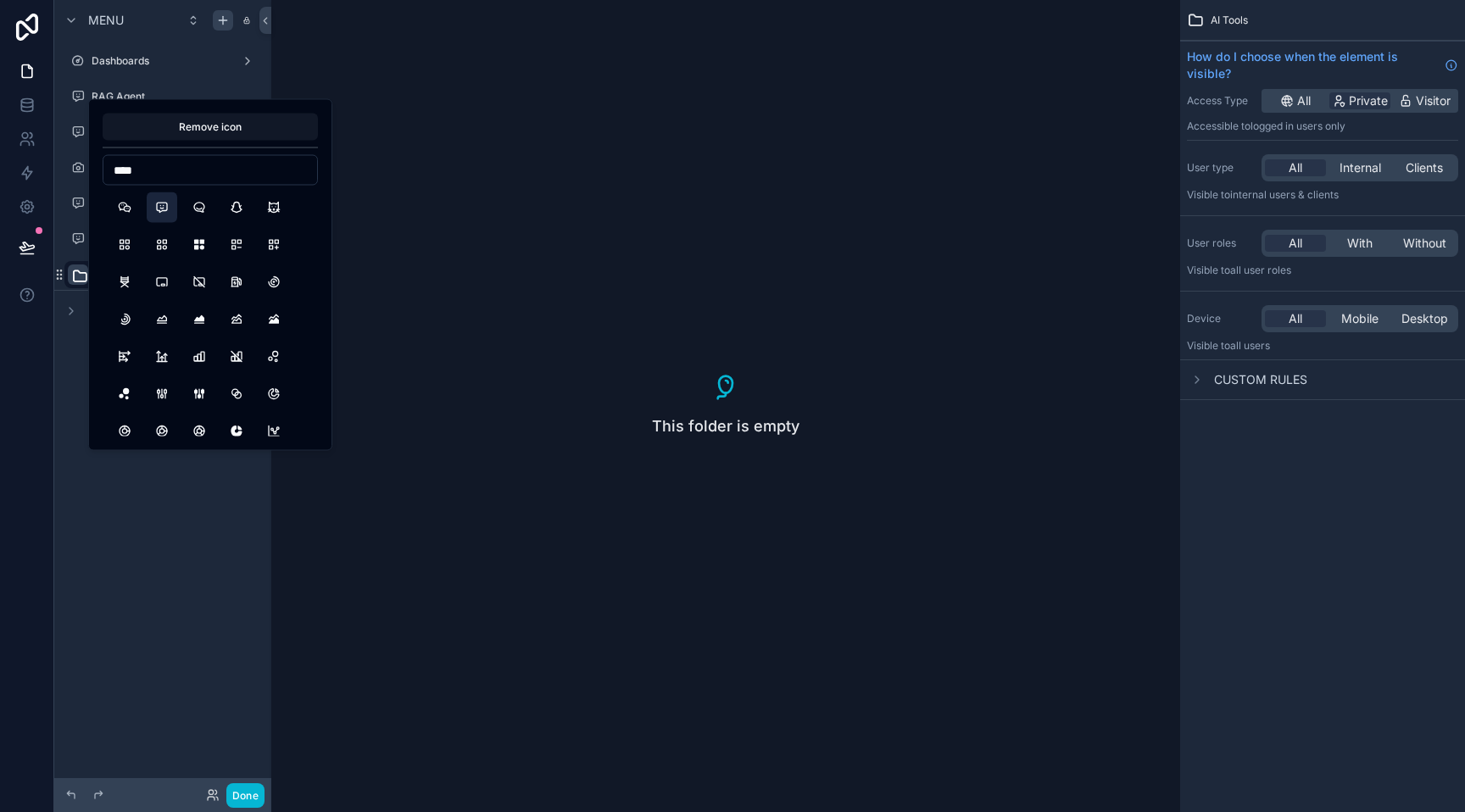
type input "****"
click at [157, 213] on button "MessageChatbot" at bounding box center [162, 207] width 31 height 31
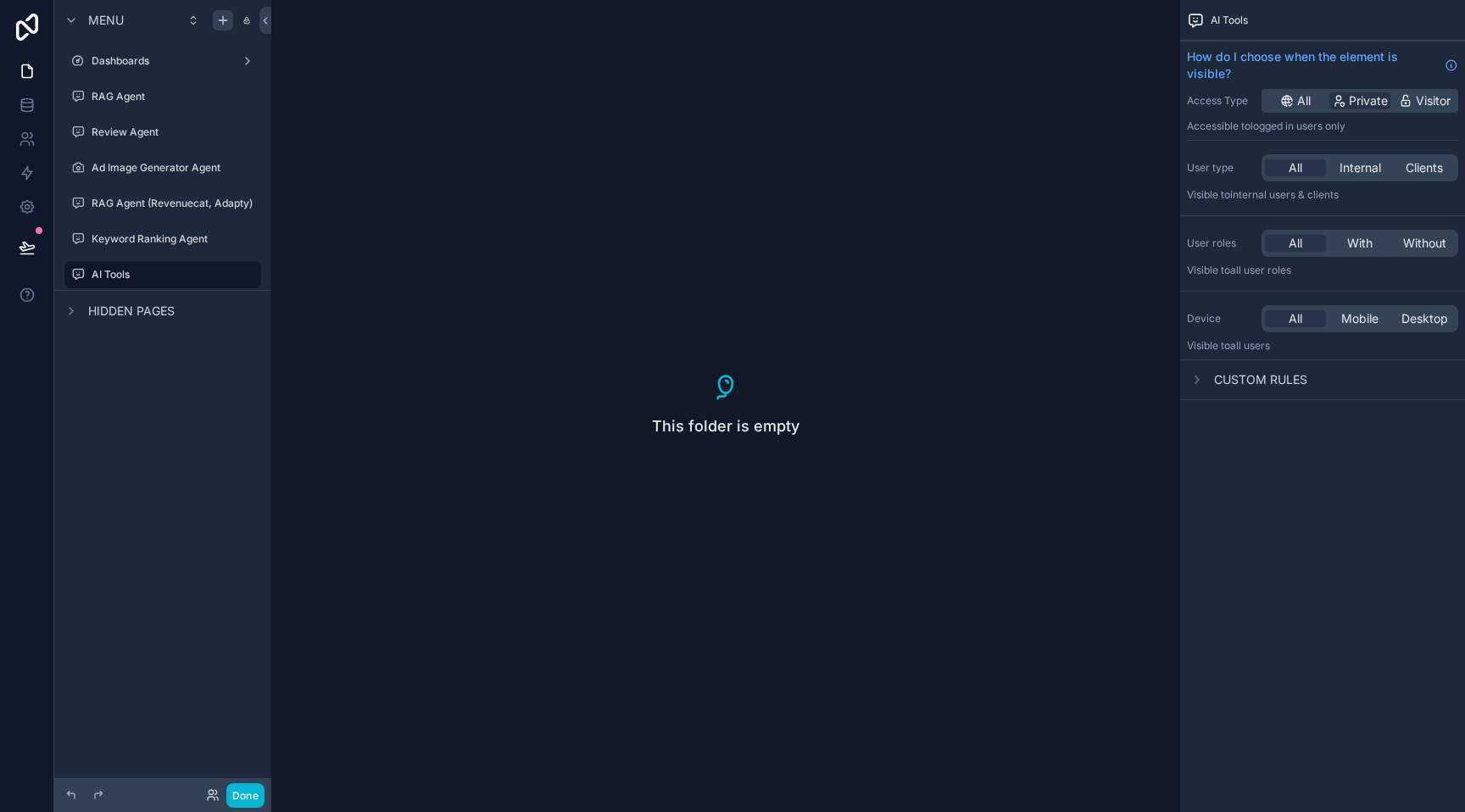
drag, startPoint x: 59, startPoint y: 276, endPoint x: 61, endPoint y: 91, distance: 185.0
click at [61, 90] on div "Dashboards RAG Agent Review Agent Ad Image Generator Agent RAG Agent (Revenueca…" at bounding box center [163, 165] width 217 height 249
drag, startPoint x: 58, startPoint y: 276, endPoint x: 56, endPoint y: 77, distance: 199.0
click at [56, 77] on div "Dashboards RAG Agent Review Agent Ad Image Generator Agent RAG Agent (Revenueca…" at bounding box center [163, 165] width 217 height 249
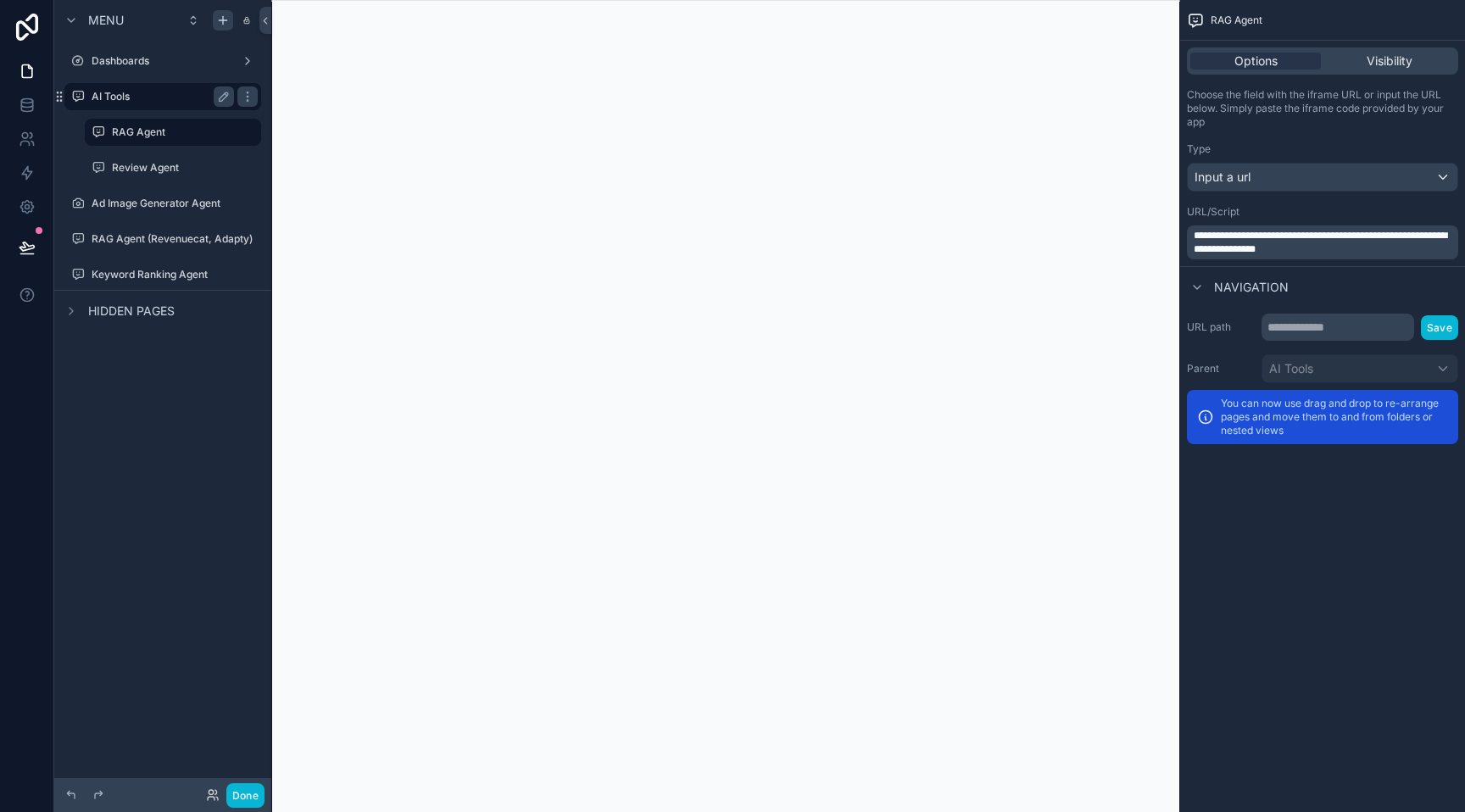
drag, startPoint x: 61, startPoint y: 200, endPoint x: 118, endPoint y: 95, distance: 119.5
click at [118, 95] on div "Dashboards AI Tools RAG Agent Review Agent Ad Image Generator Agent RAG Agent (…" at bounding box center [163, 165] width 217 height 249
drag, startPoint x: 59, startPoint y: 237, endPoint x: 70, endPoint y: 359, distance: 122.5
click at [70, 359] on div "Menu Dashboards AI Tools RAG Agent Review Agent Ad Image Generator Agent RAG Ag…" at bounding box center [163, 395] width 217 height 791
click at [549, 325] on div "scrollable content" at bounding box center [725, 406] width 909 height 812
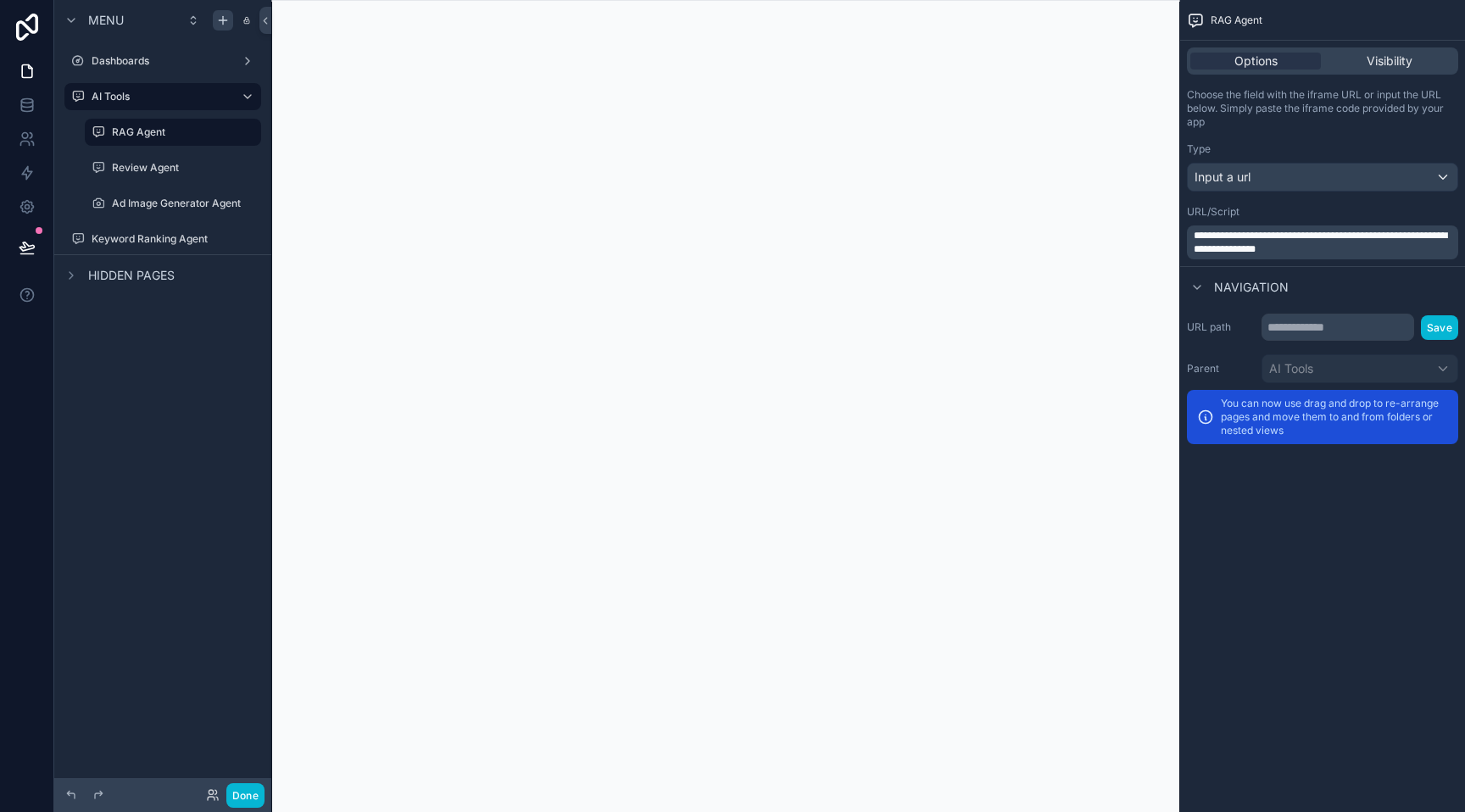
drag, startPoint x: 58, startPoint y: 241, endPoint x: 134, endPoint y: 359, distance: 140.4
click at [134, 359] on div "Menu Dashboards AI Tools RAG Agent Review Agent Ad Image Generator Agent Keywor…" at bounding box center [163, 395] width 217 height 791
click at [242, 797] on button "Done" at bounding box center [245, 795] width 38 height 24
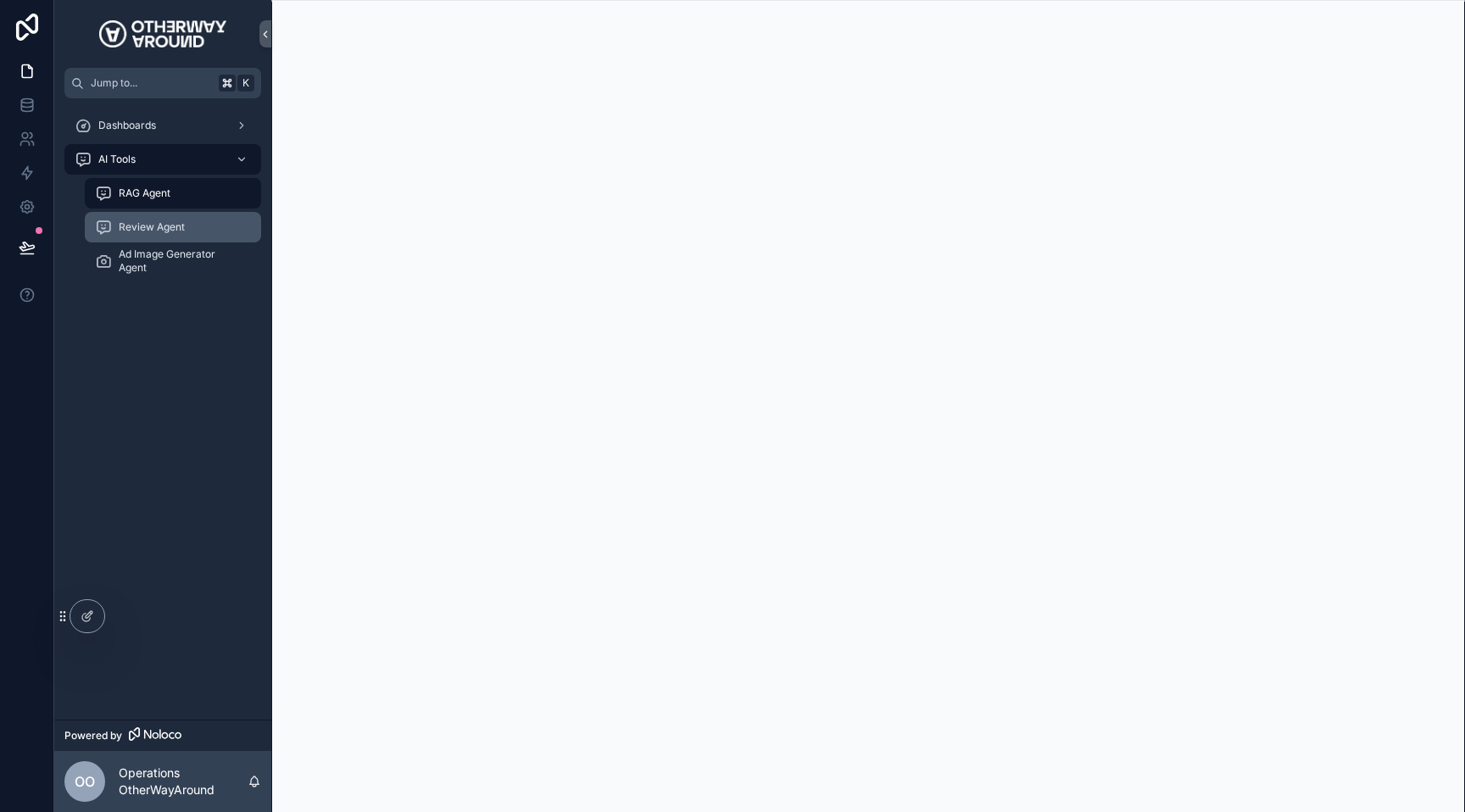
click at [160, 227] on span "Review Agent" at bounding box center [151, 227] width 66 height 14
click at [195, 264] on span "Ad Image Generator Agent" at bounding box center [181, 261] width 125 height 27
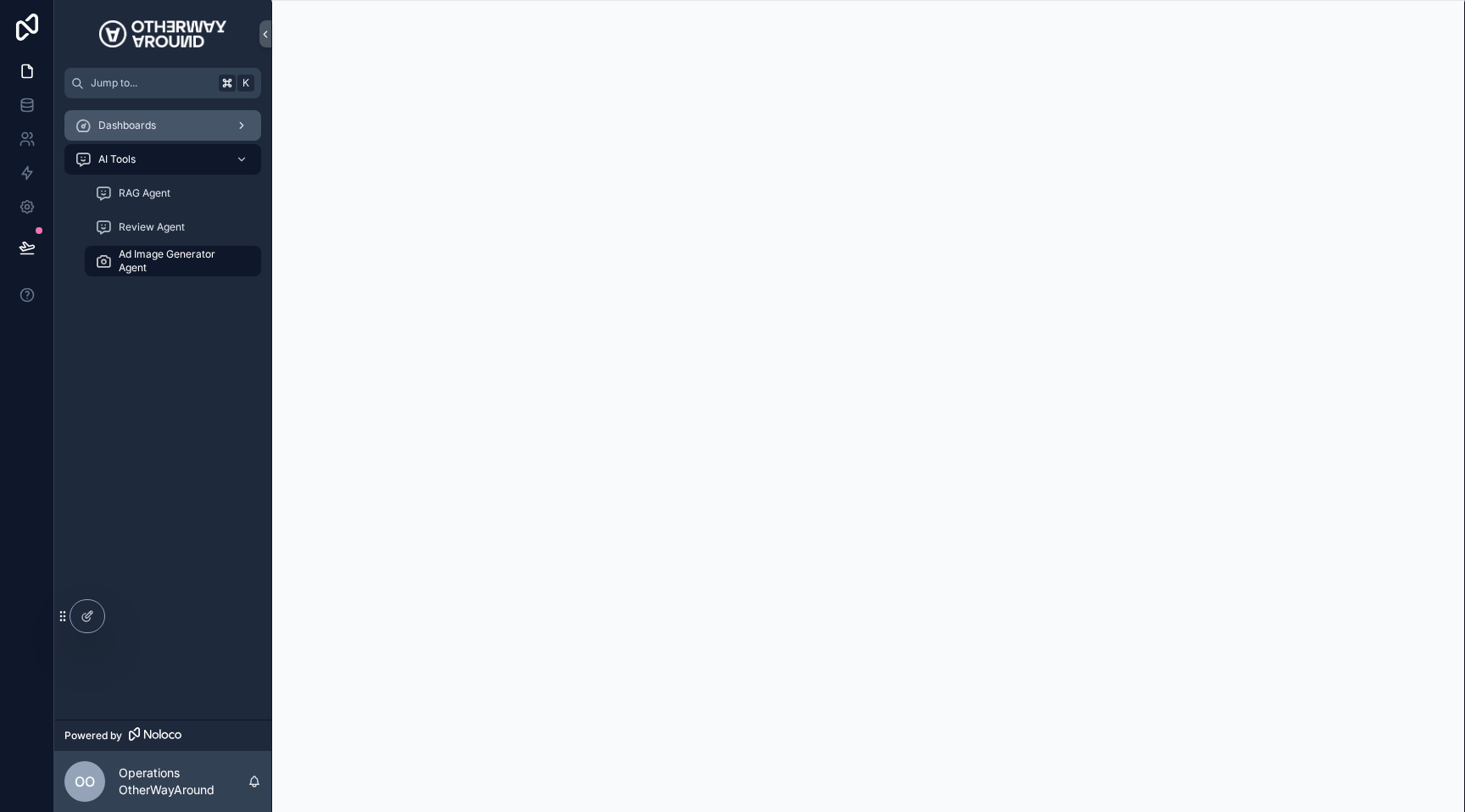
click at [175, 121] on div "Dashboards" at bounding box center [163, 125] width 177 height 27
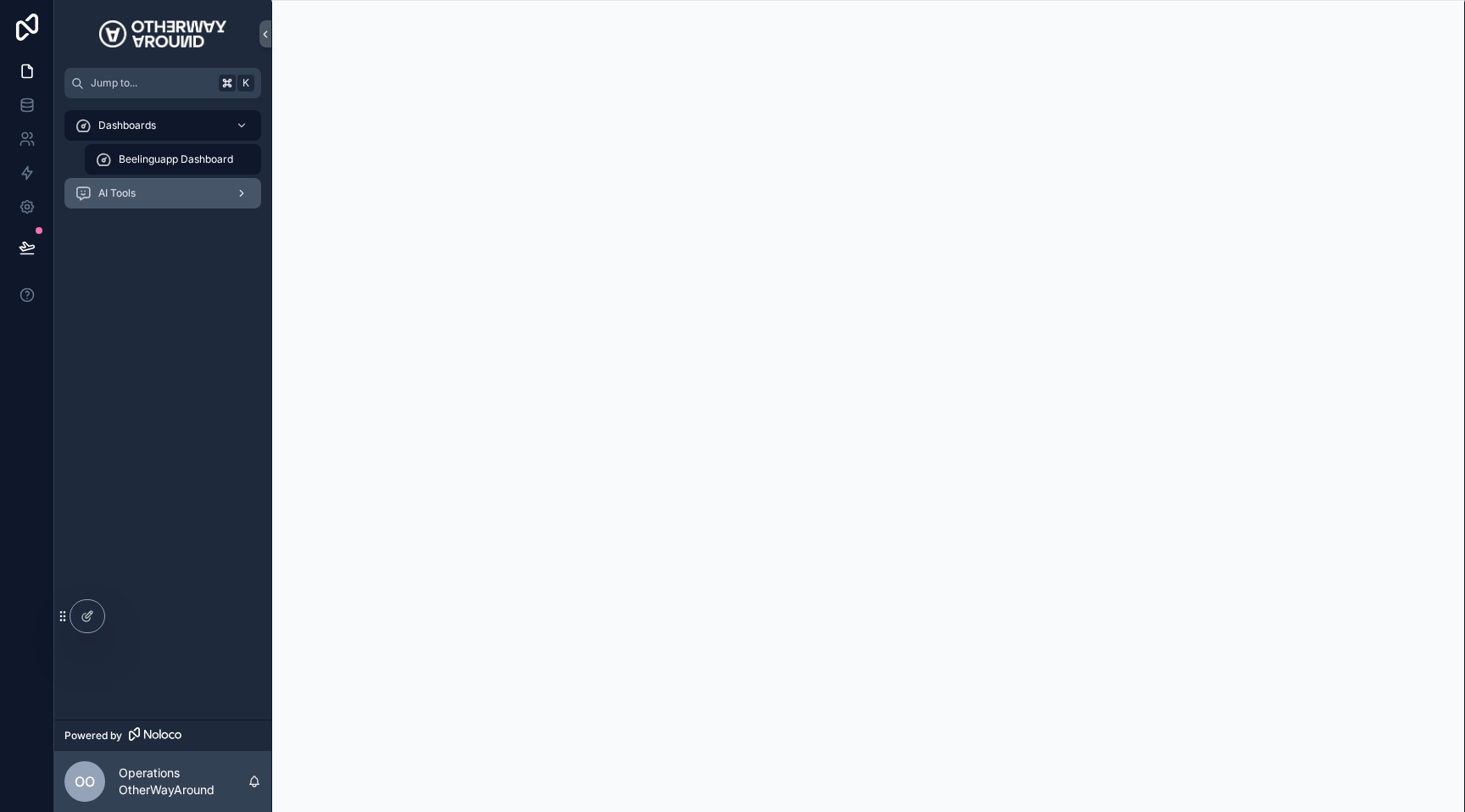
click at [188, 204] on div "AI Tools" at bounding box center [163, 192] width 177 height 27
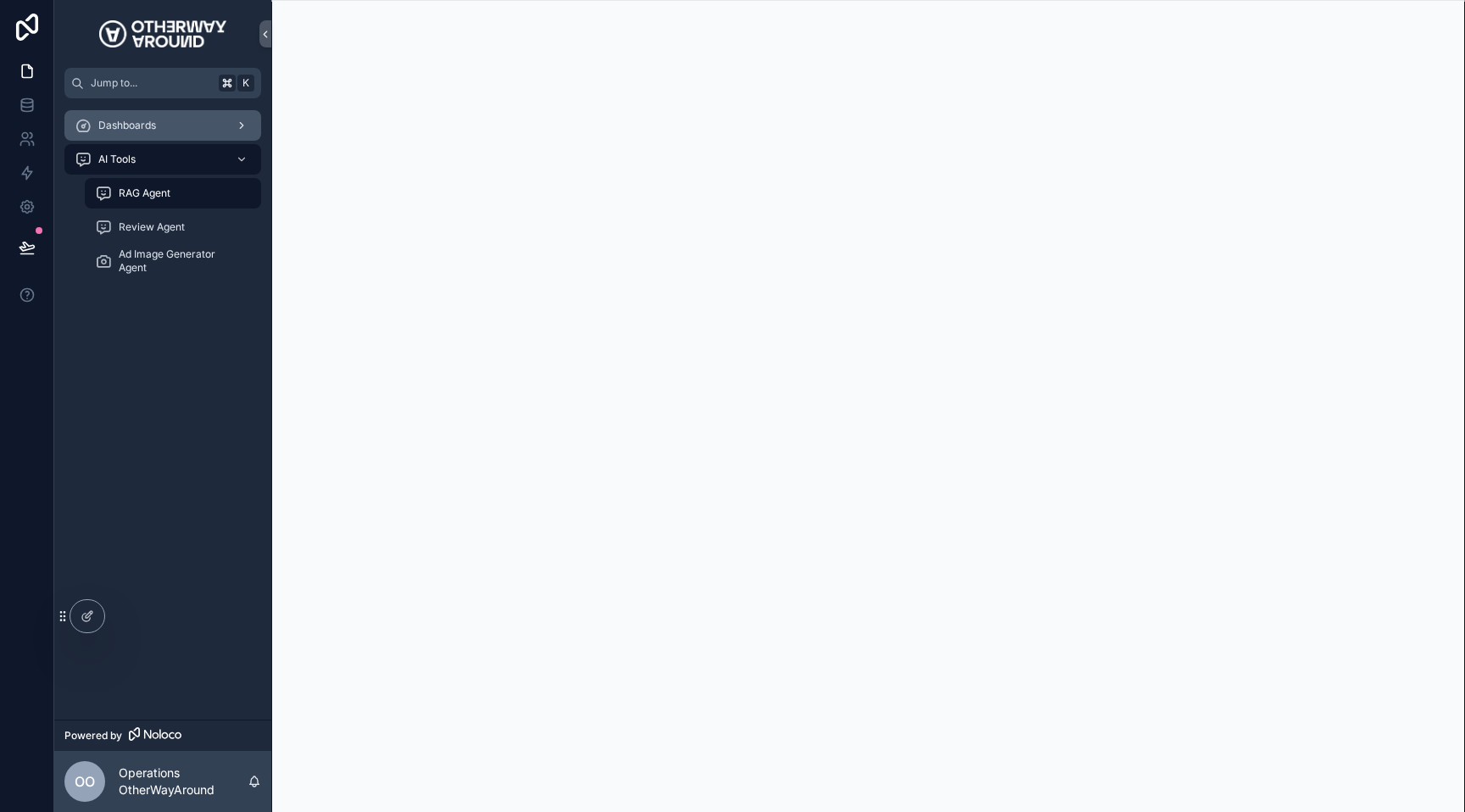
click at [190, 119] on div "Dashboards" at bounding box center [163, 125] width 177 height 27
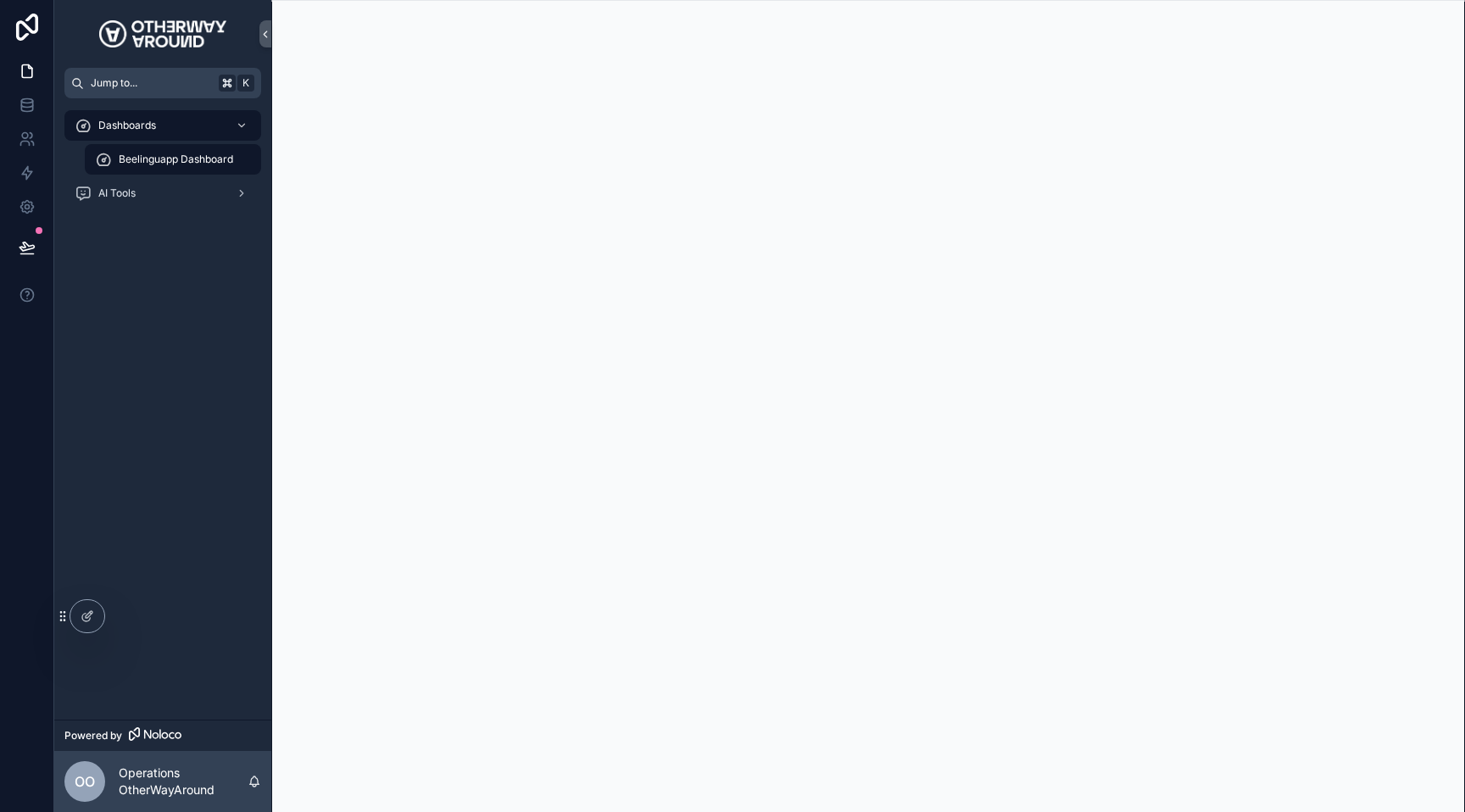
click at [164, 79] on span "Jump to..." at bounding box center [151, 83] width 122 height 14
click at [139, 461] on div "Dashboards Dashboards Beelinguapp Dashboard AI Tools AI Tools RAG Agent AI Tool…" at bounding box center [732, 406] width 1465 height 812
click at [141, 202] on div "AI Tools" at bounding box center [163, 192] width 177 height 27
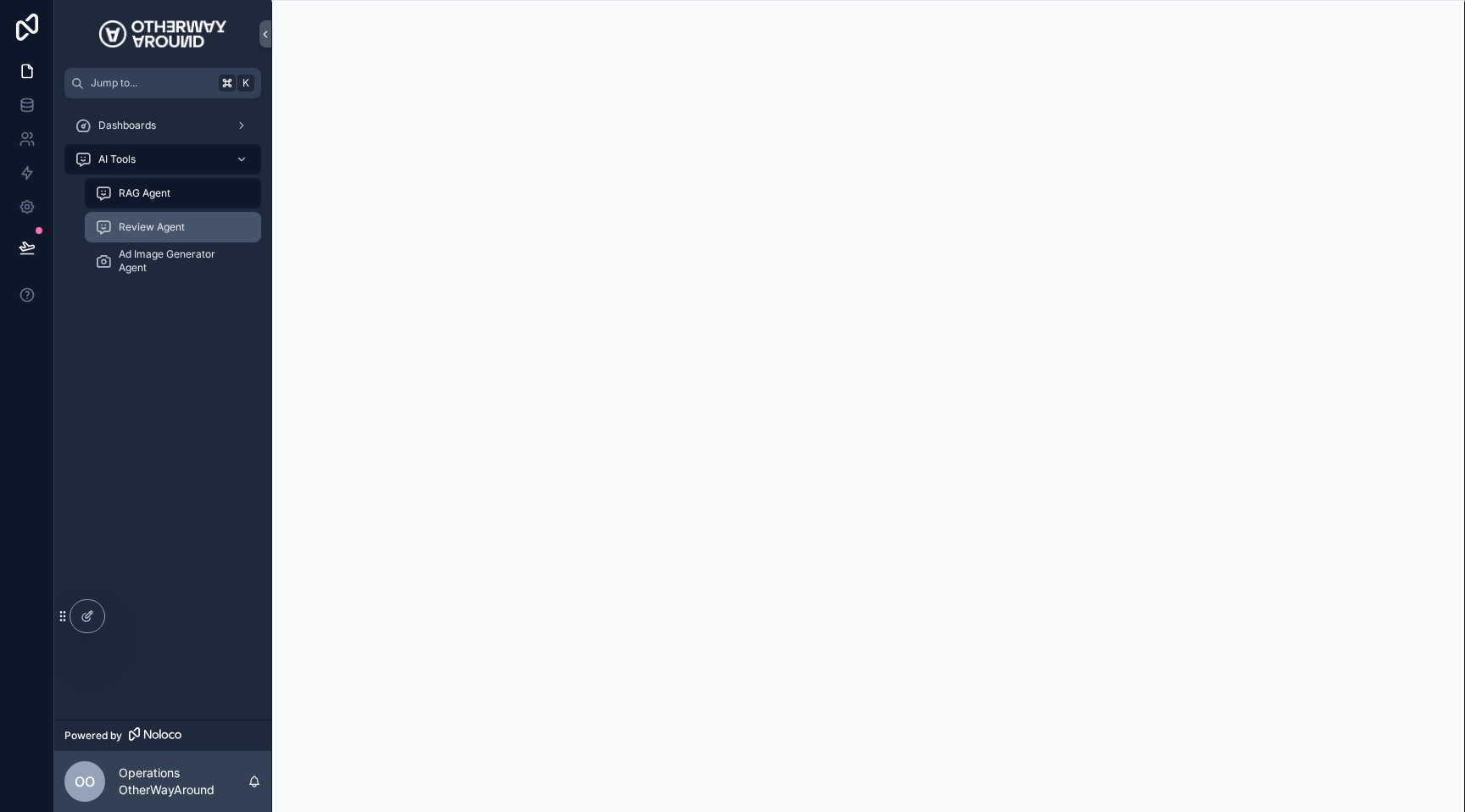
click at [135, 232] on span "Review Agent" at bounding box center [151, 227] width 66 height 14
click at [132, 265] on span "Ad Image Generator Agent" at bounding box center [181, 261] width 125 height 27
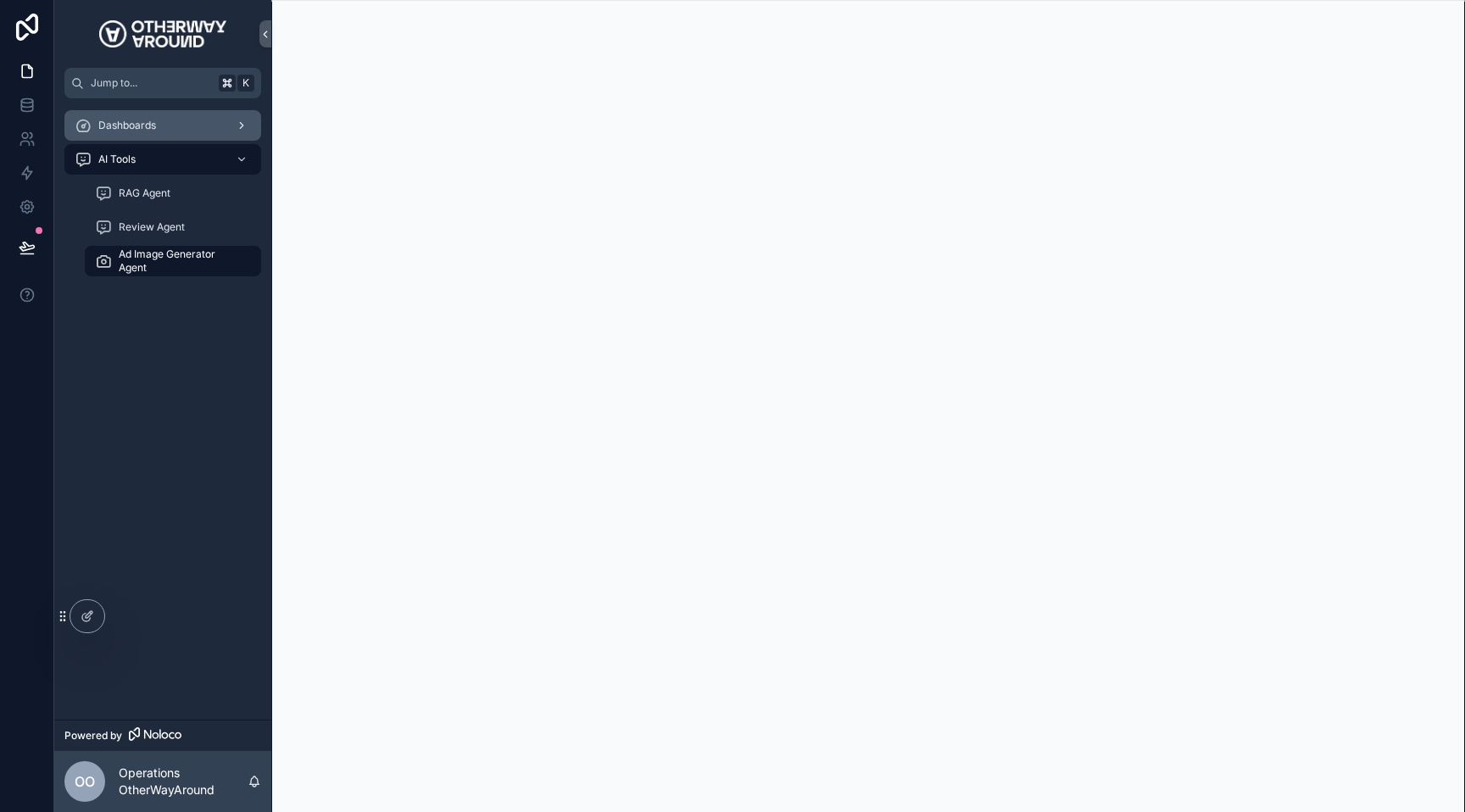
click at [124, 135] on div "Dashboards" at bounding box center [163, 125] width 177 height 27
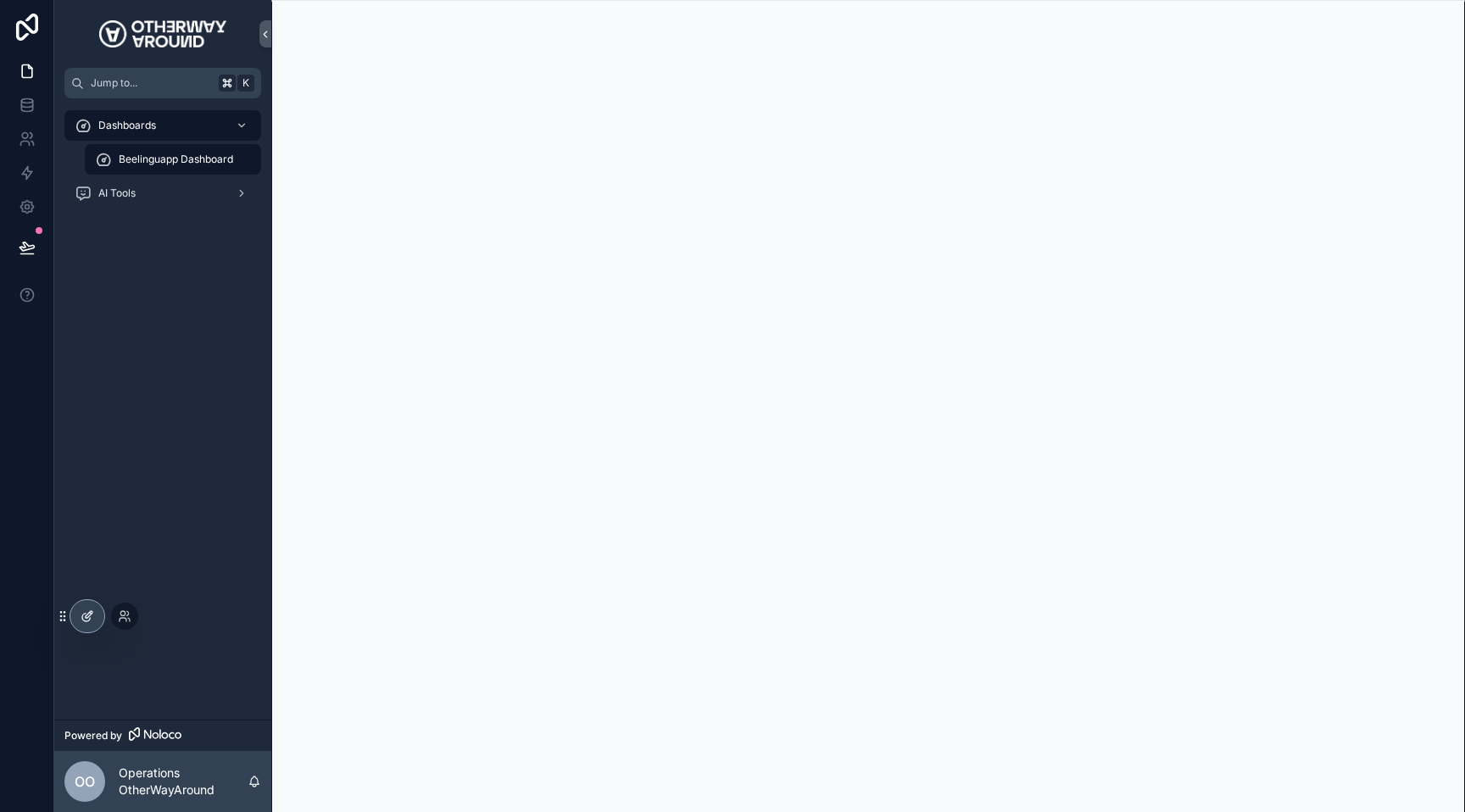
click at [86, 624] on div at bounding box center [87, 616] width 34 height 32
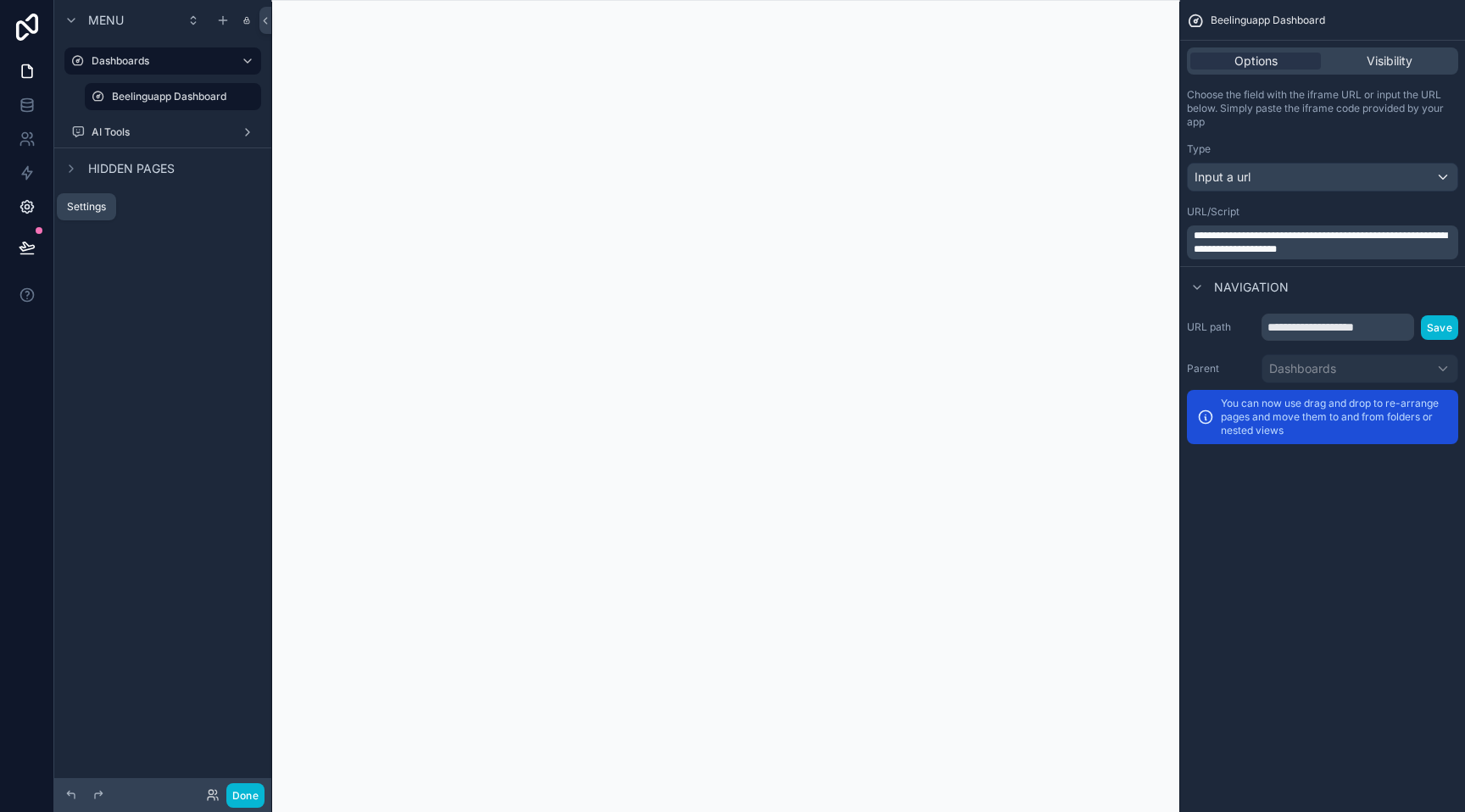
click at [27, 196] on link at bounding box center [26, 207] width 53 height 34
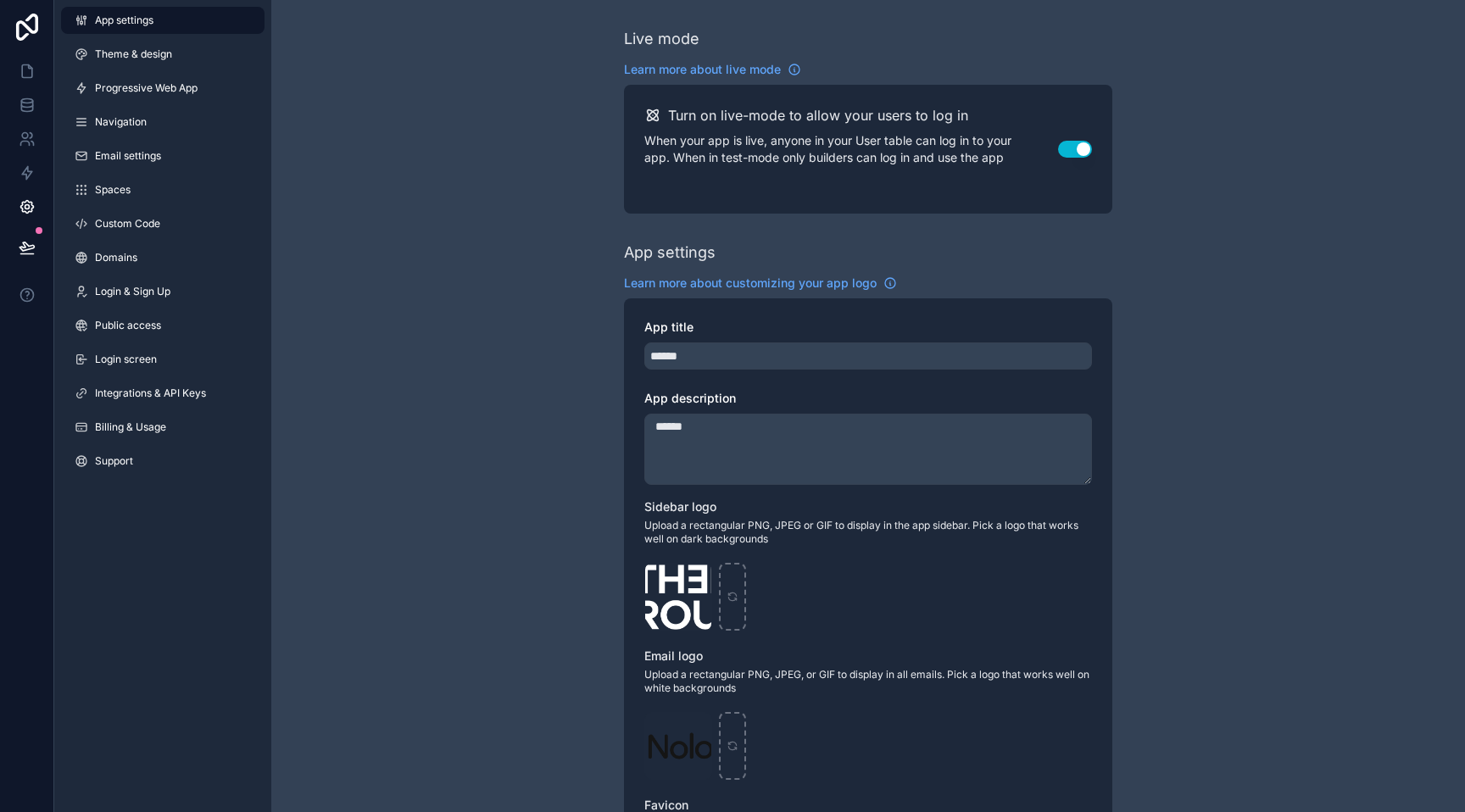
click at [168, 103] on div "App settings Theme & design Progressive Web App Navigation Email settings Space…" at bounding box center [163, 244] width 217 height 488
click at [168, 117] on link "Navigation" at bounding box center [163, 121] width 204 height 27
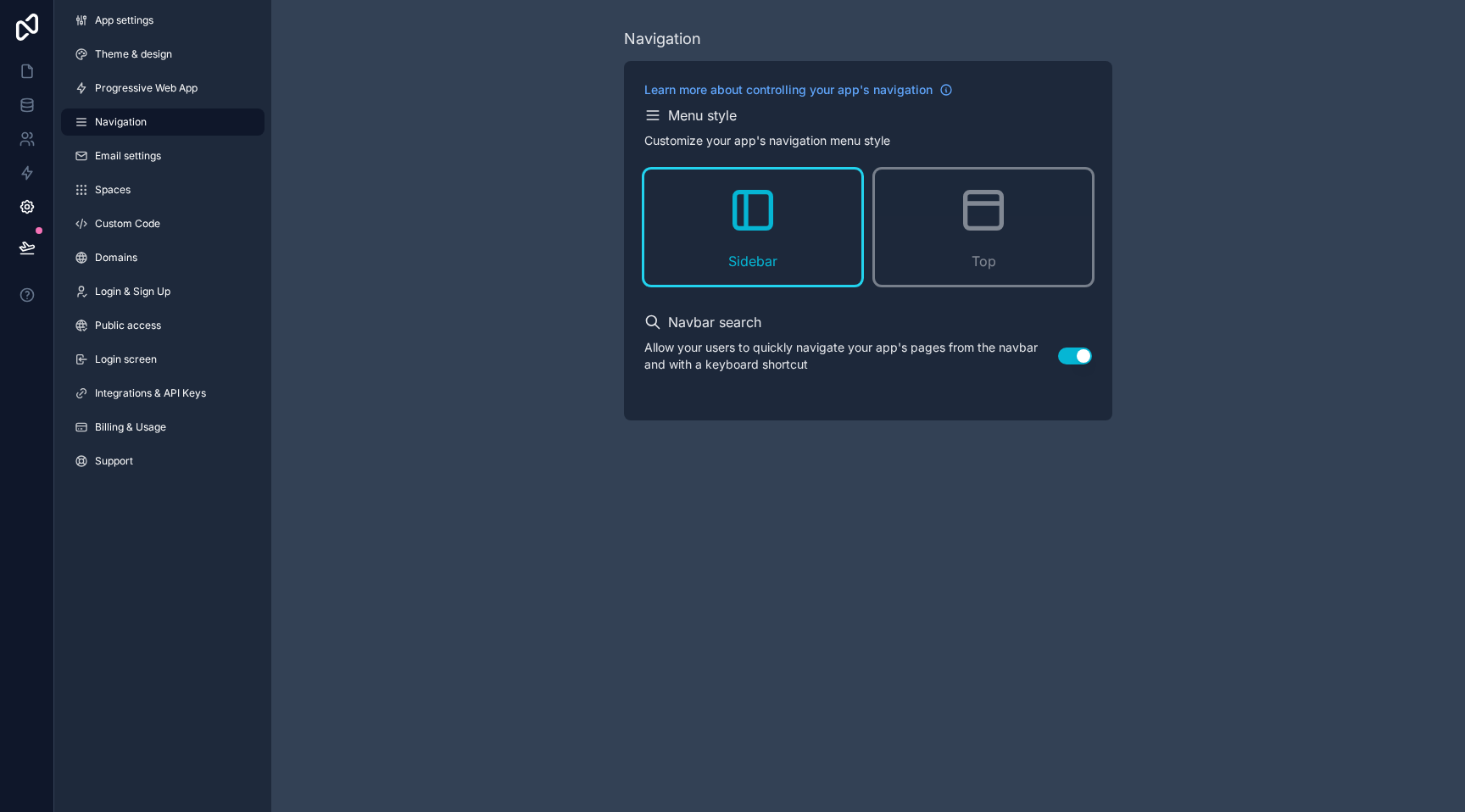
click at [682, 122] on h2 "Menu style" at bounding box center [702, 115] width 68 height 21
click at [940, 212] on div "Top" at bounding box center [984, 226] width 217 height 115
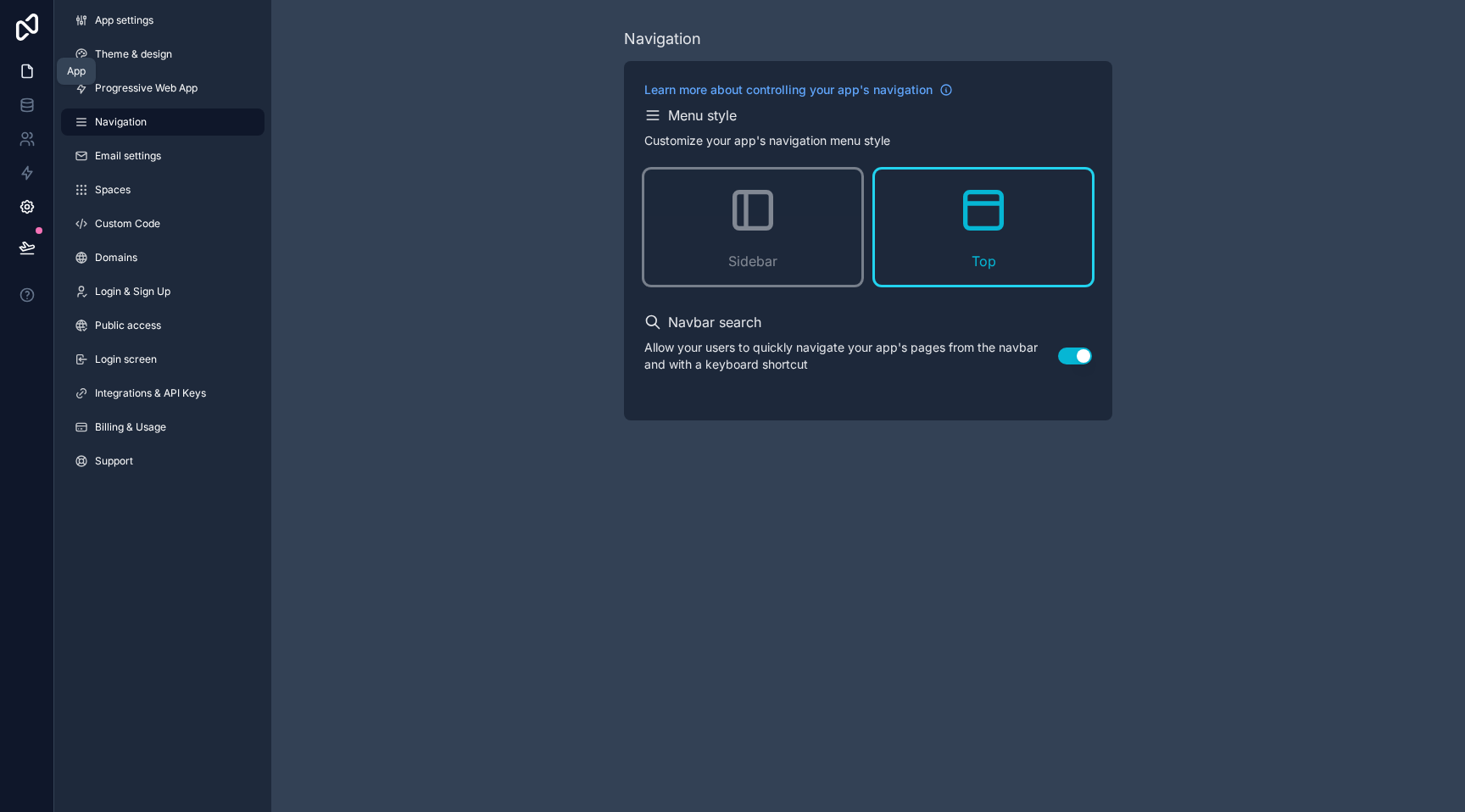
click at [26, 63] on icon at bounding box center [27, 71] width 17 height 17
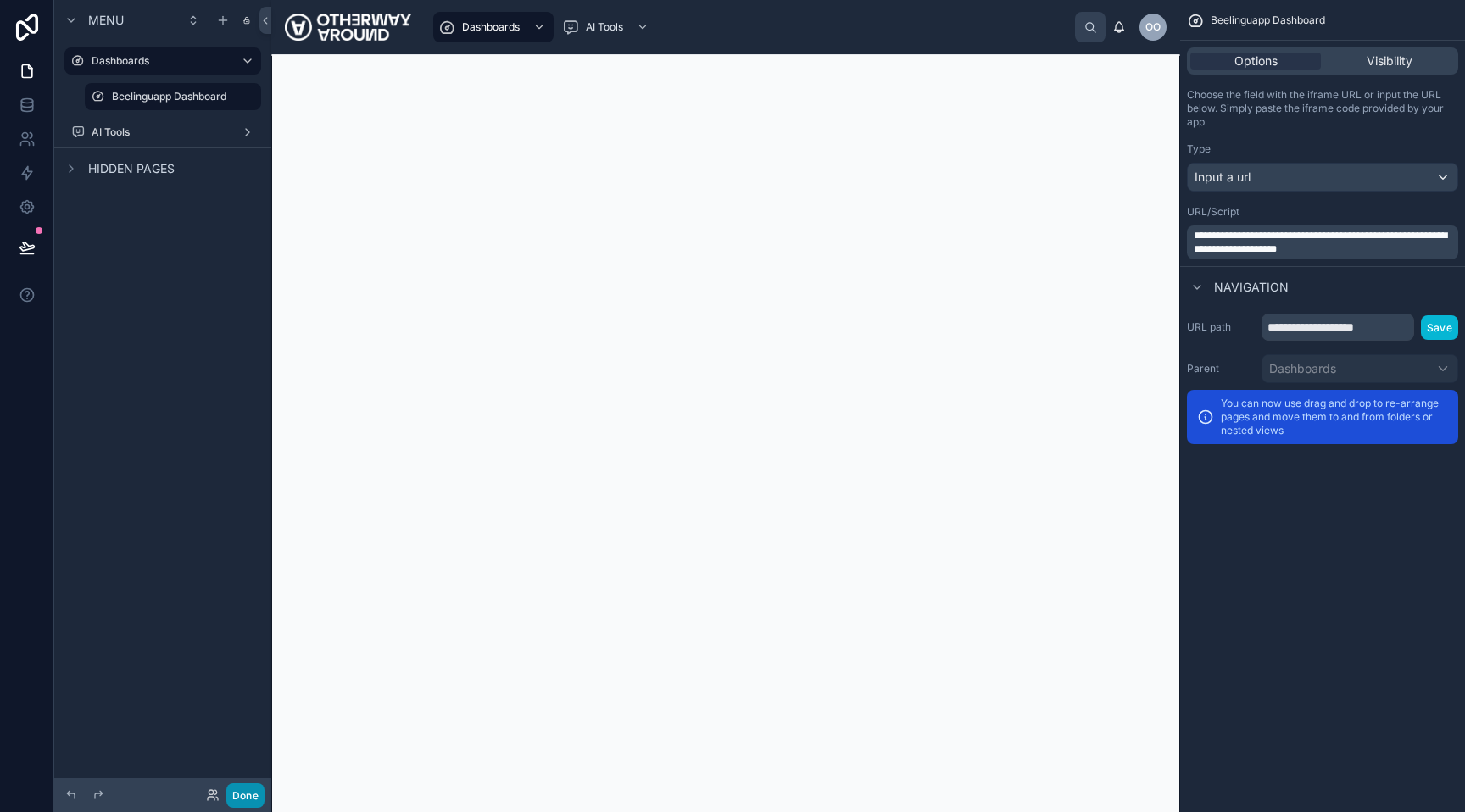
click at [253, 803] on button "Done" at bounding box center [245, 795] width 38 height 24
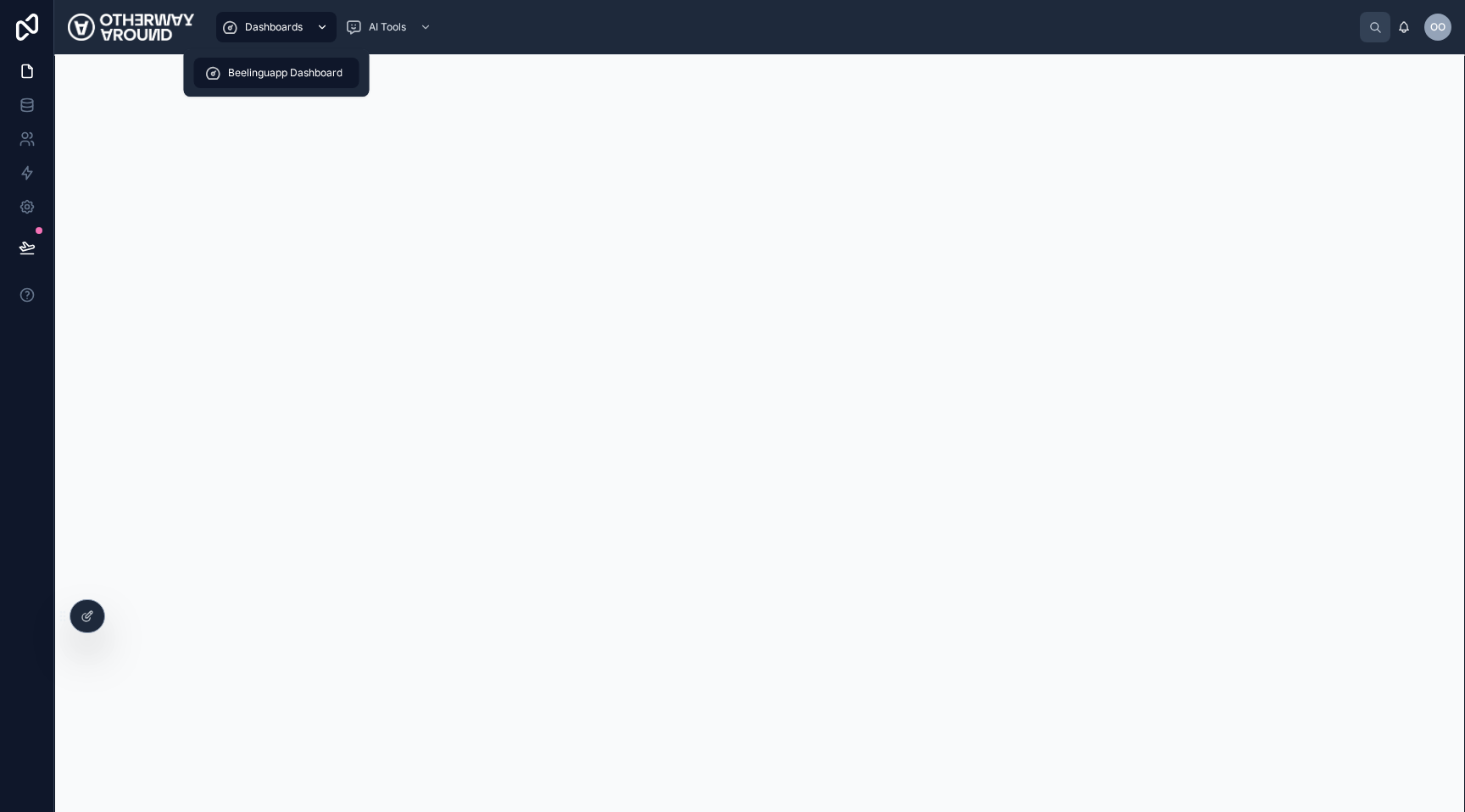
click at [316, 31] on icon "scrollable content" at bounding box center [322, 27] width 12 height 12
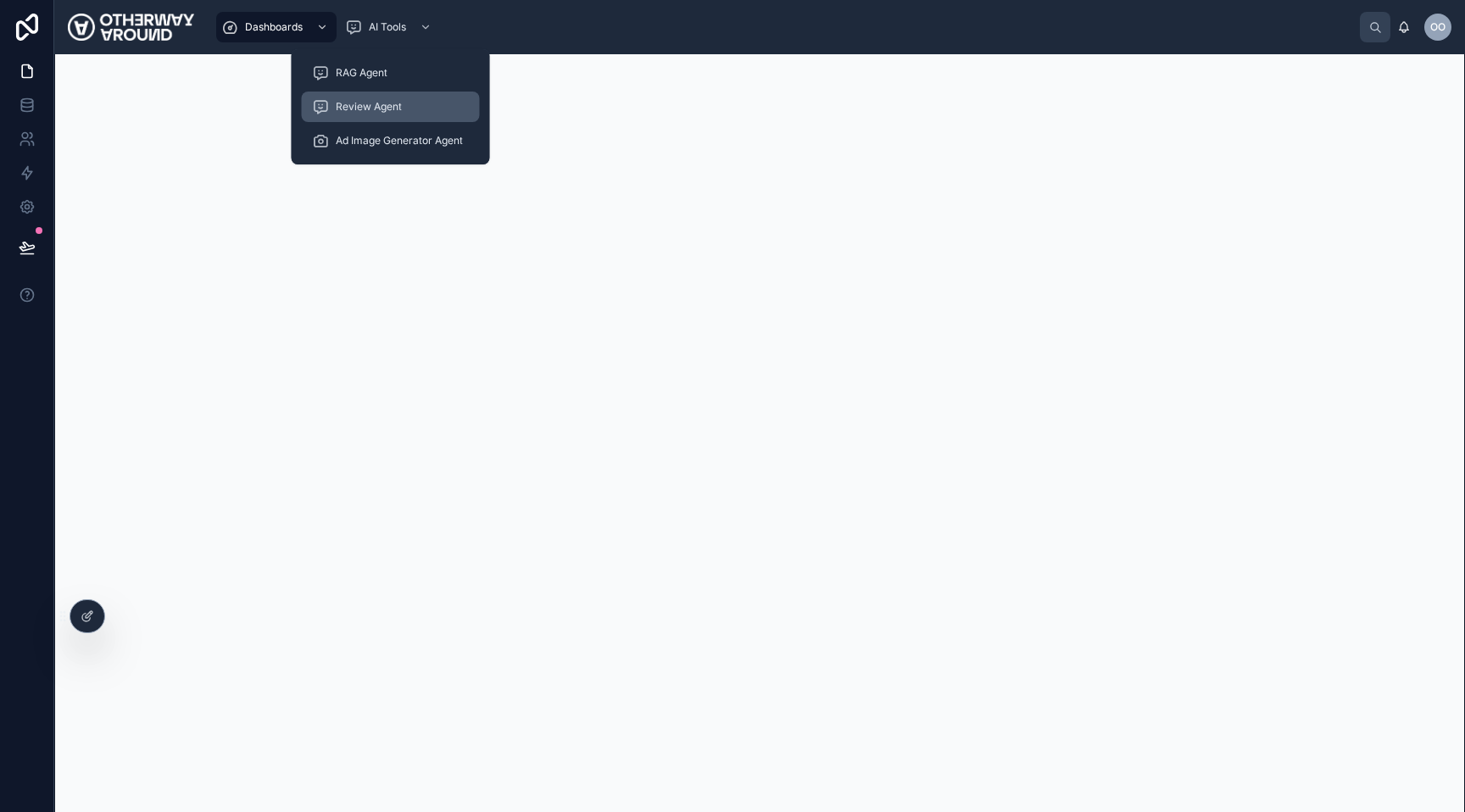
click at [368, 102] on span "Review Agent" at bounding box center [368, 107] width 66 height 14
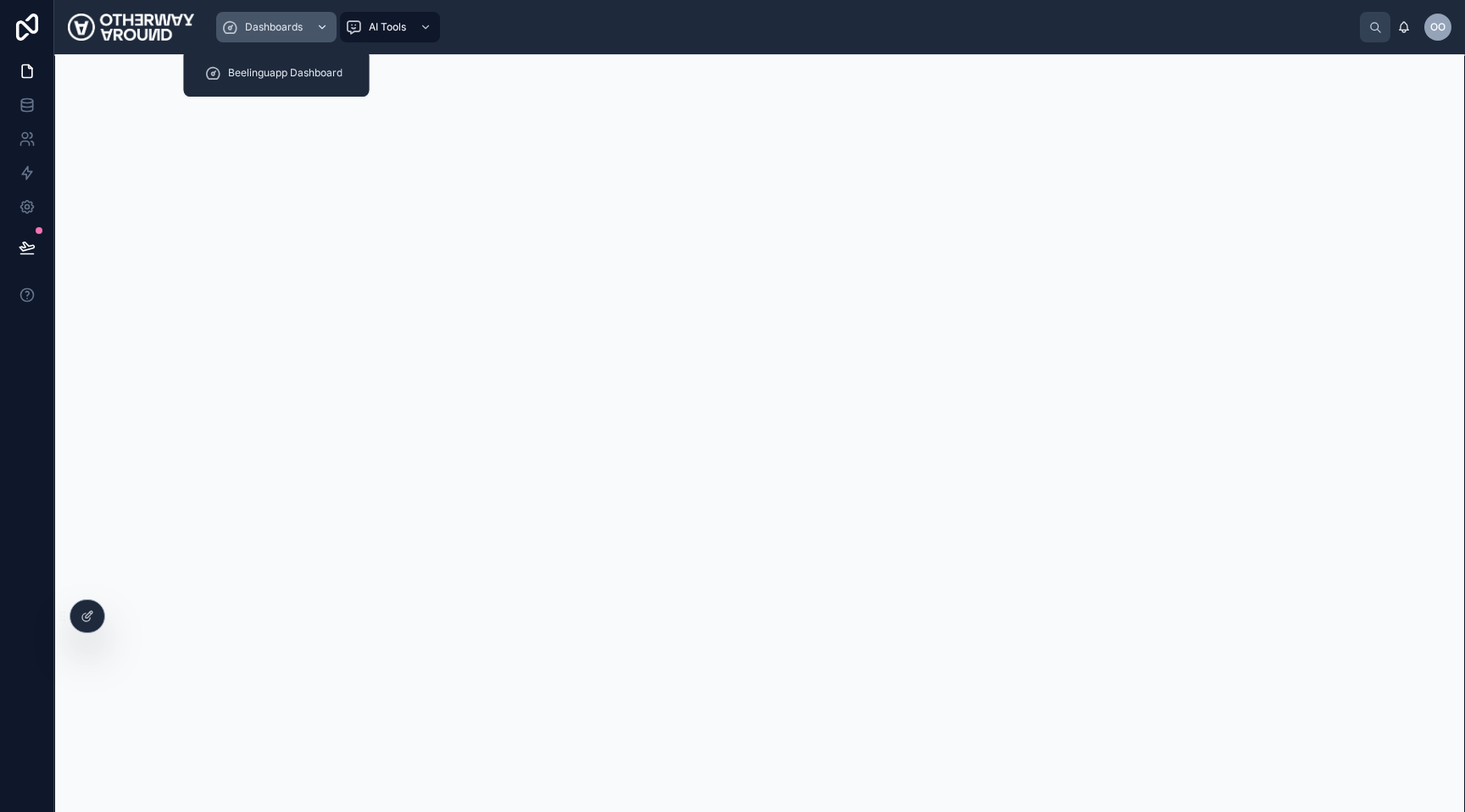
click at [293, 33] on span "Dashboards" at bounding box center [274, 27] width 58 height 14
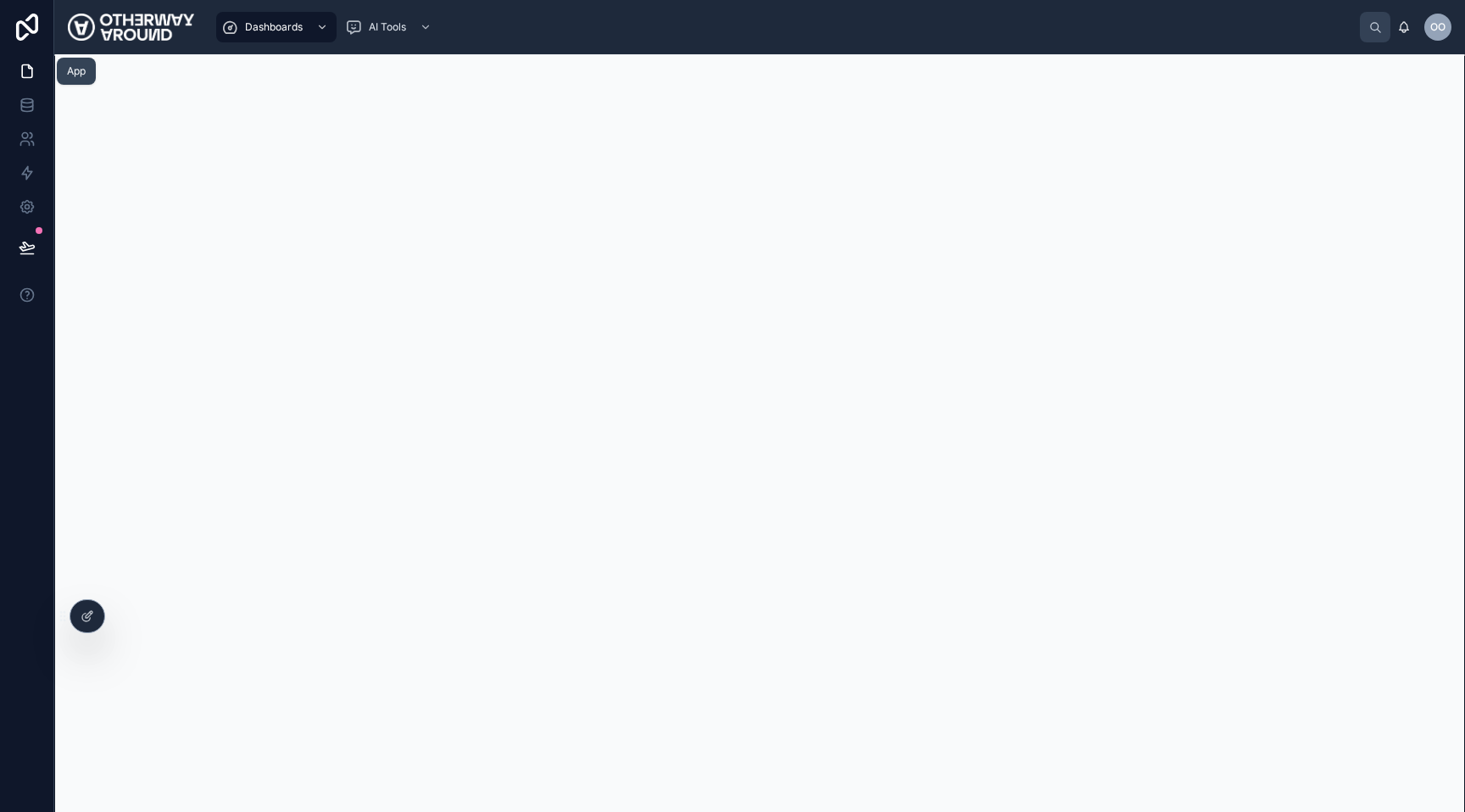
click at [35, 78] on link at bounding box center [26, 71] width 53 height 34
click at [29, 204] on icon at bounding box center [27, 207] width 17 height 17
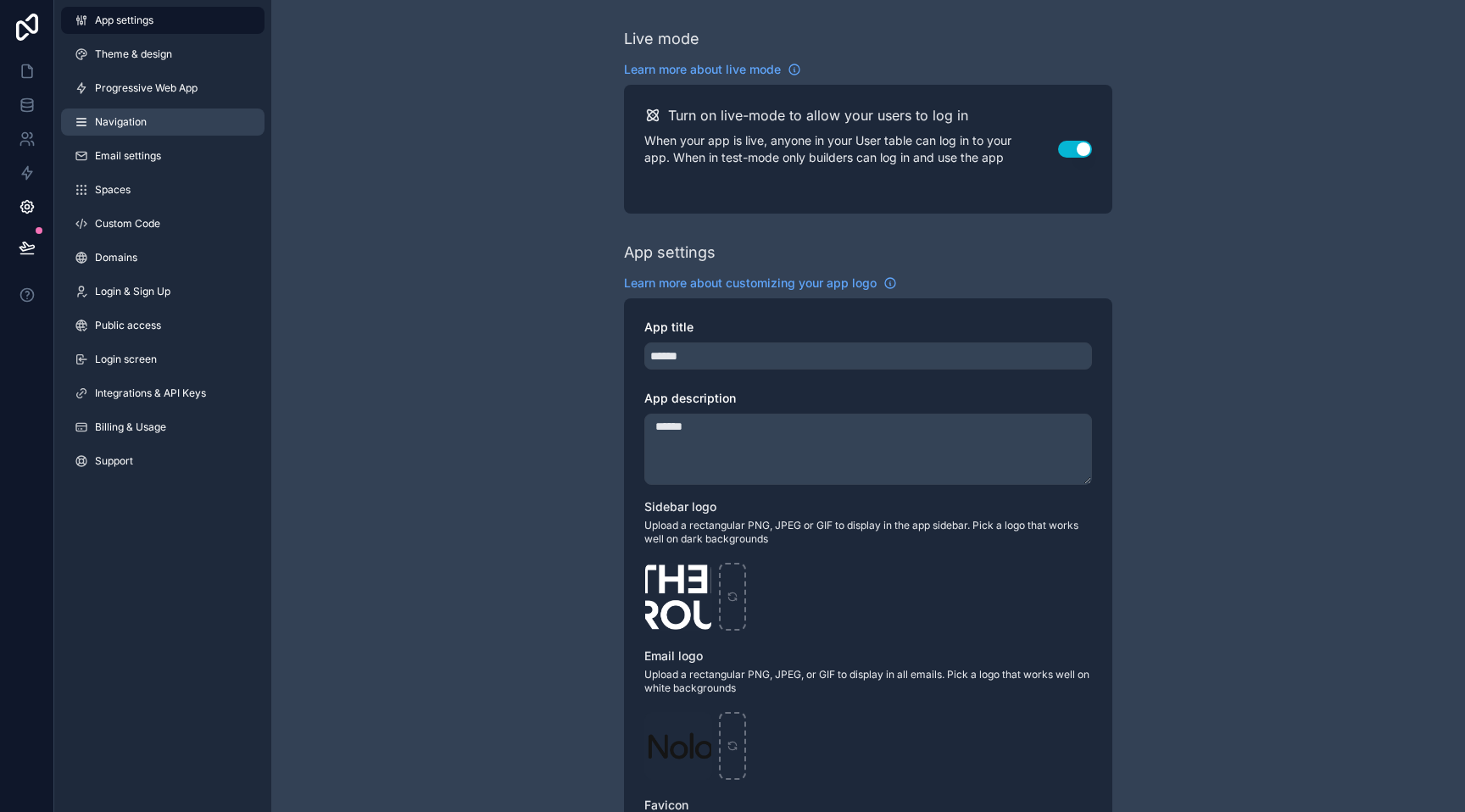
click at [159, 132] on link "Navigation" at bounding box center [163, 121] width 204 height 27
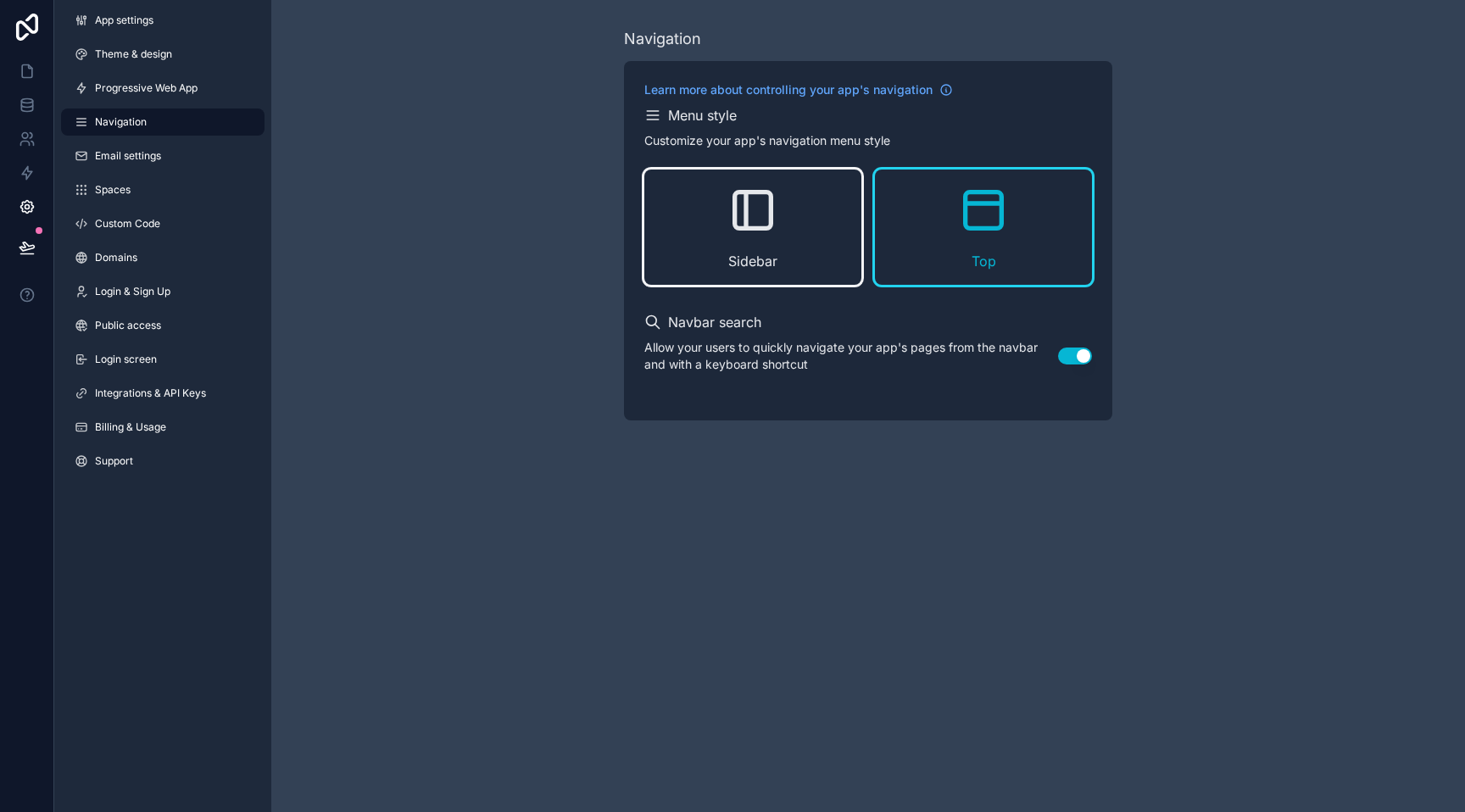
click at [706, 240] on div "Sidebar" at bounding box center [753, 226] width 217 height 115
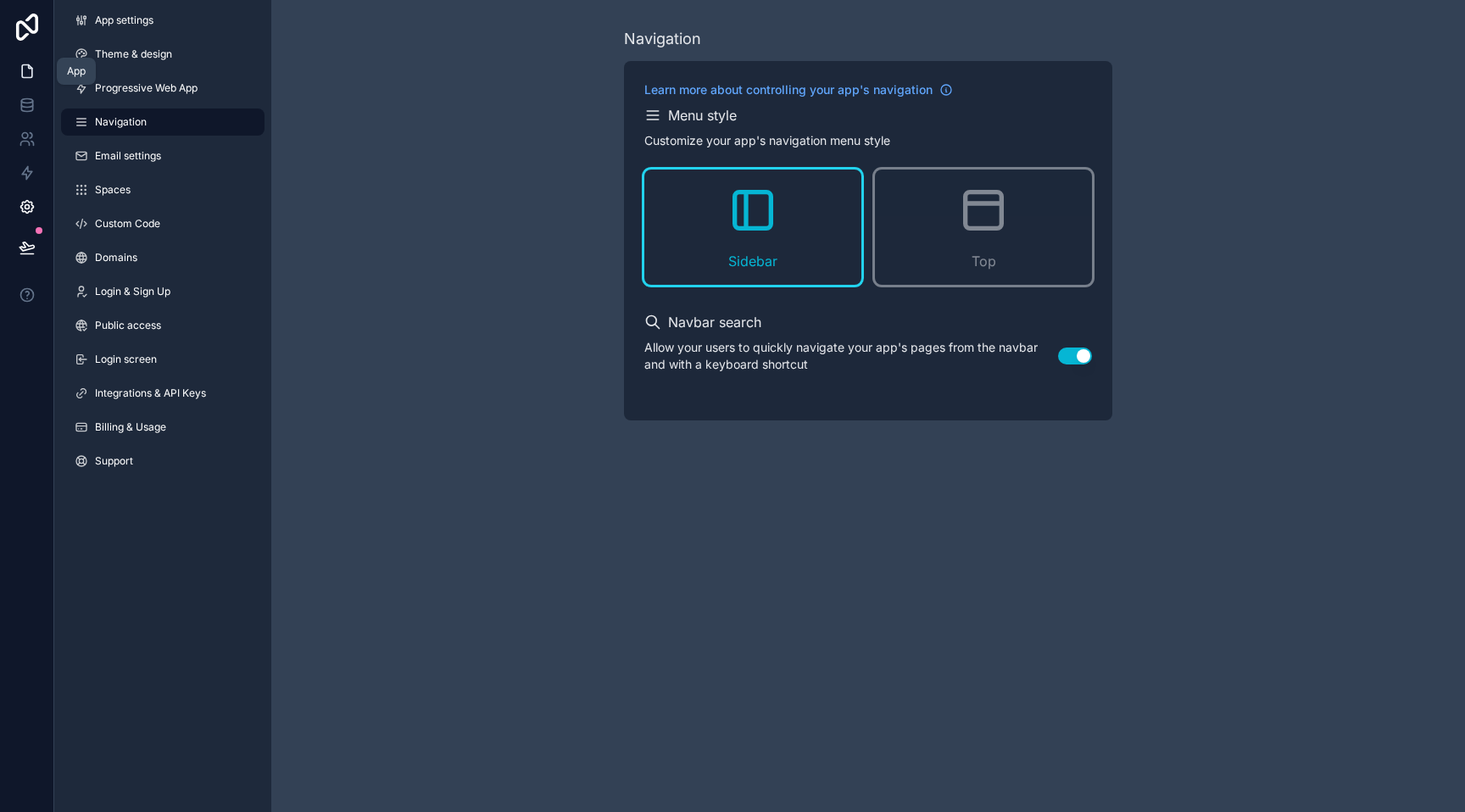
click at [32, 76] on icon at bounding box center [27, 72] width 10 height 13
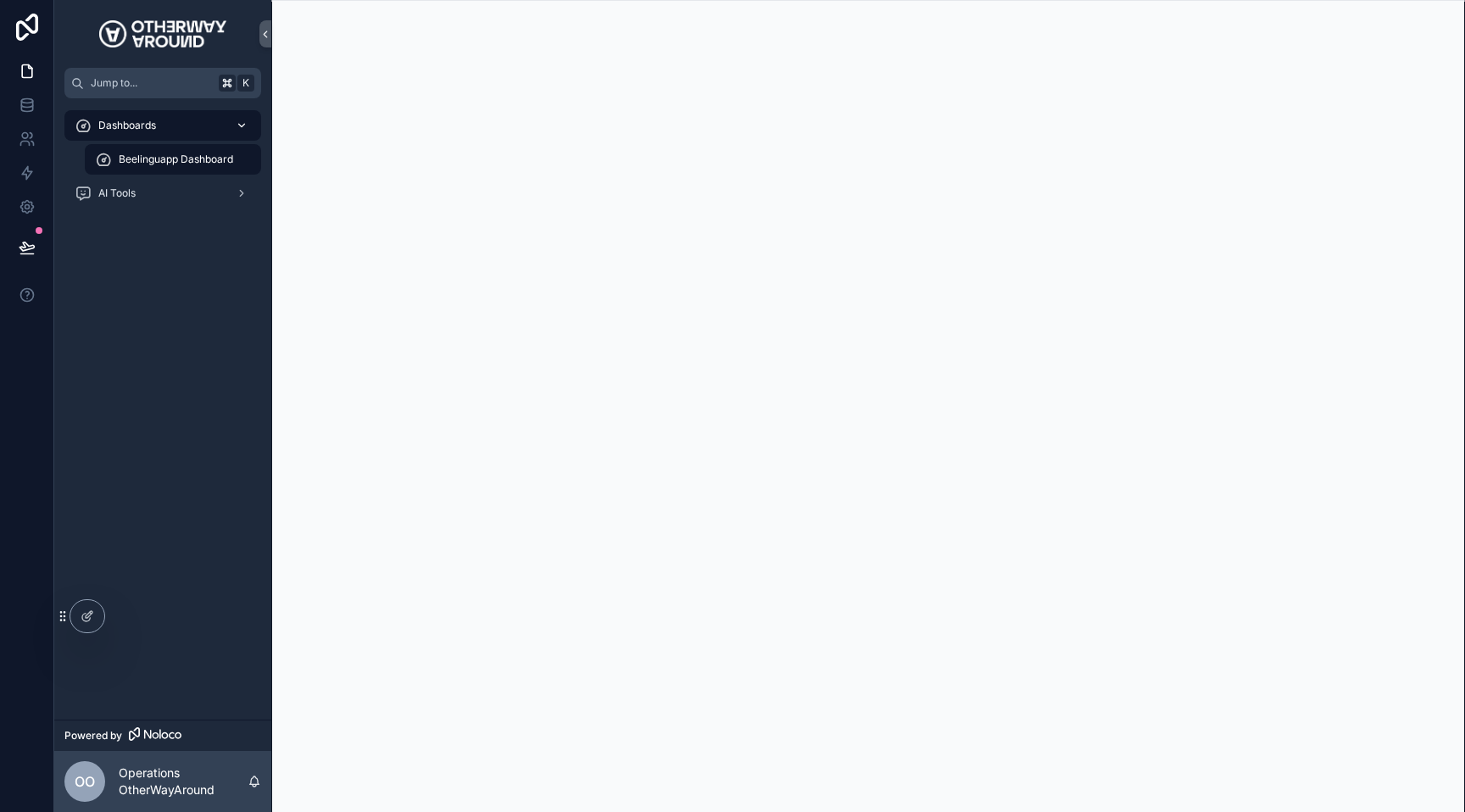
click at [211, 125] on div "Dashboards" at bounding box center [163, 125] width 177 height 27
click at [73, 611] on div at bounding box center [87, 616] width 34 height 32
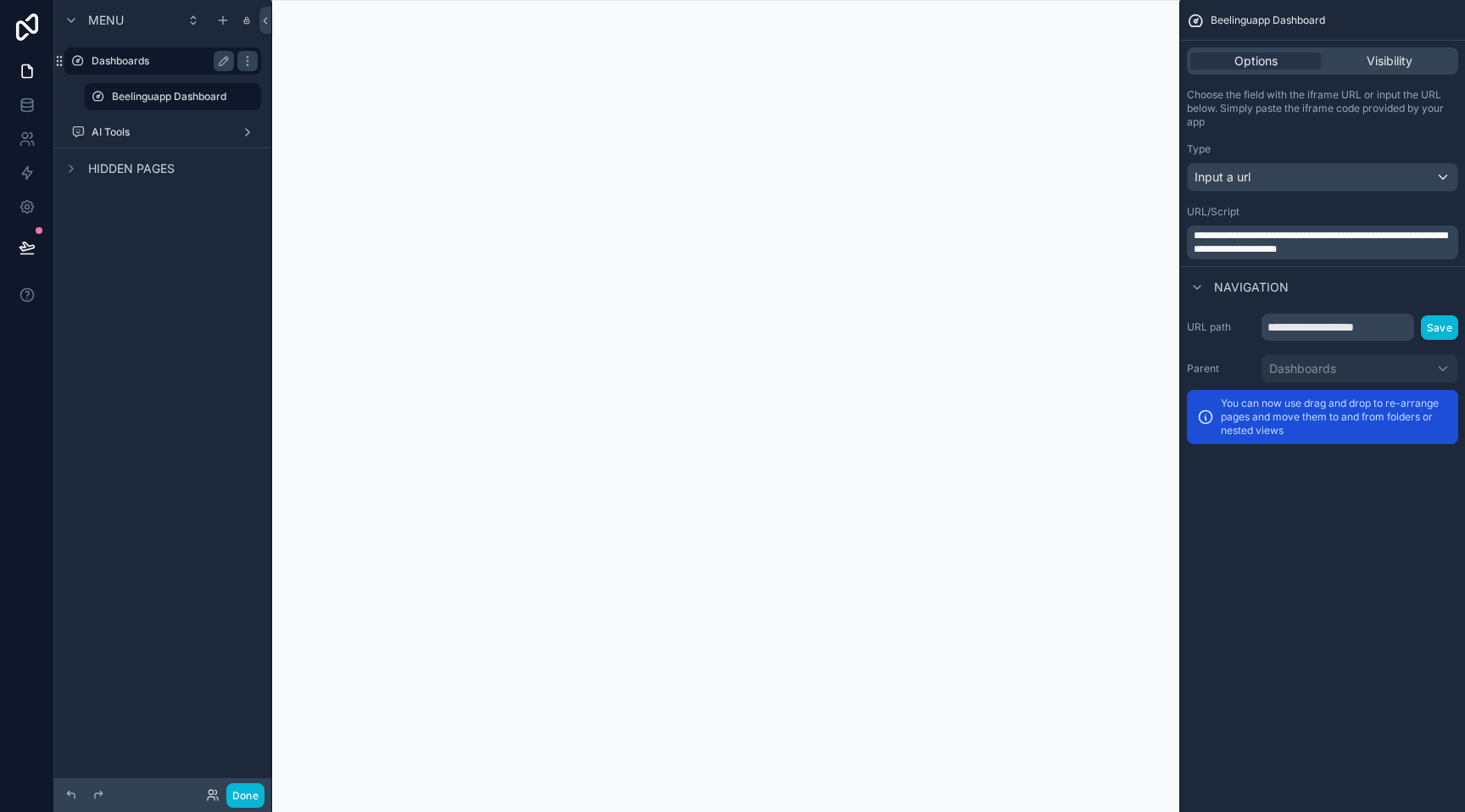
click at [201, 57] on label "Dashboards" at bounding box center [159, 61] width 136 height 14
click at [241, 57] on icon "scrollable content" at bounding box center [248, 61] width 14 height 14
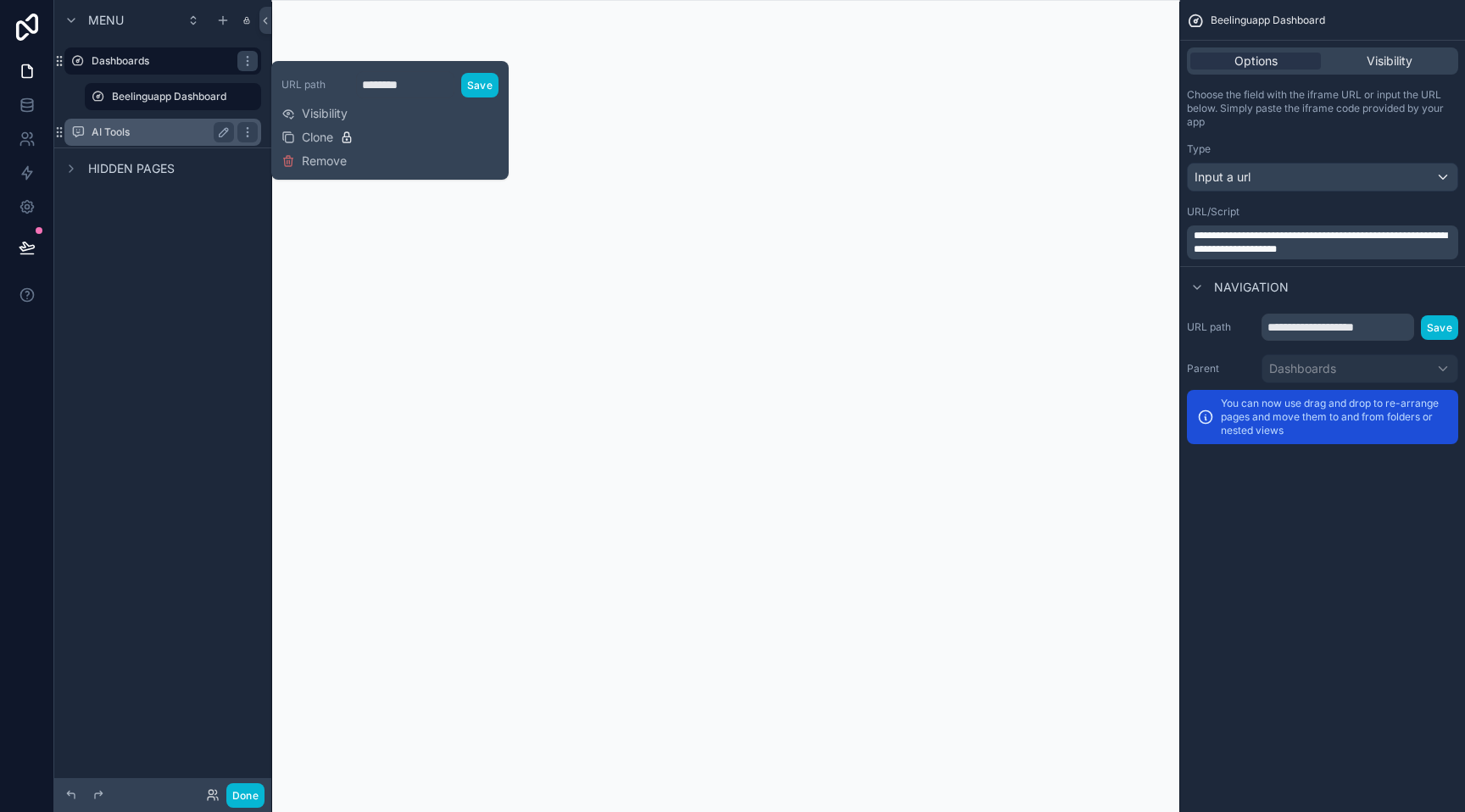
click at [169, 132] on label "AI Tools" at bounding box center [159, 132] width 136 height 14
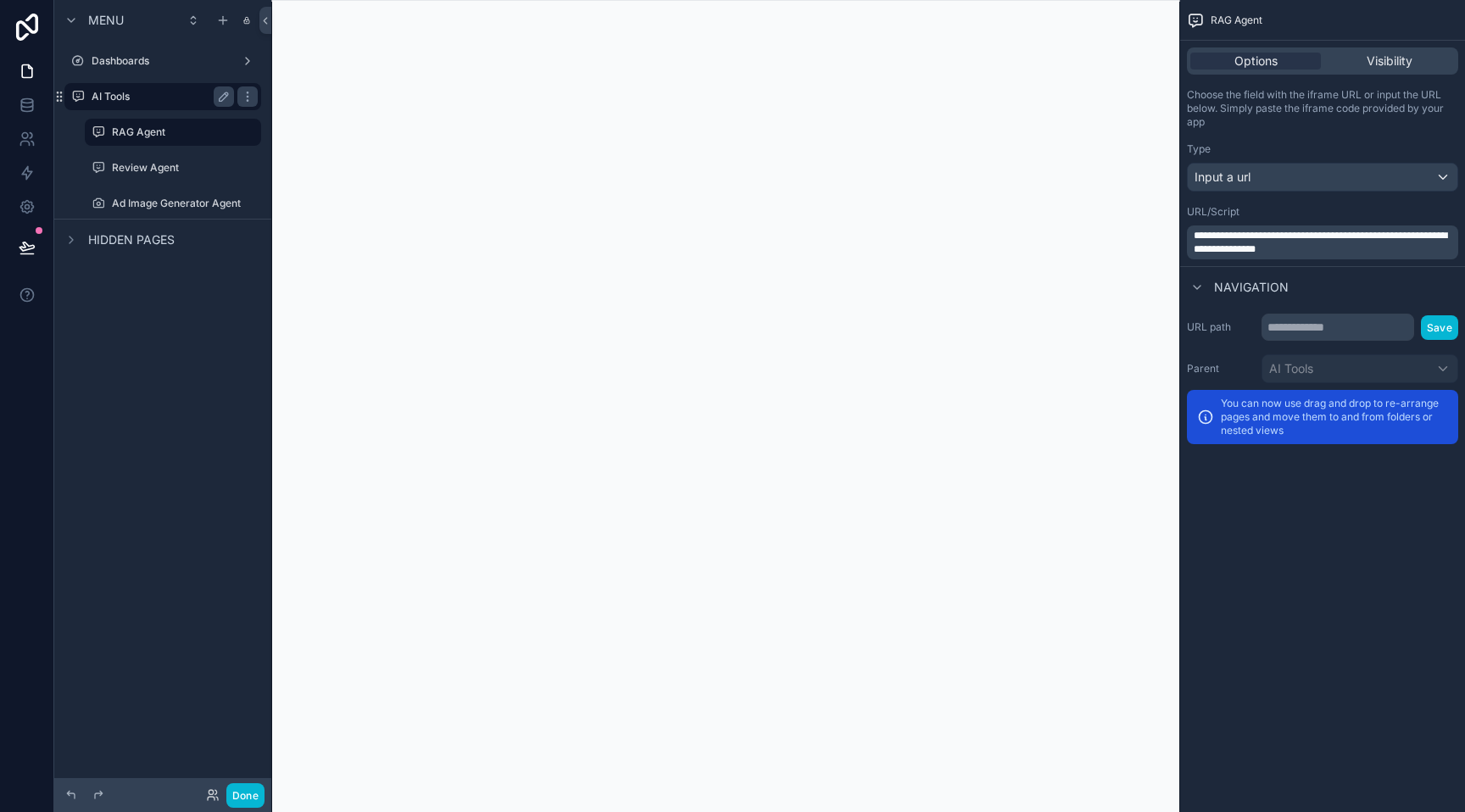
click at [178, 88] on div "AI Tools" at bounding box center [163, 96] width 142 height 21
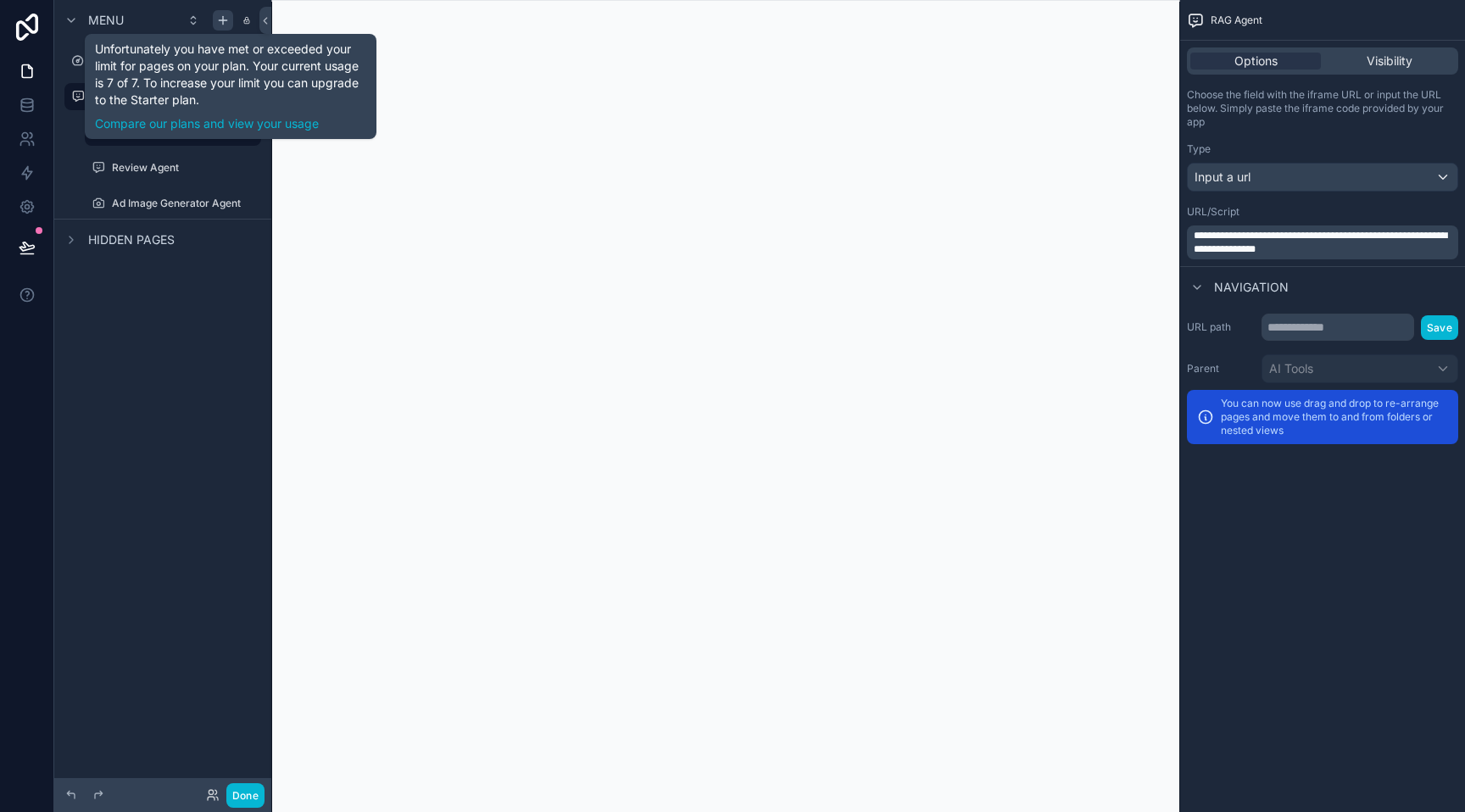
click at [232, 25] on div "scrollable content" at bounding box center [223, 21] width 21 height 21
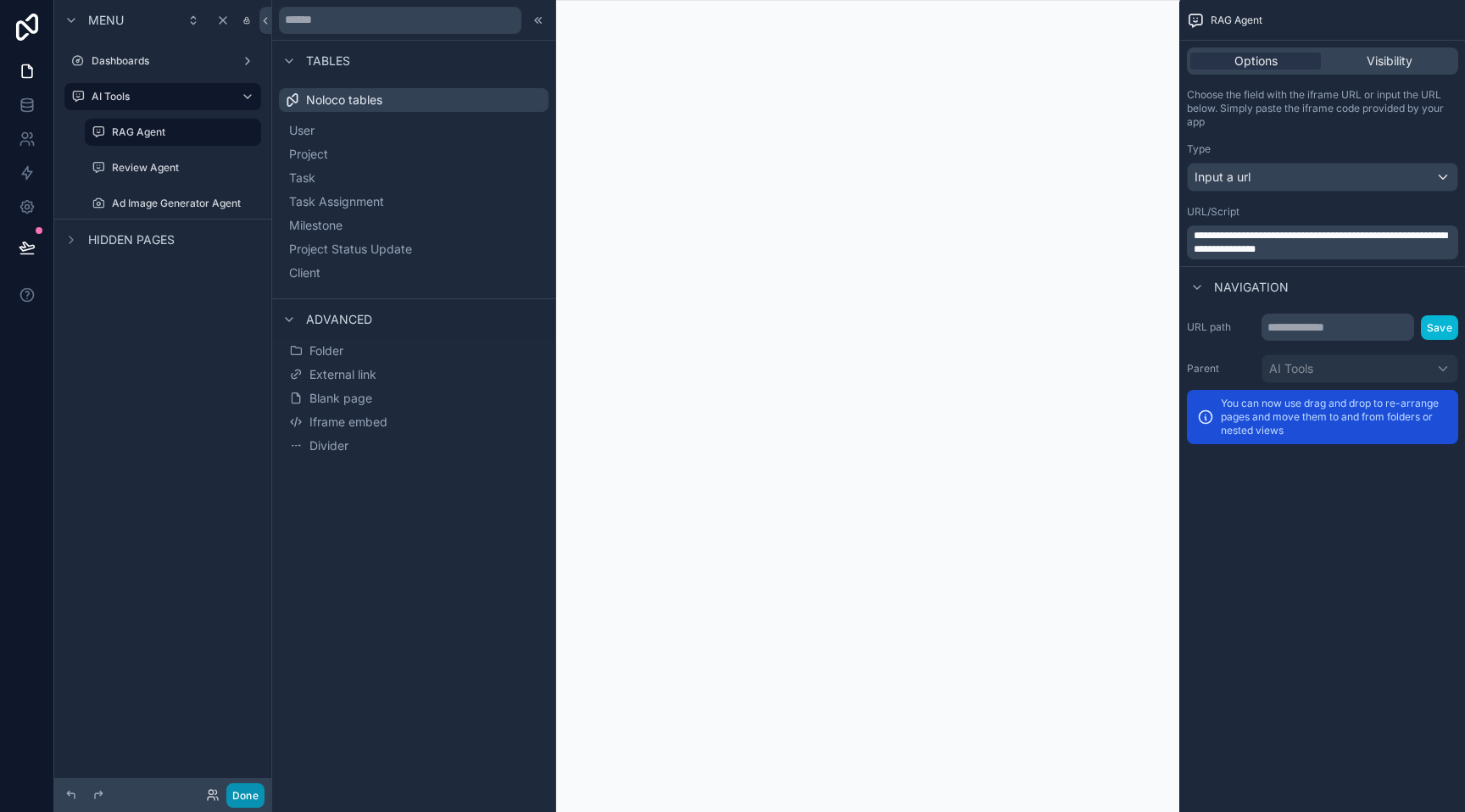
click at [245, 800] on button "Done" at bounding box center [245, 795] width 38 height 24
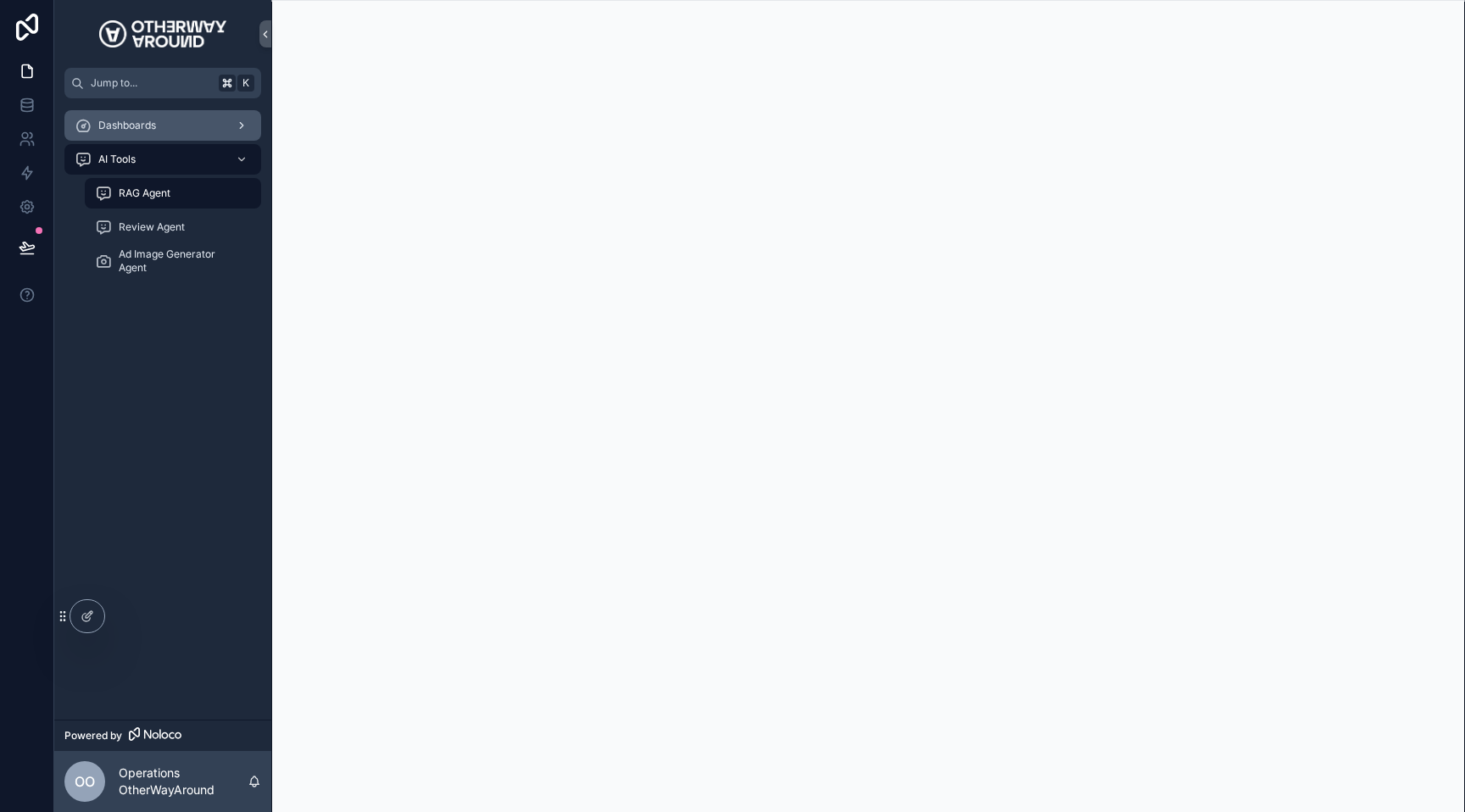
click at [218, 120] on div "Dashboards" at bounding box center [163, 125] width 177 height 27
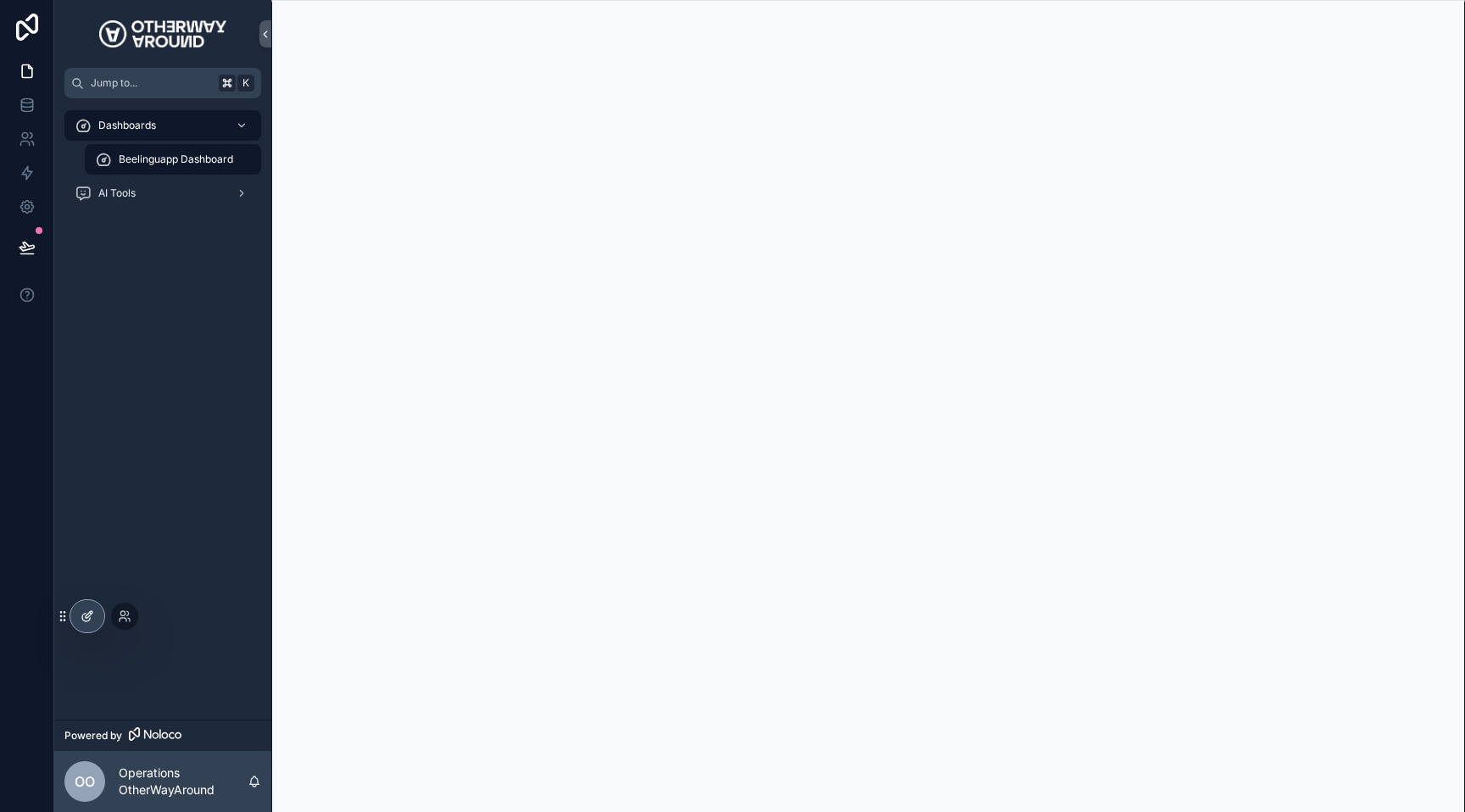
click at [88, 616] on icon at bounding box center [89, 614] width 7 height 7
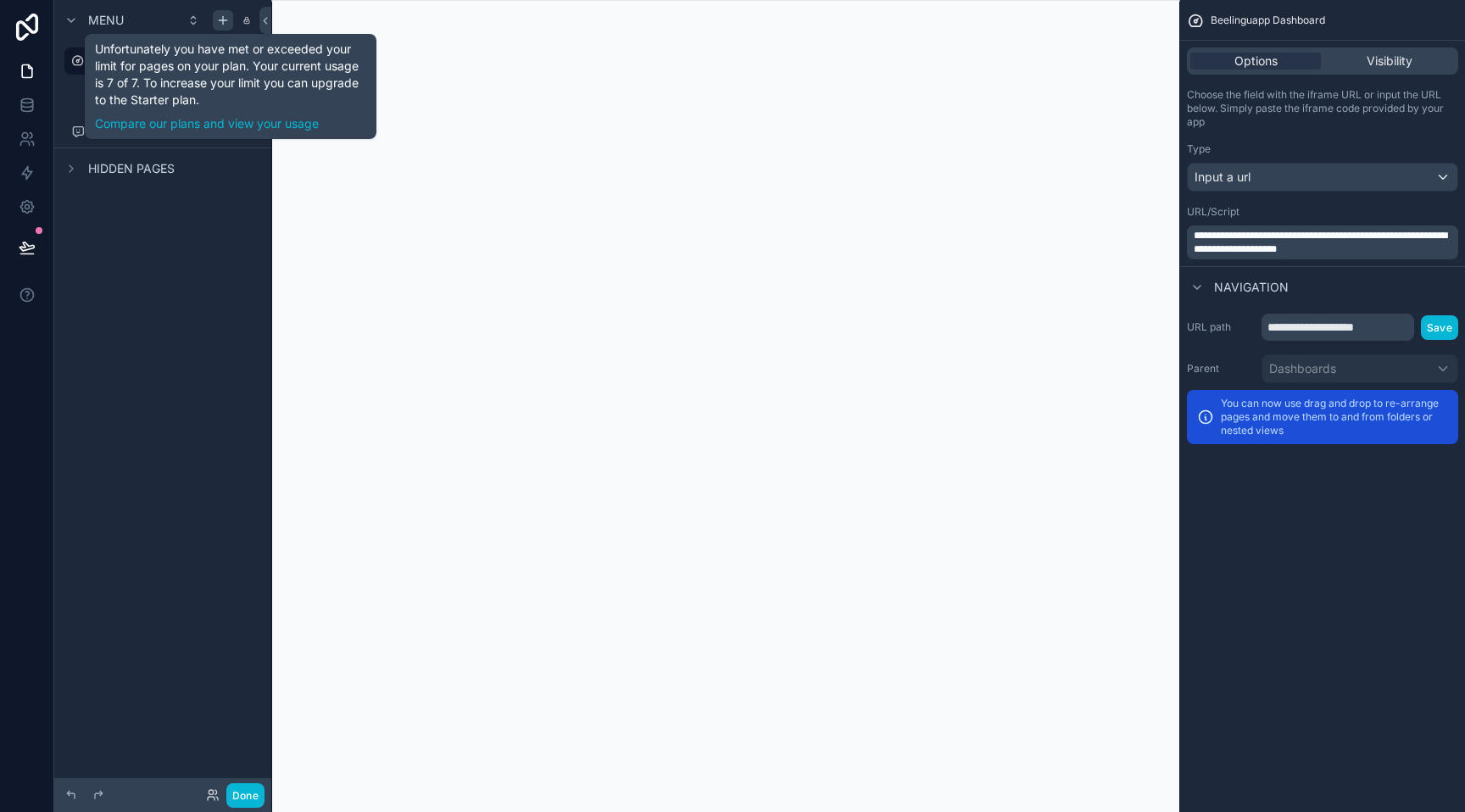
click at [223, 28] on div "scrollable content" at bounding box center [223, 21] width 21 height 21
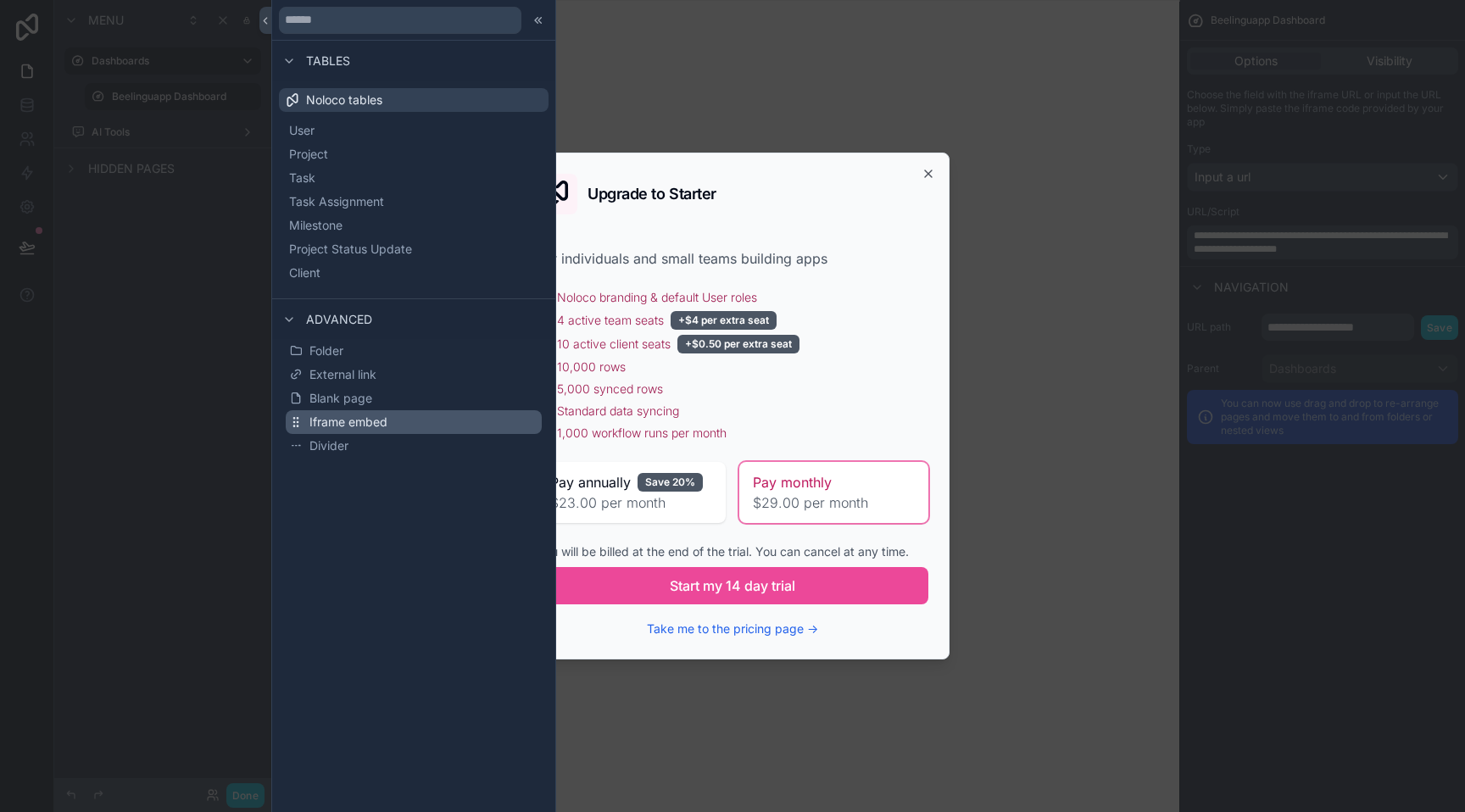
click at [333, 414] on span "Iframe embed" at bounding box center [348, 421] width 78 height 17
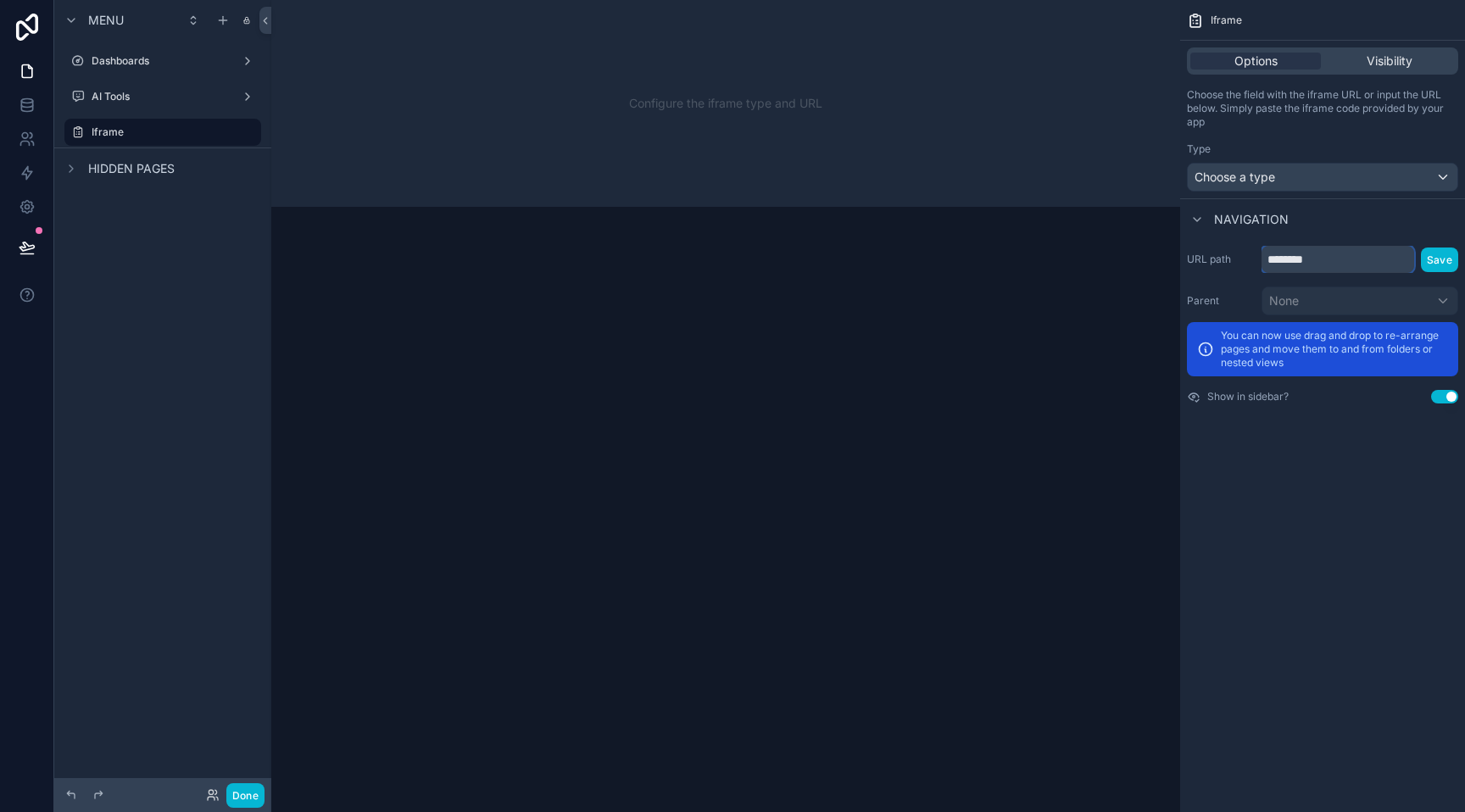
click at [1312, 256] on input "********" at bounding box center [1337, 259] width 152 height 27
click at [1280, 181] on div "Choose a type" at bounding box center [1322, 177] width 269 height 27
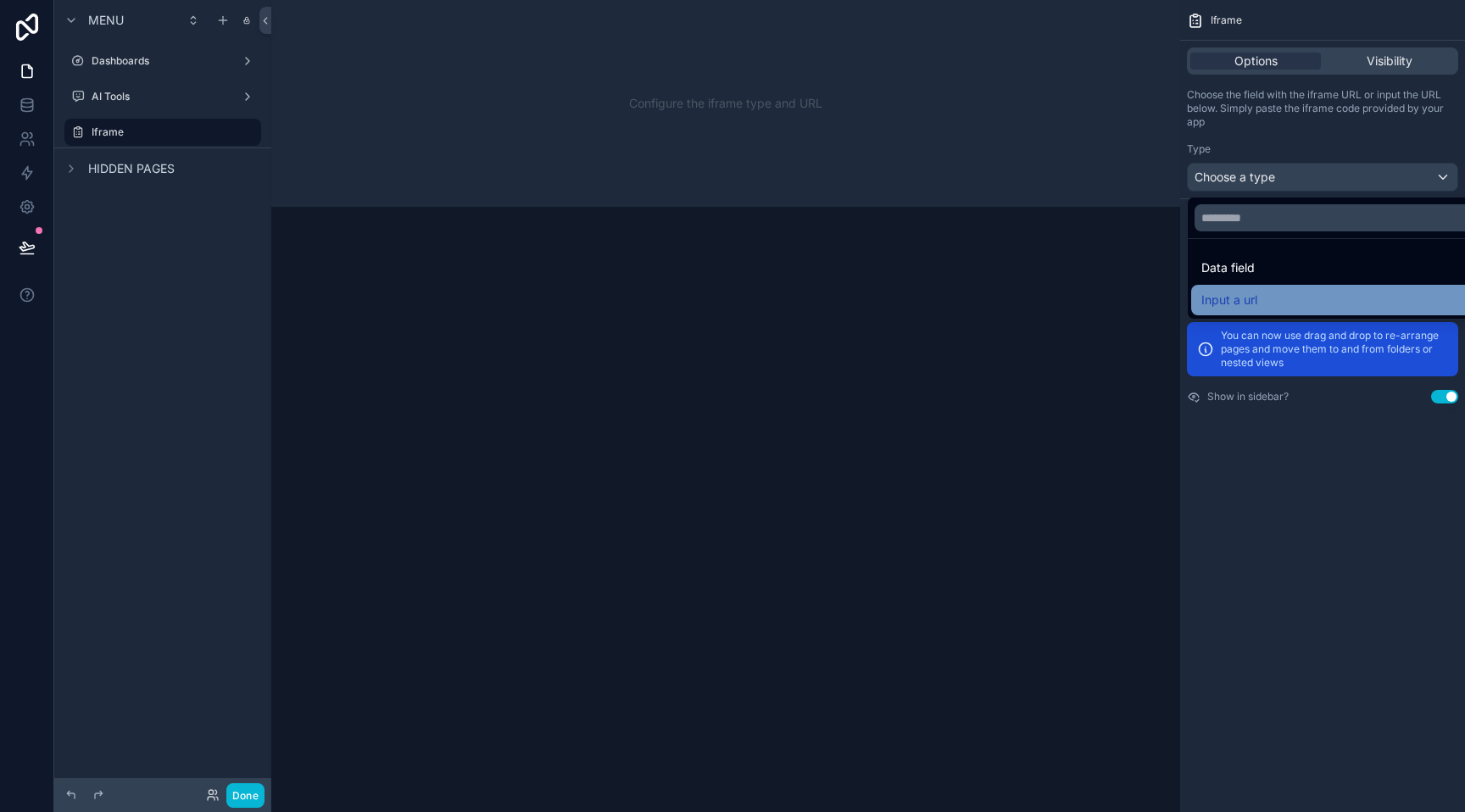
click at [1259, 300] on div "Input a url" at bounding box center [1342, 300] width 281 height 21
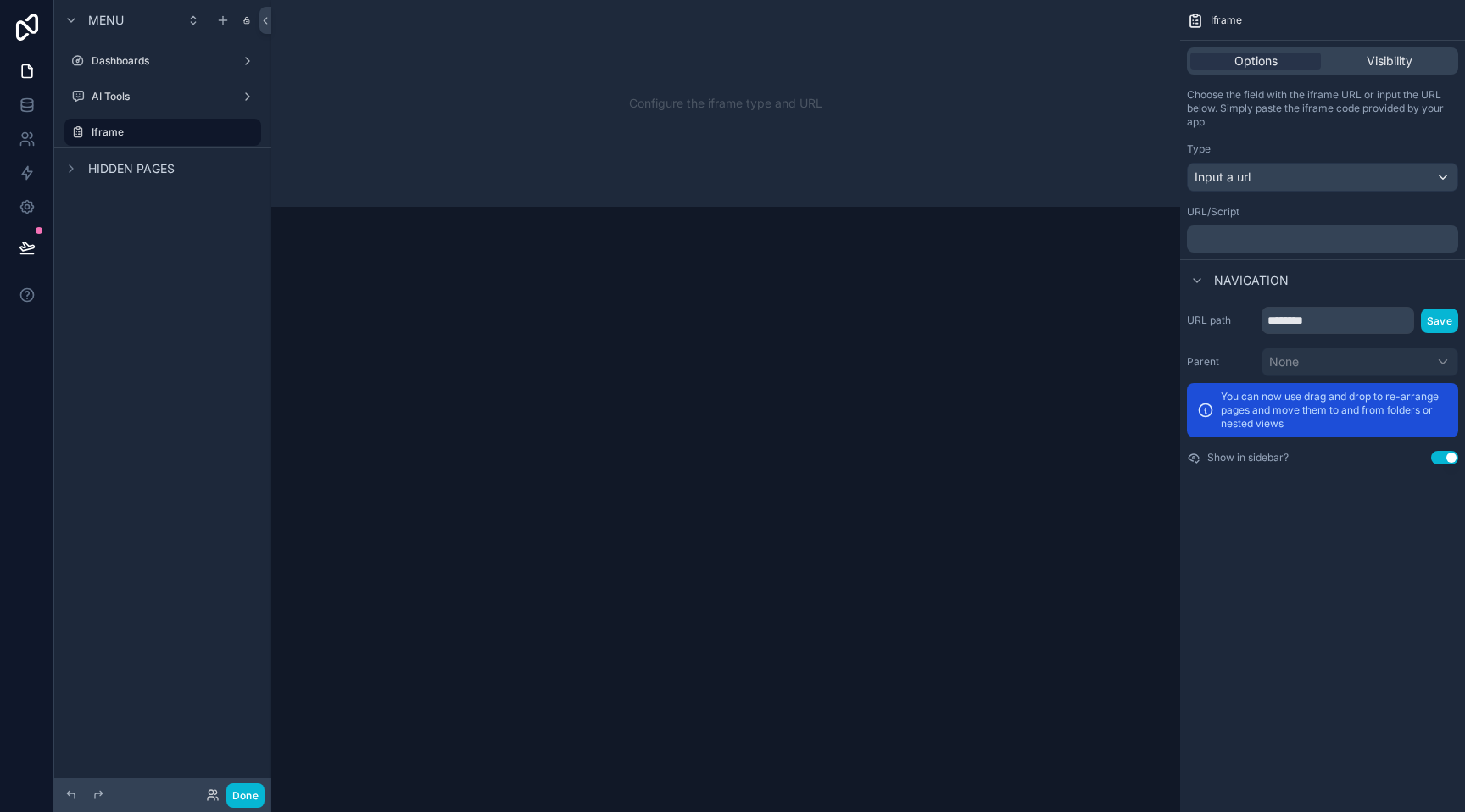
click at [1263, 232] on div "﻿" at bounding box center [1322, 238] width 271 height 27
click at [1259, 236] on p "﻿" at bounding box center [1324, 238] width 261 height 14
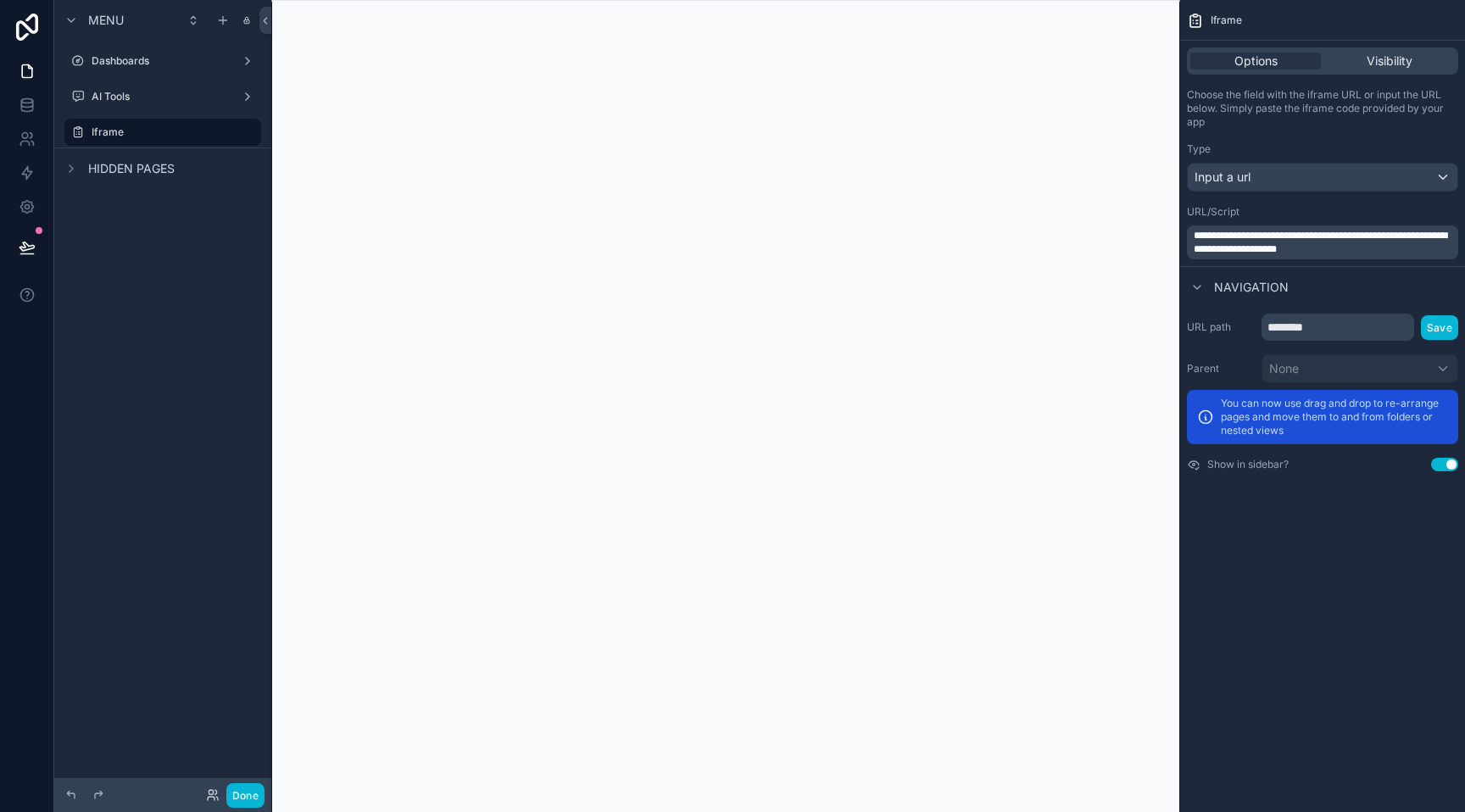
click at [1334, 617] on div "**********" at bounding box center [1322, 406] width 285 height 812
click at [226, 125] on icon "scrollable content" at bounding box center [223, 132] width 14 height 14
click at [168, 137] on input "******" at bounding box center [149, 133] width 115 height 21
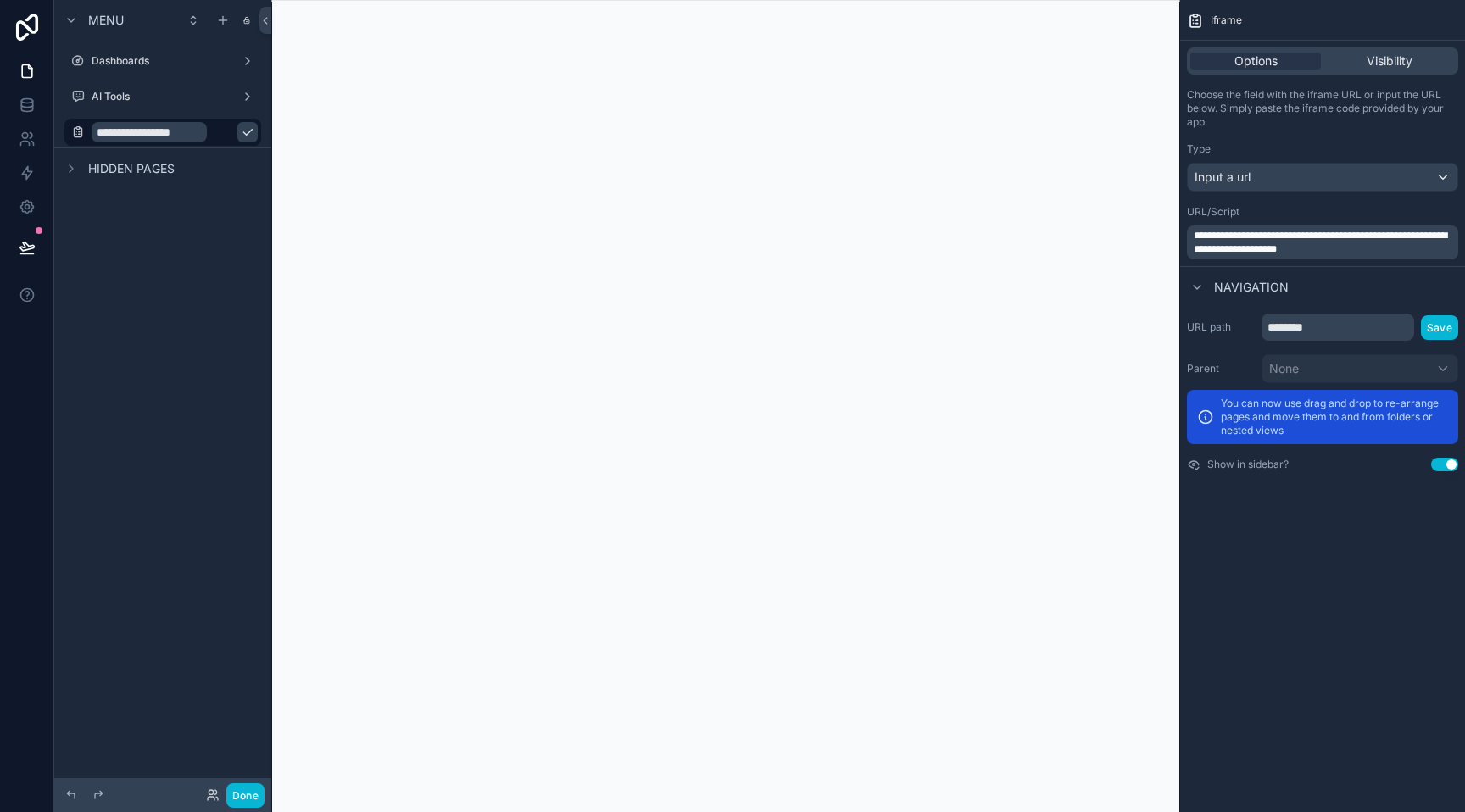
type input "**********"
click at [241, 132] on icon "scrollable content" at bounding box center [248, 132] width 14 height 14
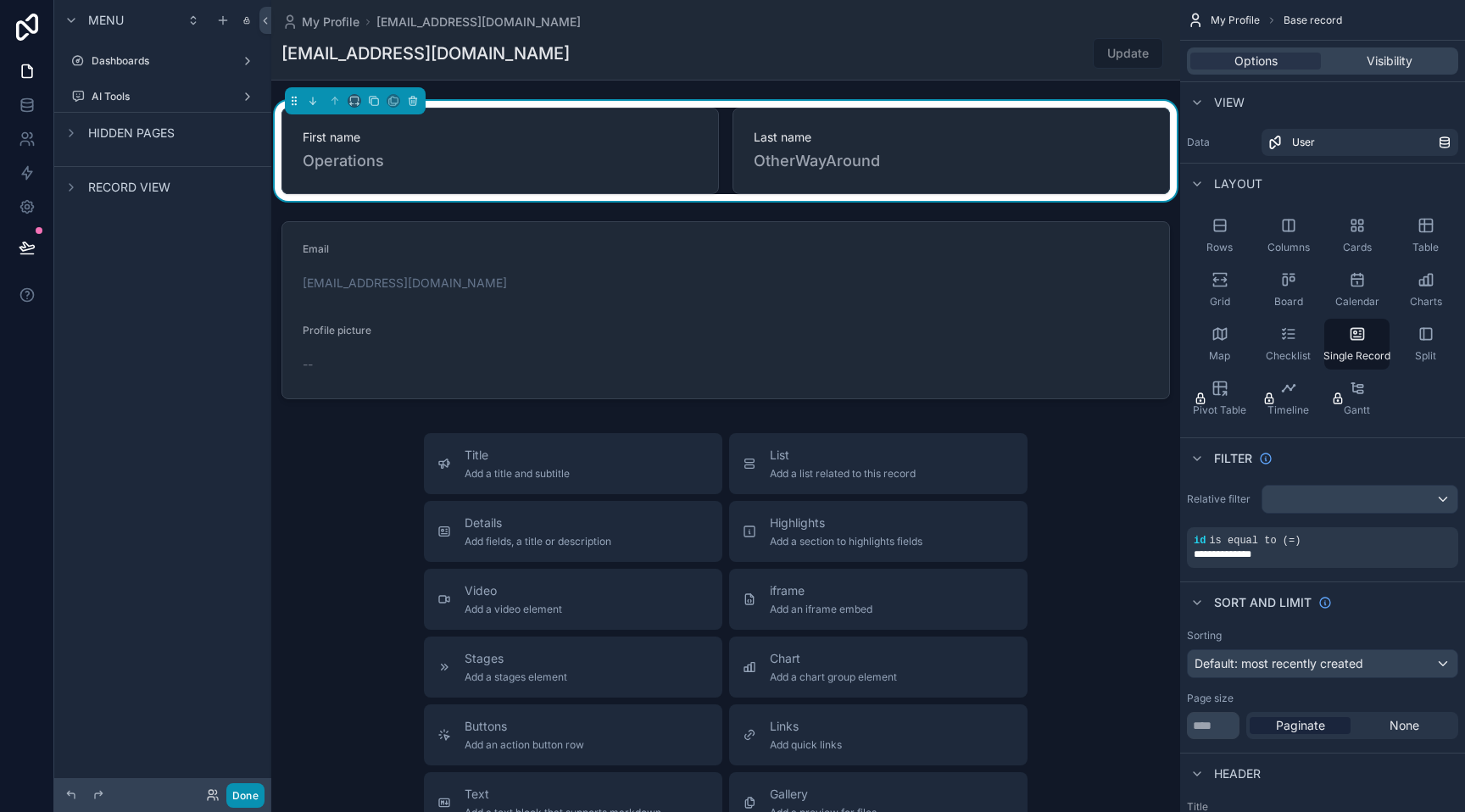
click at [242, 791] on button "Done" at bounding box center [245, 795] width 38 height 24
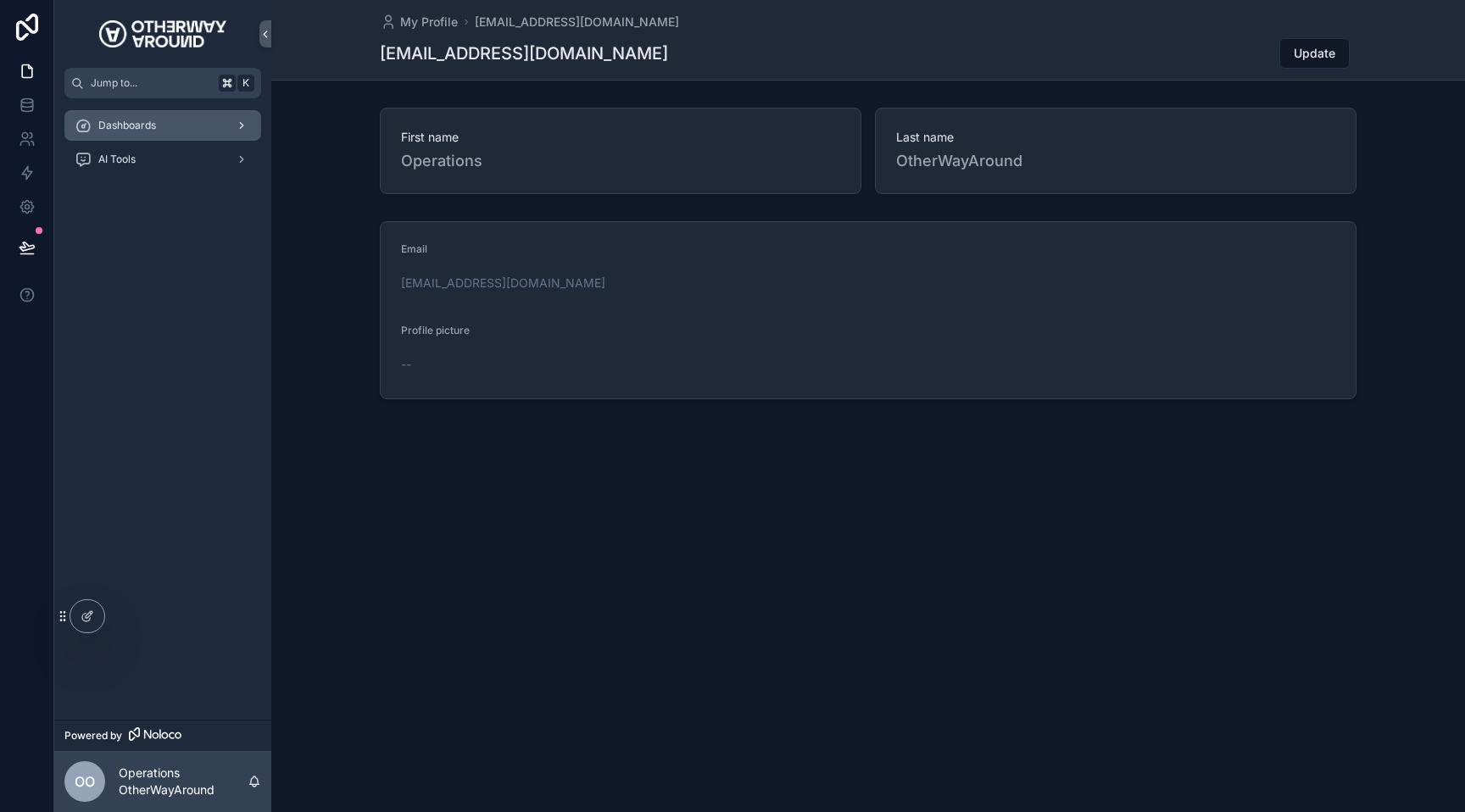
click at [201, 130] on div "Dashboards" at bounding box center [163, 125] width 177 height 27
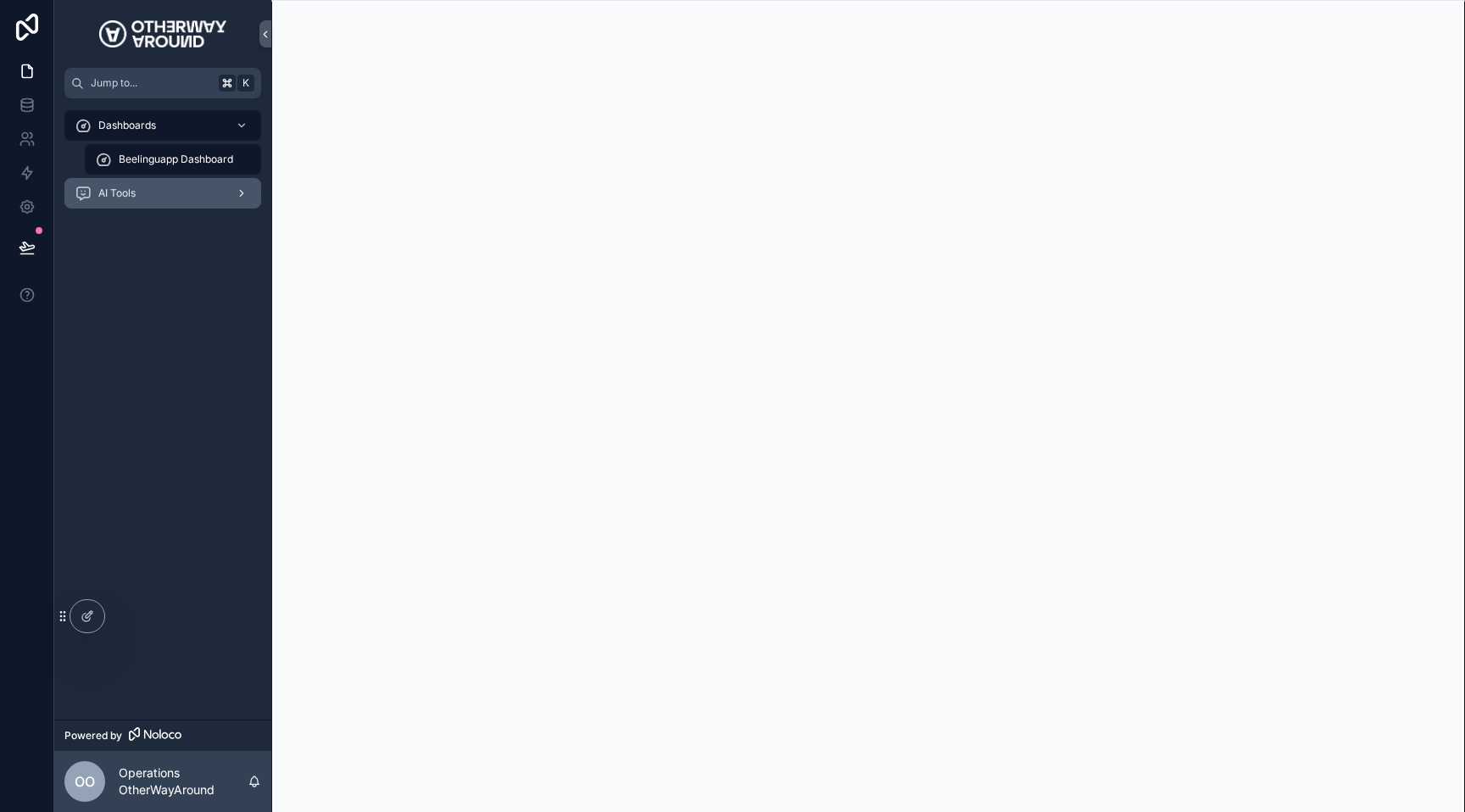
click at [192, 194] on div "AI Tools" at bounding box center [163, 192] width 177 height 27
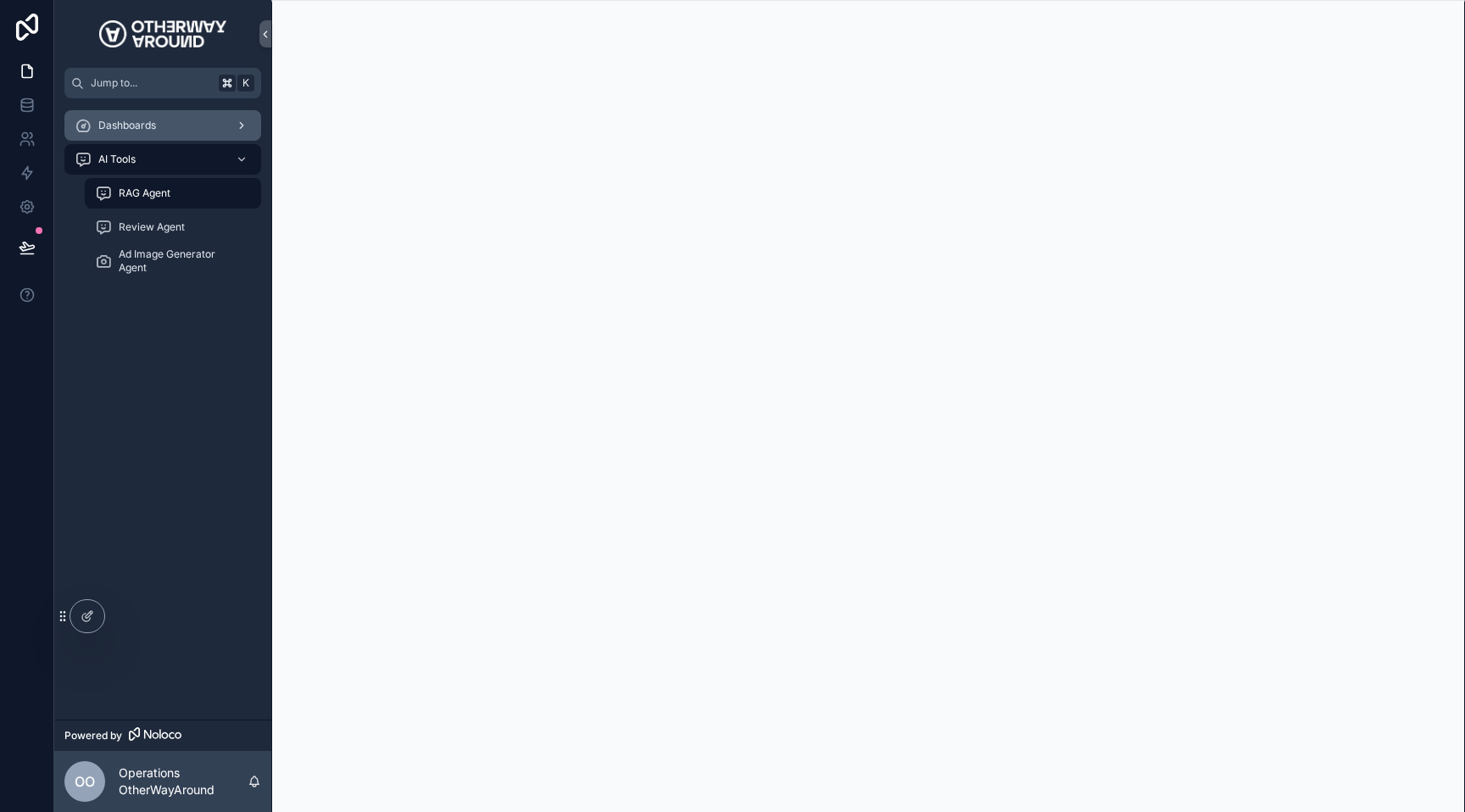
click at [167, 127] on div "Dashboards" at bounding box center [163, 125] width 177 height 27
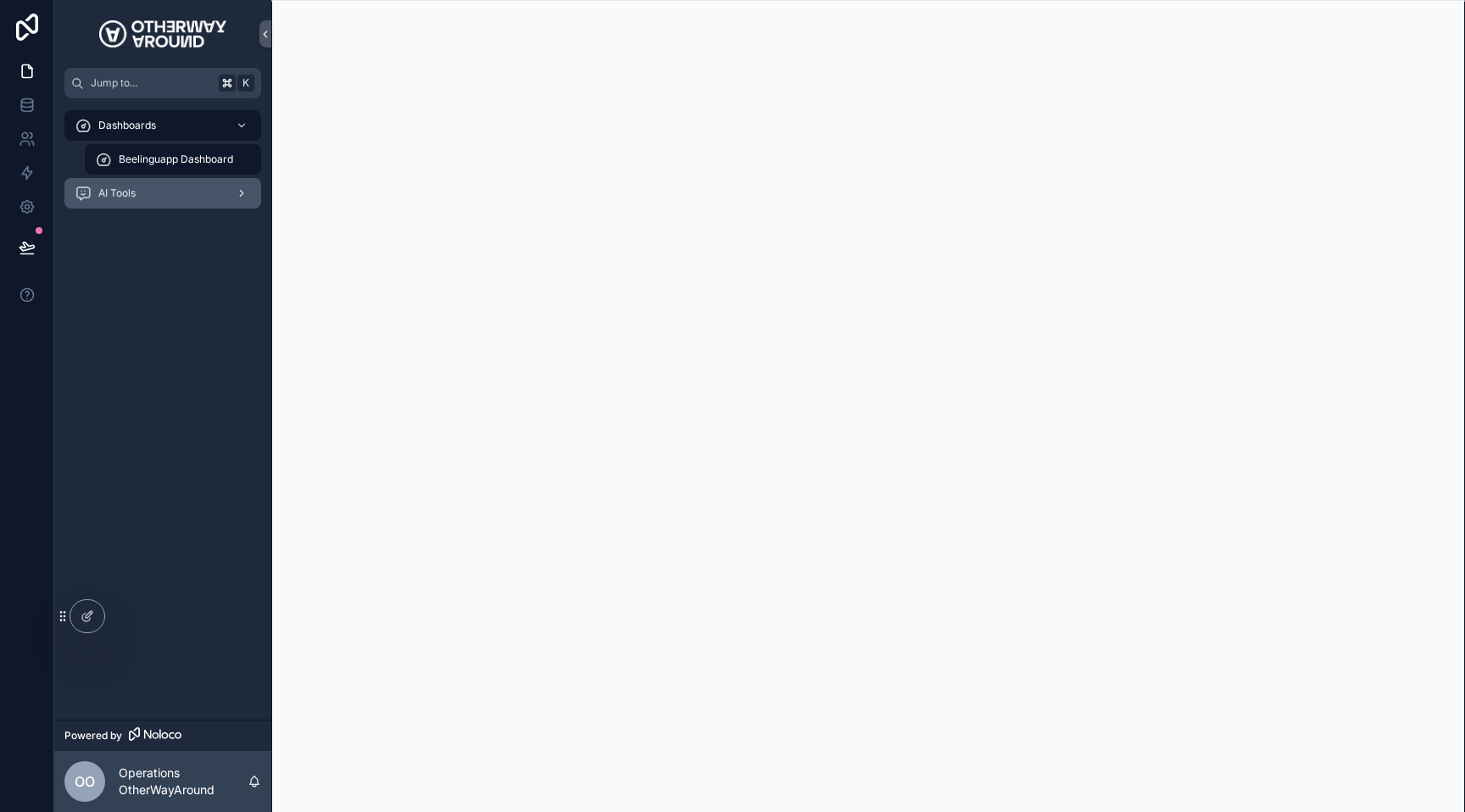
click at [186, 195] on div "AI Tools" at bounding box center [163, 192] width 177 height 27
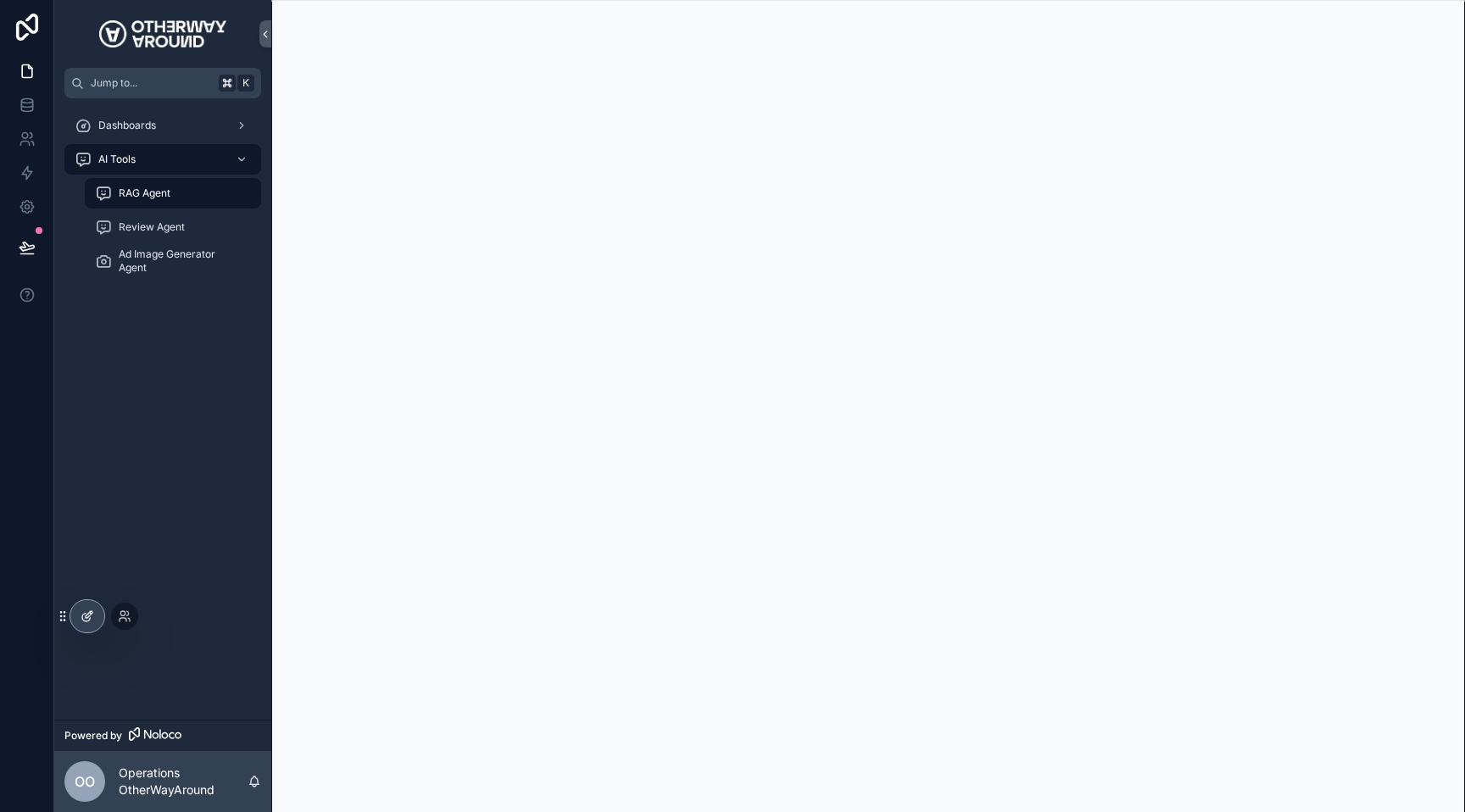
click at [84, 621] on icon at bounding box center [86, 617] width 7 height 7
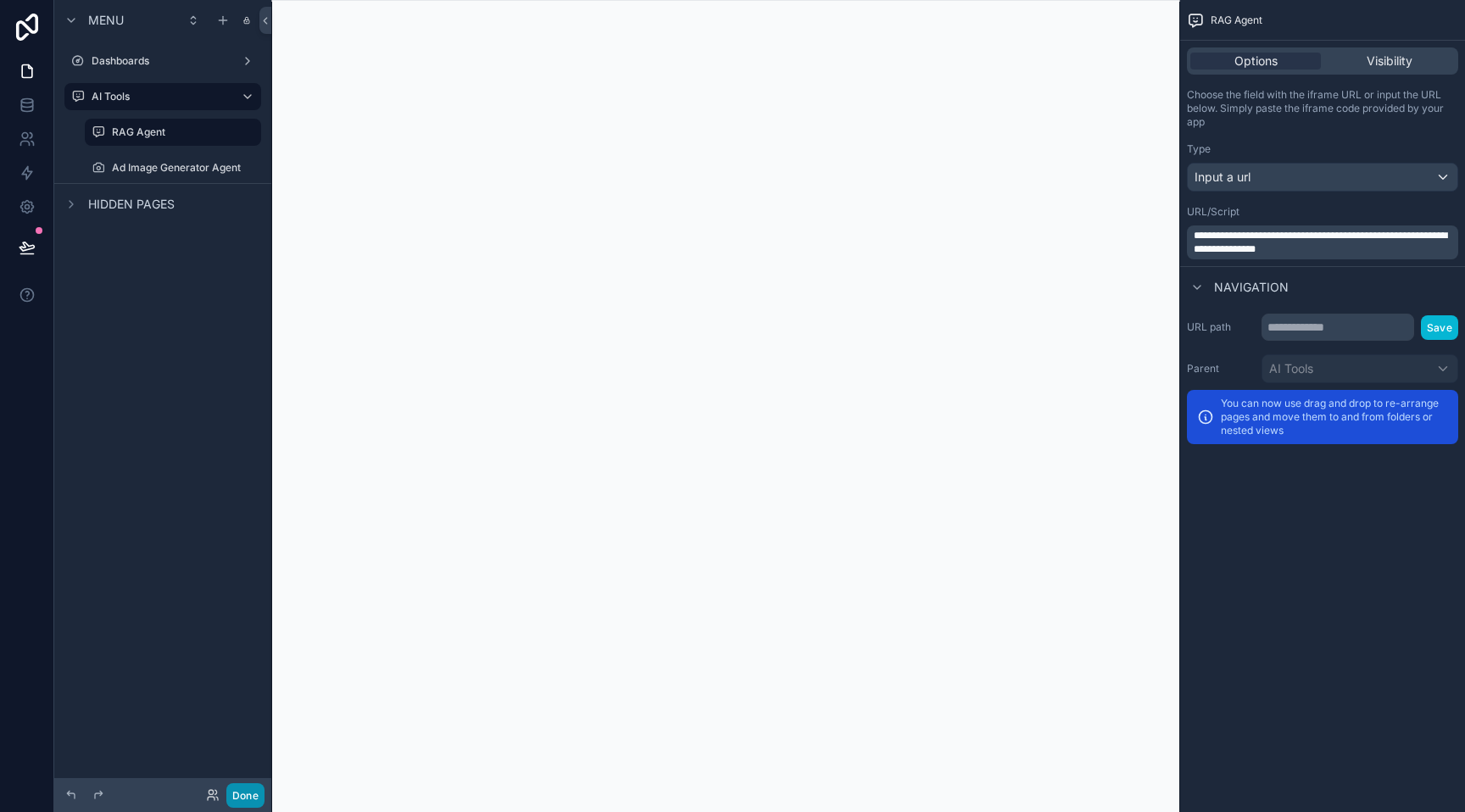
click at [254, 798] on button "Done" at bounding box center [245, 795] width 38 height 24
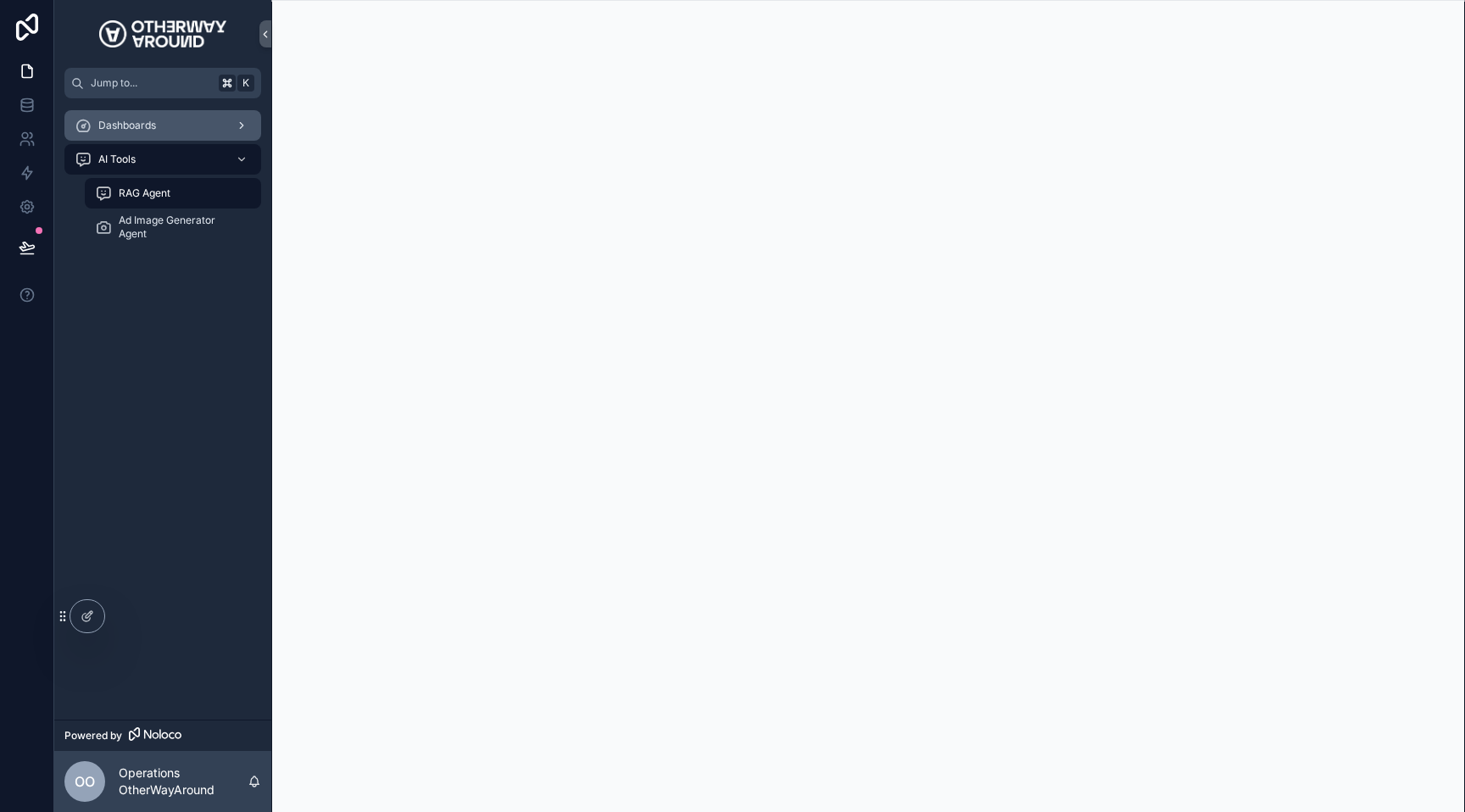
click at [178, 124] on div "Dashboards" at bounding box center [163, 125] width 177 height 27
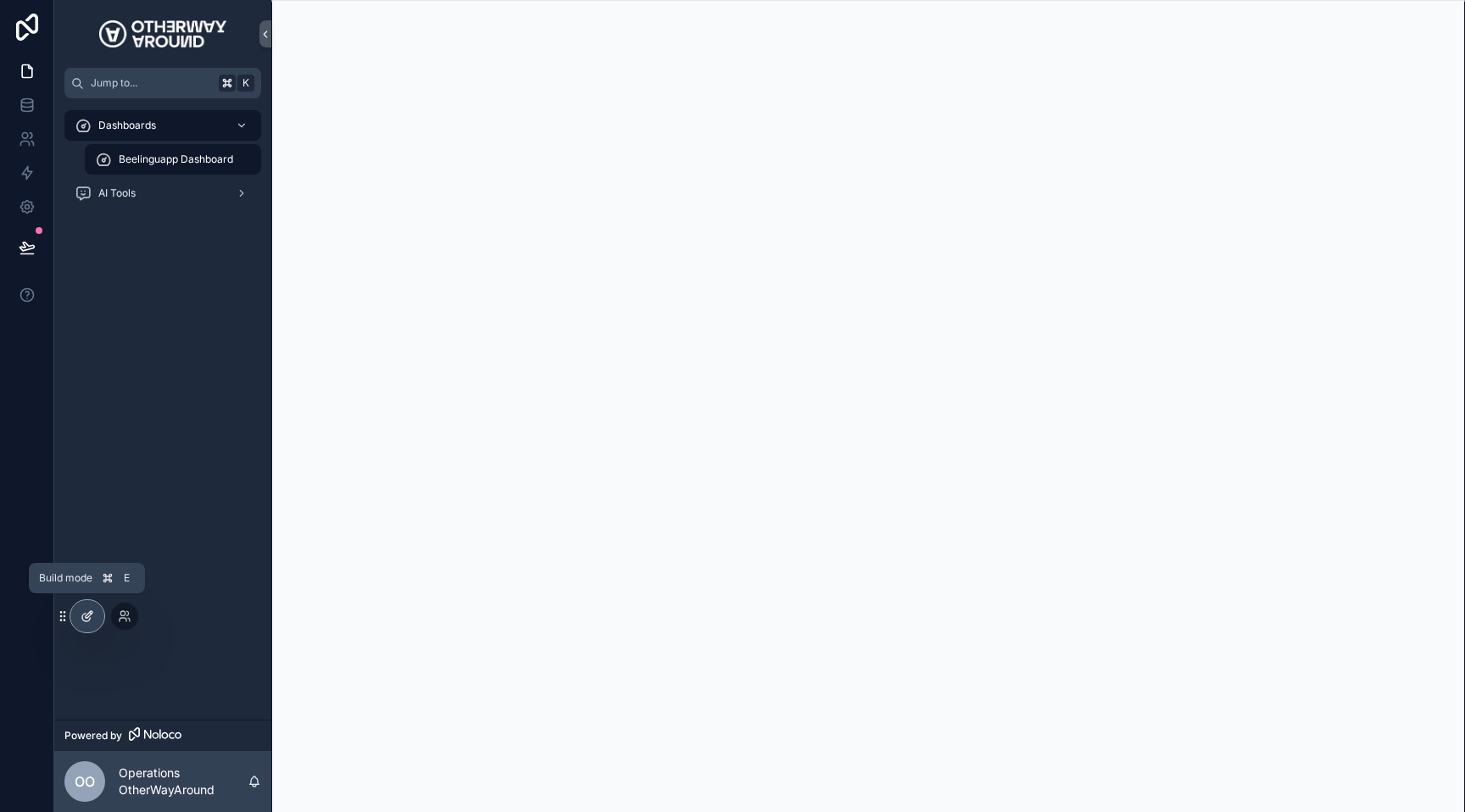
click at [81, 619] on icon at bounding box center [87, 616] width 14 height 14
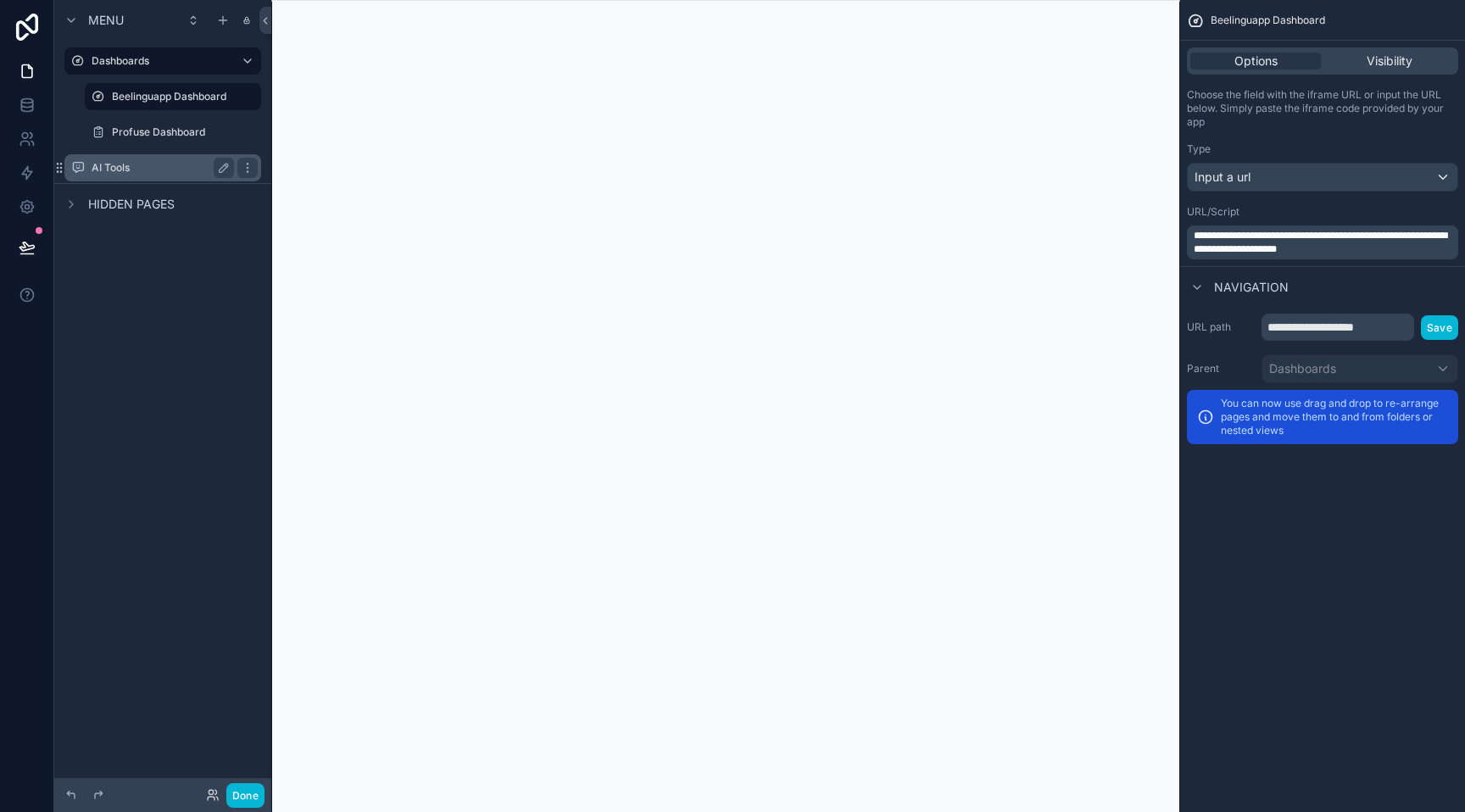
click at [145, 168] on label "AI Tools" at bounding box center [159, 167] width 136 height 14
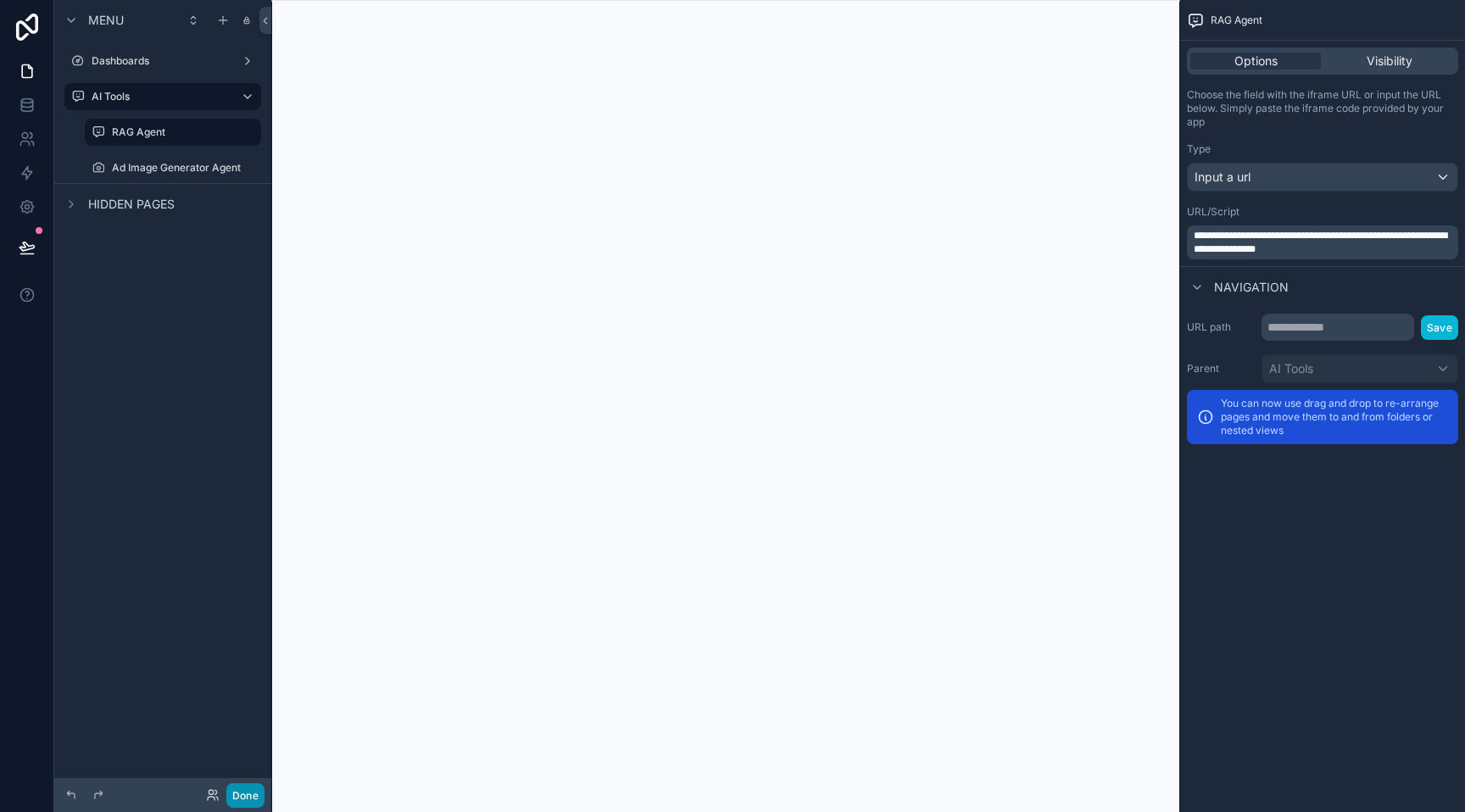
click at [246, 789] on button "Done" at bounding box center [245, 795] width 38 height 24
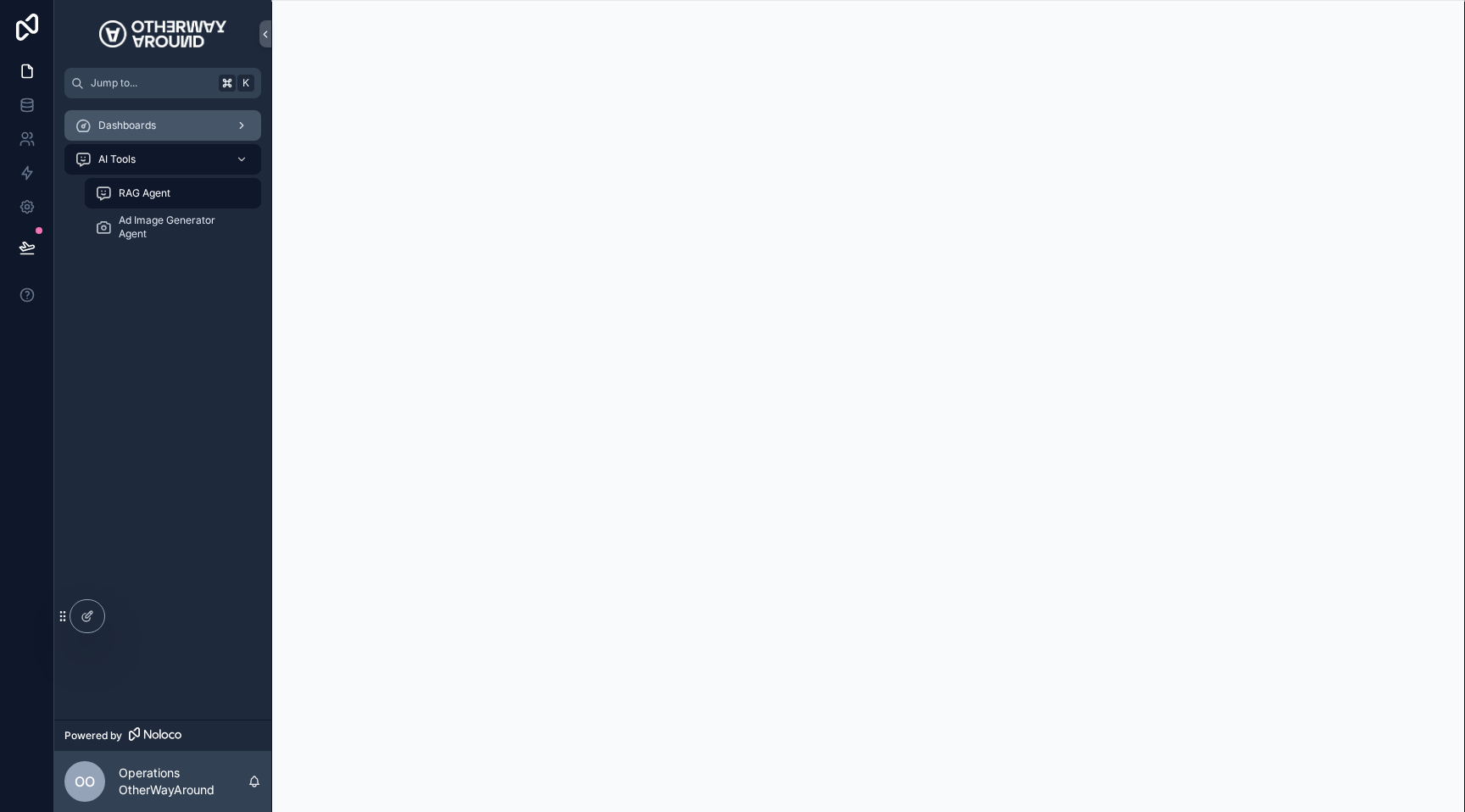
click at [186, 128] on div "Dashboards" at bounding box center [163, 125] width 177 height 27
